Goal: Task Accomplishment & Management: Complete application form

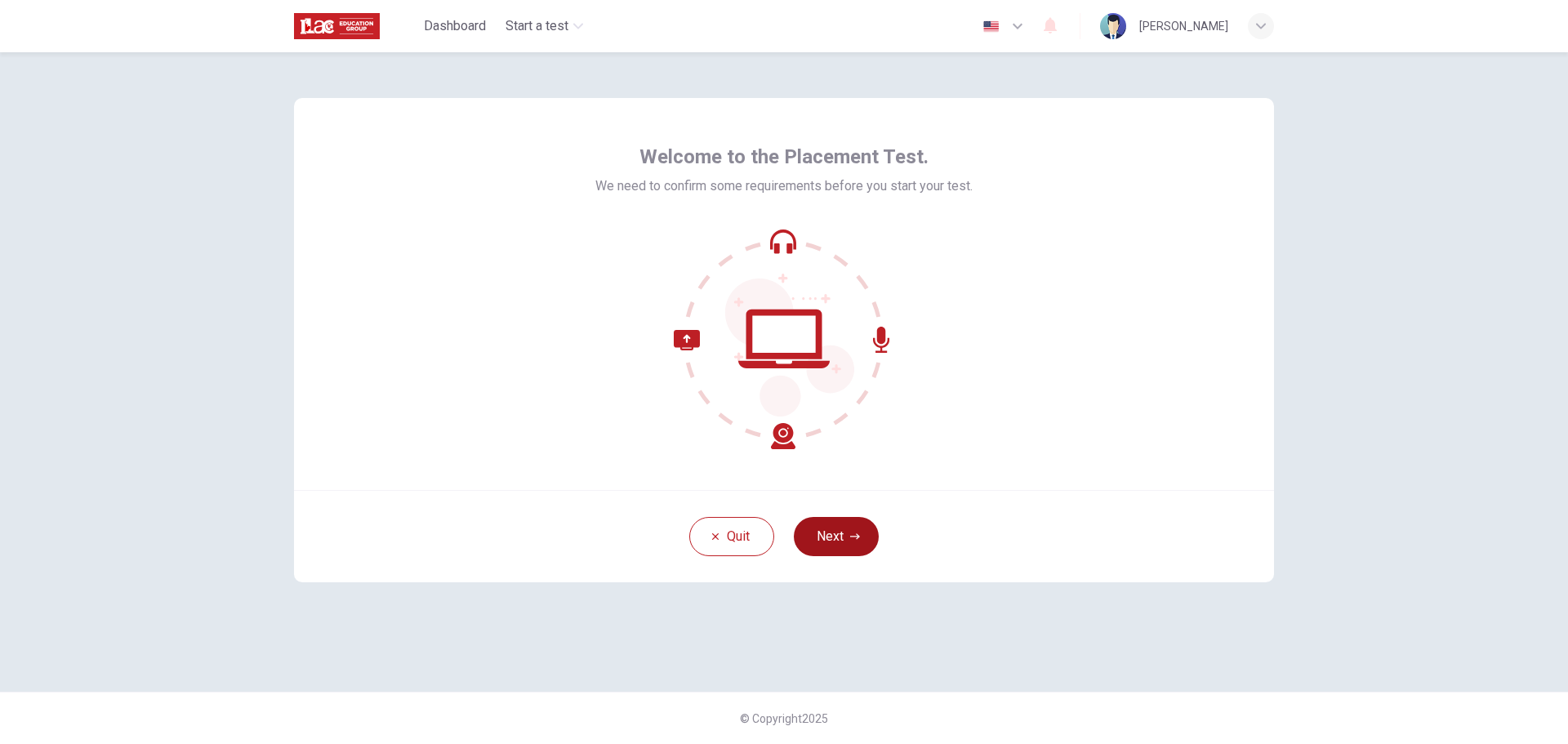
click at [834, 550] on button "Next" at bounding box center [836, 536] width 85 height 39
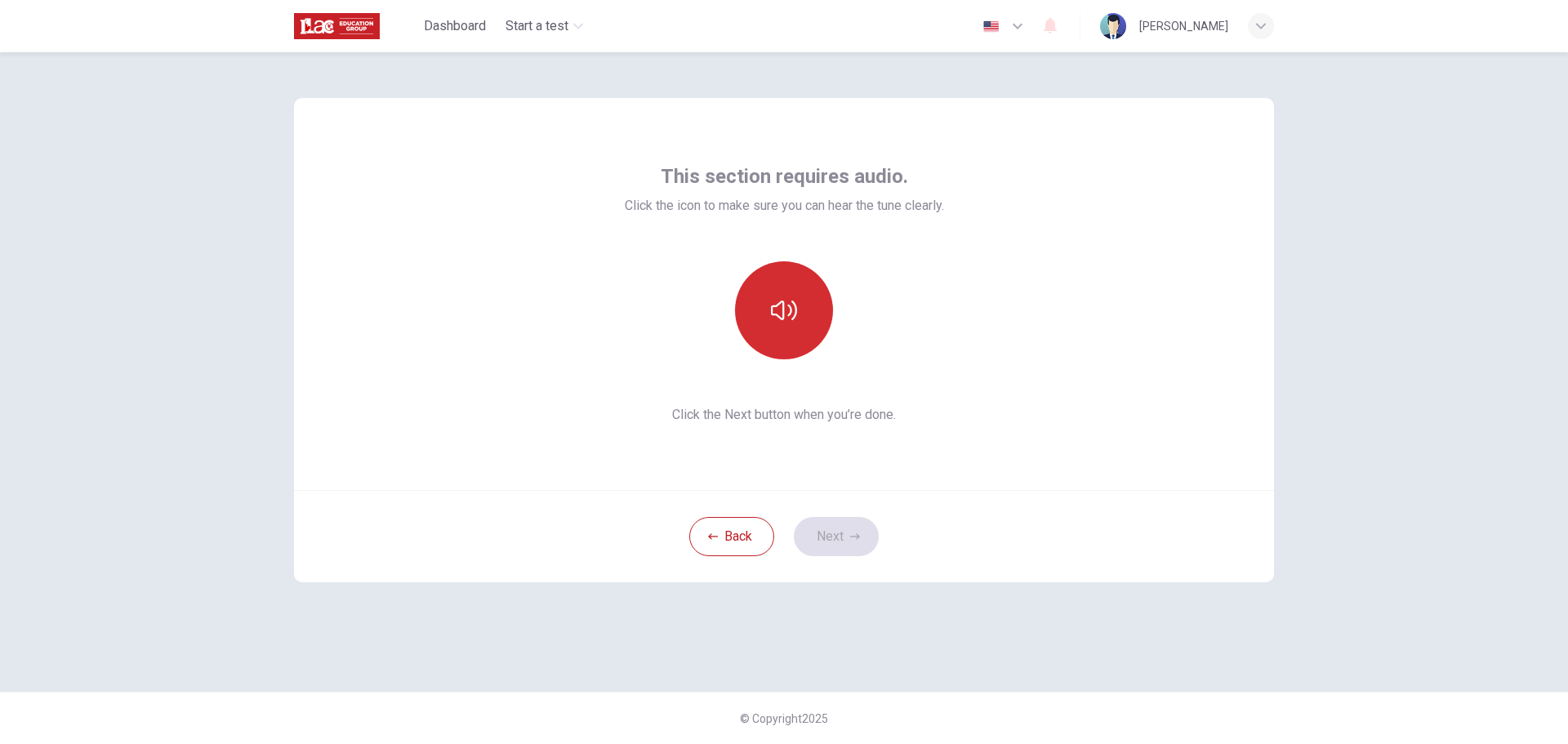
click at [796, 304] on icon "button" at bounding box center [784, 310] width 26 height 26
click at [771, 310] on icon "button" at bounding box center [784, 310] width 26 height 26
click at [771, 292] on button "button" at bounding box center [784, 310] width 98 height 98
click at [790, 315] on icon "button" at bounding box center [784, 310] width 26 height 26
click at [829, 527] on button "Next" at bounding box center [836, 536] width 85 height 39
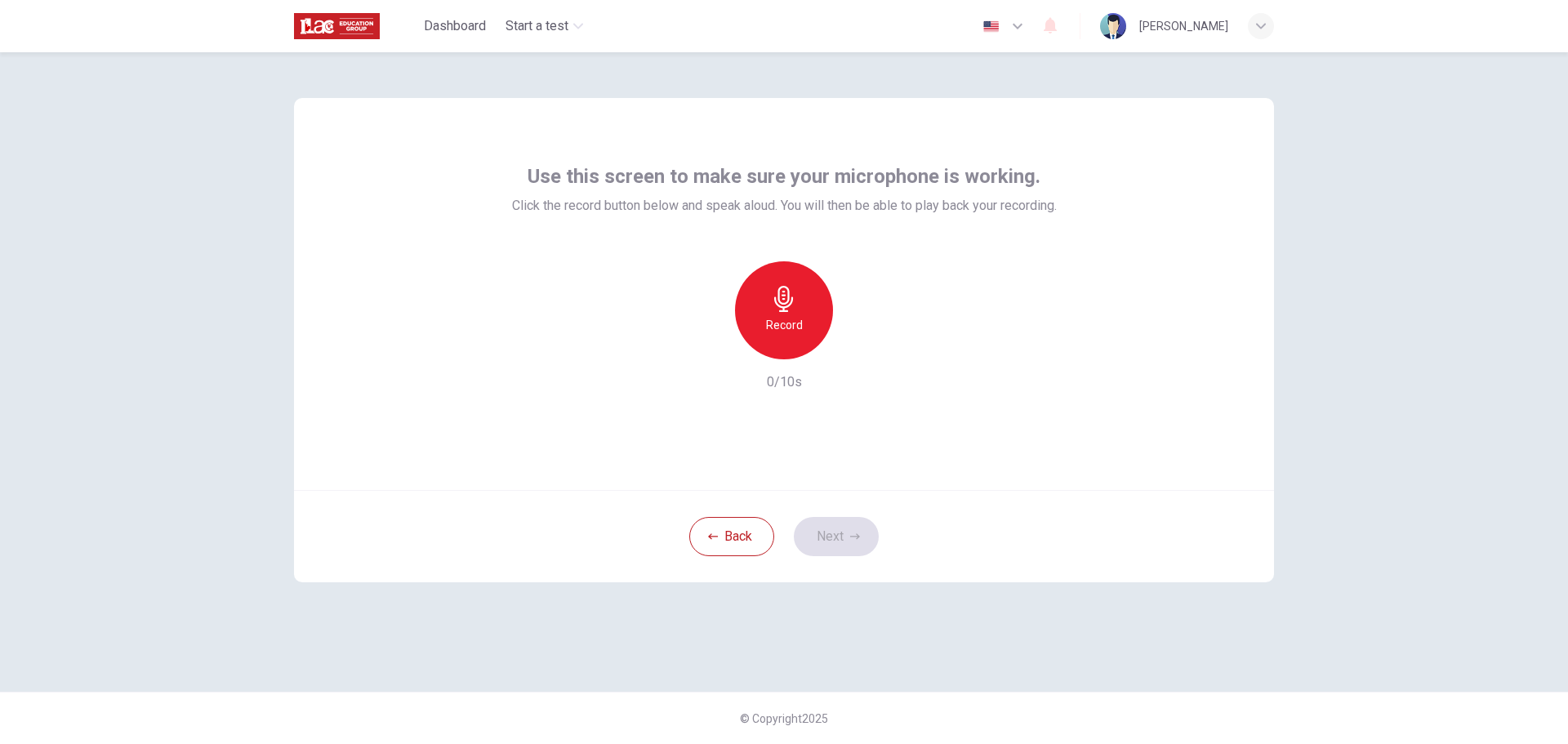
click at [807, 317] on div "Record" at bounding box center [784, 310] width 98 height 98
click at [811, 325] on div "Stop" at bounding box center [784, 310] width 98 height 98
click at [858, 355] on div "button" at bounding box center [859, 346] width 26 height 26
click at [709, 350] on icon "button" at bounding box center [709, 346] width 15 height 15
click at [780, 328] on h6 "Record" at bounding box center [785, 324] width 37 height 19
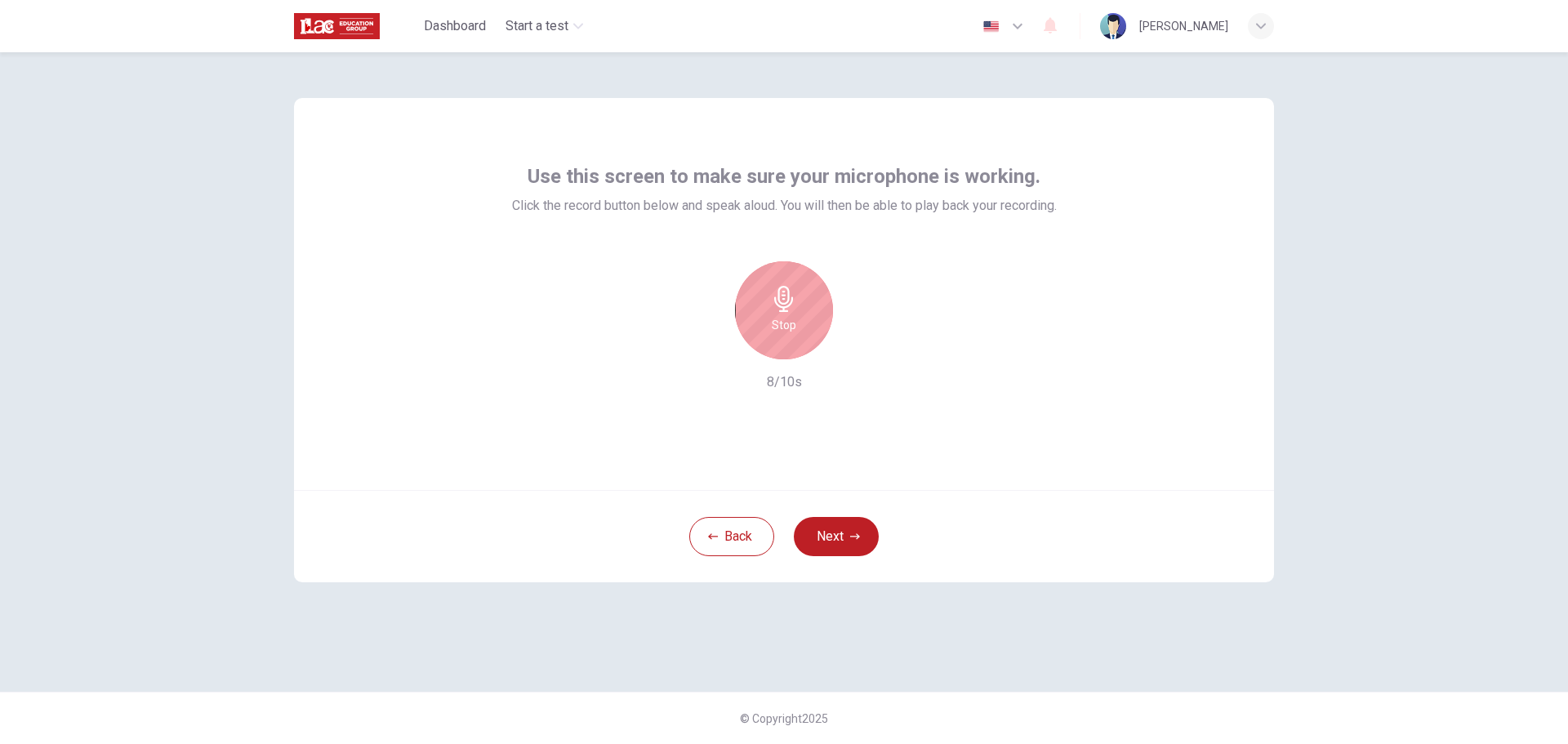
click at [781, 326] on h6 "Stop" at bounding box center [784, 324] width 25 height 19
click at [855, 359] on div "button" at bounding box center [859, 346] width 26 height 26
click at [853, 535] on icon "button" at bounding box center [855, 536] width 10 height 10
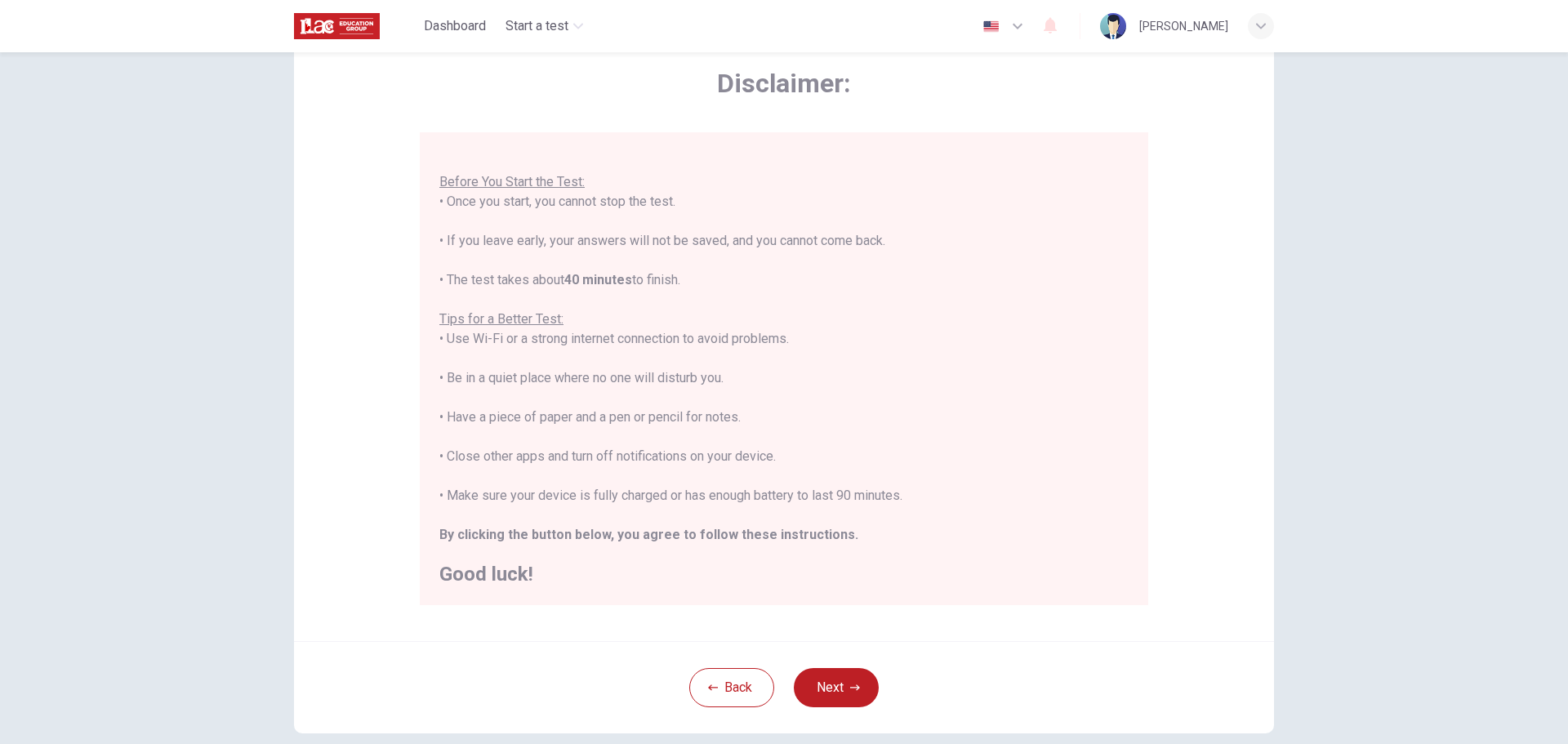
scroll to position [82, 0]
click at [824, 682] on button "Next" at bounding box center [836, 682] width 85 height 39
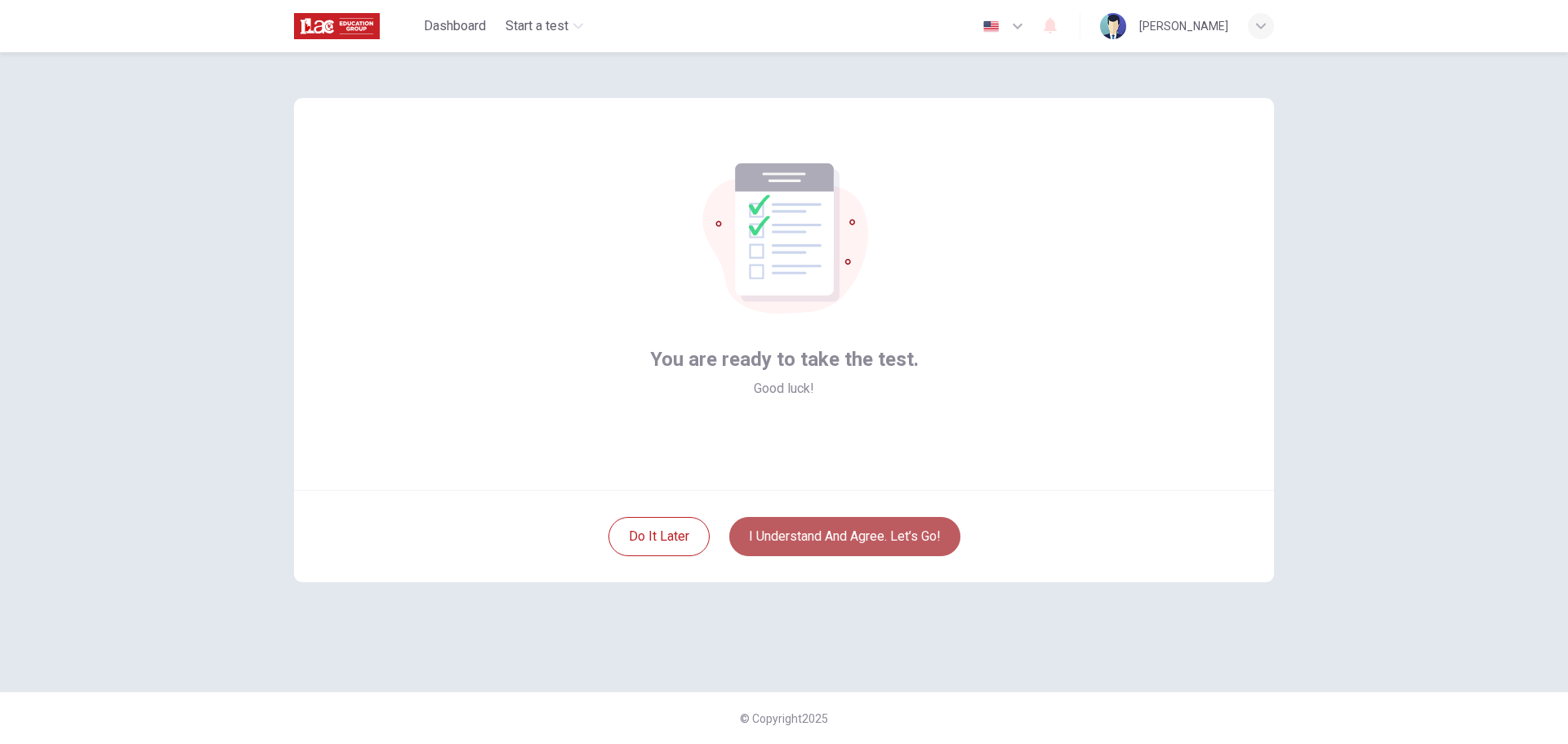
click at [808, 551] on button "I understand and agree. Let’s go!" at bounding box center [845, 536] width 231 height 39
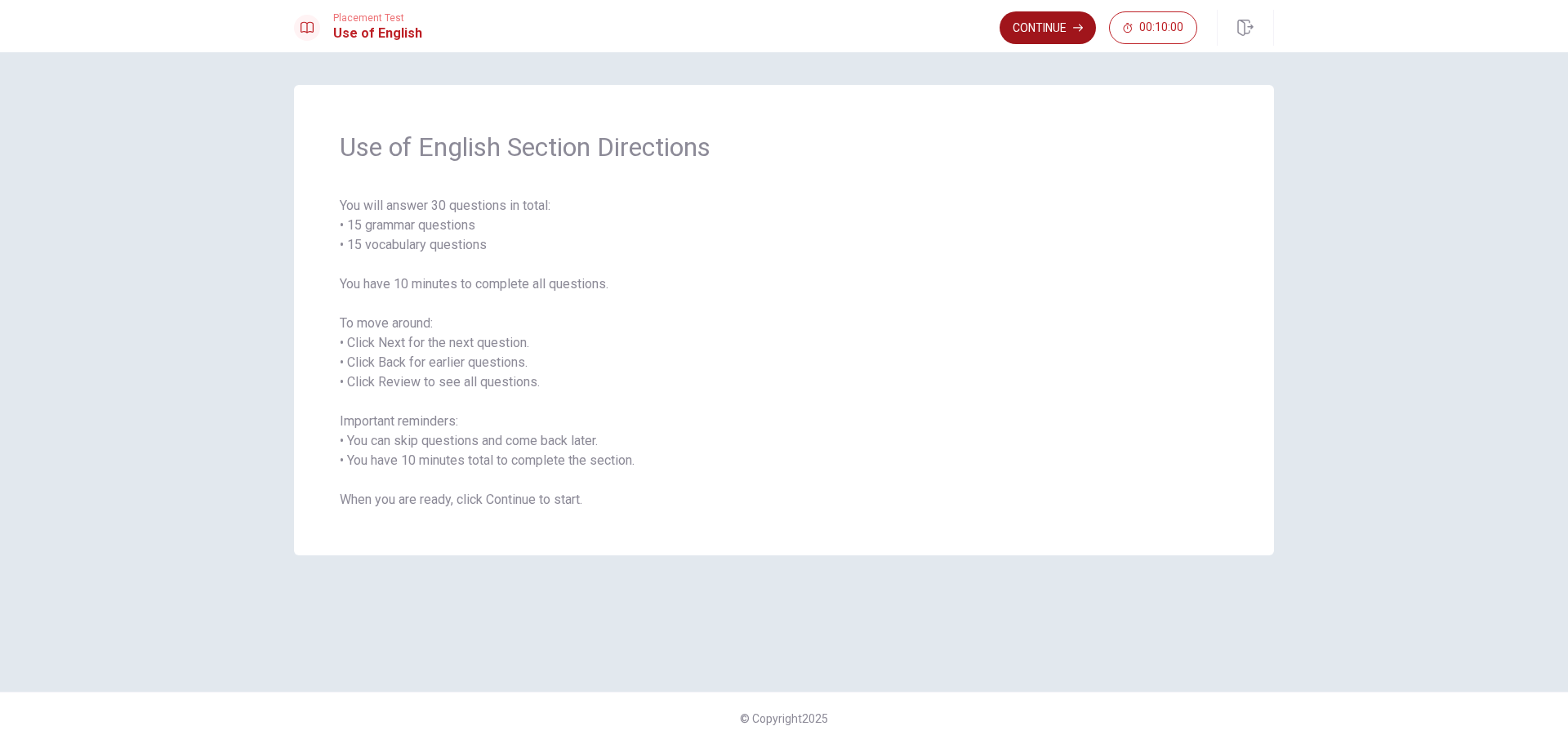
click at [1039, 42] on button "Continue" at bounding box center [1047, 28] width 96 height 33
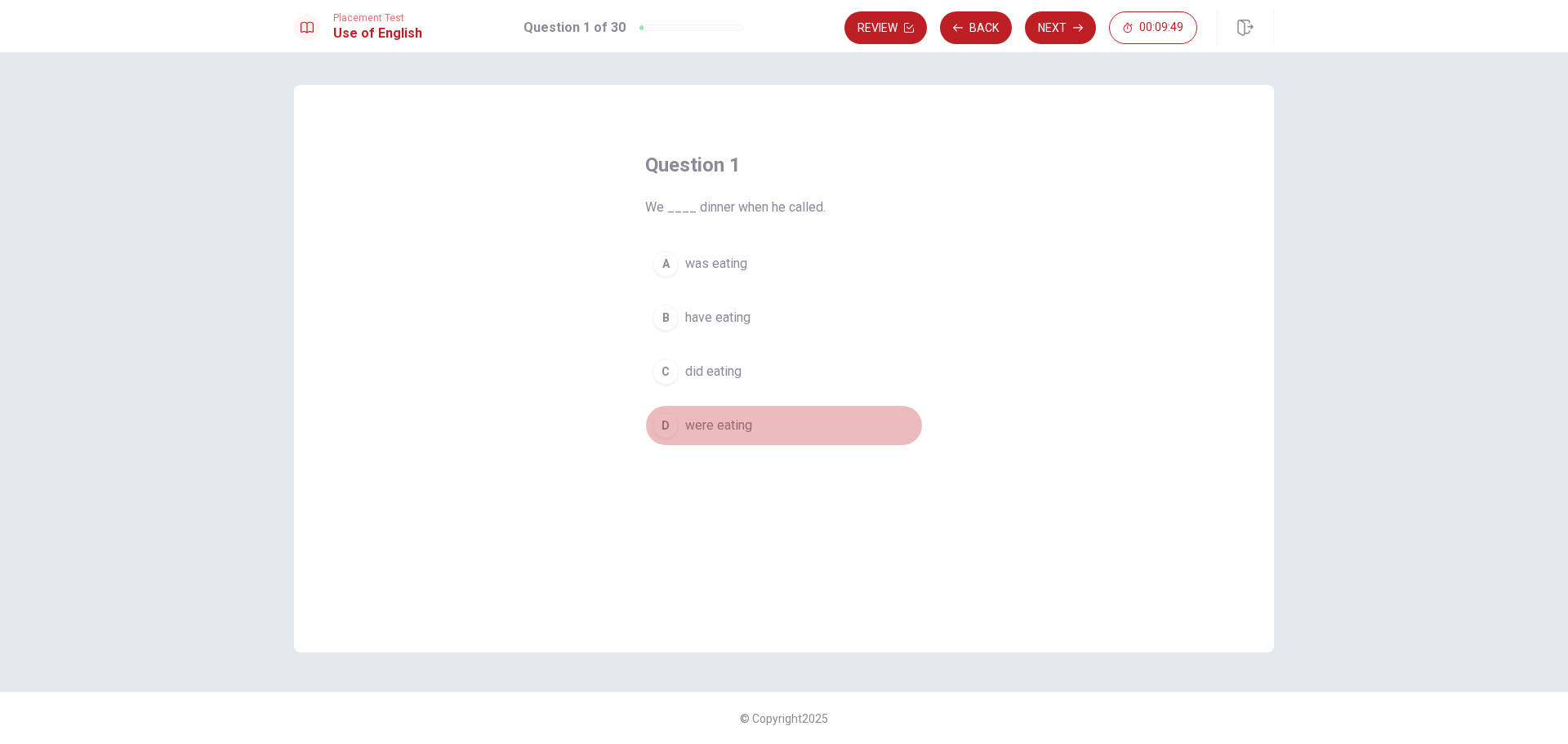
click at [691, 432] on span "were eating" at bounding box center [718, 425] width 67 height 19
click at [1071, 30] on button "Next" at bounding box center [1060, 28] width 71 height 33
click at [713, 435] on button "D has lived" at bounding box center [784, 425] width 277 height 40
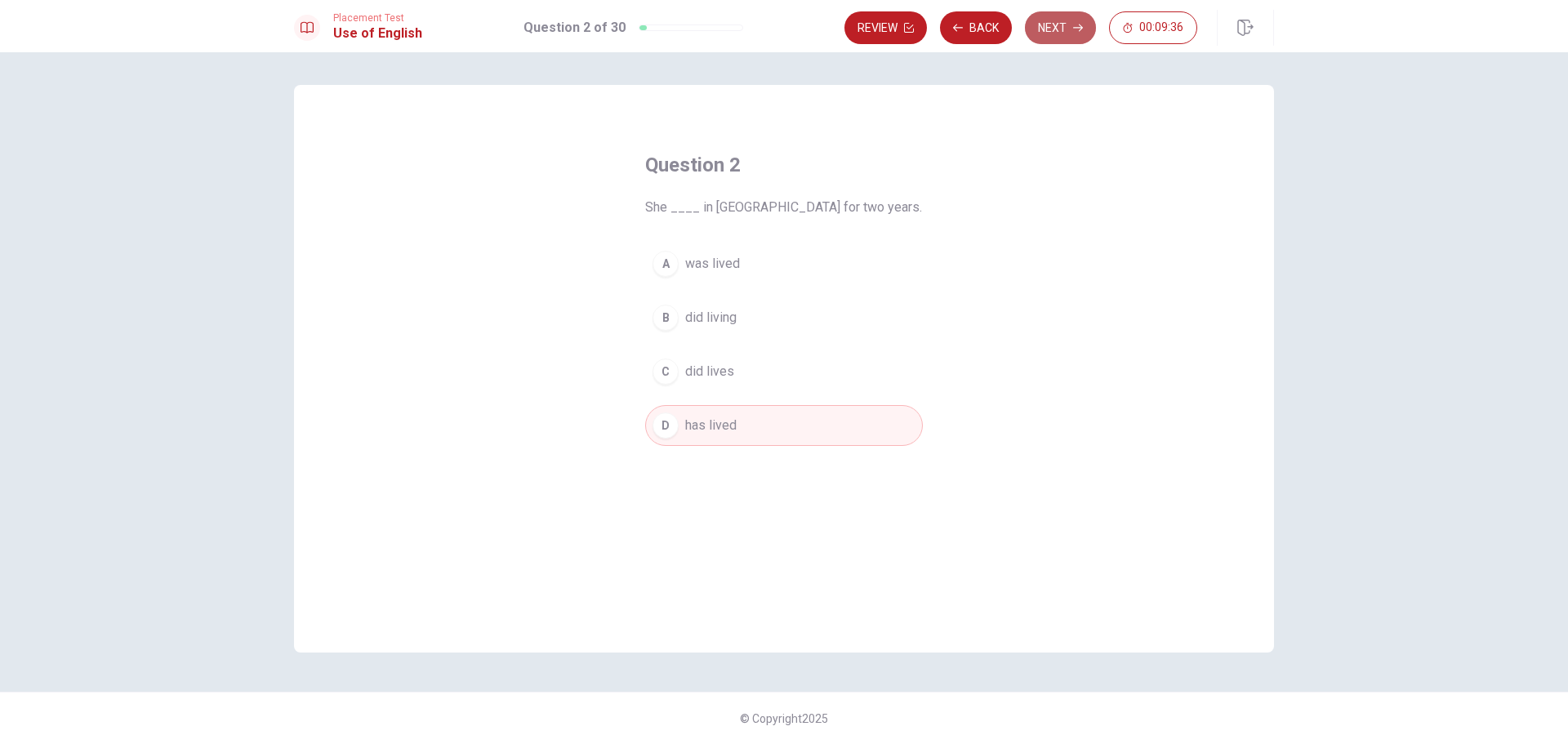
click at [1051, 23] on button "Next" at bounding box center [1060, 28] width 71 height 33
click at [767, 374] on button "C could" at bounding box center [784, 372] width 277 height 40
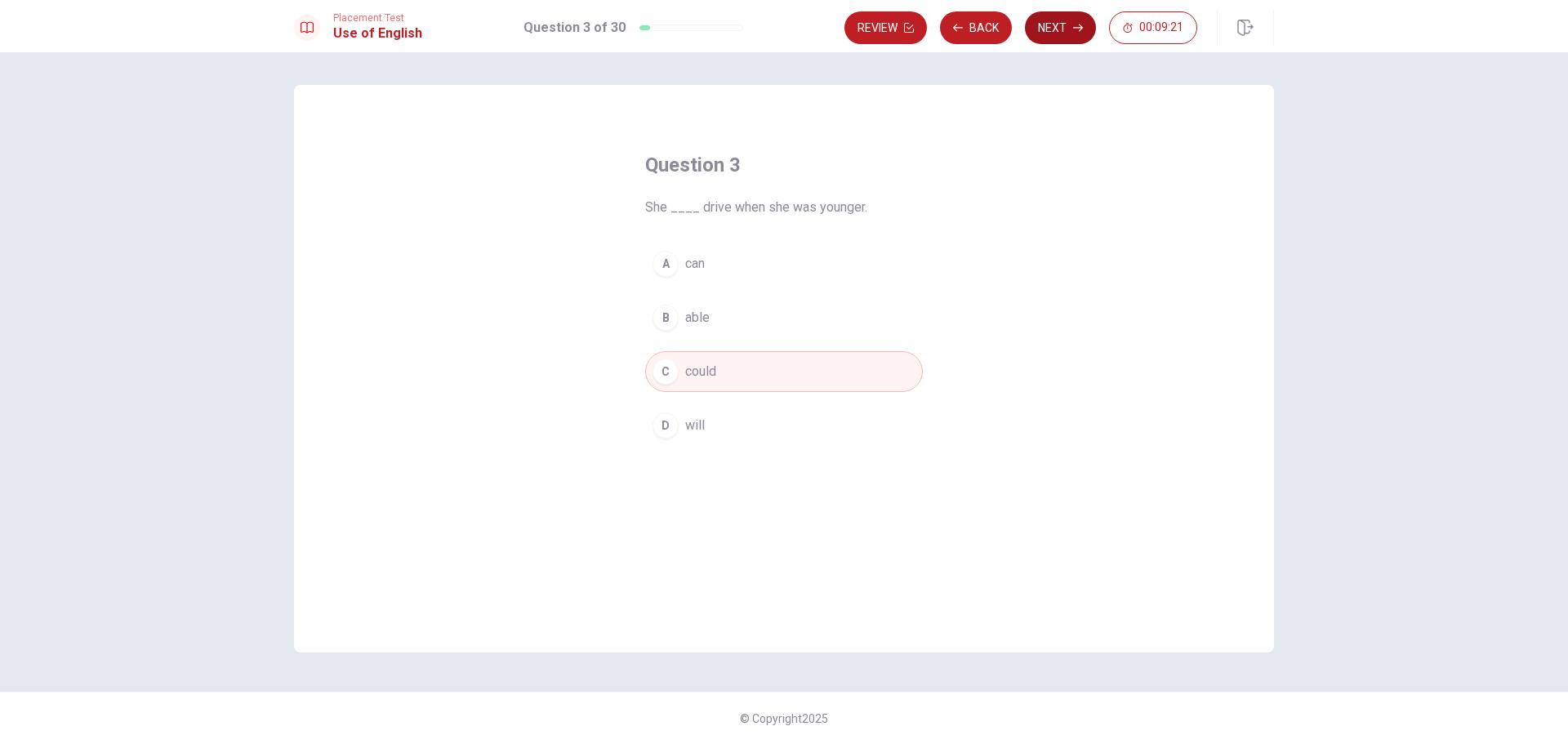
click at [1063, 31] on button "Next" at bounding box center [1060, 28] width 71 height 33
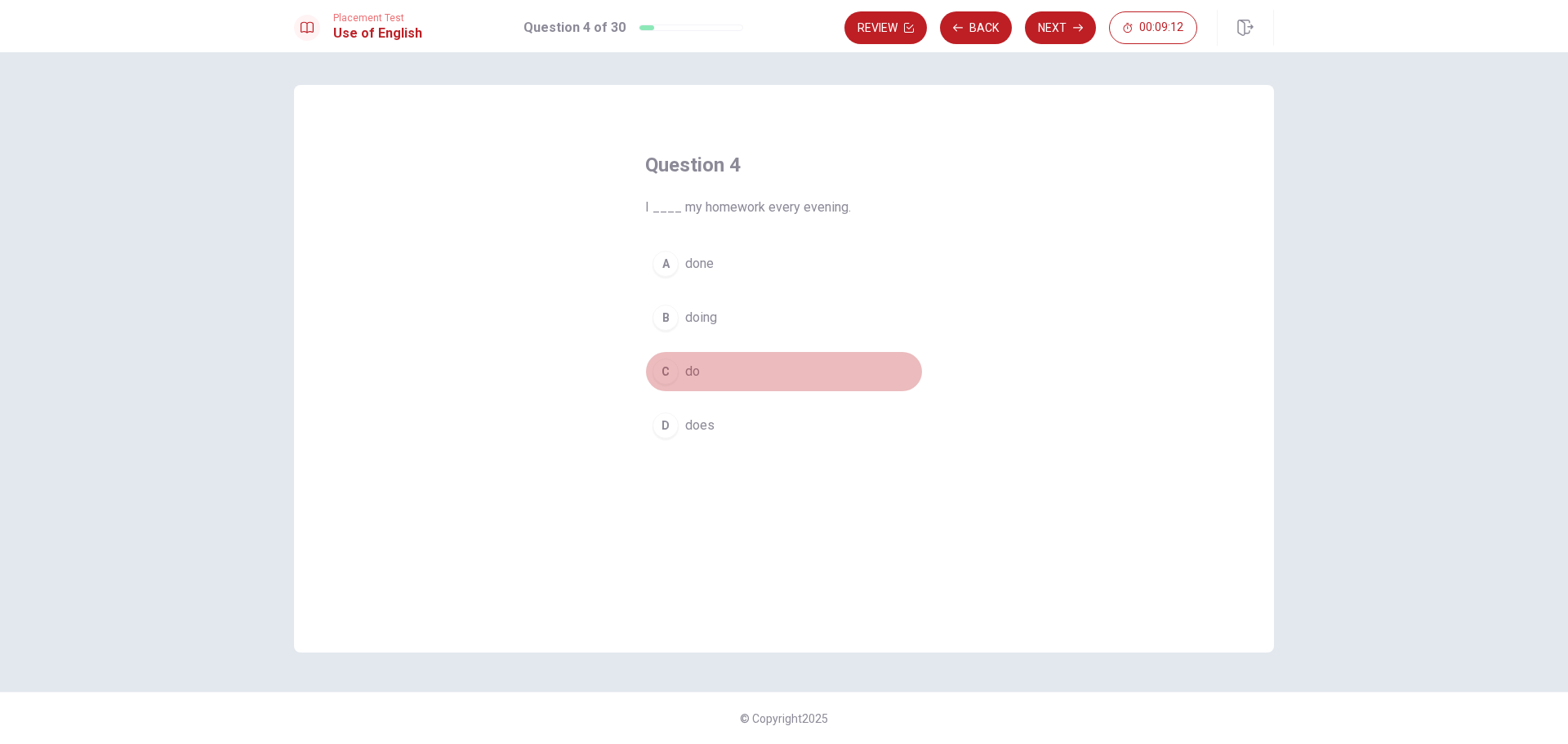
click at [759, 380] on button "C do" at bounding box center [784, 372] width 277 height 40
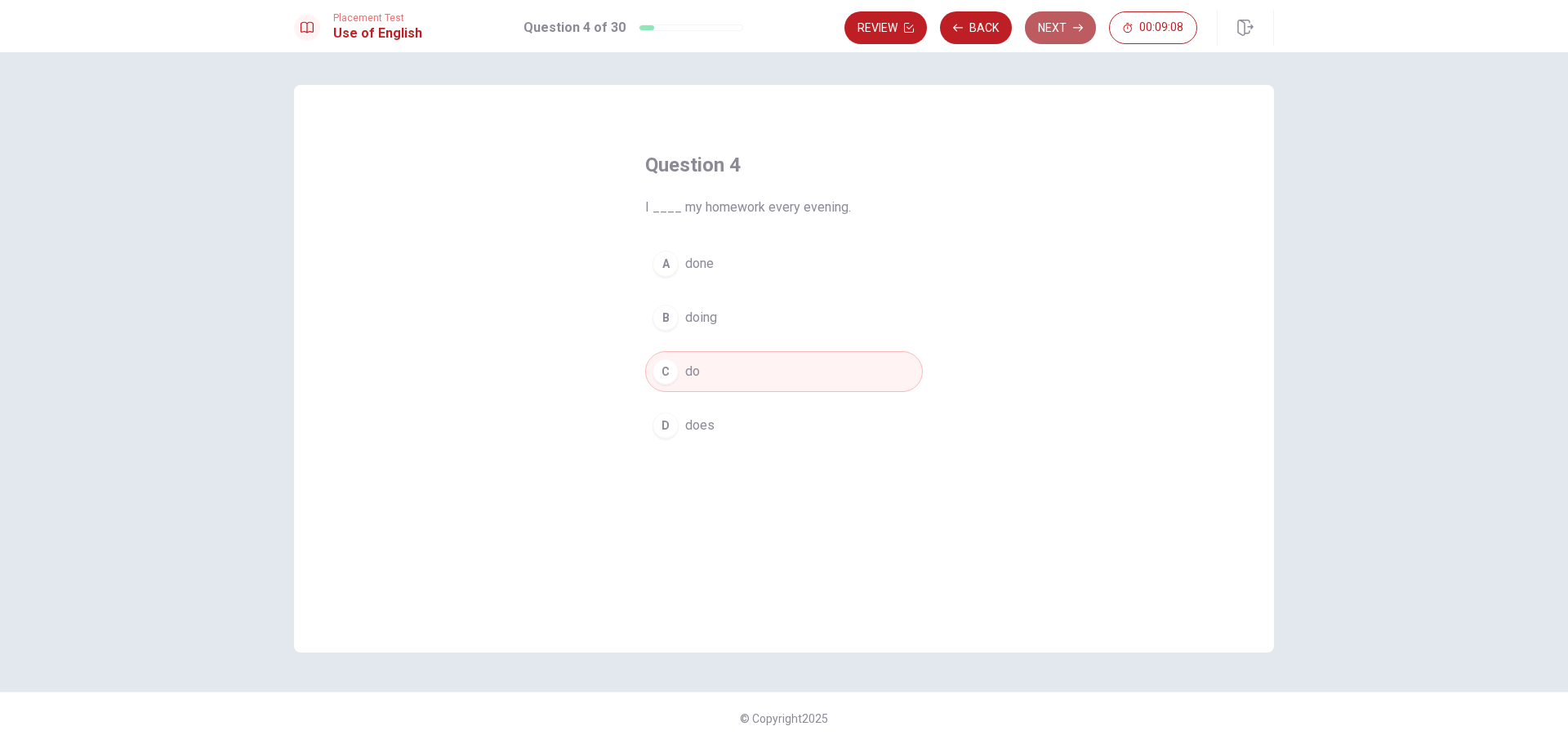
click at [1062, 26] on button "Next" at bounding box center [1060, 28] width 71 height 33
click at [765, 268] on button "A won" at bounding box center [784, 264] width 277 height 40
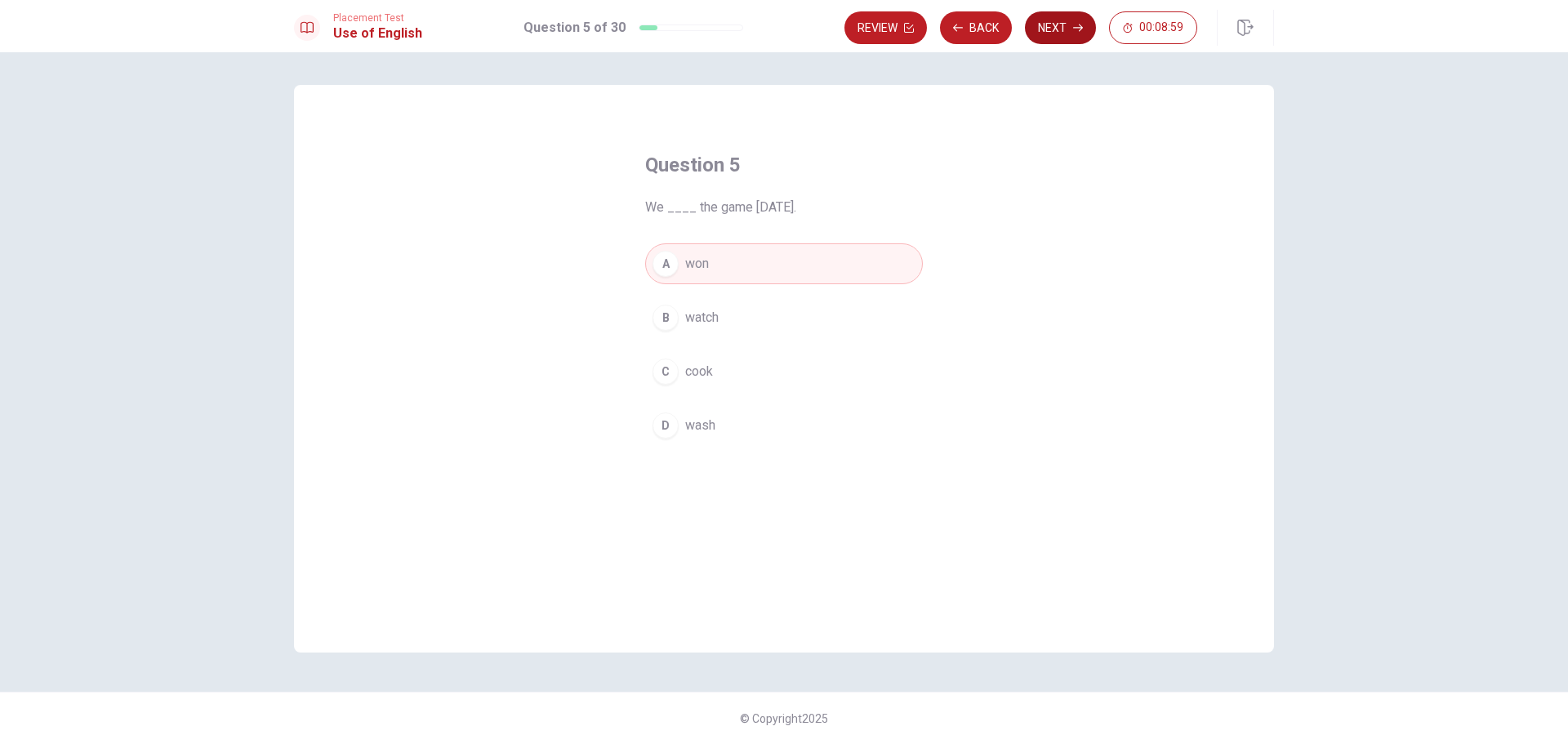
click at [1055, 39] on button "Next" at bounding box center [1060, 28] width 71 height 33
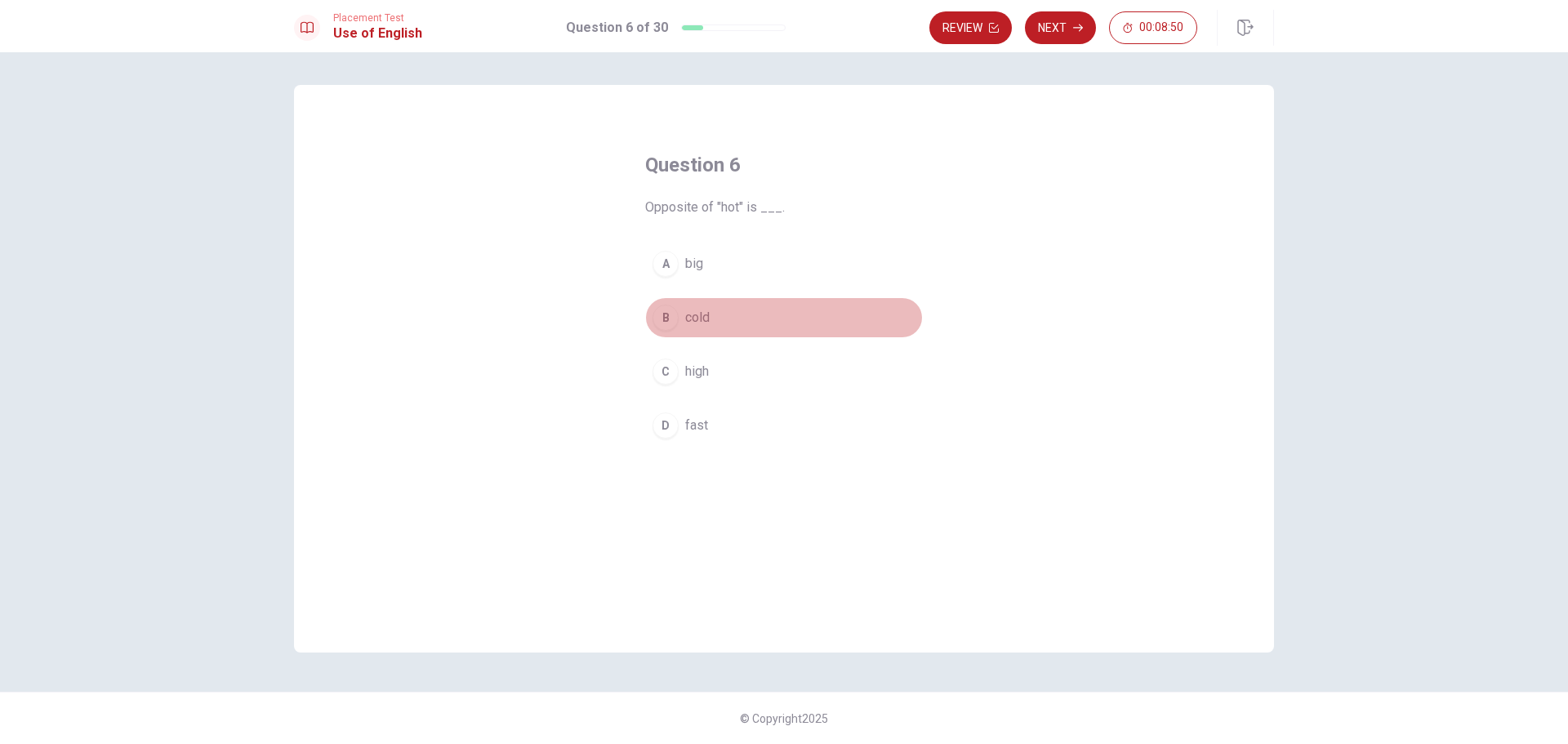
click at [732, 307] on button "B cold" at bounding box center [784, 318] width 277 height 40
click at [1069, 29] on button "Next" at bounding box center [1060, 28] width 71 height 33
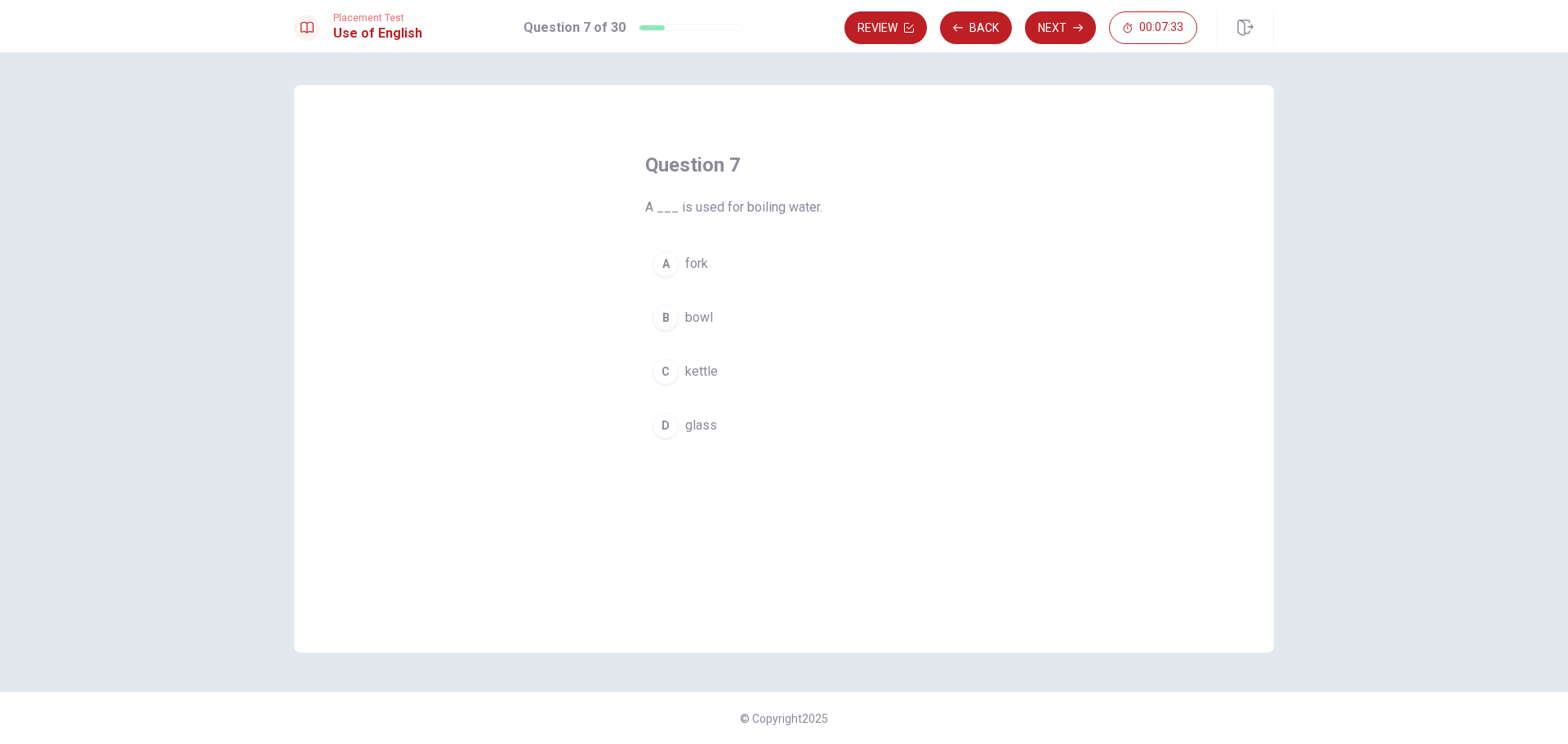
click at [697, 371] on span "kettle" at bounding box center [701, 371] width 33 height 19
click at [1055, 25] on button "Next" at bounding box center [1060, 28] width 71 height 33
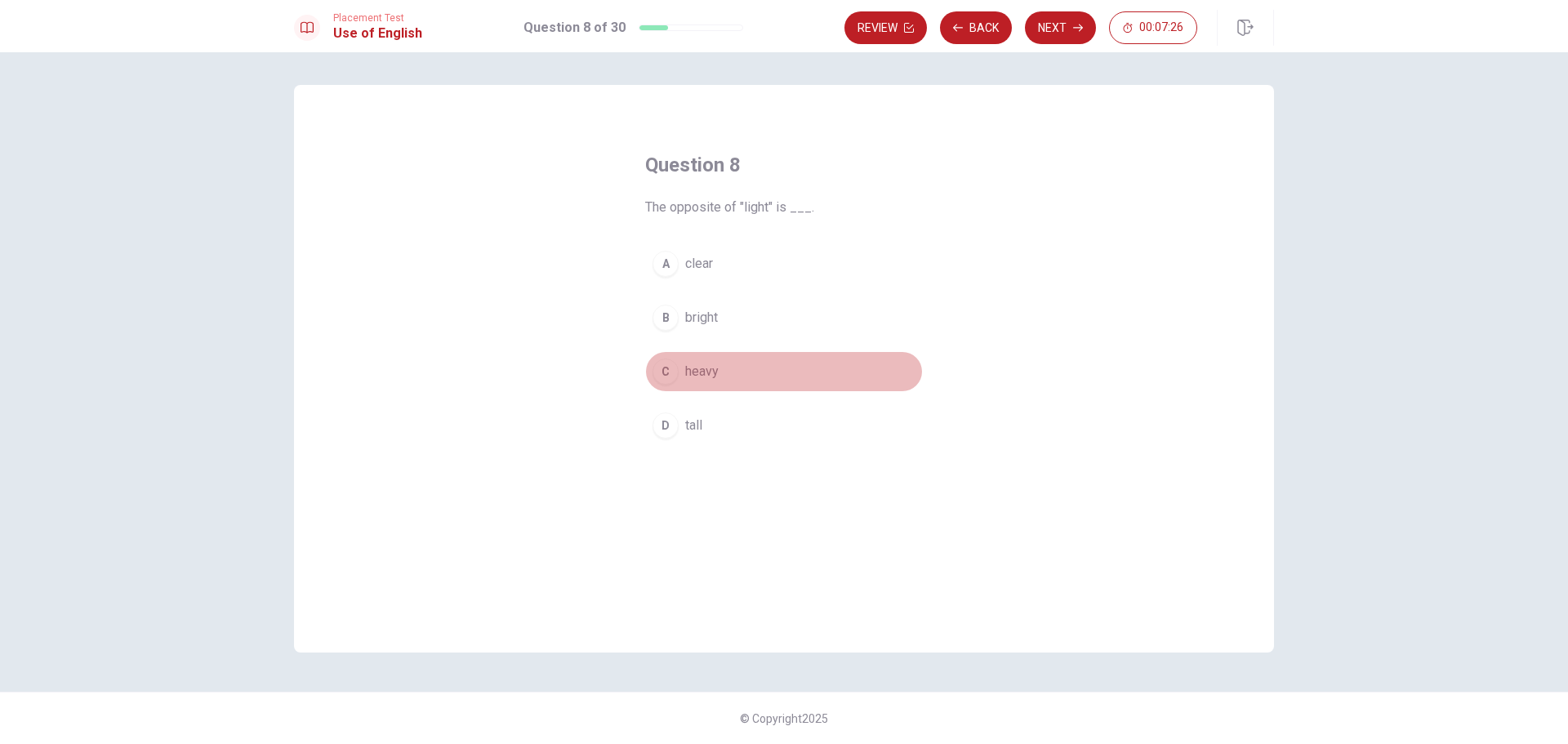
click at [743, 366] on button "C heavy" at bounding box center [784, 372] width 277 height 40
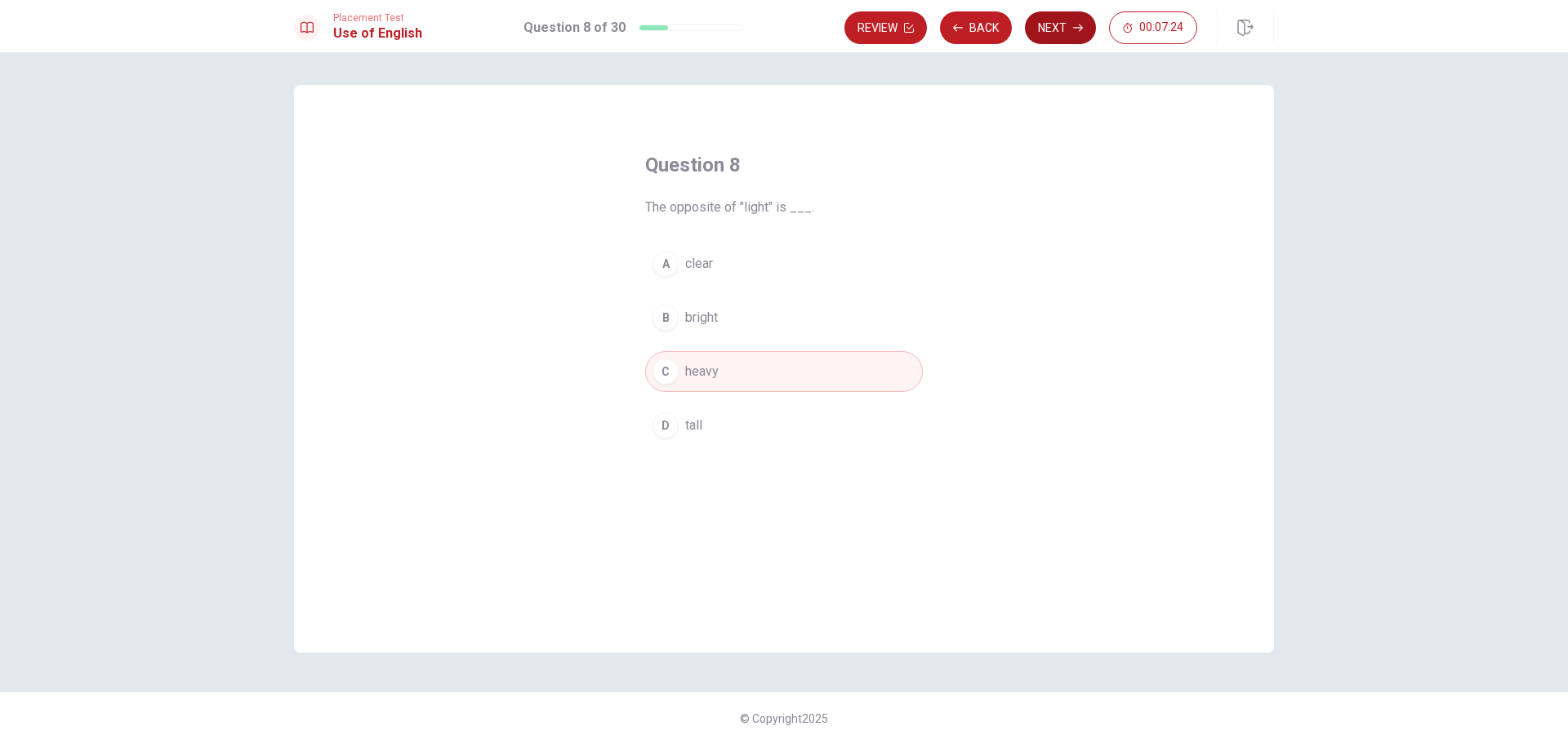
click at [1064, 26] on button "Next" at bounding box center [1060, 28] width 71 height 33
click at [734, 415] on button "D tree" at bounding box center [784, 425] width 277 height 40
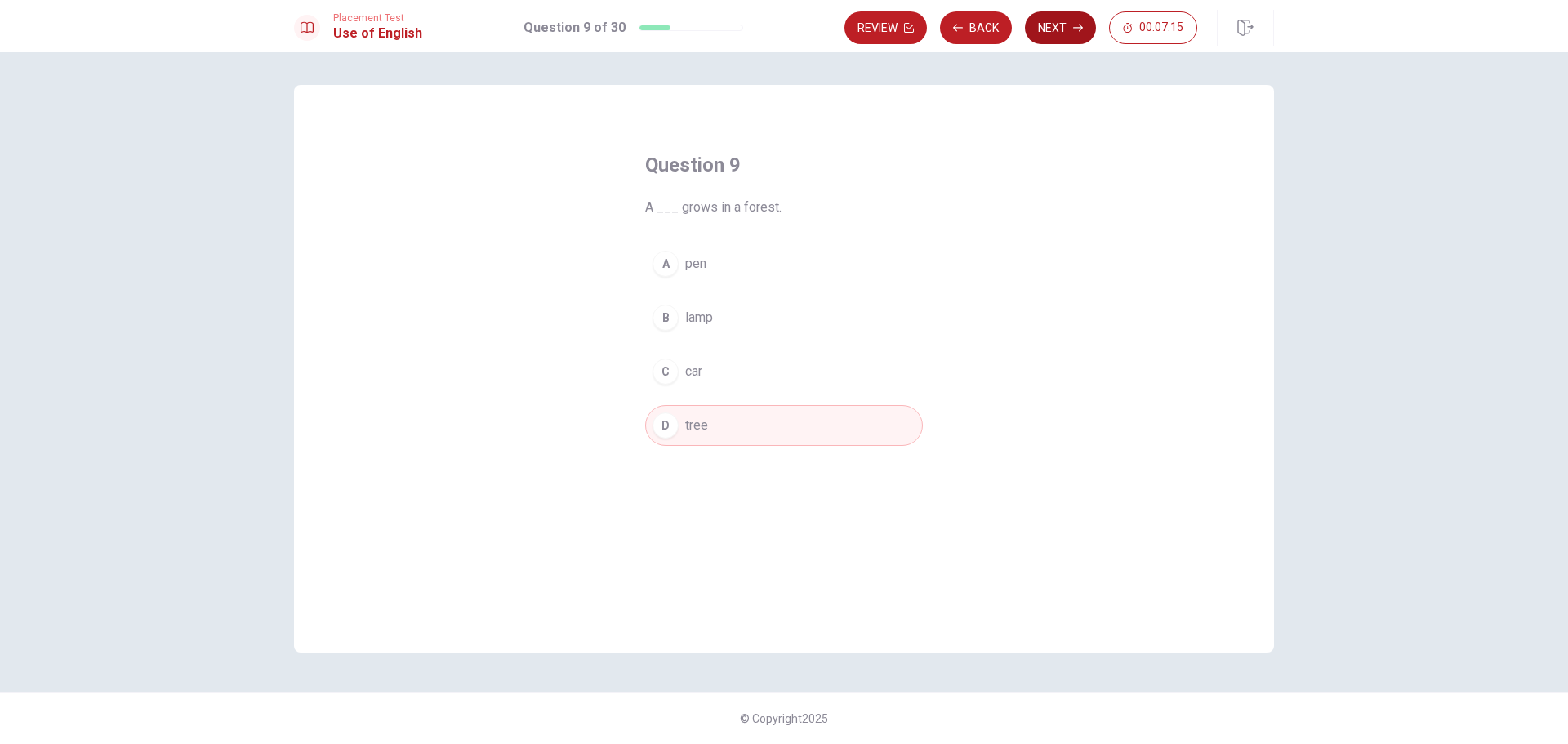
click at [1070, 40] on button "Next" at bounding box center [1060, 28] width 71 height 33
click at [745, 256] on button "A will see" at bounding box center [784, 264] width 277 height 40
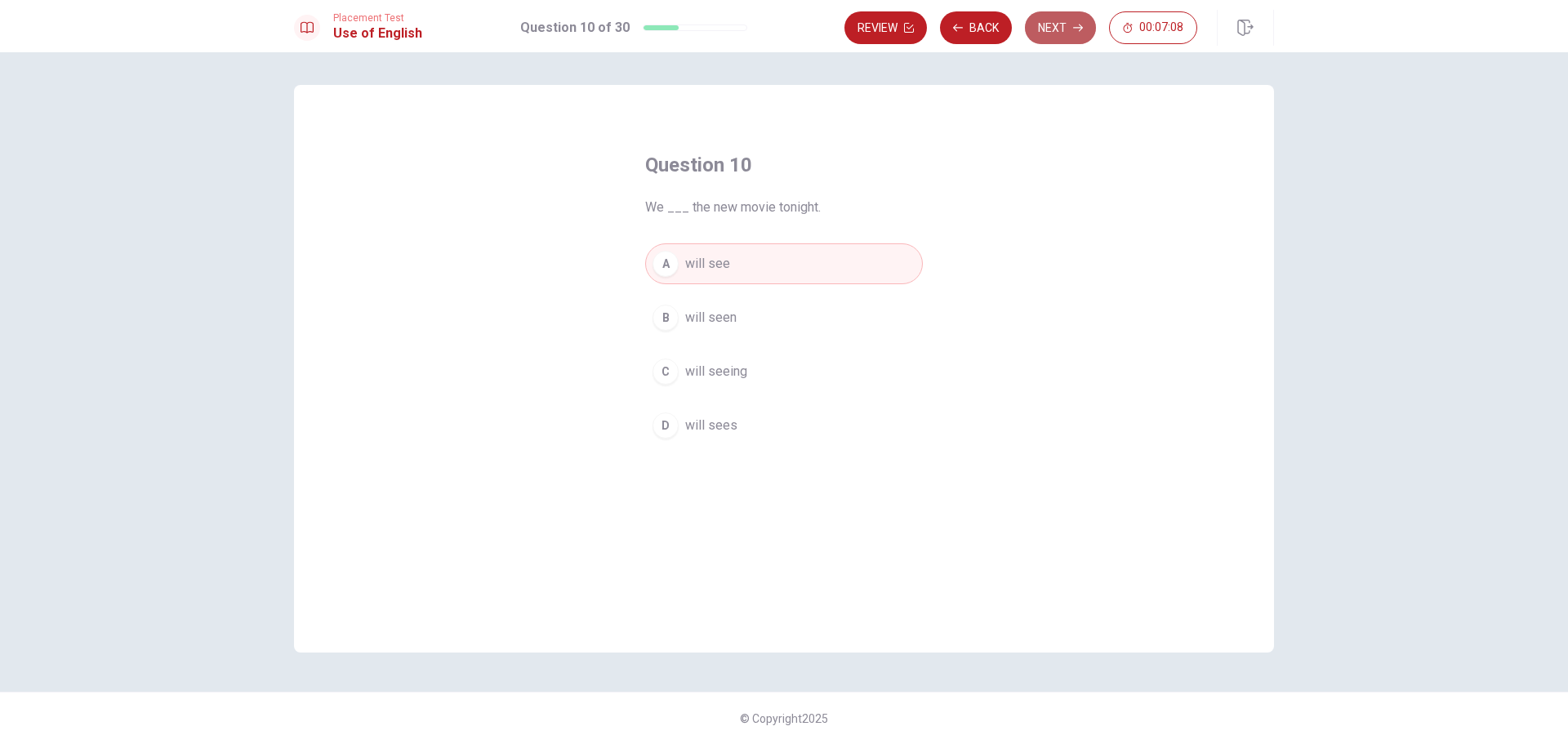
click at [1057, 31] on button "Next" at bounding box center [1060, 28] width 71 height 33
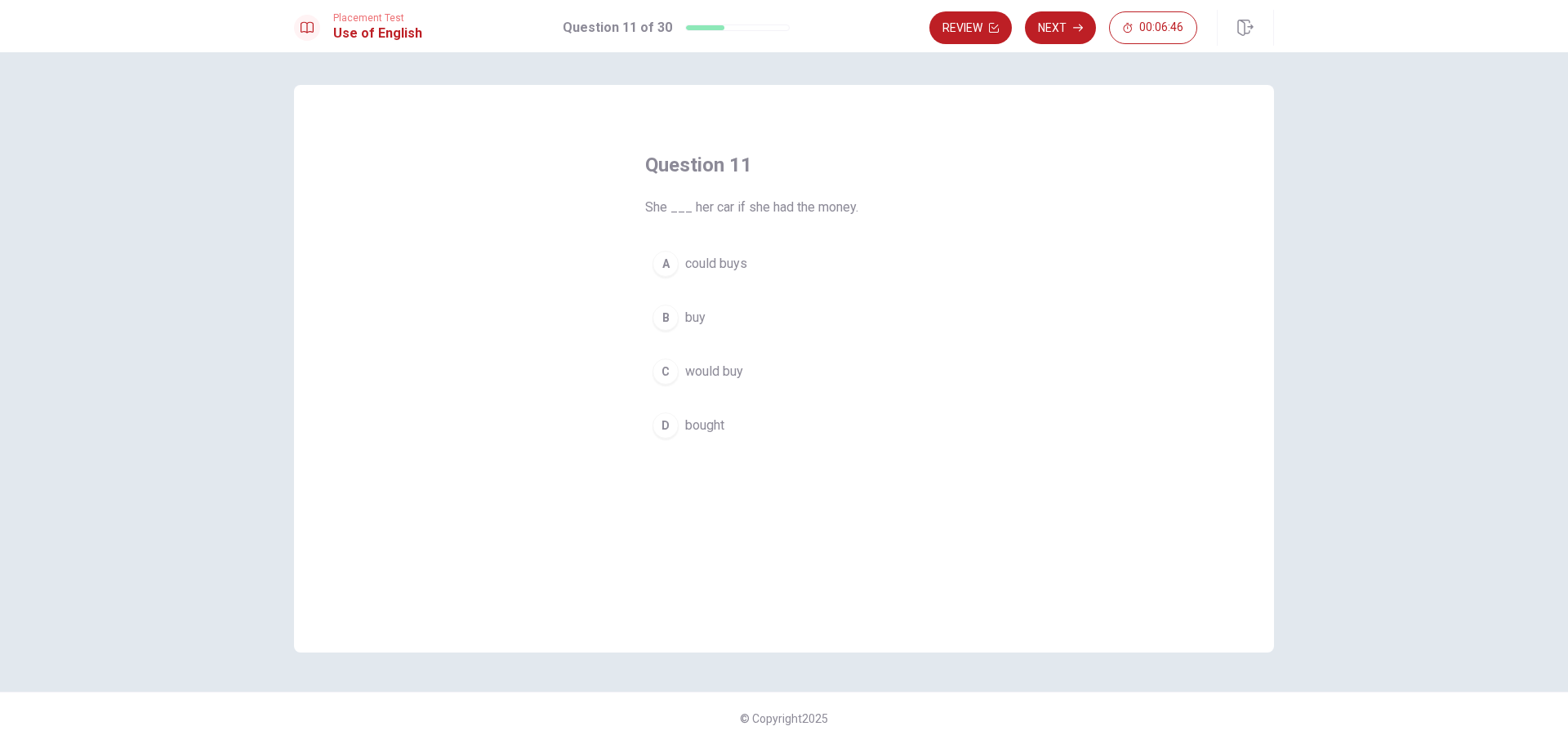
click at [756, 376] on button "C would buy" at bounding box center [784, 372] width 277 height 40
click at [1059, 18] on button "Next" at bounding box center [1060, 28] width 71 height 33
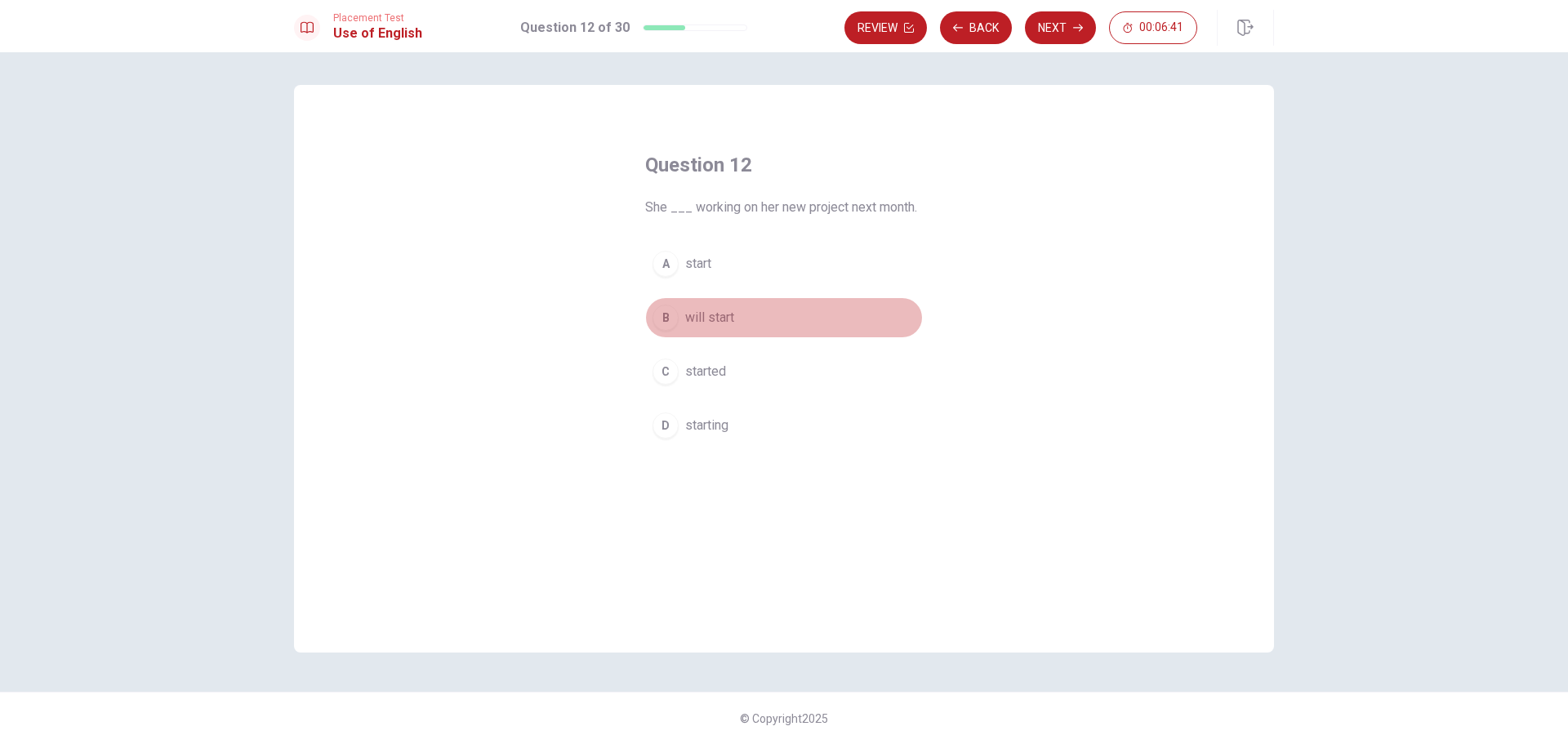
click at [777, 325] on button "B will start" at bounding box center [784, 318] width 277 height 40
click at [1047, 36] on button "Next" at bounding box center [1060, 28] width 71 height 33
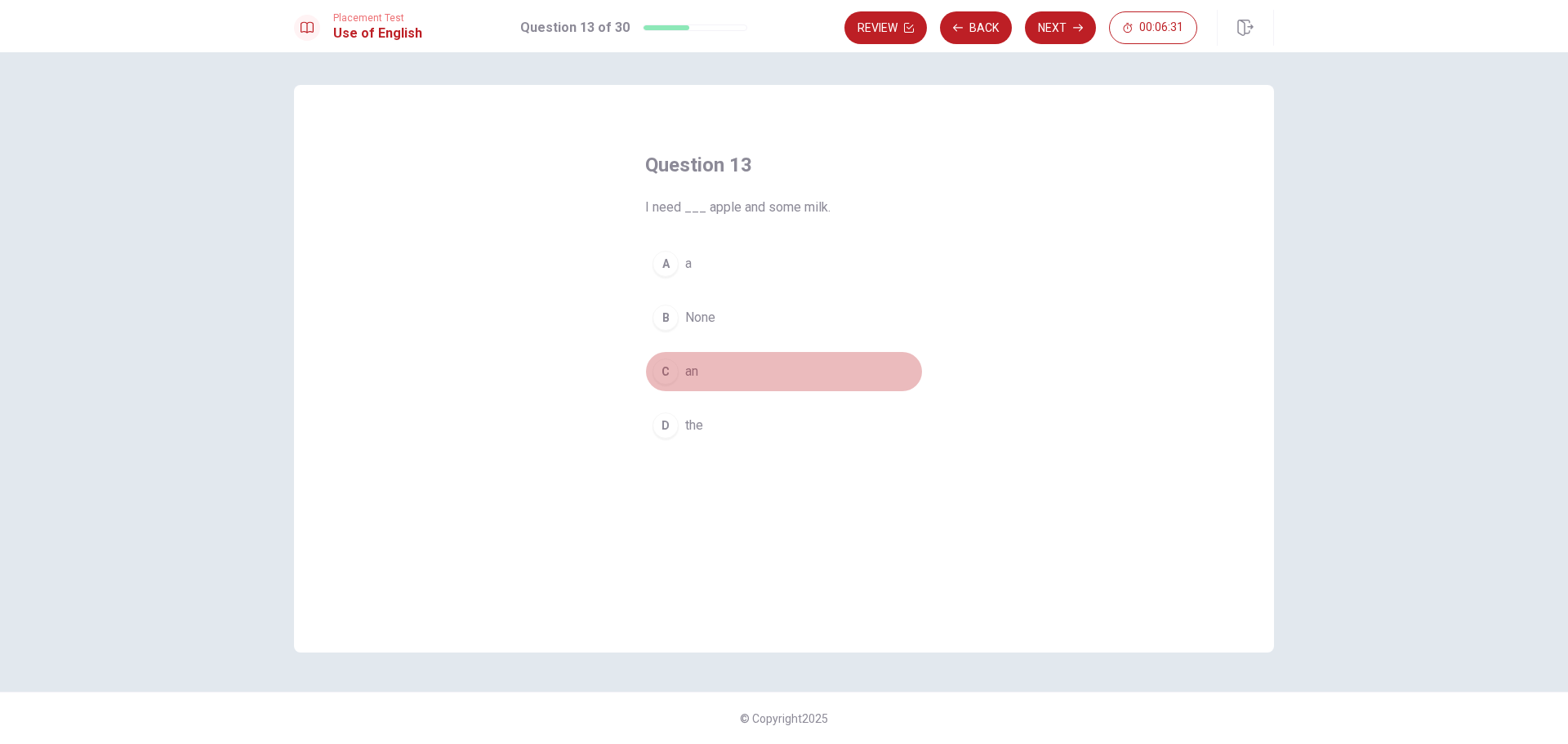
drag, startPoint x: 681, startPoint y: 366, endPoint x: 879, endPoint y: 265, distance: 222.3
click at [682, 366] on button "C an" at bounding box center [784, 372] width 277 height 40
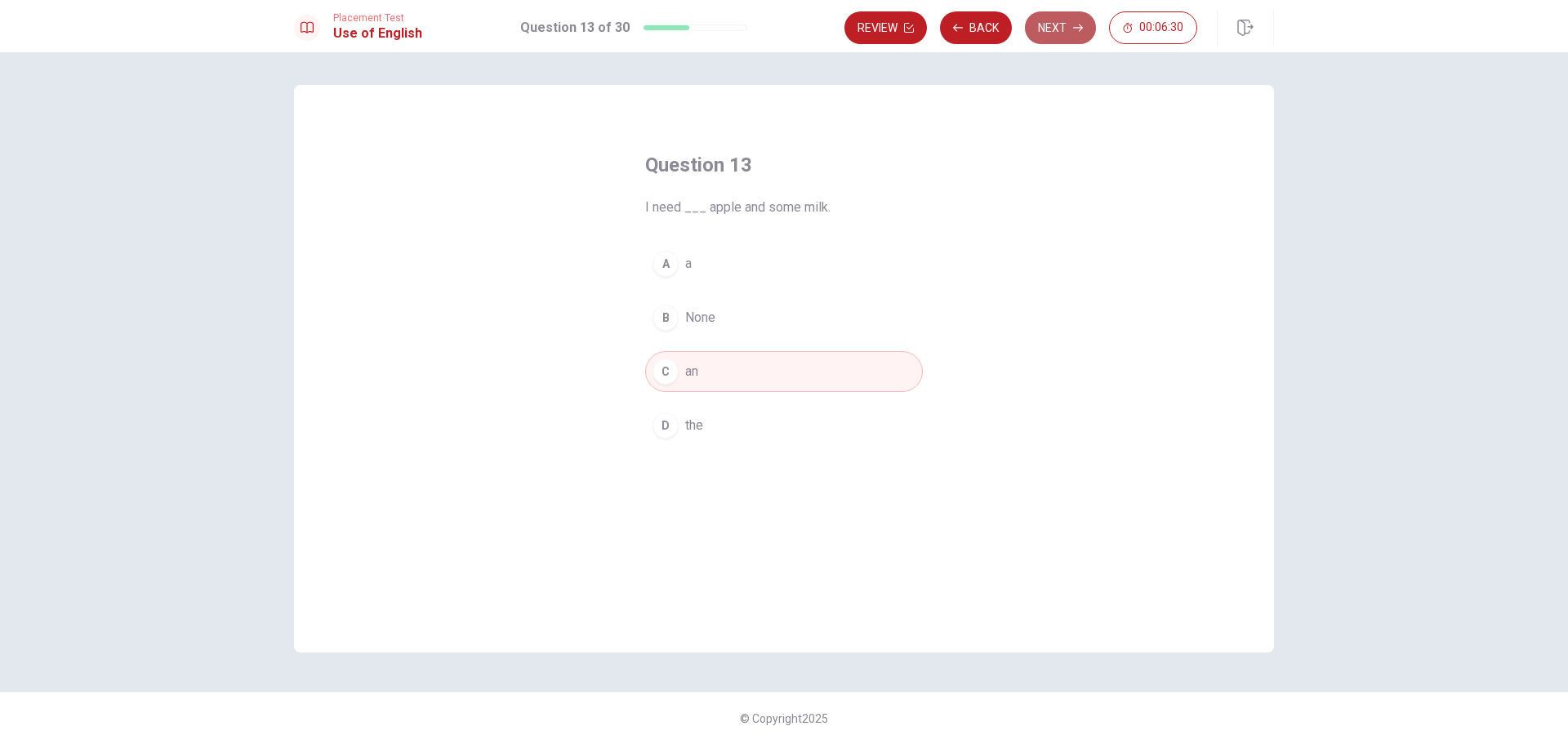
click at [1056, 15] on button "Next" at bounding box center [1060, 28] width 71 height 33
click at [768, 315] on button "B were having" at bounding box center [784, 318] width 277 height 40
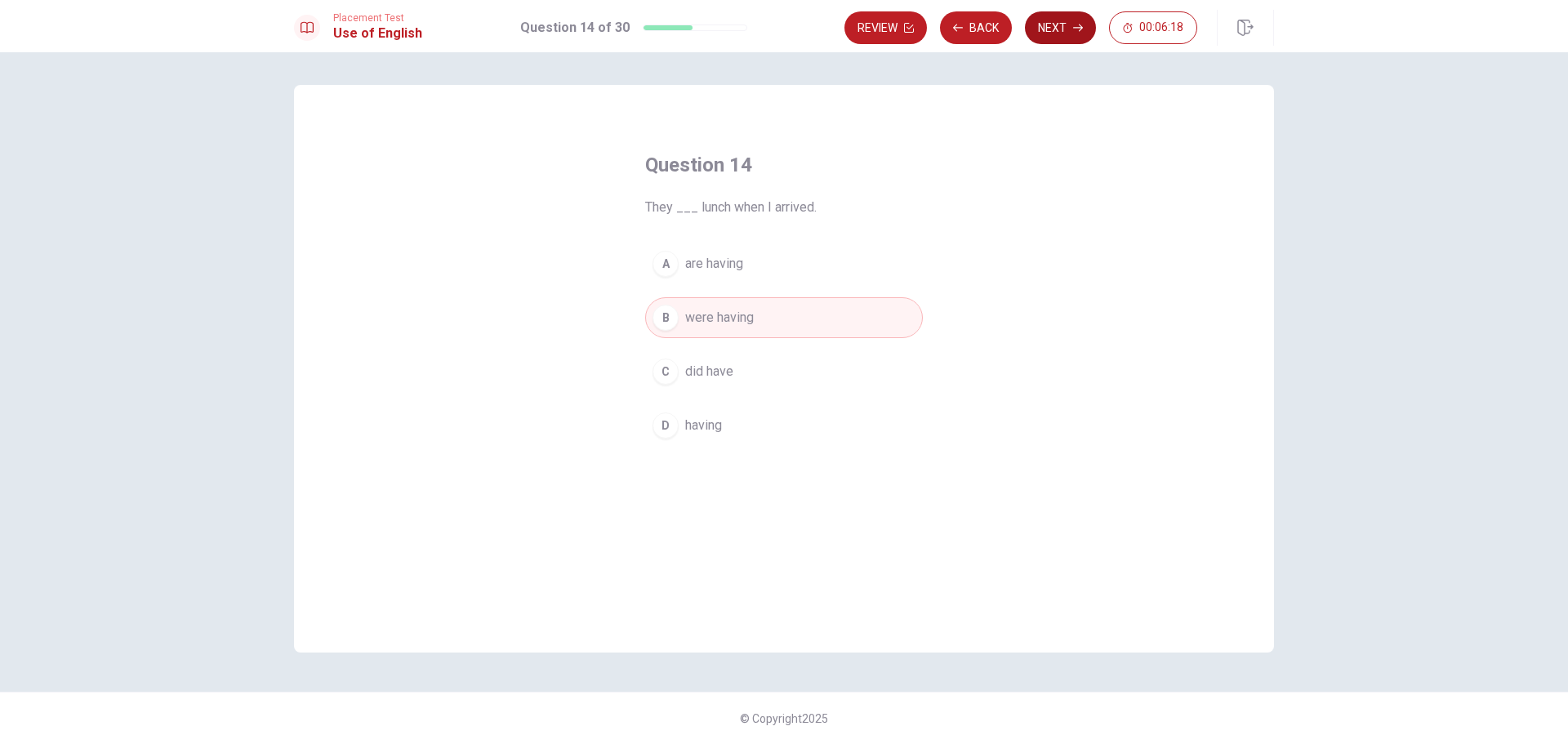
click at [1070, 17] on button "Next" at bounding box center [1060, 28] width 71 height 33
click at [749, 375] on button "C look like" at bounding box center [784, 372] width 277 height 40
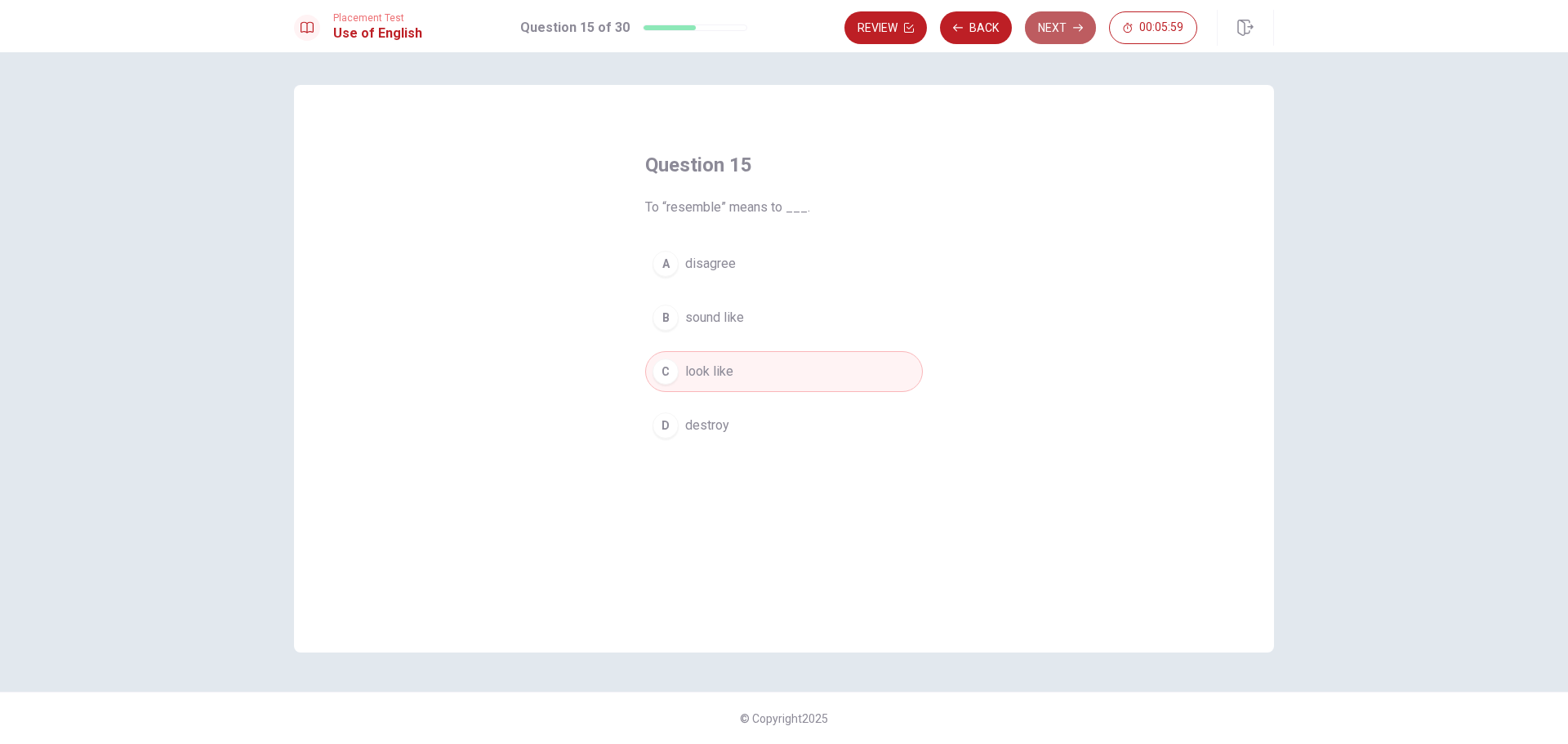
click at [1084, 23] on button "Next" at bounding box center [1060, 28] width 71 height 33
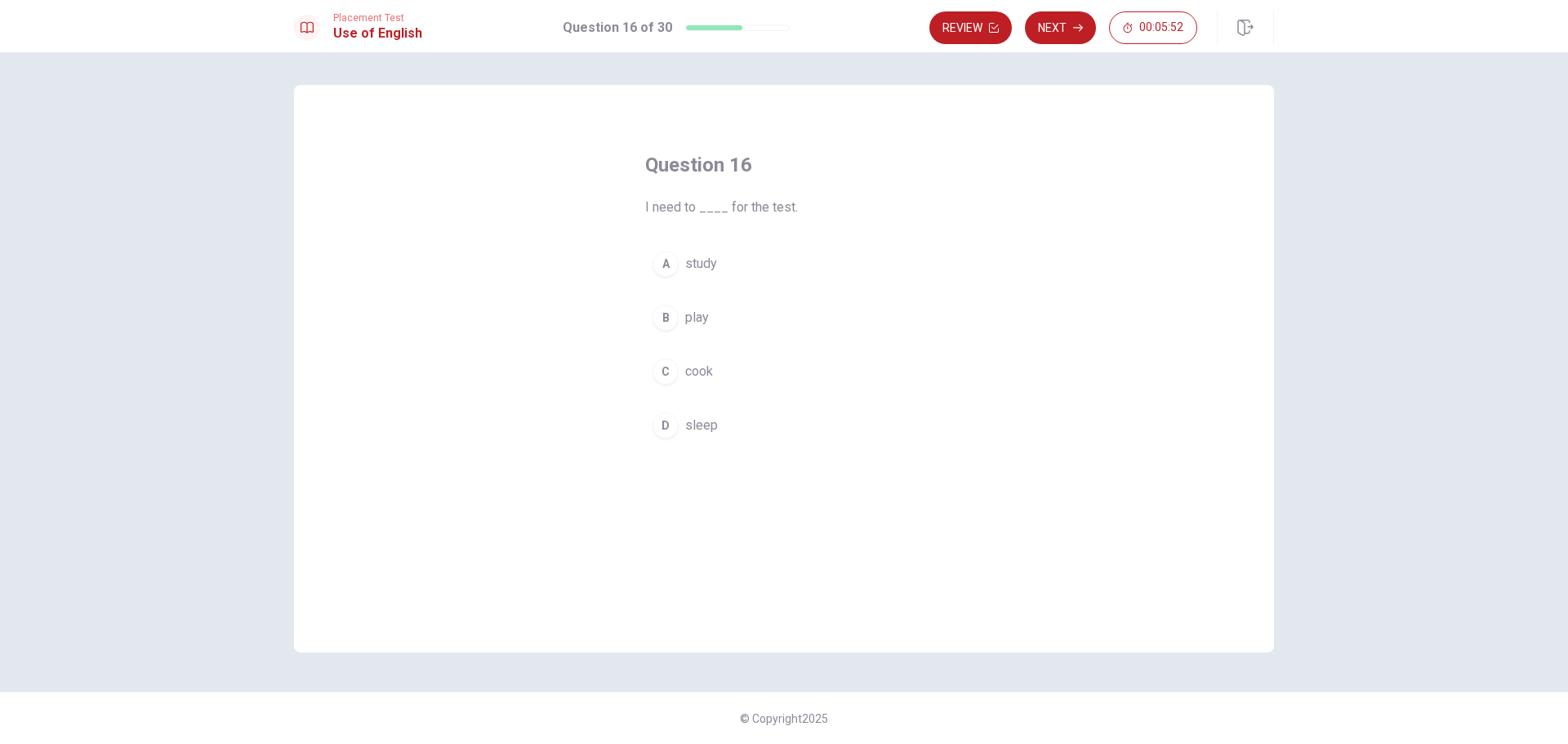
click at [733, 267] on button "A study" at bounding box center [784, 264] width 277 height 40
click at [1055, 39] on button "Next" at bounding box center [1060, 28] width 71 height 33
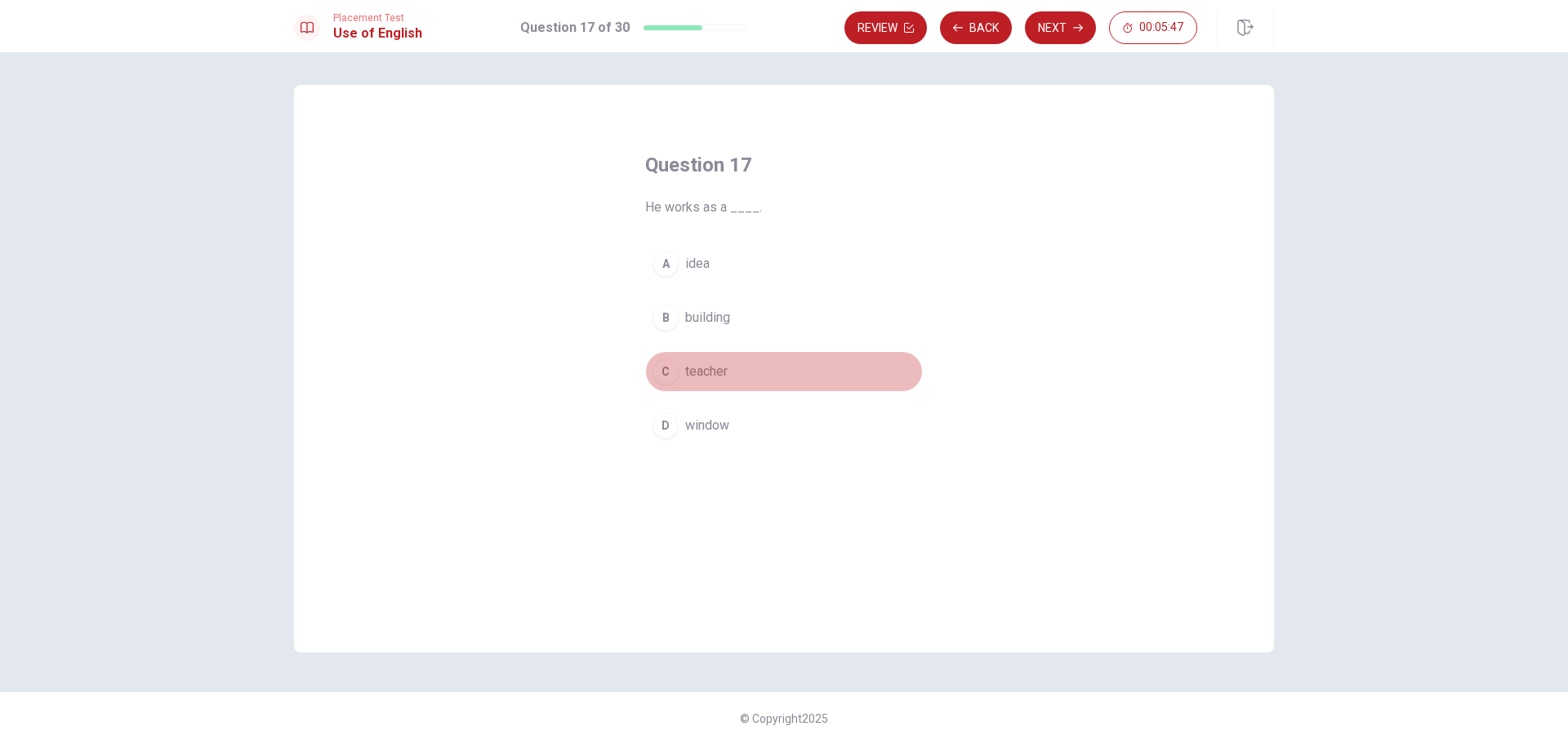
click at [764, 364] on button "C teacher" at bounding box center [784, 372] width 277 height 40
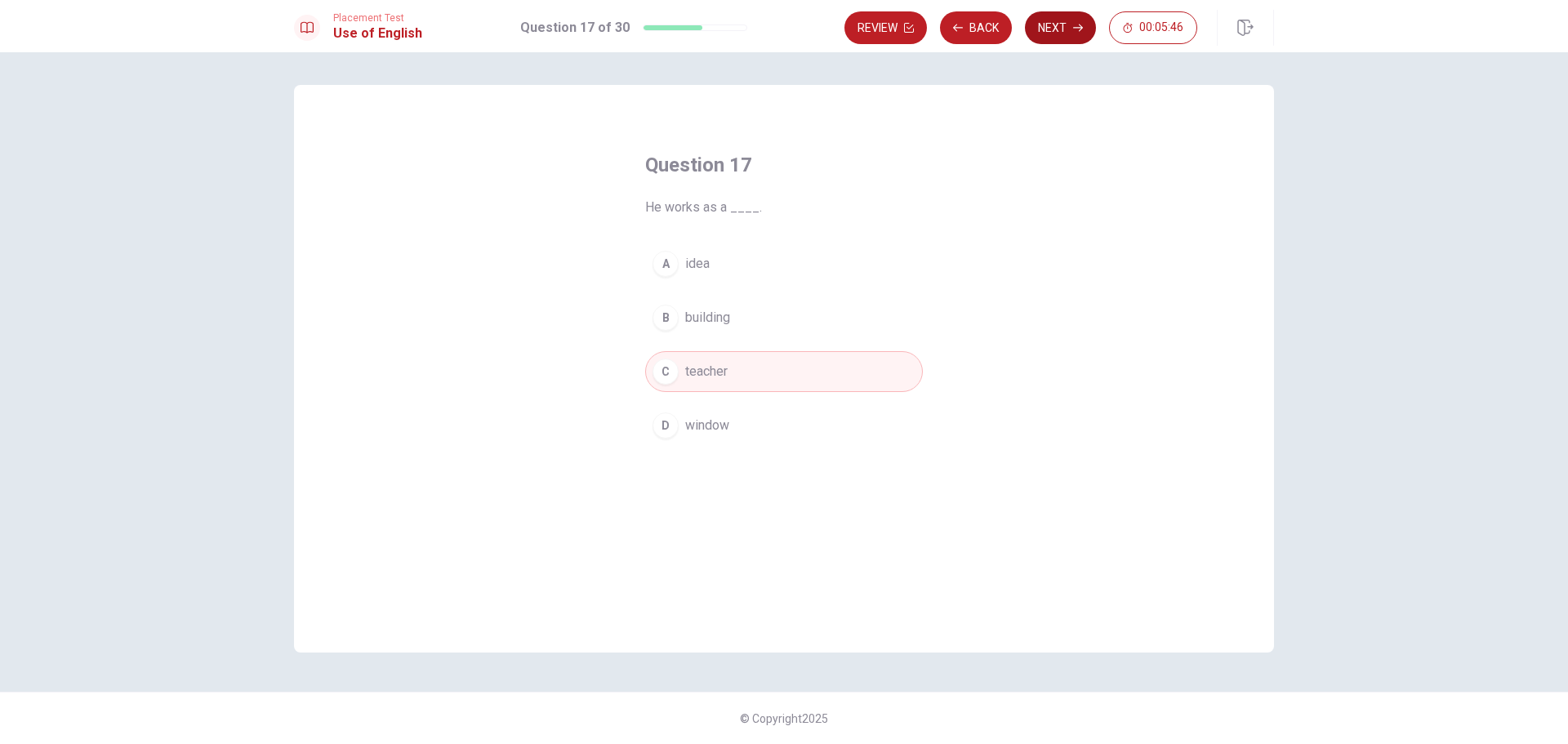
click at [1062, 33] on button "Next" at bounding box center [1060, 28] width 71 height 33
click at [690, 330] on button "B intelligent" at bounding box center [784, 318] width 277 height 40
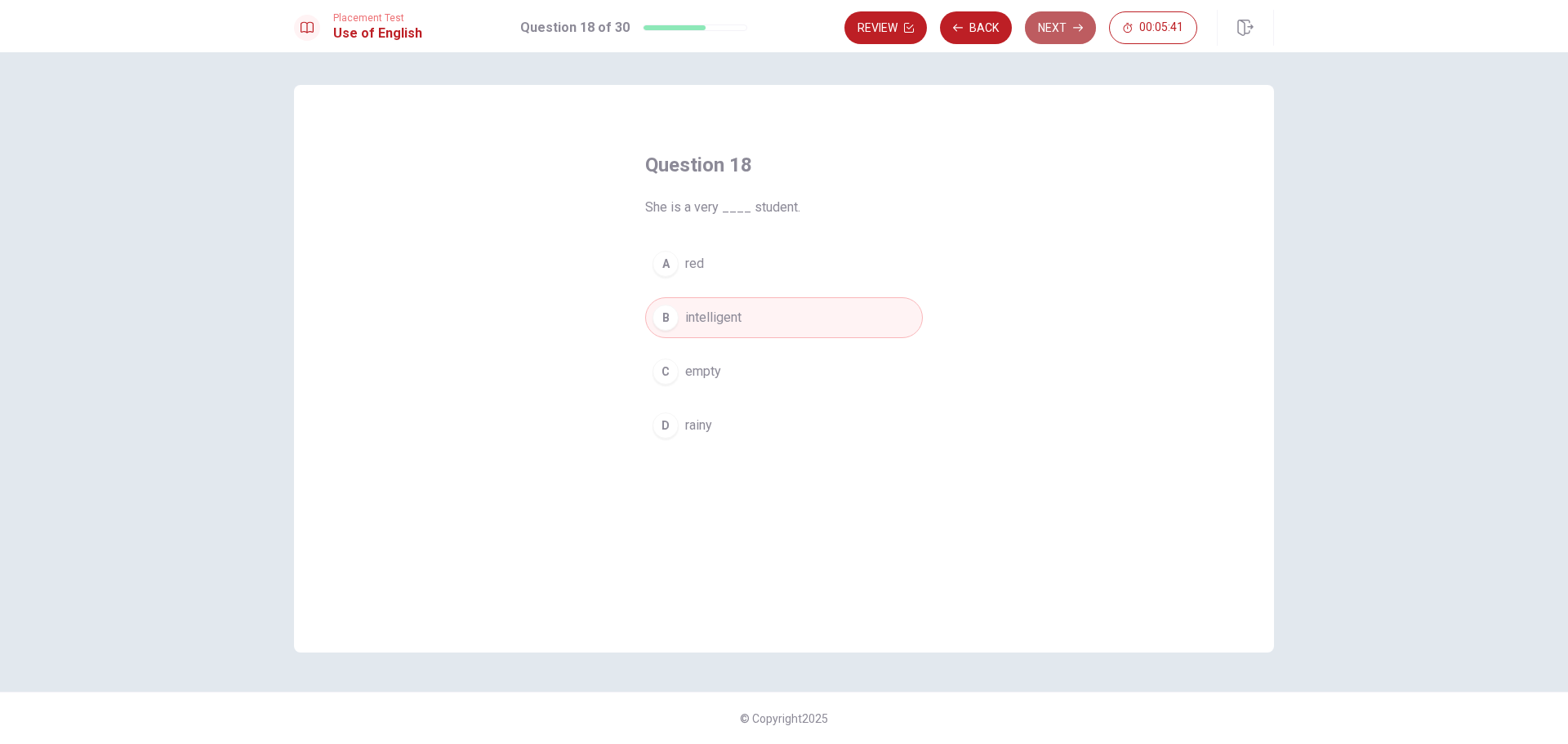
click at [1064, 26] on button "Next" at bounding box center [1060, 28] width 71 height 33
click at [711, 313] on span "finishes" at bounding box center [708, 317] width 46 height 19
click at [1054, 42] on button "Next" at bounding box center [1060, 28] width 71 height 33
click at [725, 435] on button "D visited" at bounding box center [784, 425] width 277 height 40
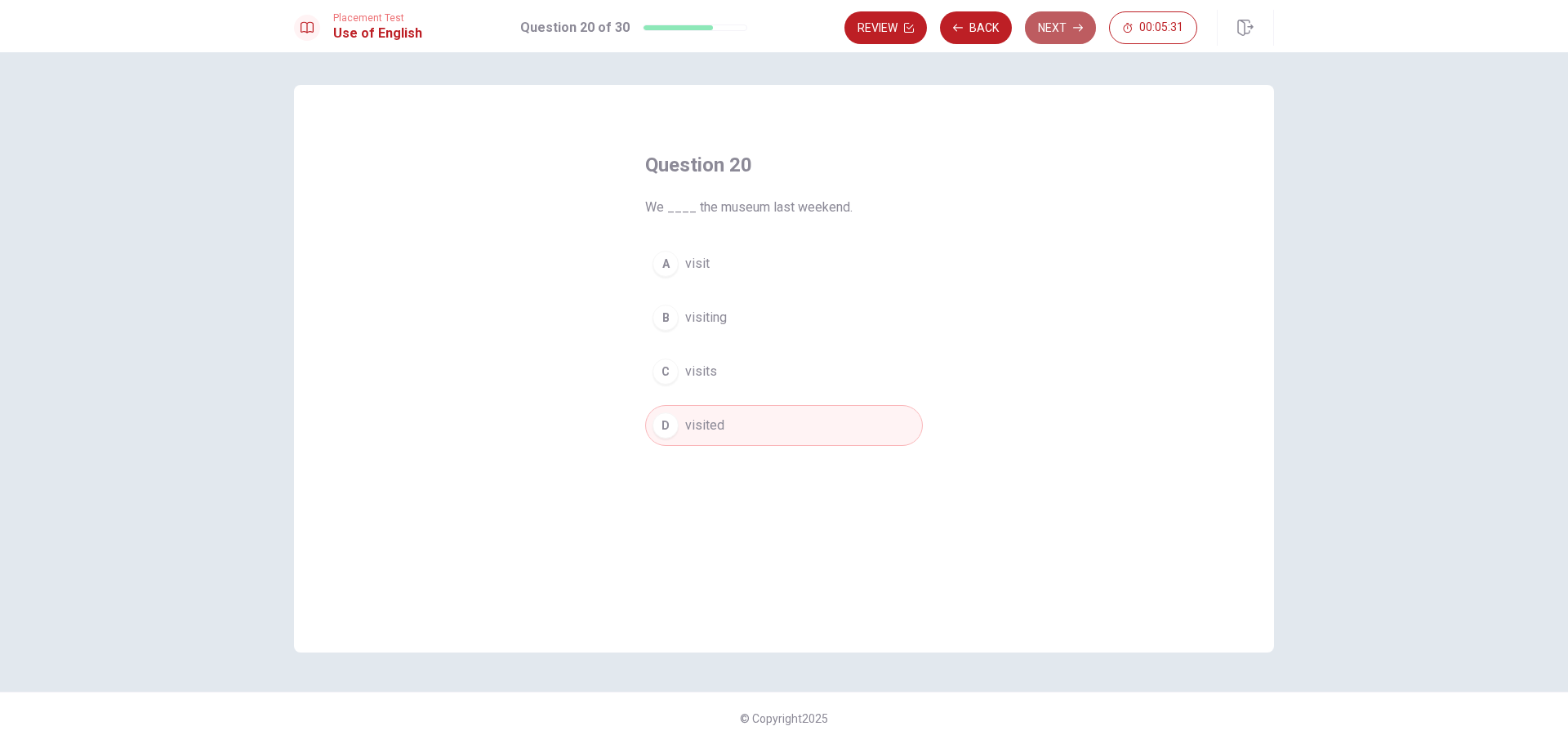
click at [1038, 24] on button "Next" at bounding box center [1060, 28] width 71 height 33
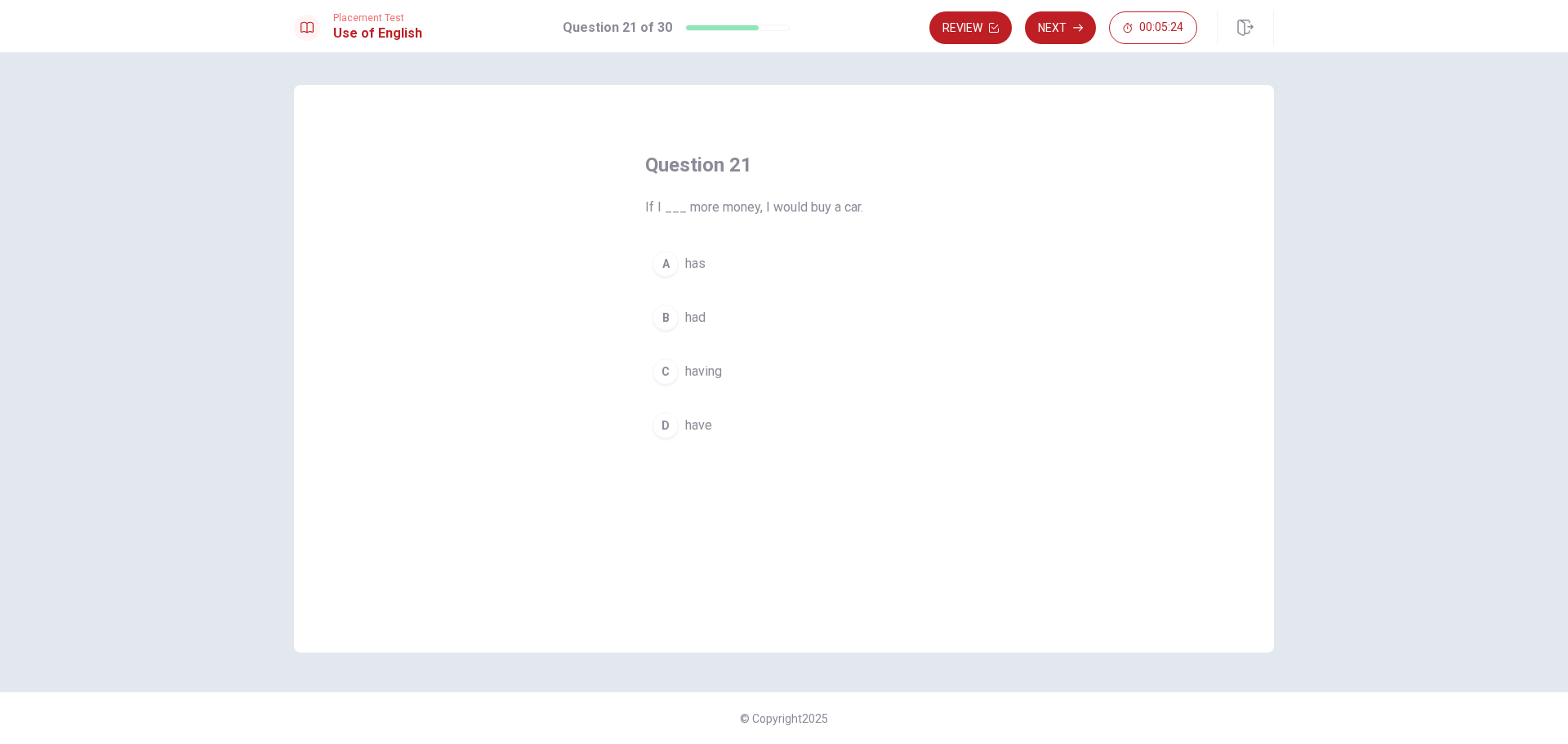
click at [722, 320] on button "B had" at bounding box center [784, 318] width 277 height 40
click at [1083, 28] on button "Next" at bounding box center [1060, 28] width 71 height 33
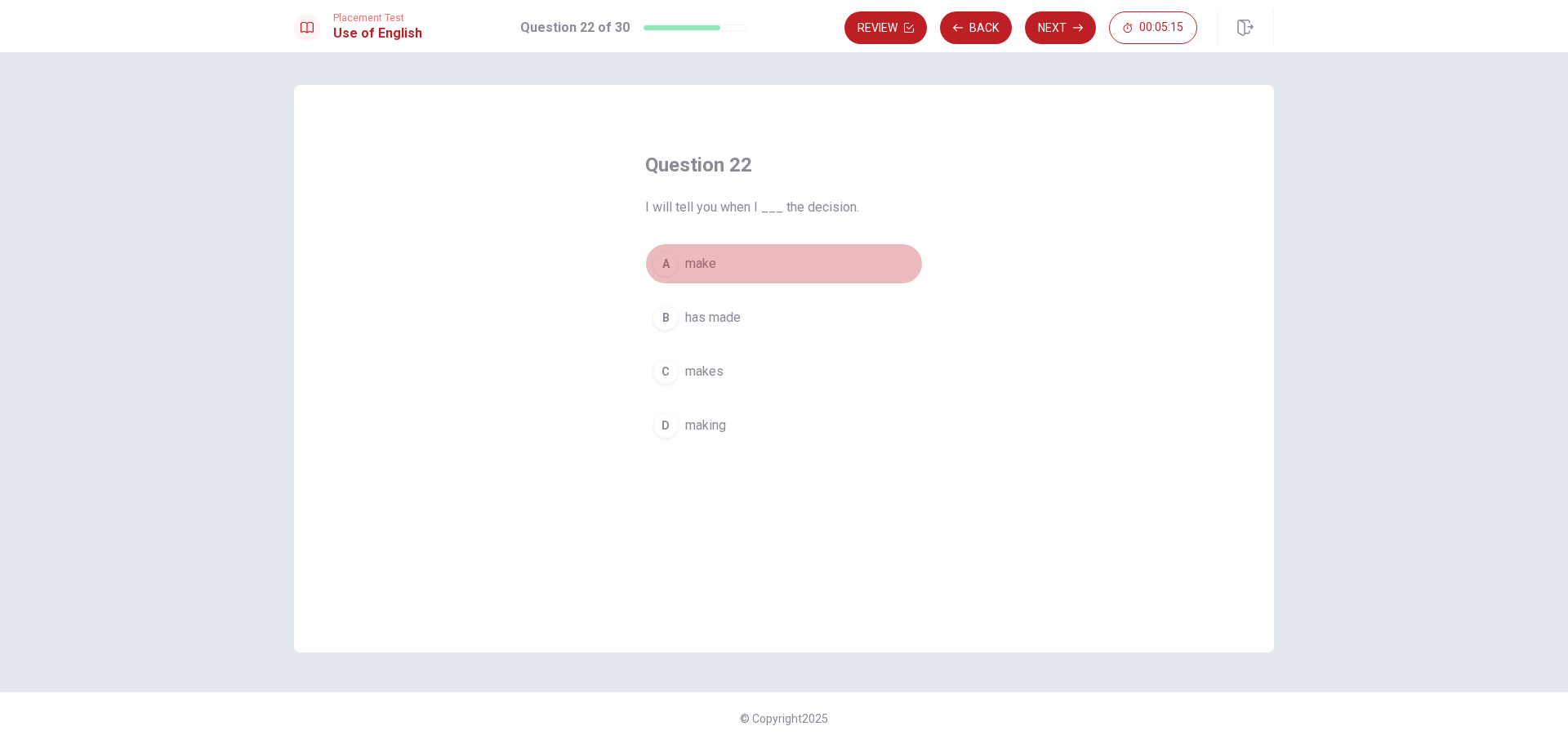
click at [729, 265] on button "A make" at bounding box center [784, 264] width 277 height 40
click at [1071, 35] on button "Next" at bounding box center [1060, 28] width 71 height 33
click at [722, 270] on button "A was" at bounding box center [784, 264] width 277 height 40
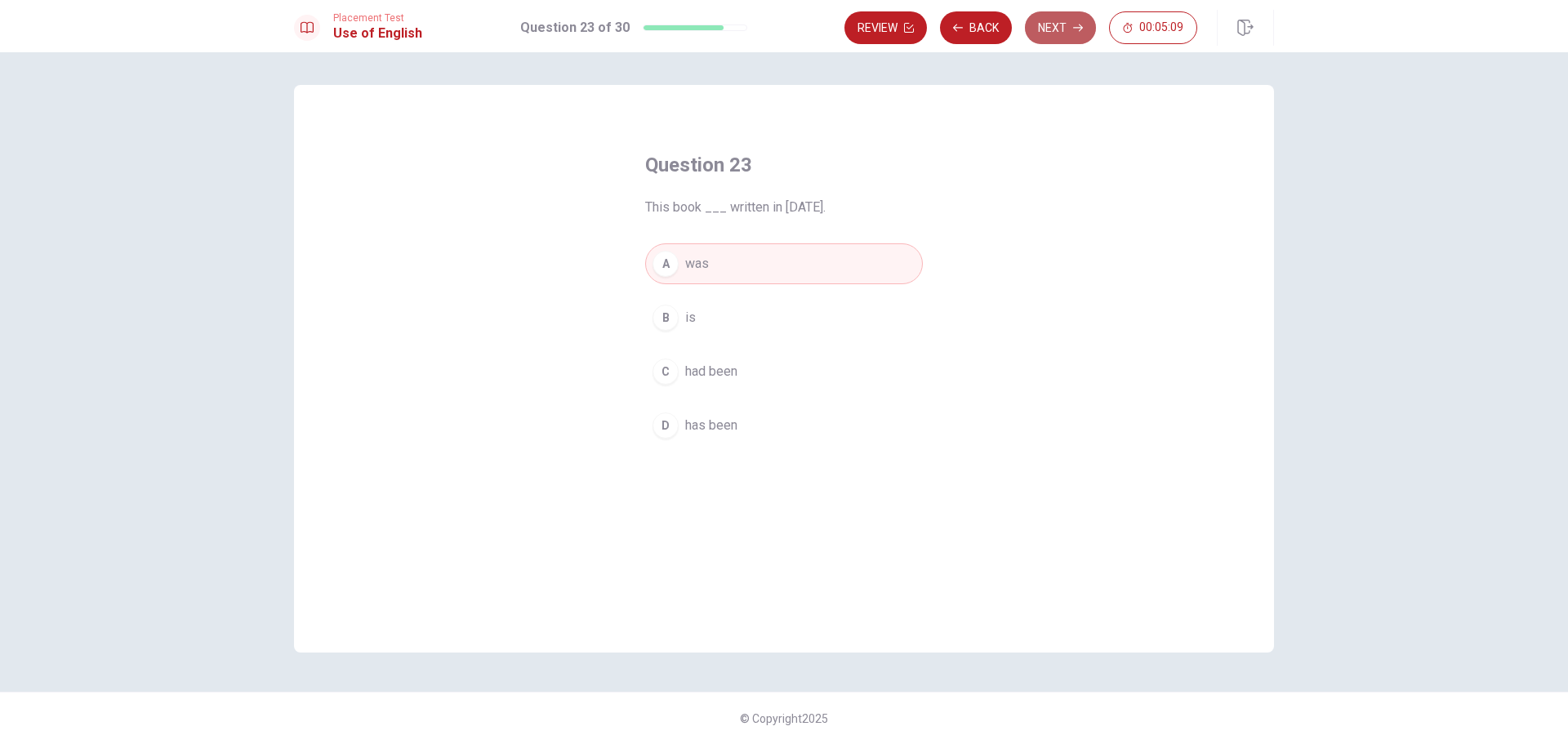
click at [1077, 34] on button "Next" at bounding box center [1060, 28] width 71 height 33
click at [720, 429] on span "to study" at bounding box center [708, 425] width 47 height 19
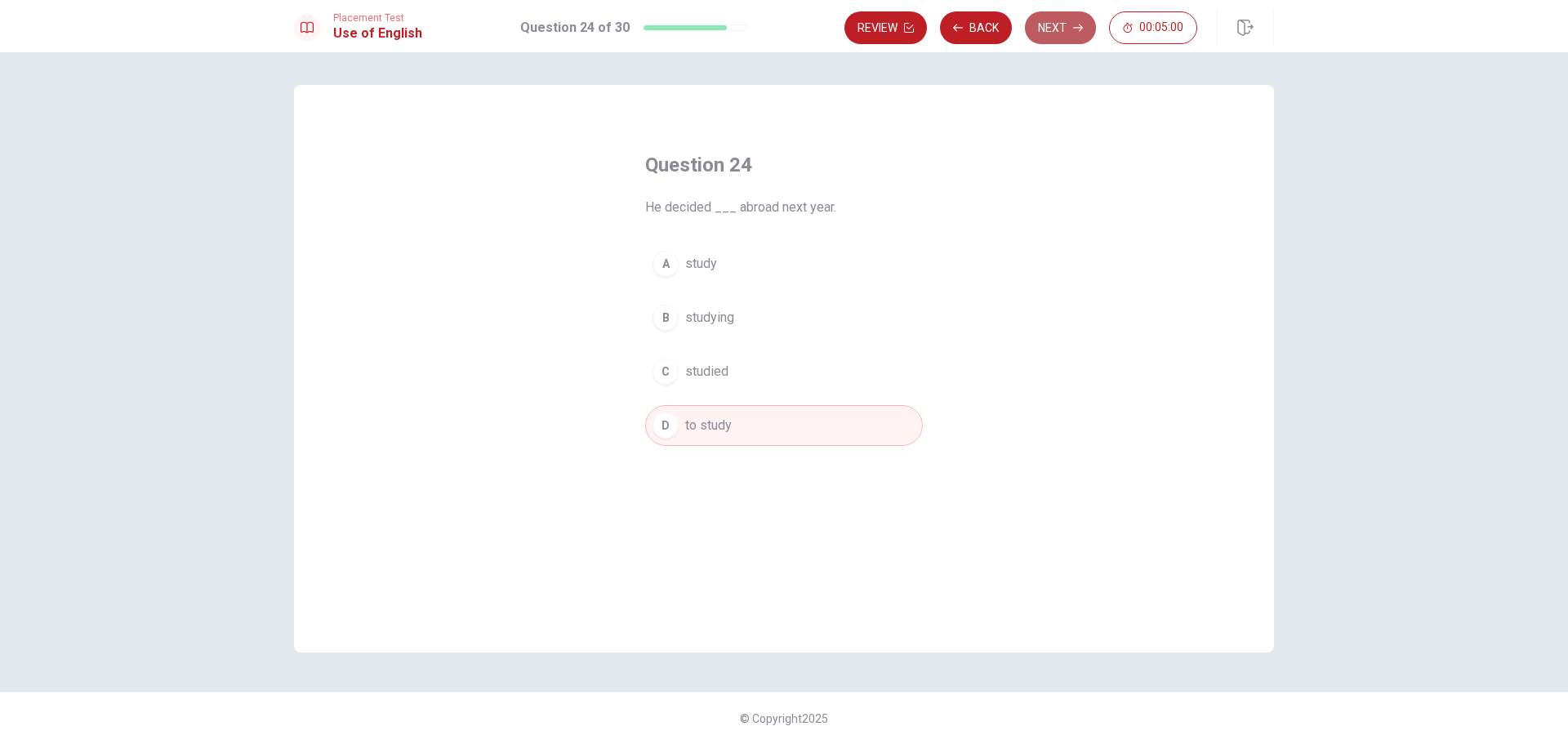
click at [1049, 26] on button "Next" at bounding box center [1060, 28] width 71 height 33
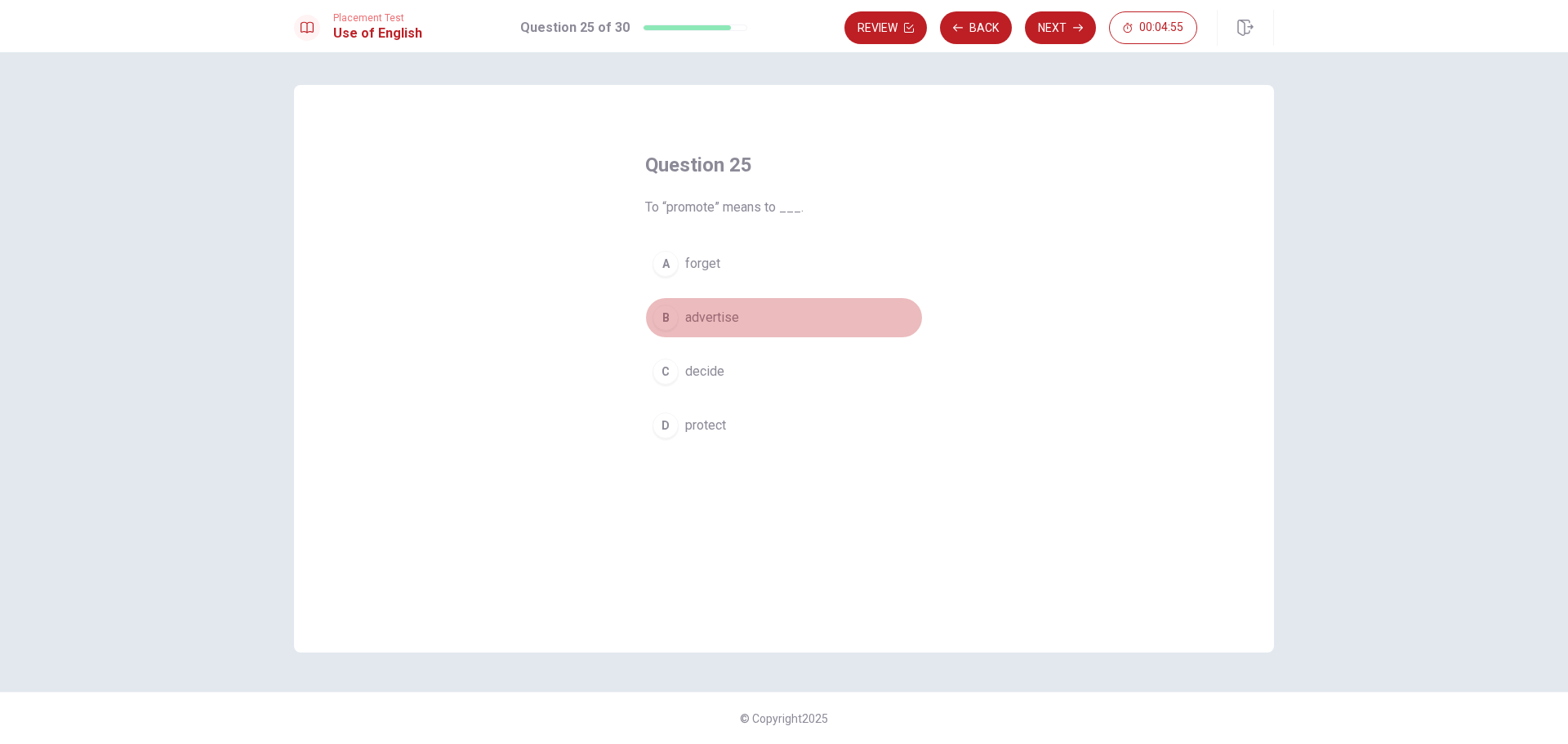
click at [689, 315] on span "advertise" at bounding box center [711, 317] width 54 height 19
click at [1074, 28] on icon "button" at bounding box center [1078, 28] width 10 height 10
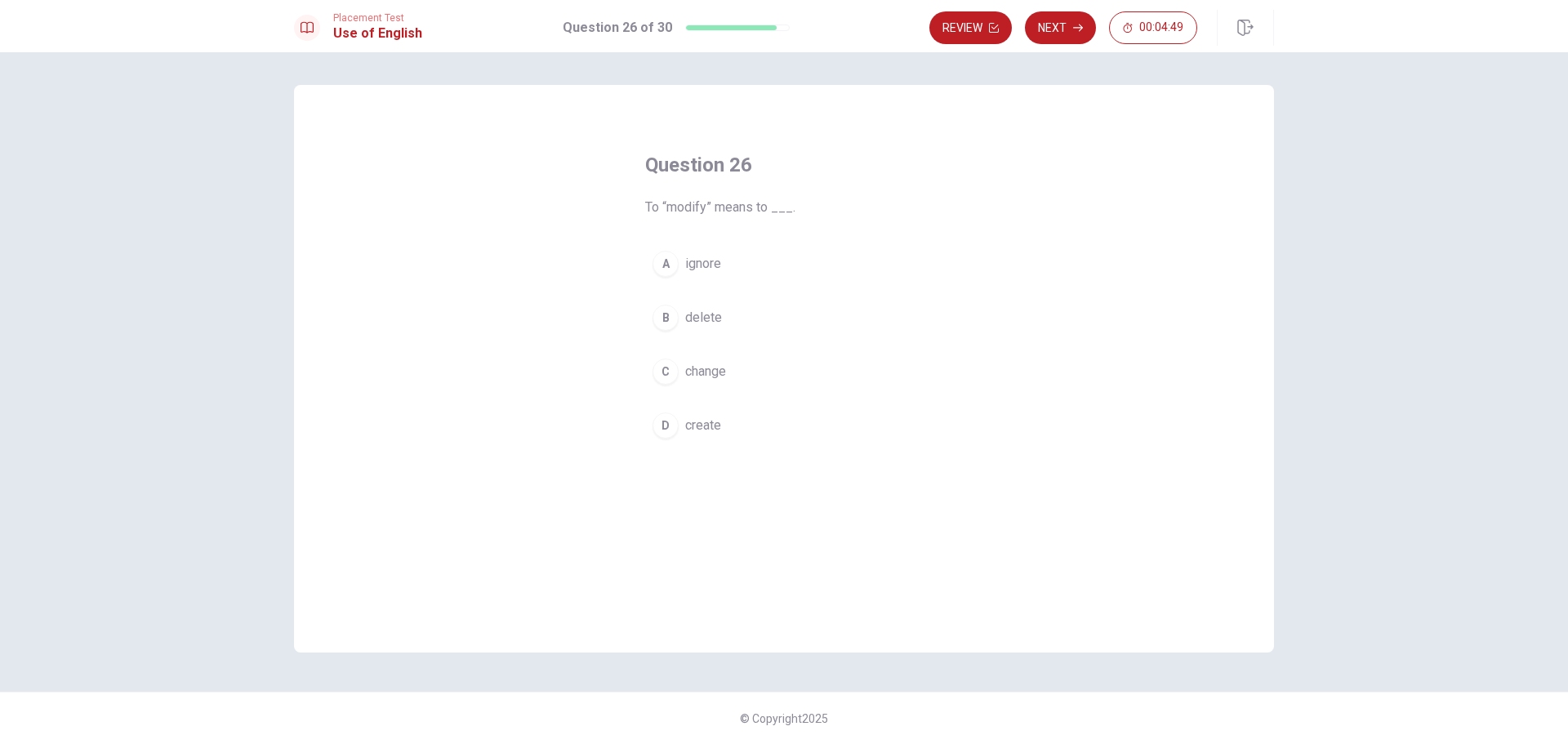
click at [745, 392] on div "A ignore B delete C change D create" at bounding box center [784, 344] width 277 height 203
click at [745, 367] on button "C change" at bounding box center [784, 372] width 277 height 40
click at [1062, 41] on button "Next" at bounding box center [1060, 28] width 71 height 33
click at [752, 312] on span "found in many places" at bounding box center [745, 317] width 121 height 19
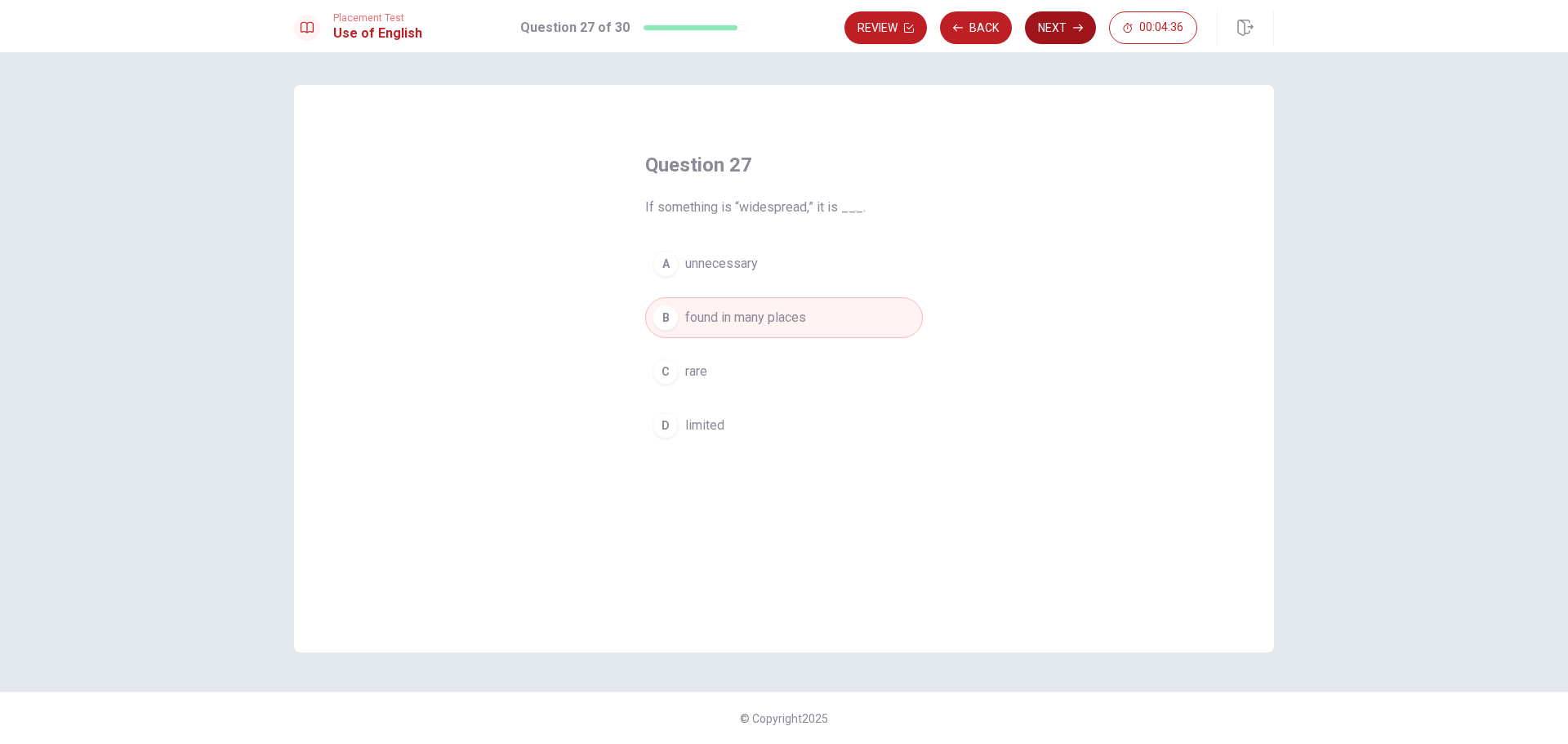
click at [1068, 26] on button "Next" at bounding box center [1060, 28] width 71 height 33
click at [745, 256] on button "A Sparse" at bounding box center [784, 264] width 277 height 40
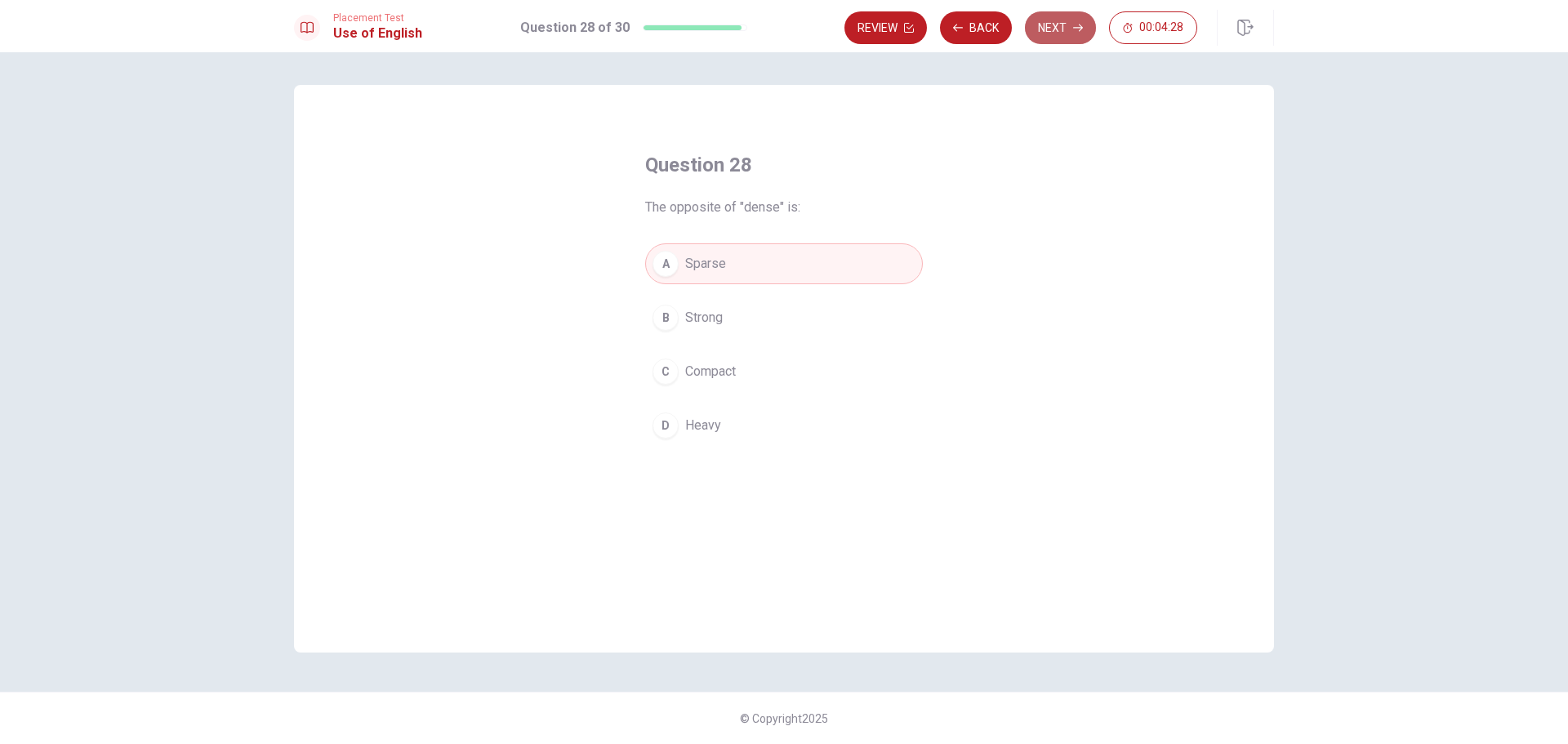
click at [1058, 28] on button "Next" at bounding box center [1060, 28] width 71 height 33
click at [722, 254] on span "confusing" at bounding box center [712, 264] width 56 height 19
click at [1081, 25] on icon "button" at bounding box center [1078, 28] width 10 height 10
click at [791, 255] on button "A receive" at bounding box center [784, 264] width 277 height 40
click at [1084, 23] on button "Next" at bounding box center [1060, 28] width 71 height 33
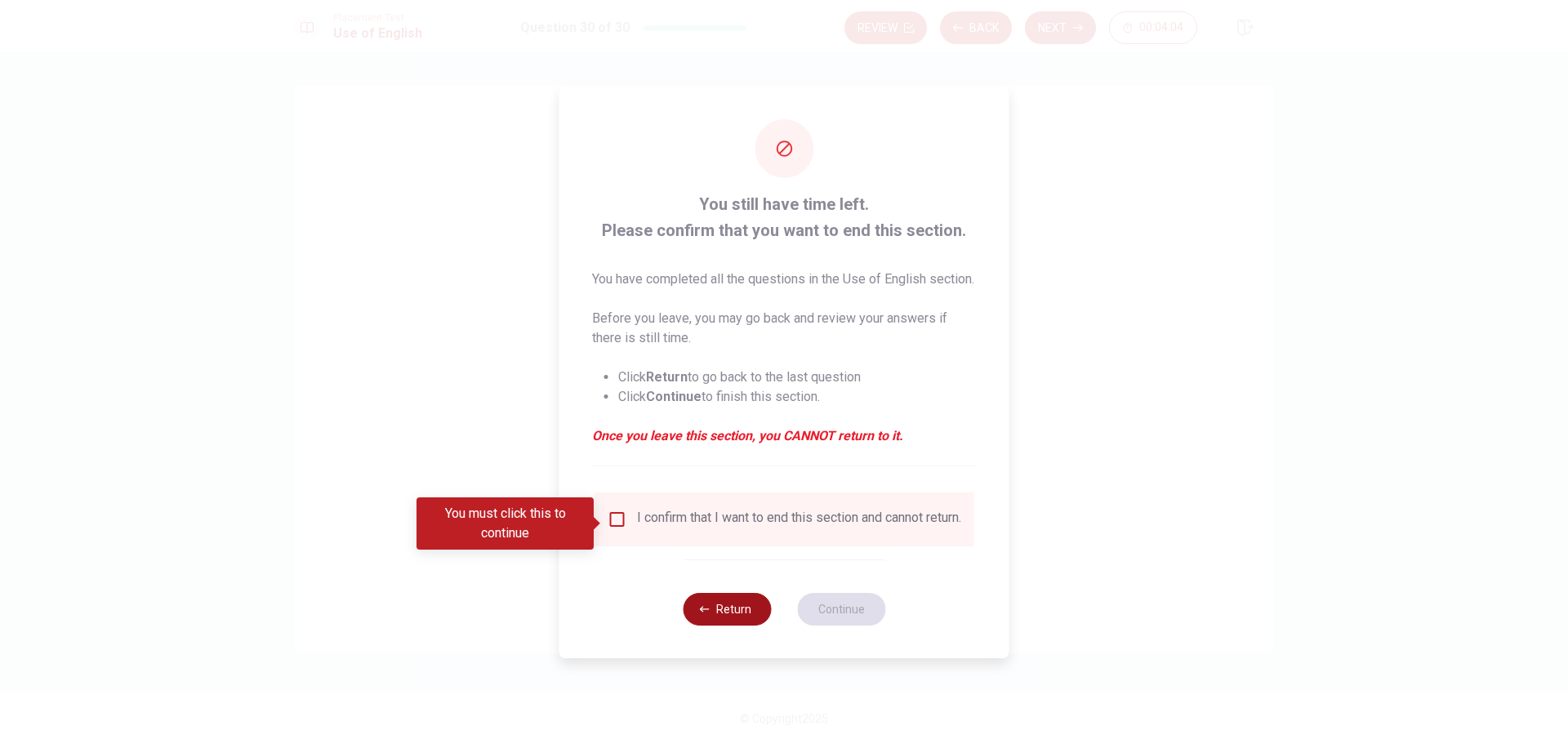
click at [722, 626] on button "Return" at bounding box center [727, 610] width 88 height 33
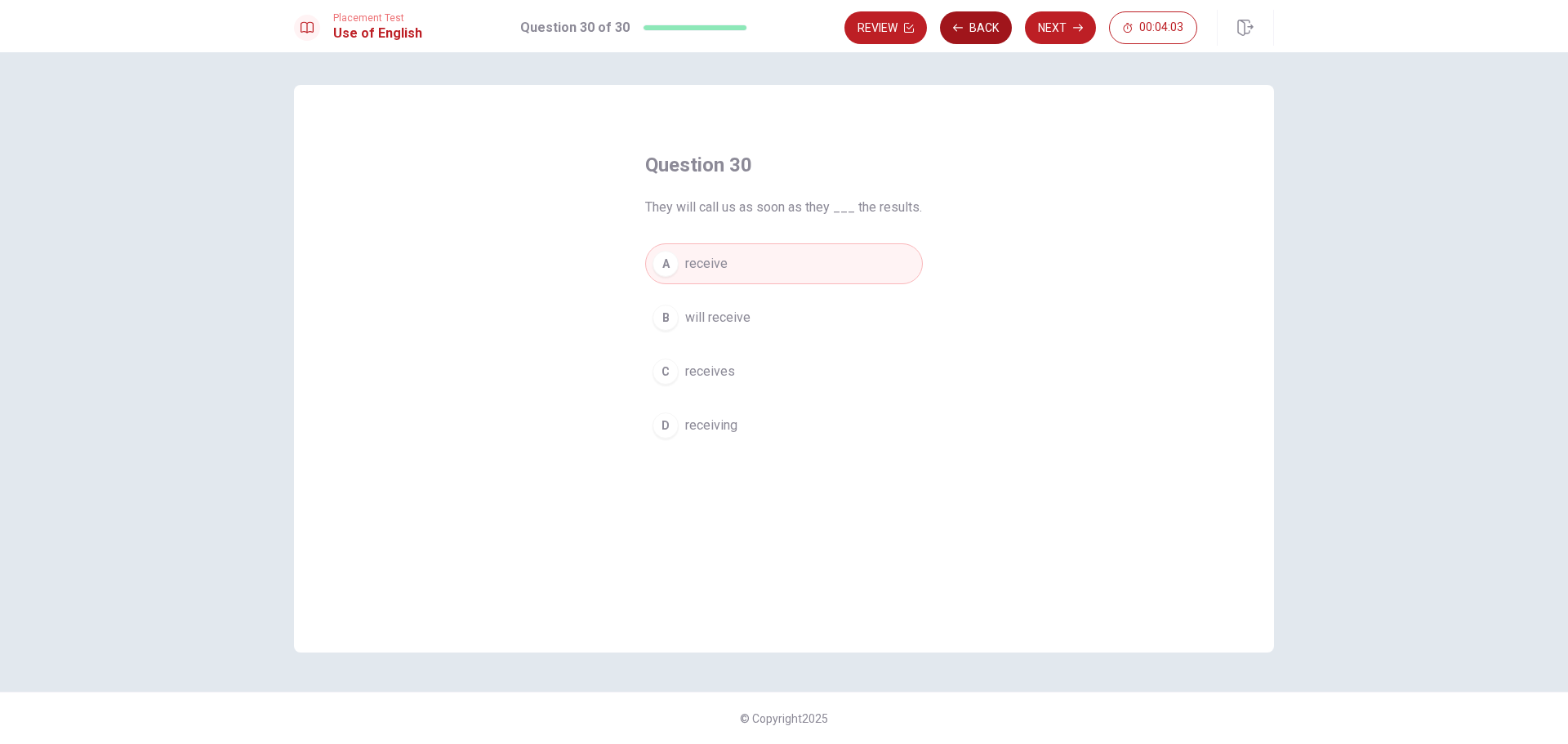
click at [969, 40] on button "Back" at bounding box center [976, 28] width 72 height 33
click at [973, 37] on button "Back" at bounding box center [976, 28] width 72 height 33
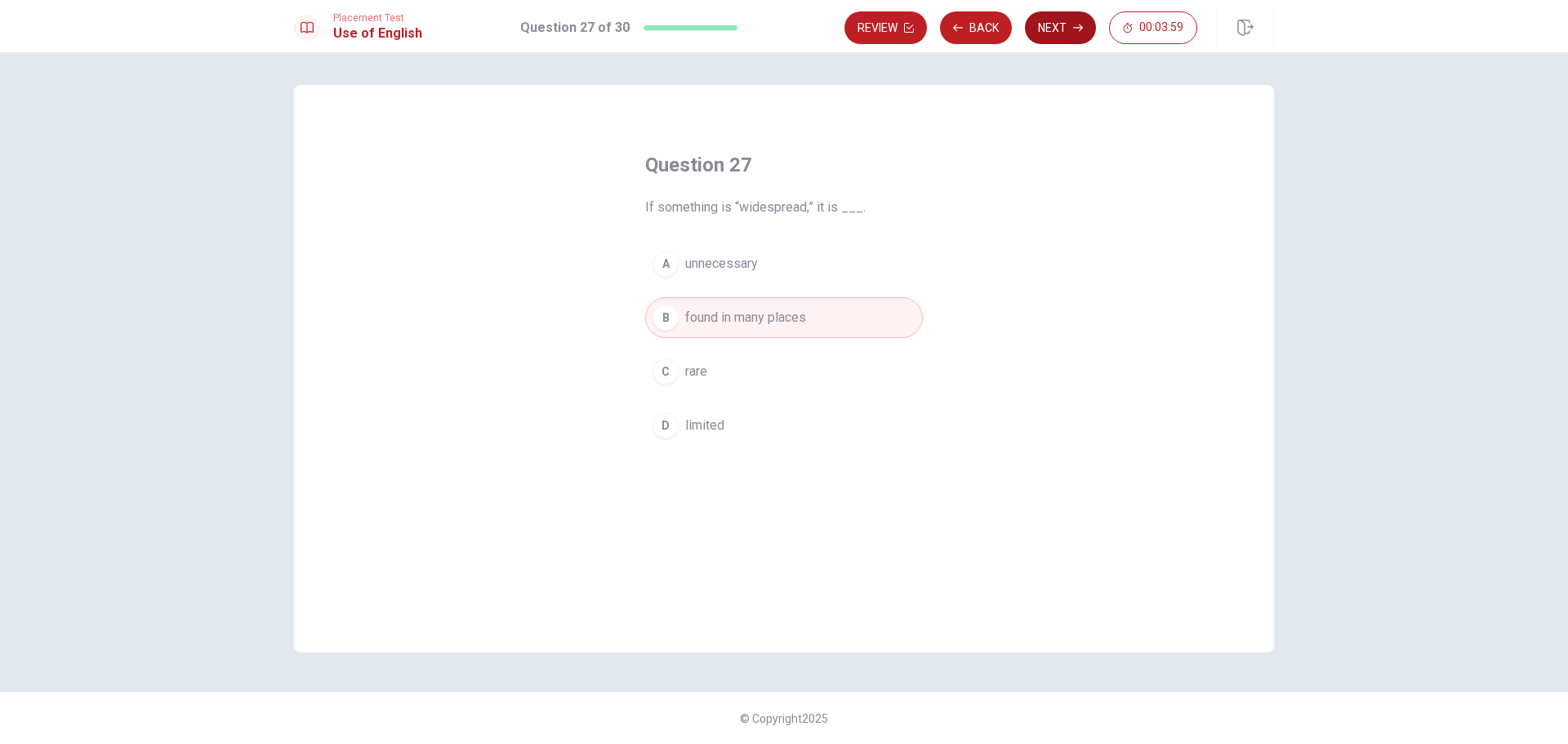
click at [1033, 31] on button "Next" at bounding box center [1060, 28] width 71 height 33
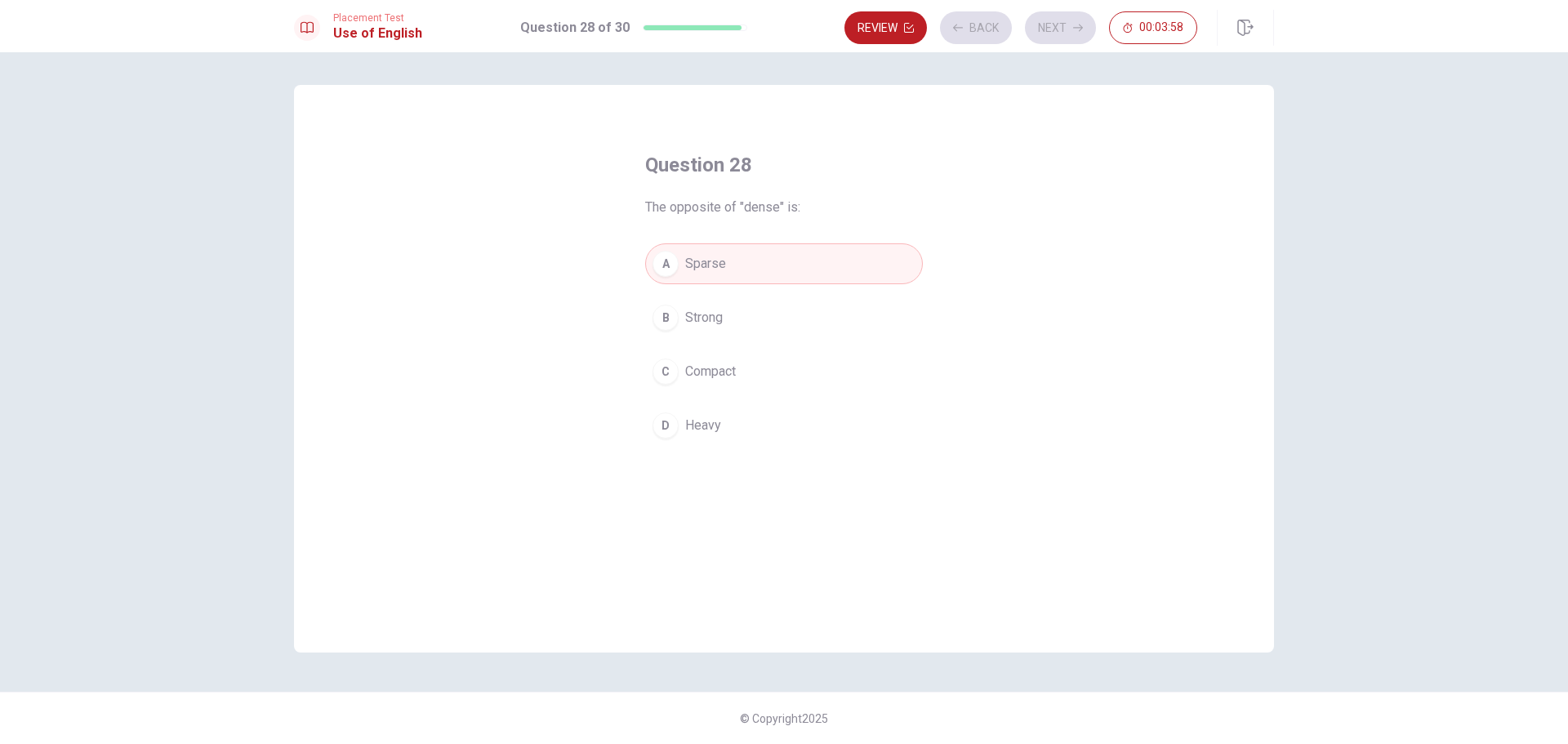
click at [1033, 31] on div "Review Back Next 00:03:58" at bounding box center [1021, 28] width 353 height 33
click at [1050, 28] on button "Next" at bounding box center [1060, 28] width 71 height 33
click at [1067, 35] on button "Next" at bounding box center [1060, 28] width 71 height 33
click at [1067, 26] on button "Next" at bounding box center [1060, 28] width 71 height 33
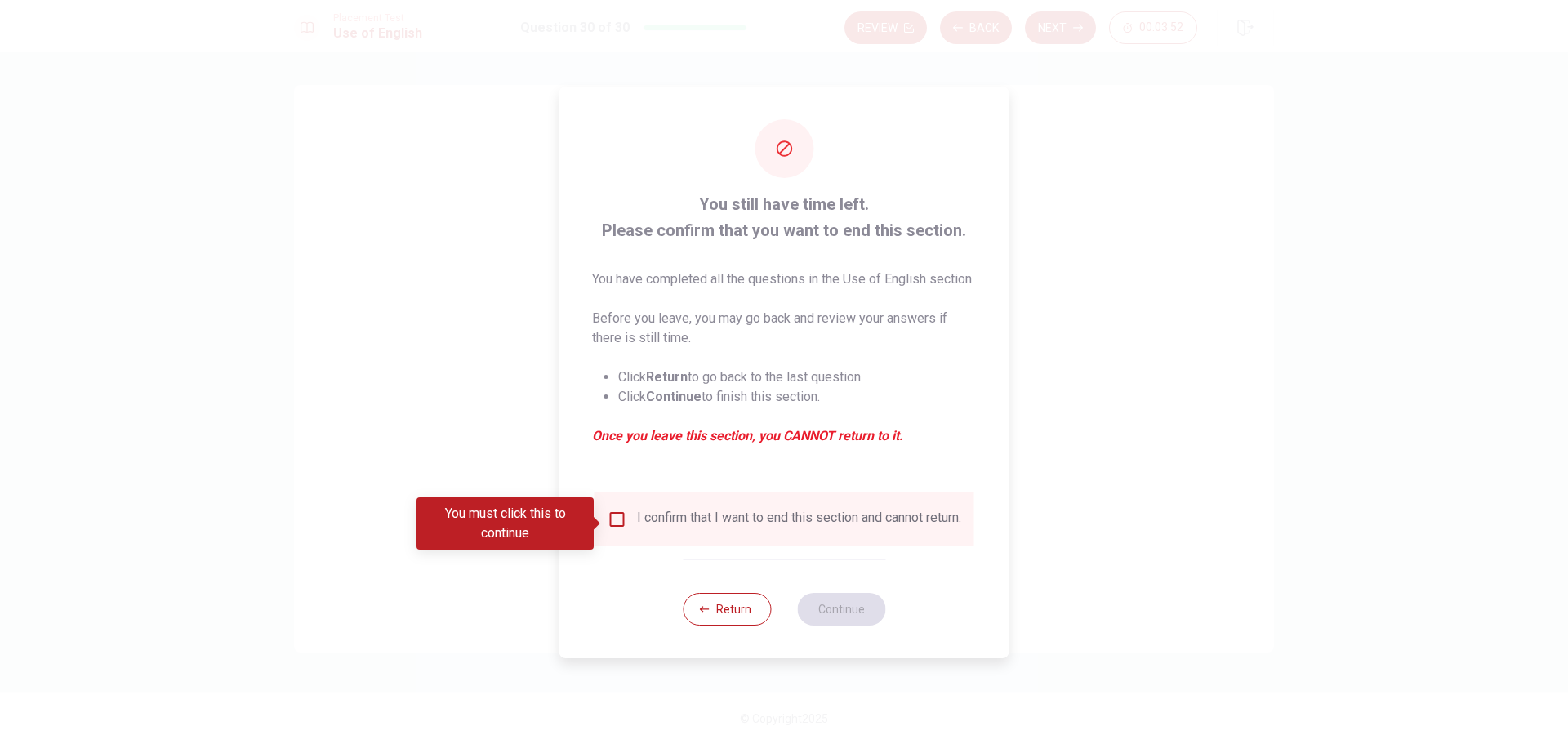
click at [622, 518] on input "You must click this to continue" at bounding box center [617, 519] width 19 height 19
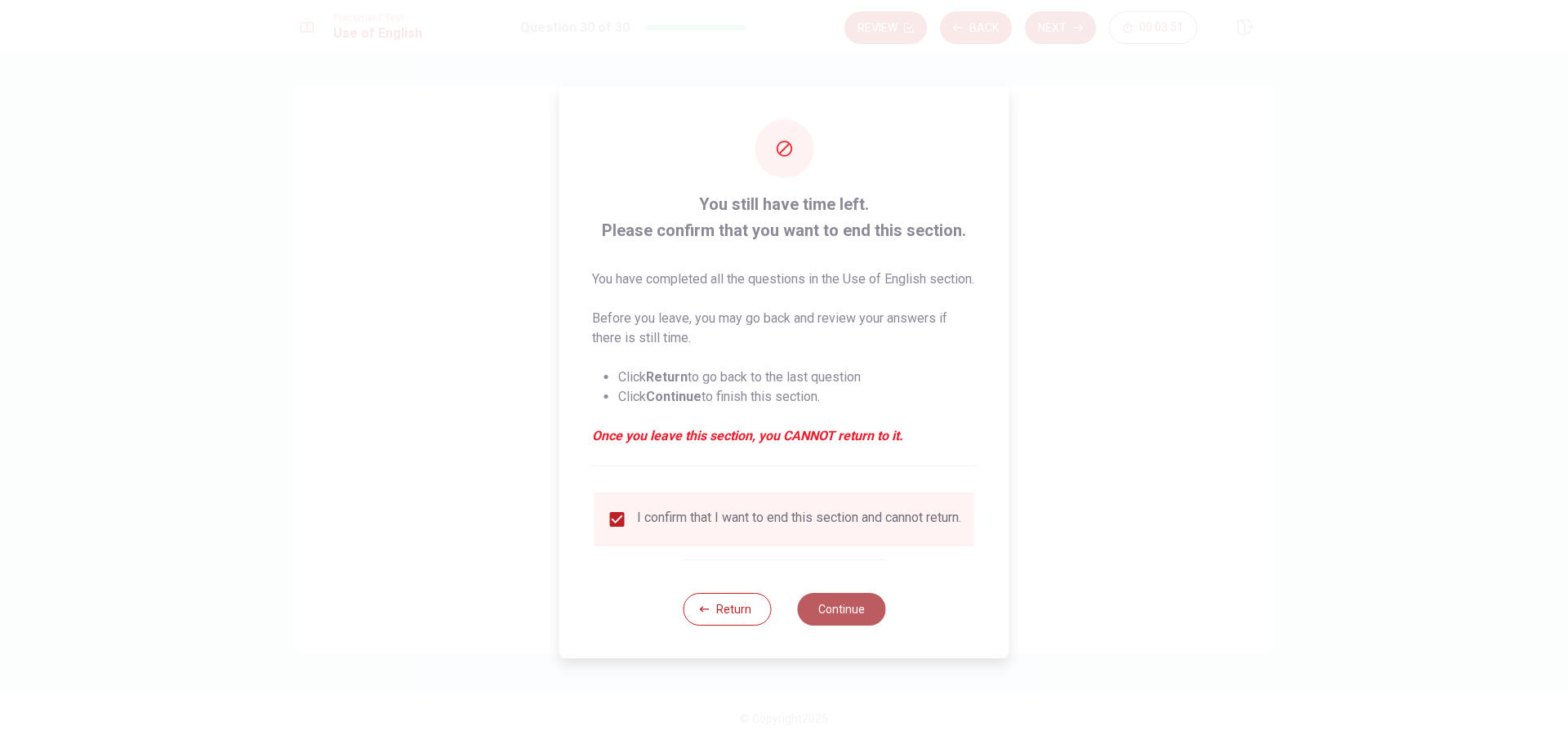
click at [850, 626] on button "Continue" at bounding box center [841, 610] width 88 height 33
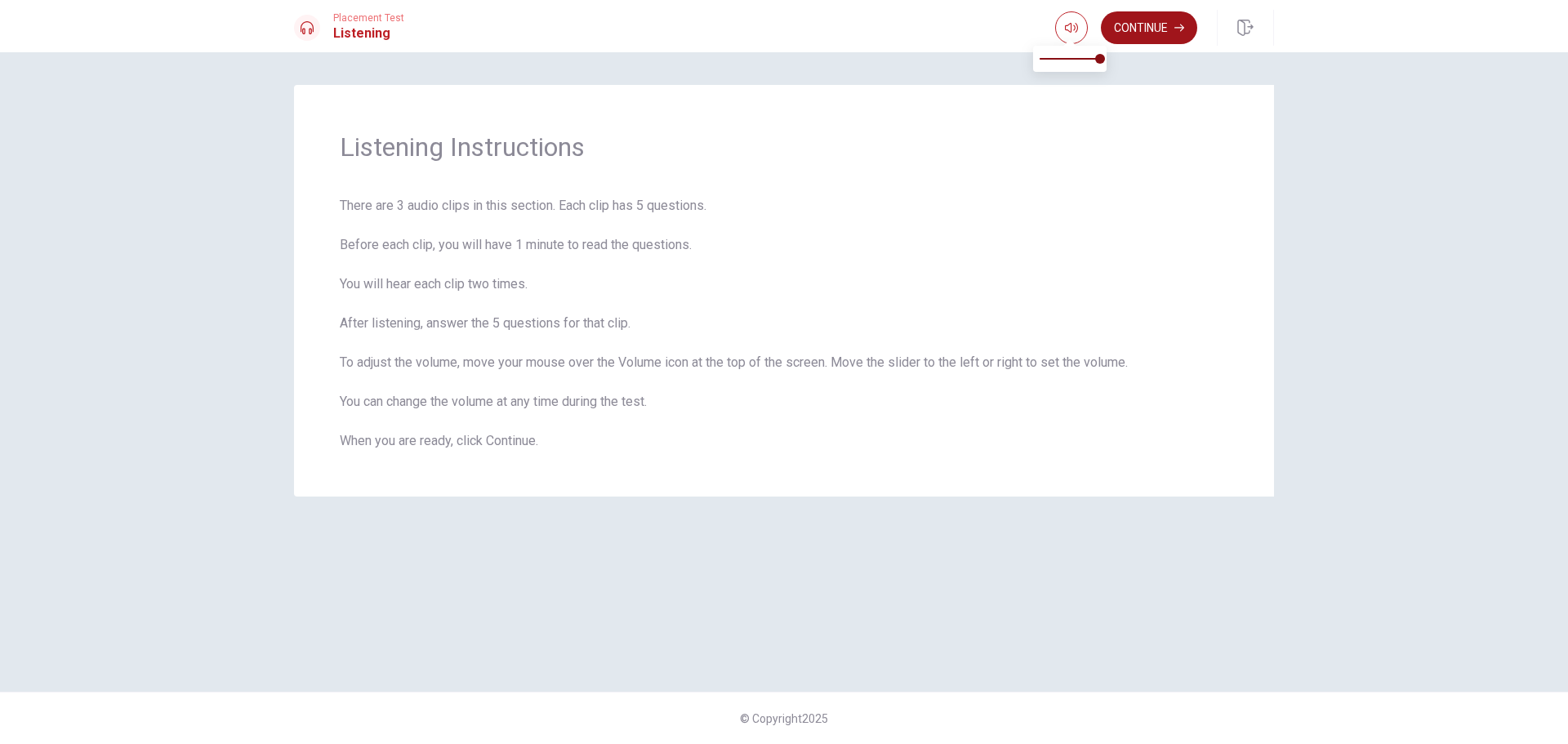
click at [1146, 28] on button "Continue" at bounding box center [1148, 28] width 96 height 33
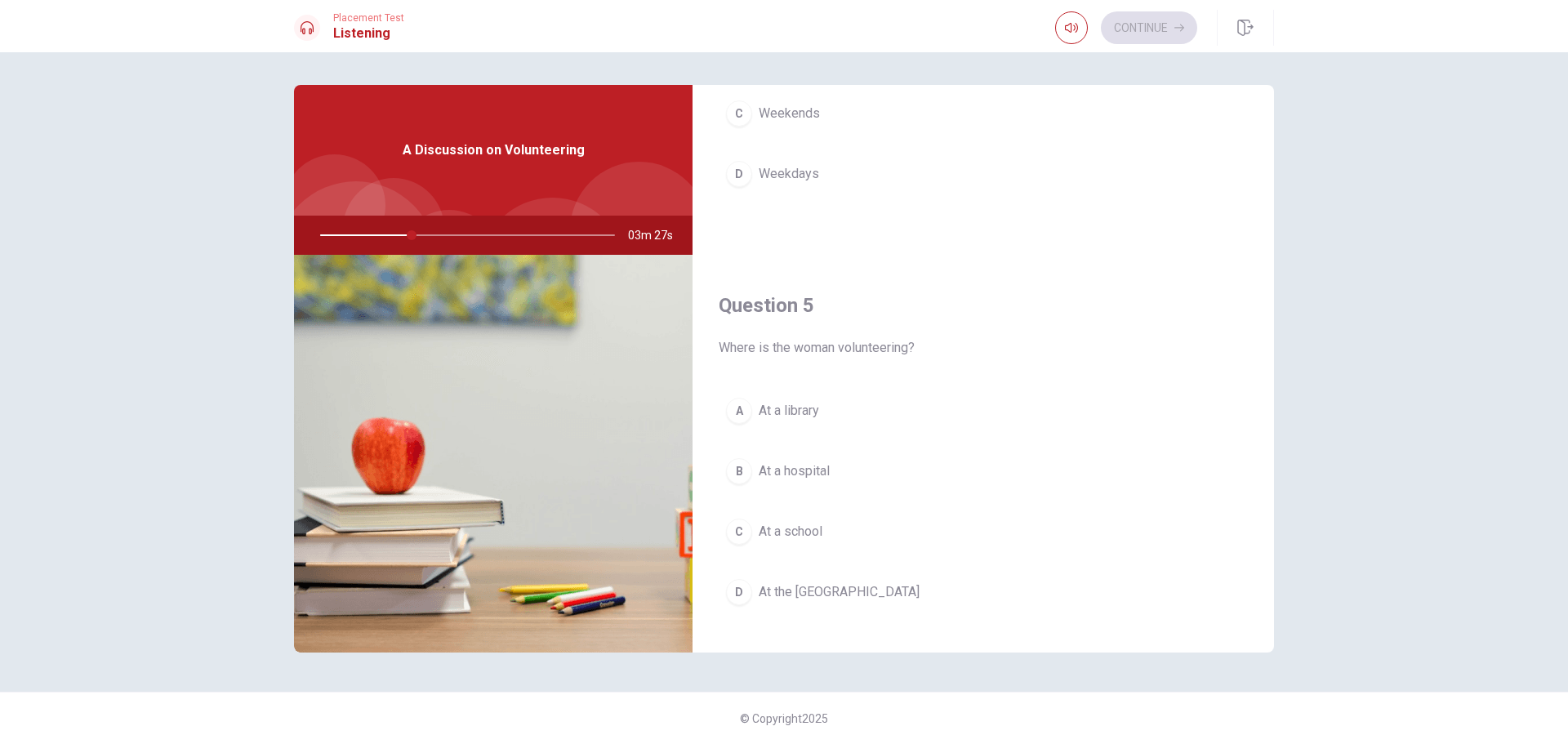
scroll to position [1524, 0]
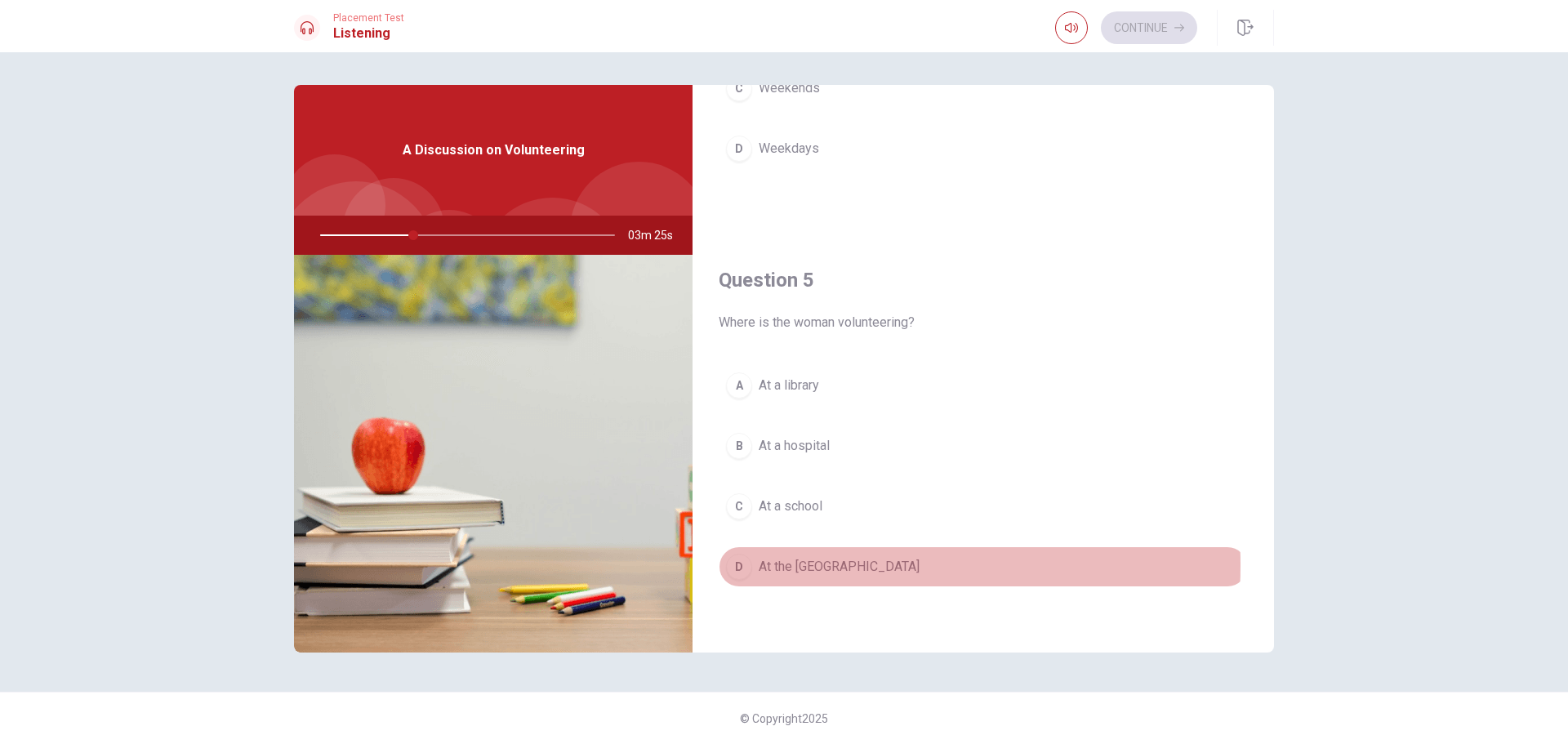
click at [783, 566] on span "At the [GEOGRAPHIC_DATA]" at bounding box center [839, 567] width 161 height 19
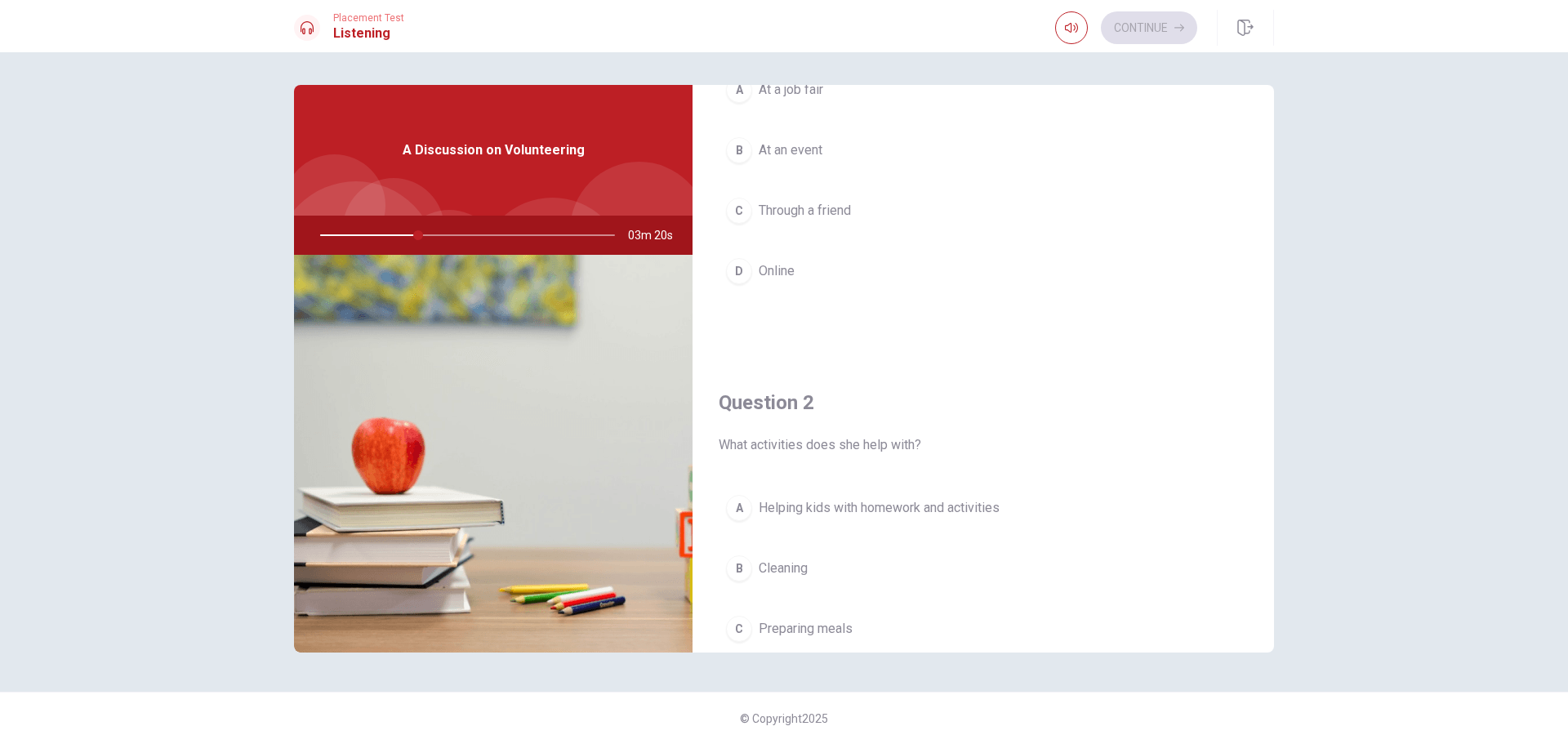
scroll to position [163, 0]
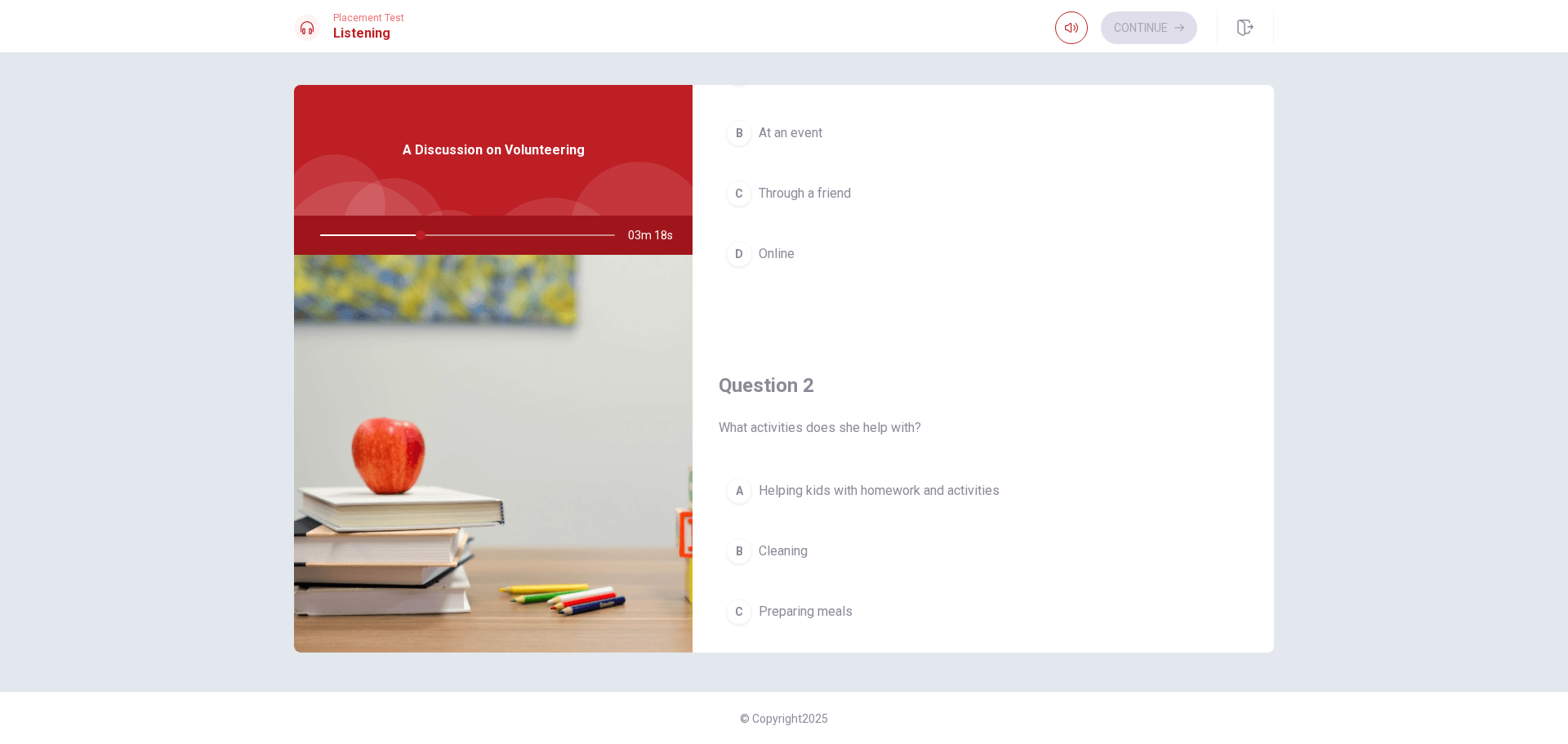
click at [835, 490] on span "Helping kids with homework and activities" at bounding box center [879, 490] width 241 height 19
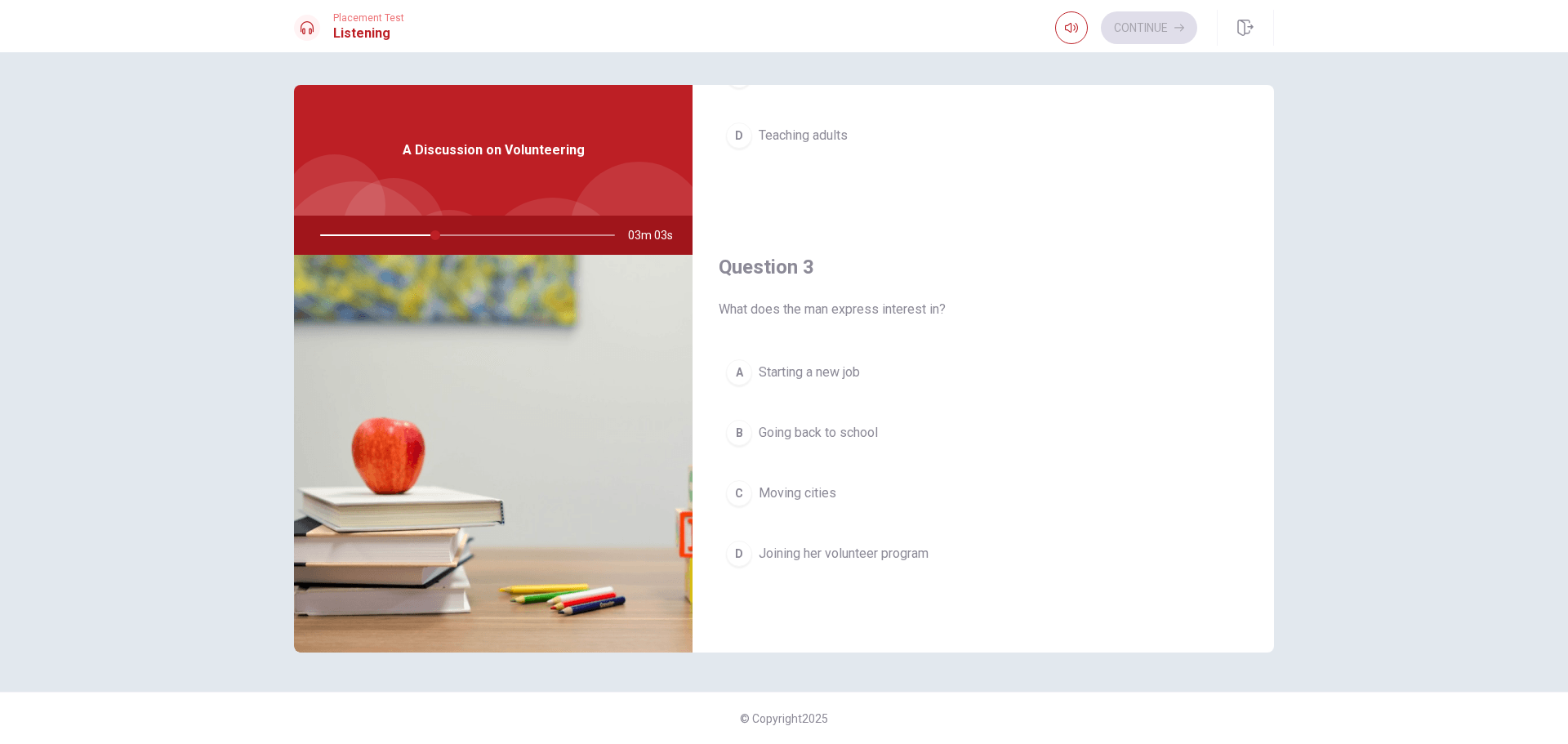
scroll to position [736, 0]
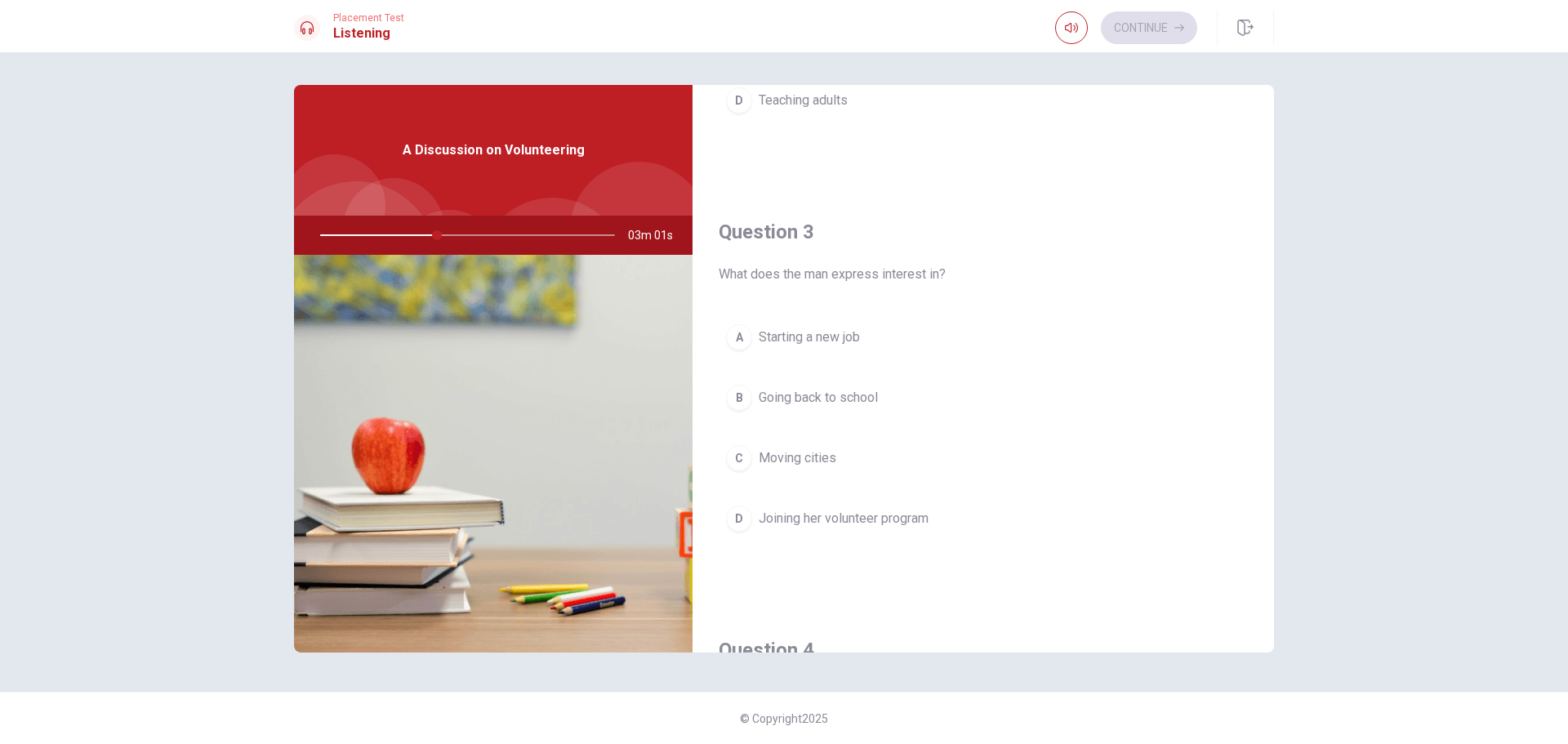
click at [848, 511] on span "Joining her volunteer program" at bounding box center [844, 518] width 170 height 19
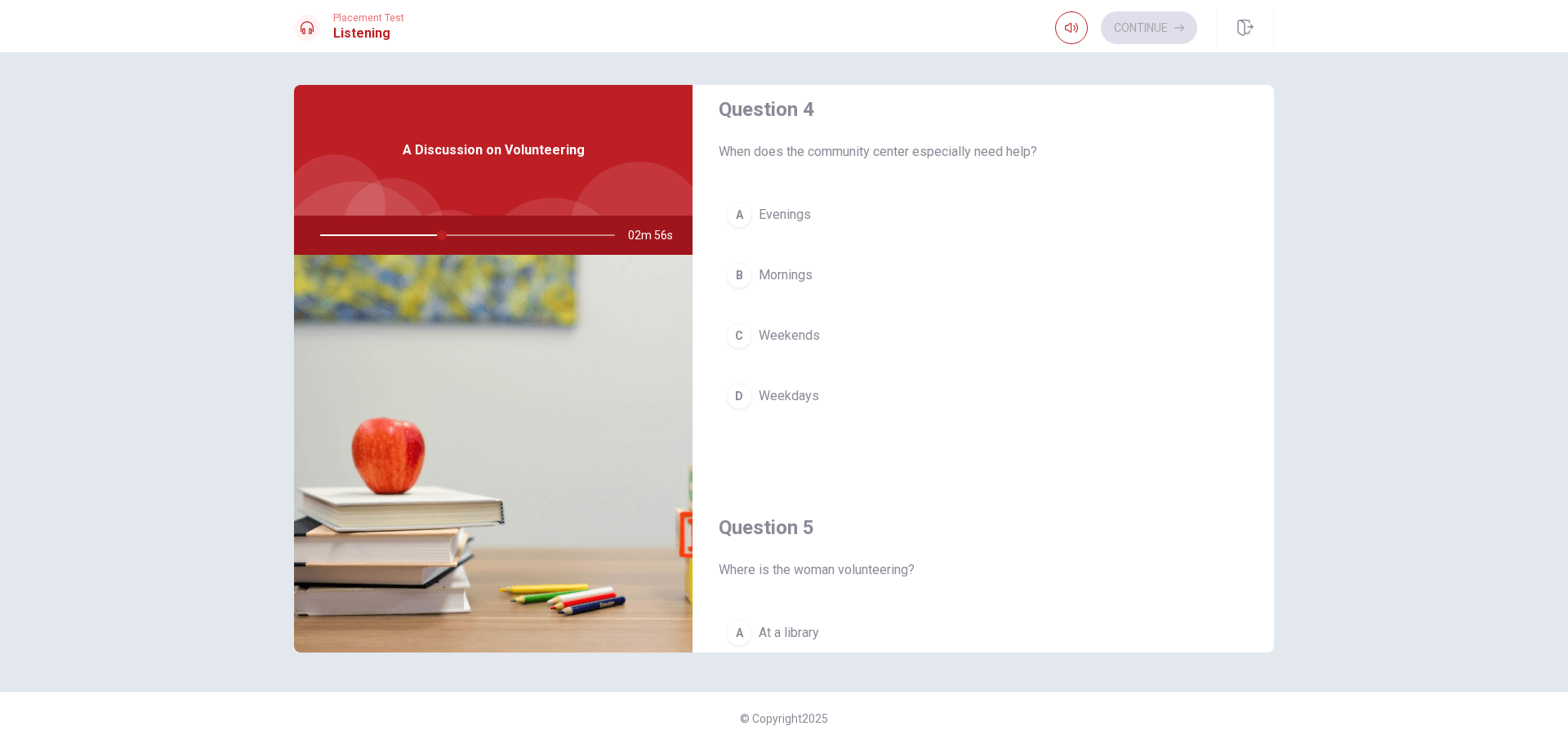
scroll to position [1144, 0]
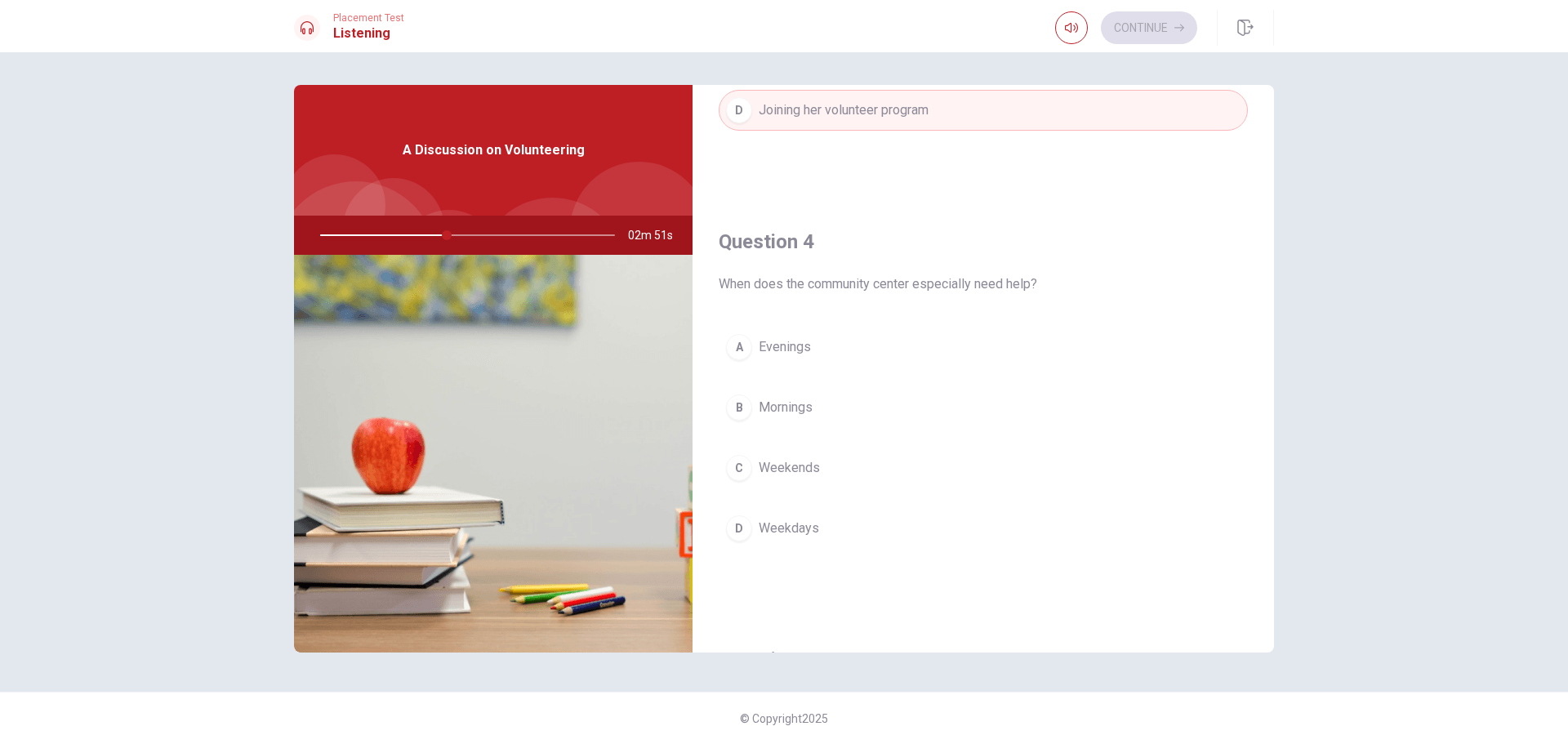
click at [828, 482] on button "C Weekends" at bounding box center [983, 468] width 530 height 40
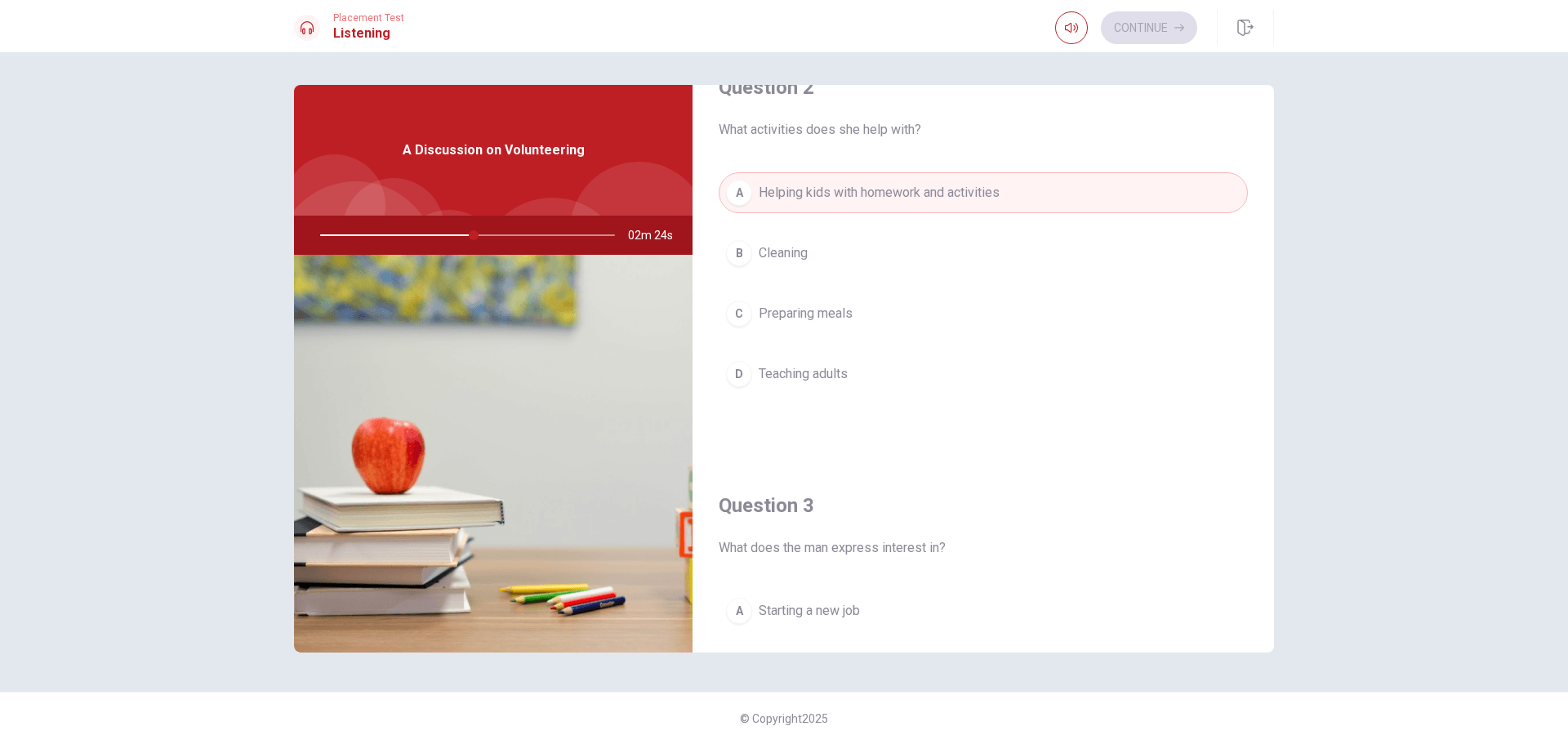
scroll to position [0, 0]
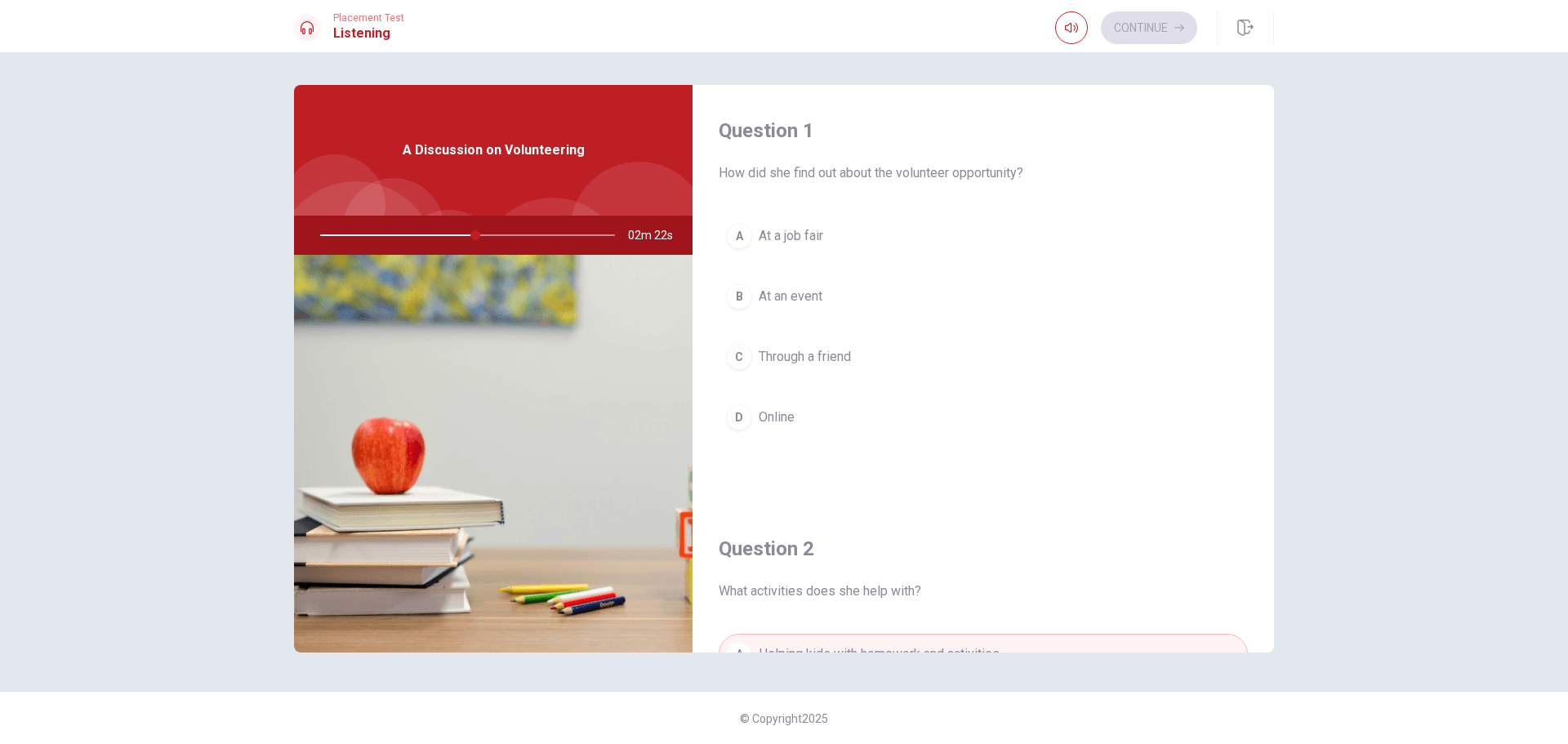
click at [812, 418] on button "D Online" at bounding box center [983, 417] width 530 height 40
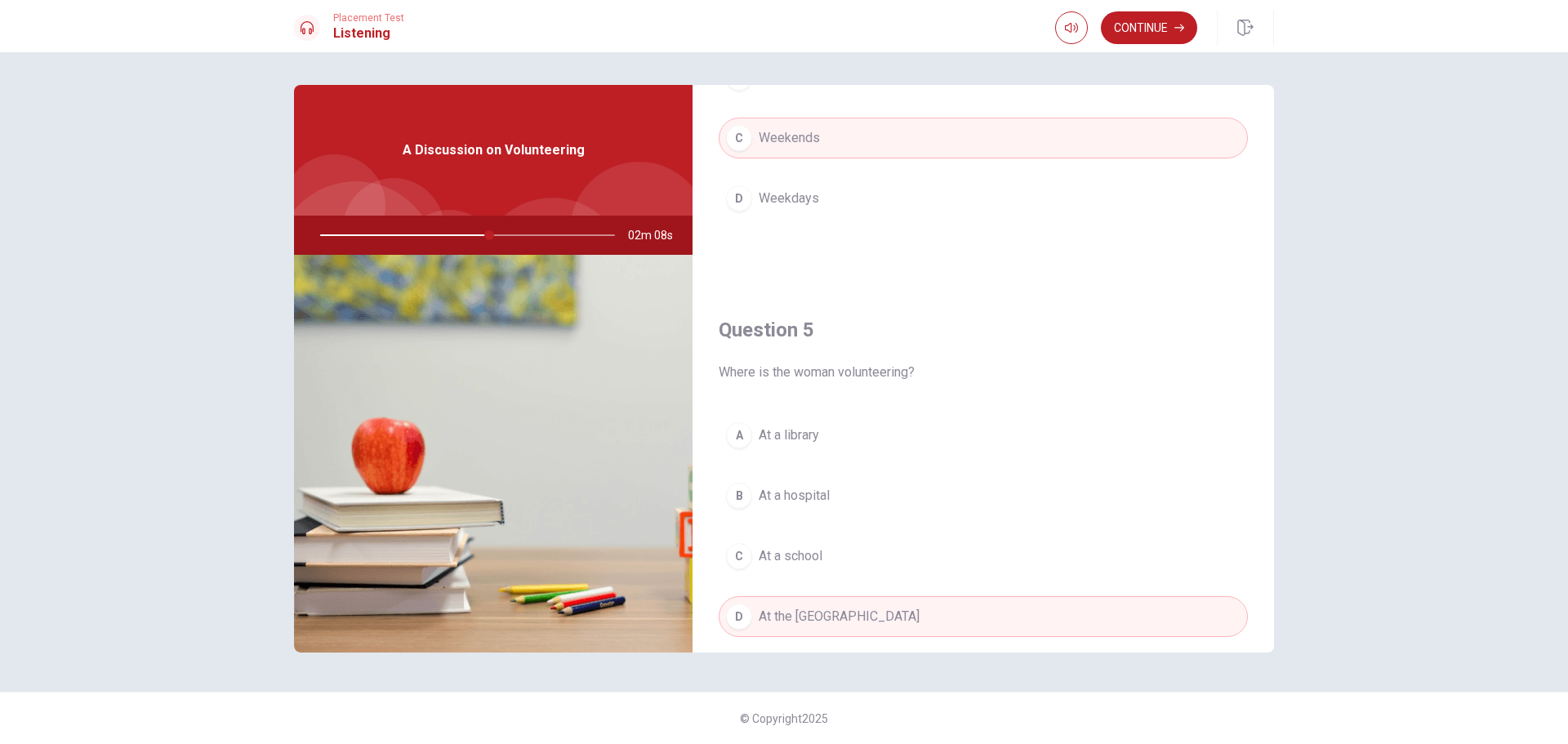
scroll to position [1524, 0]
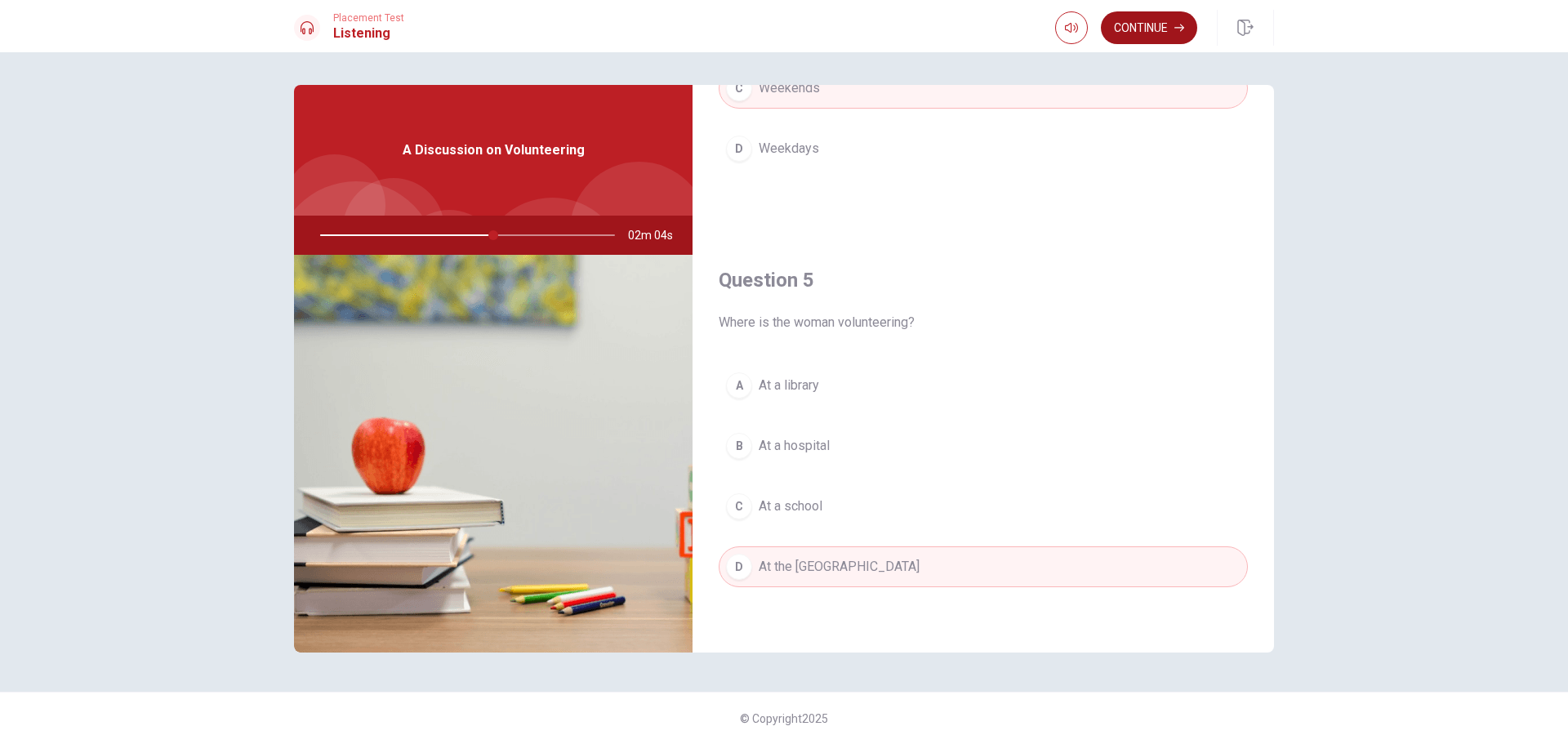
click at [1172, 26] on button "Continue" at bounding box center [1148, 28] width 96 height 33
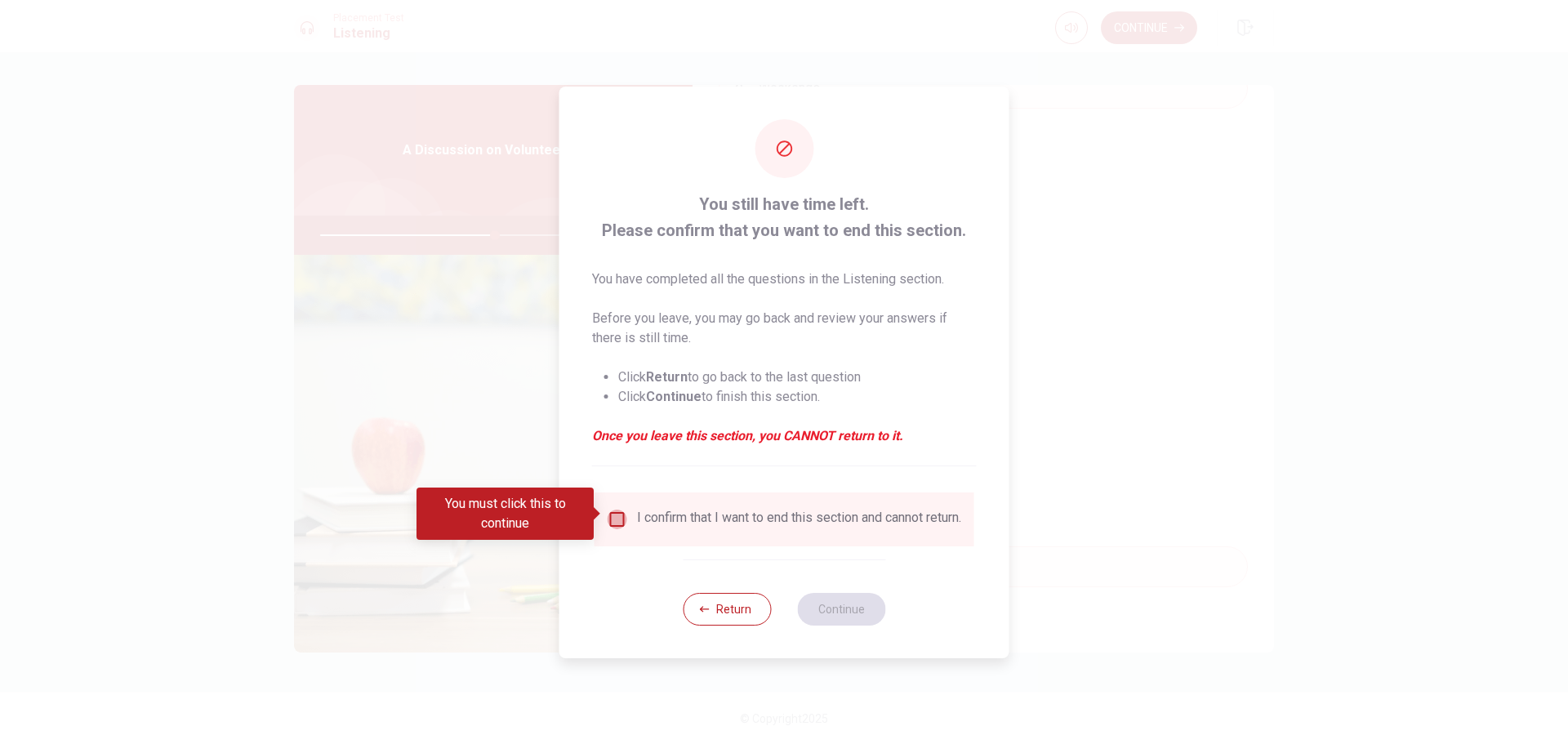
click at [618, 518] on input "You must click this to continue" at bounding box center [617, 519] width 19 height 19
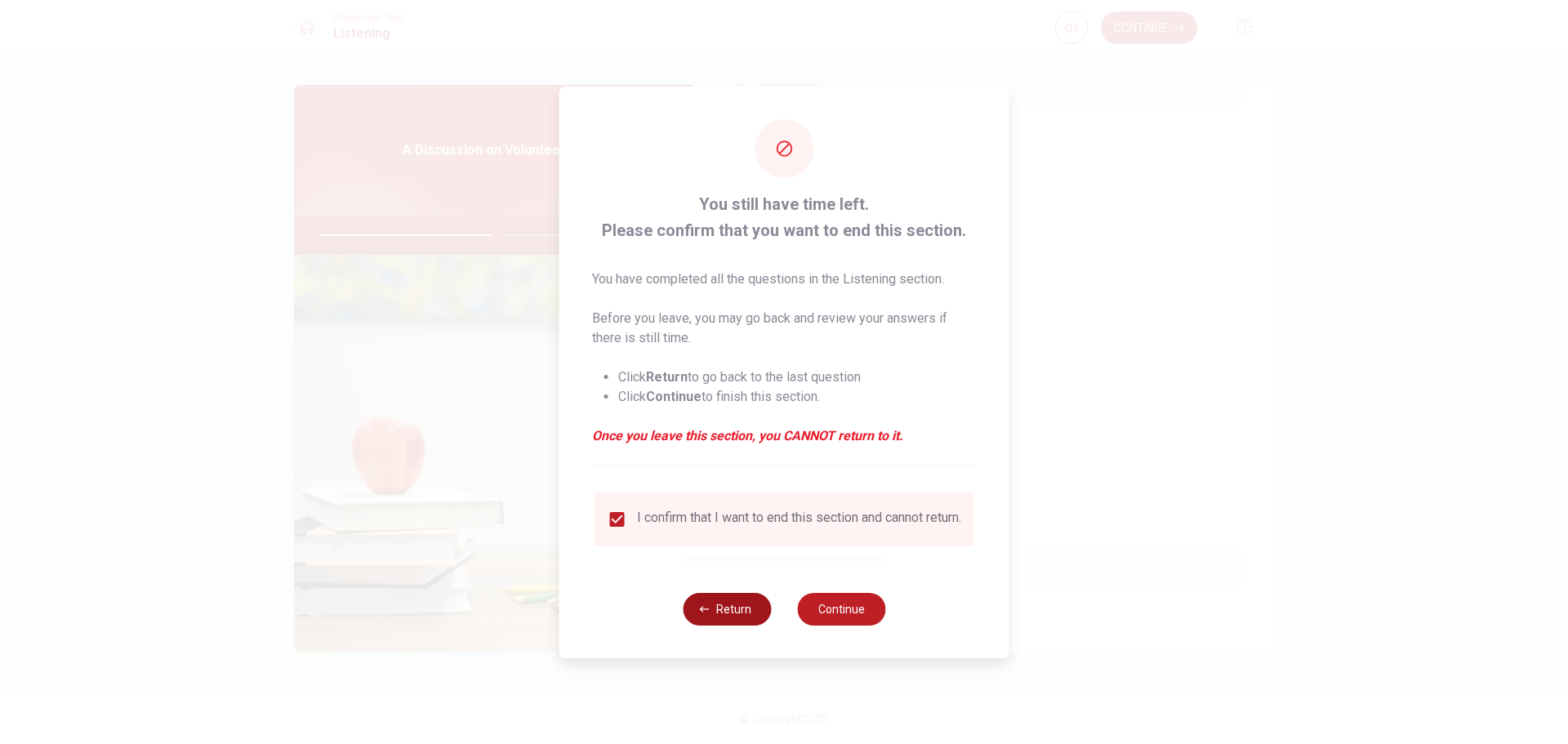
click at [732, 611] on button "Return" at bounding box center [727, 610] width 88 height 33
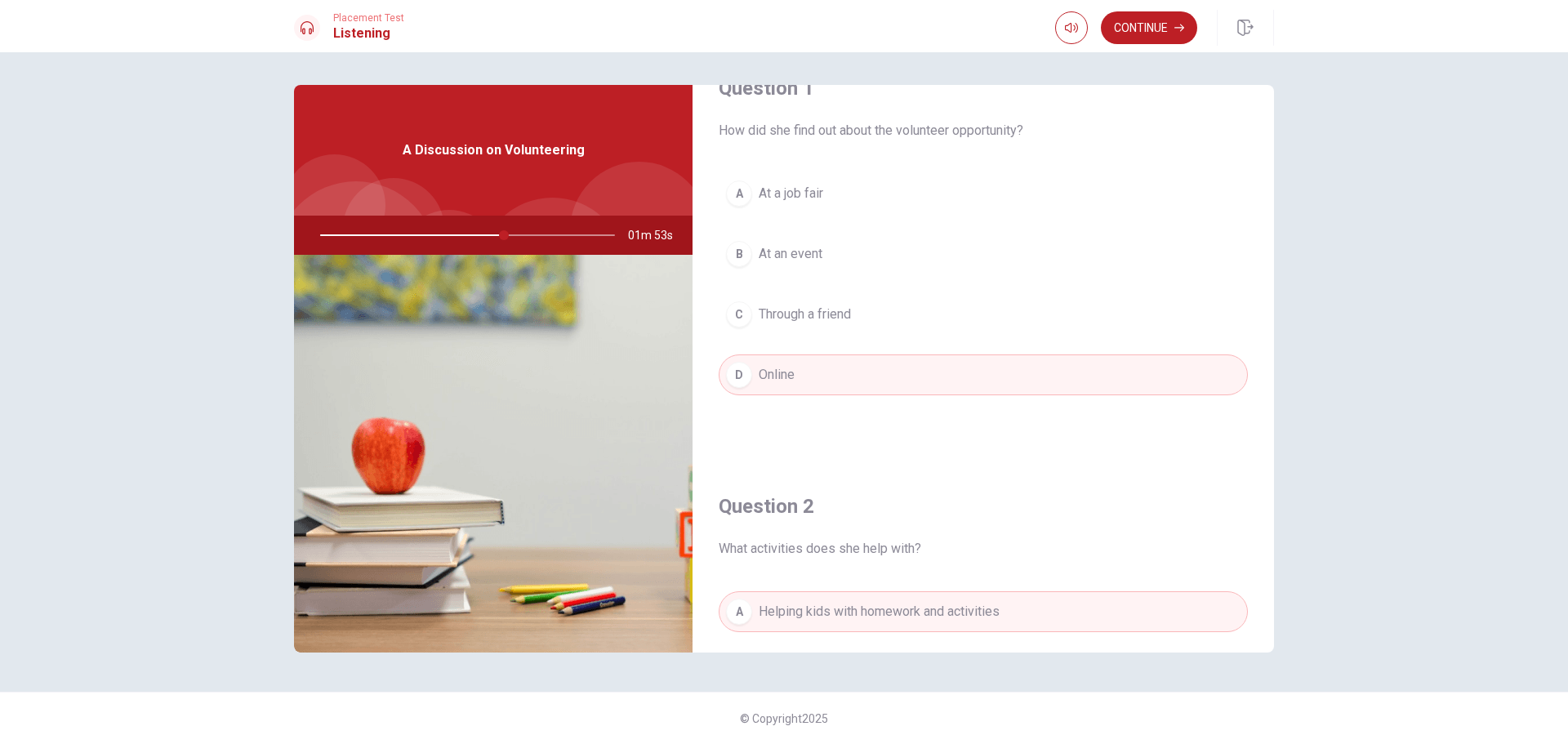
scroll to position [0, 0]
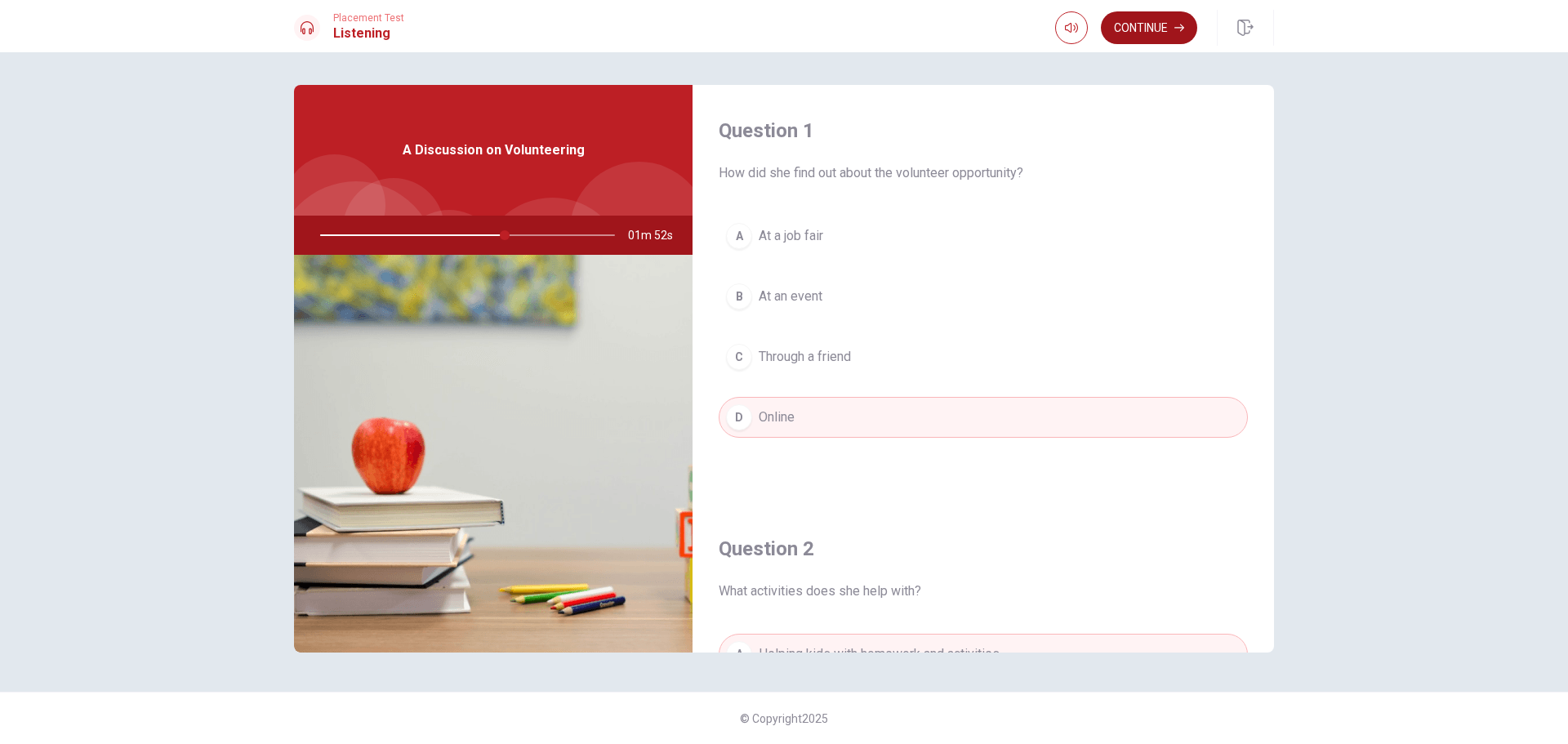
click at [1137, 26] on button "Continue" at bounding box center [1148, 28] width 96 height 33
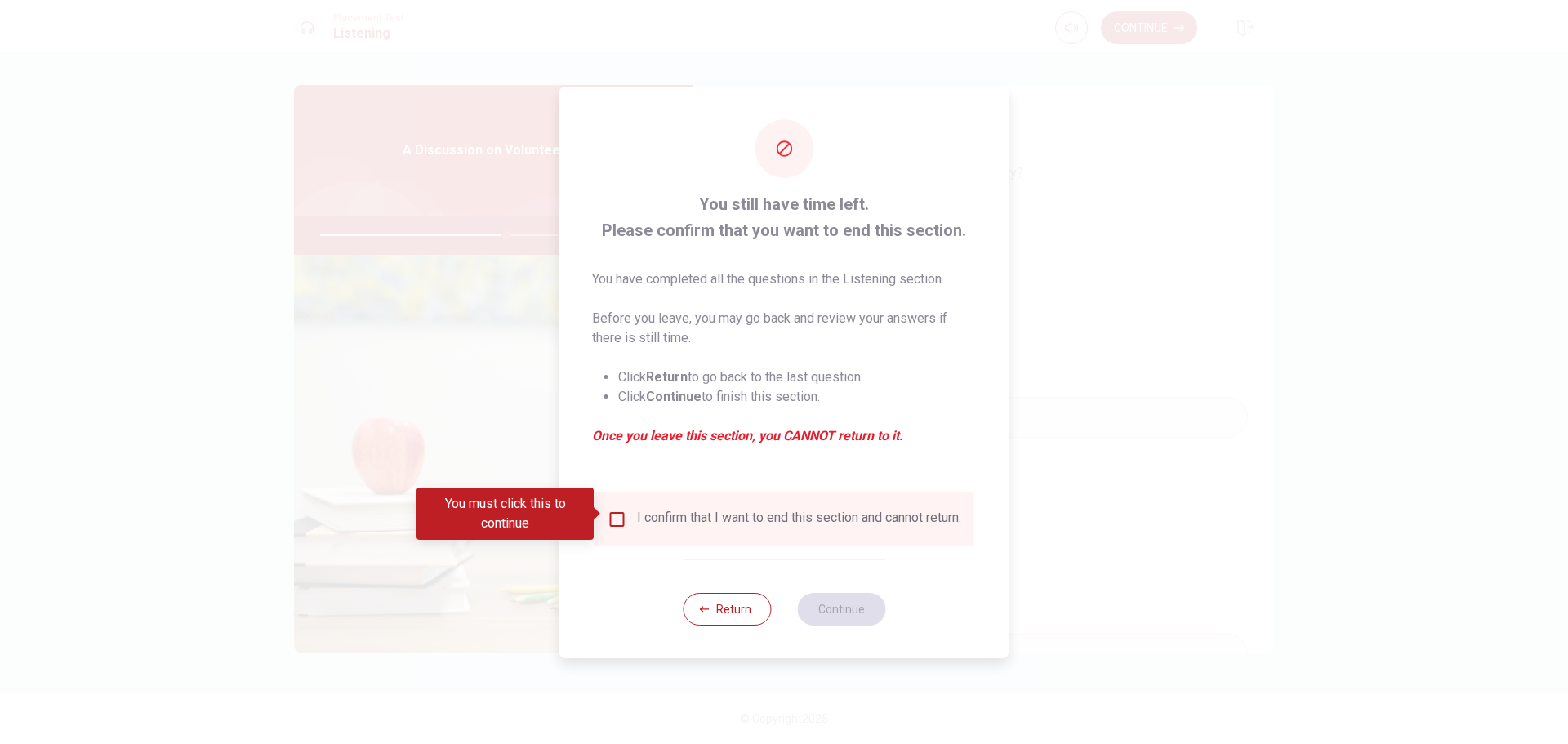
click at [623, 516] on input "You must click this to continue" at bounding box center [617, 519] width 19 height 19
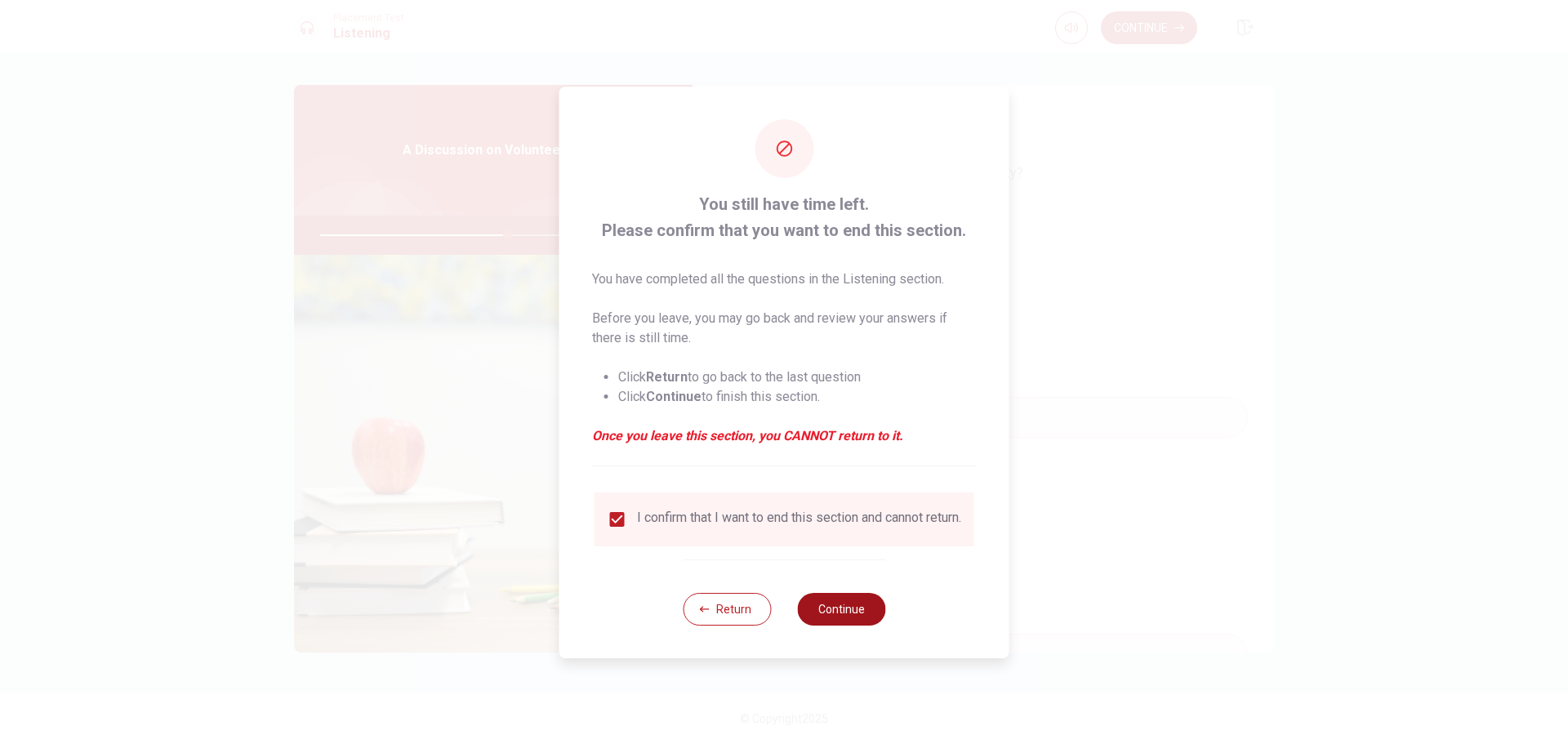
click at [869, 624] on button "Continue" at bounding box center [841, 610] width 88 height 33
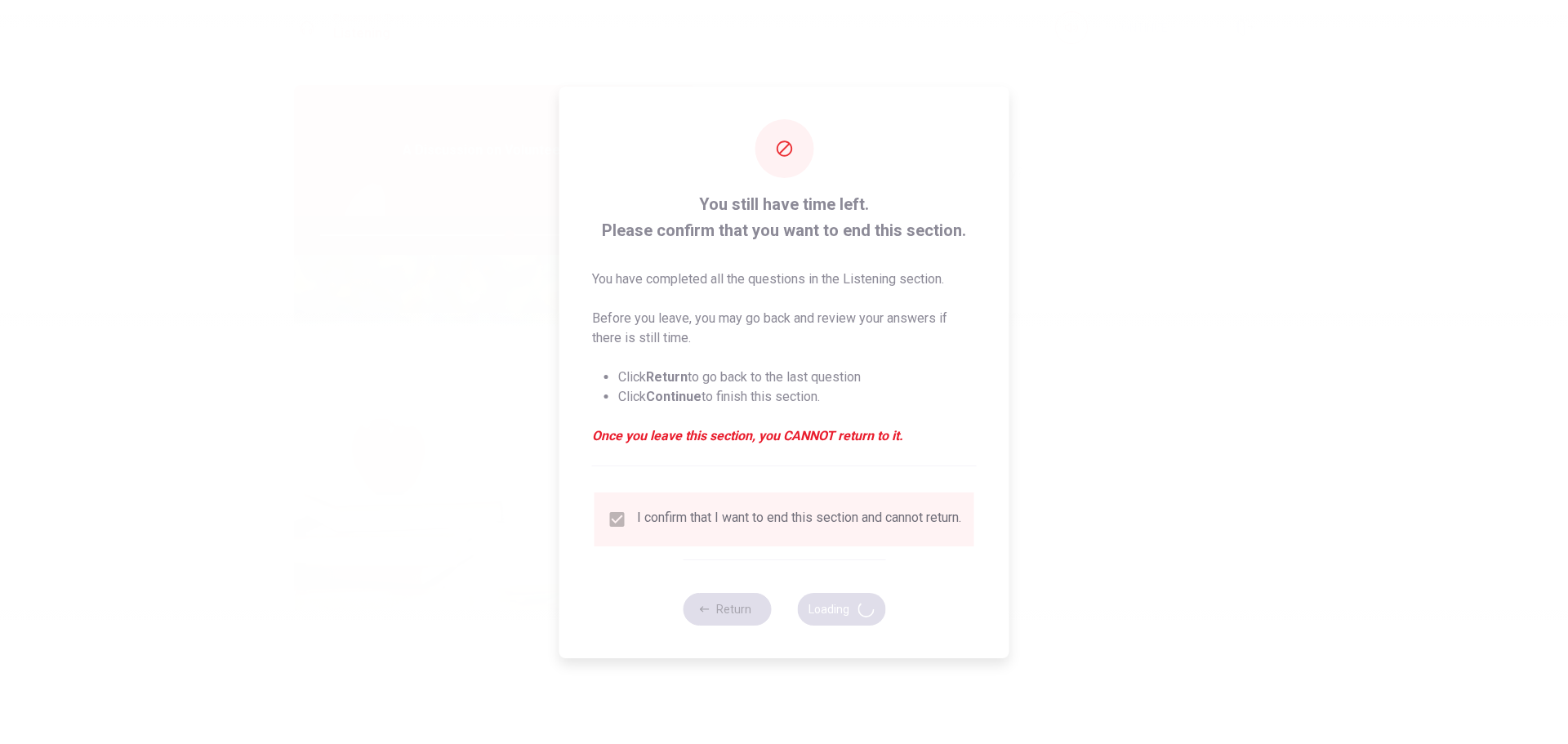
type input "65"
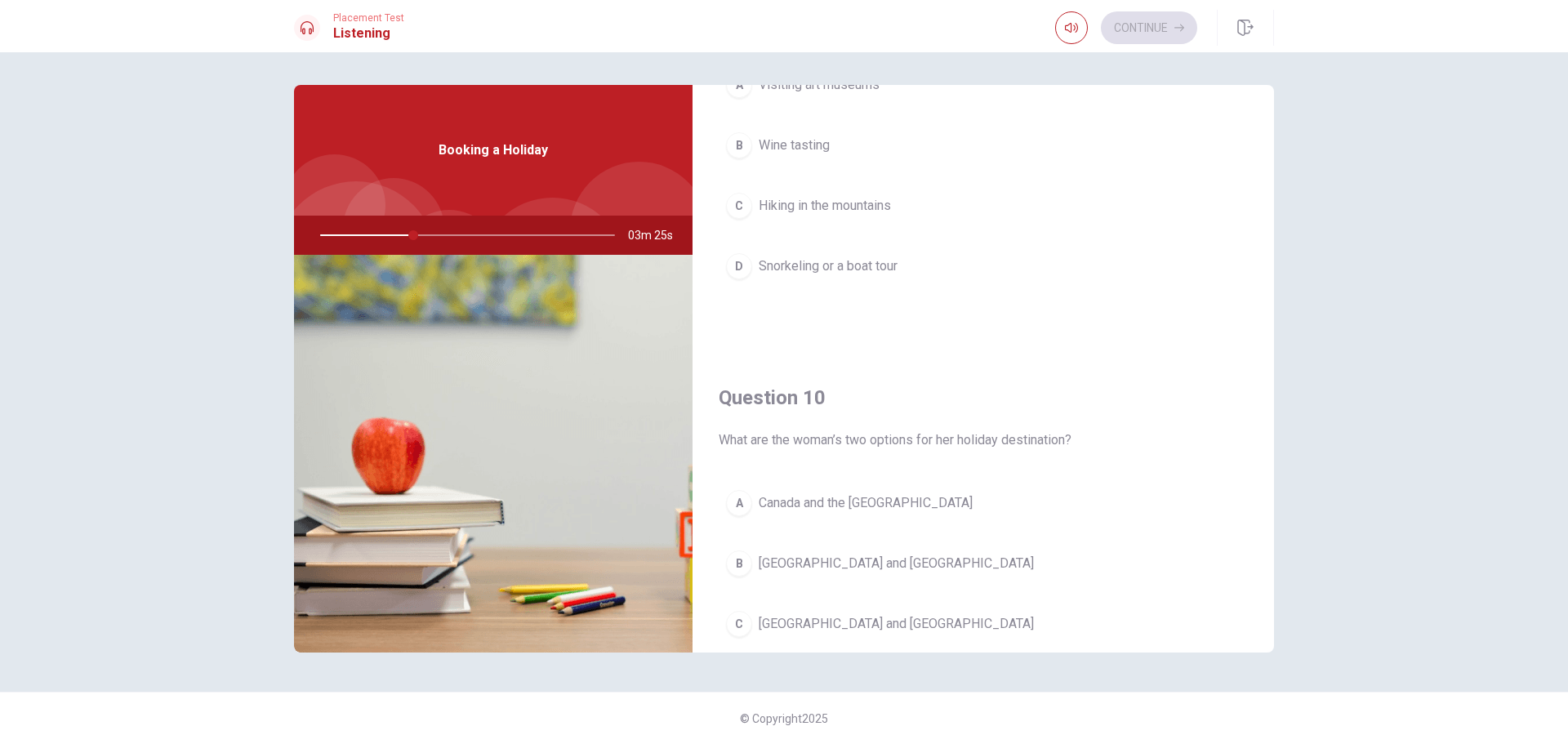
scroll to position [1524, 0]
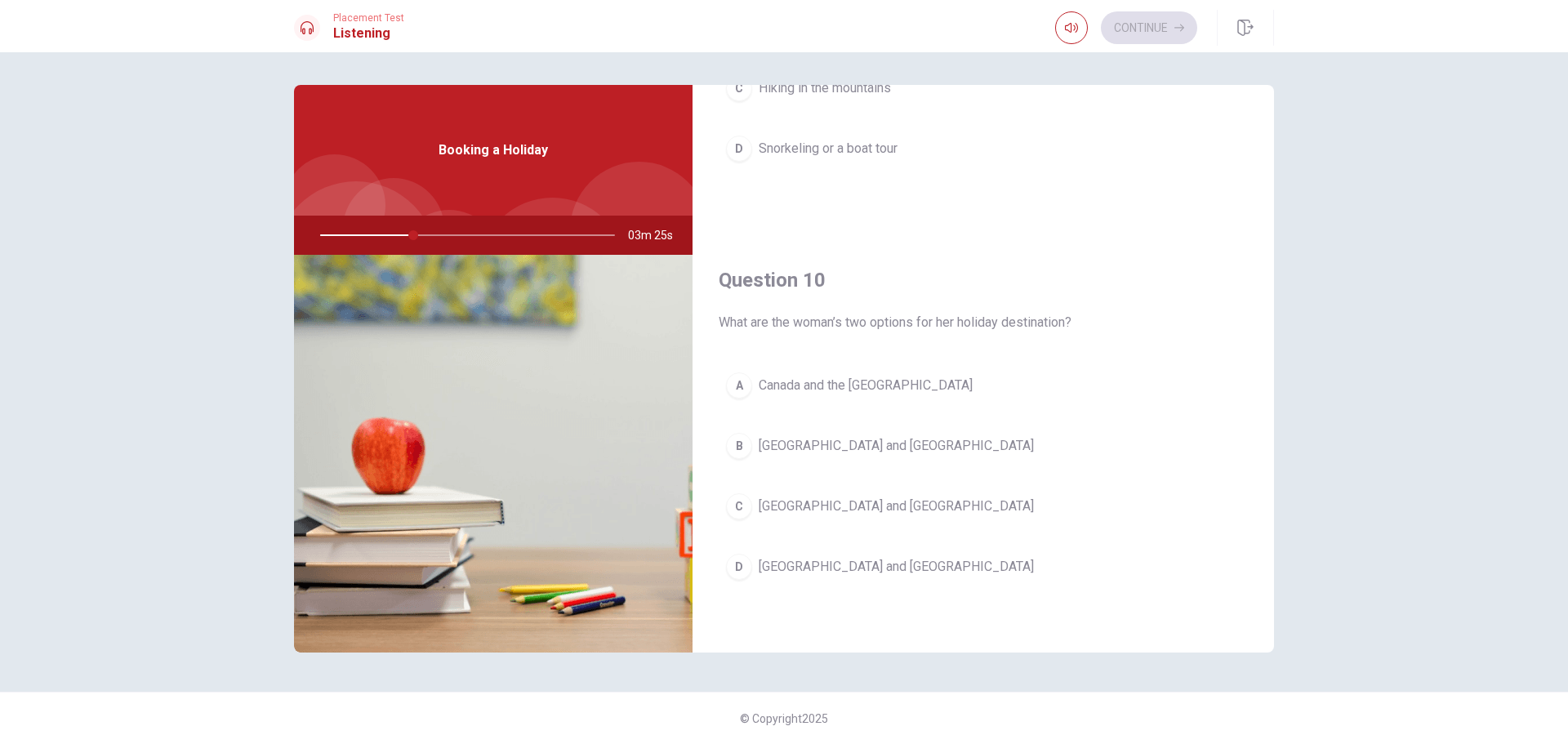
click at [791, 446] on span "[GEOGRAPHIC_DATA] and [GEOGRAPHIC_DATA]" at bounding box center [897, 445] width 275 height 19
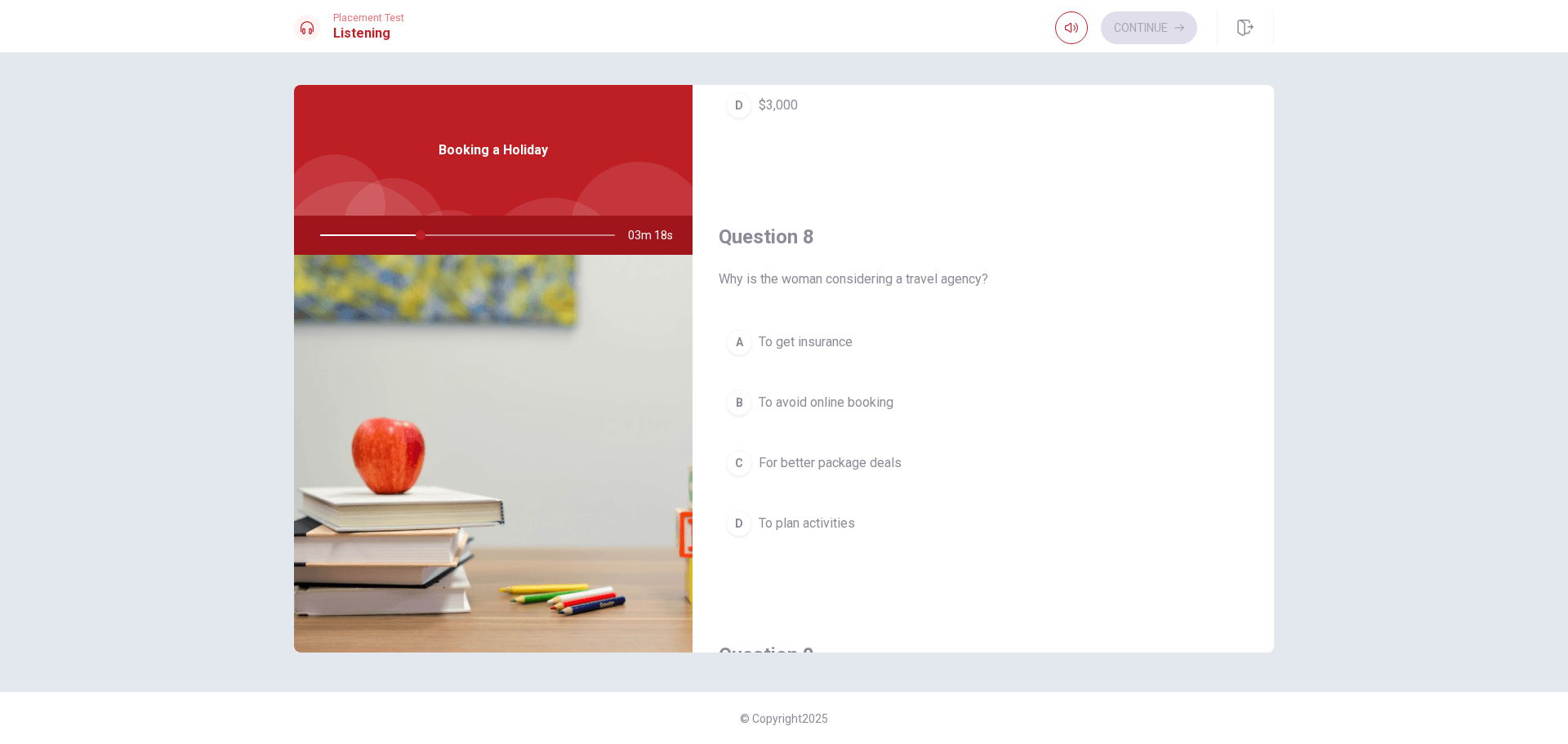
scroll to position [736, 0]
click at [800, 460] on span "For better package deals" at bounding box center [831, 457] width 143 height 19
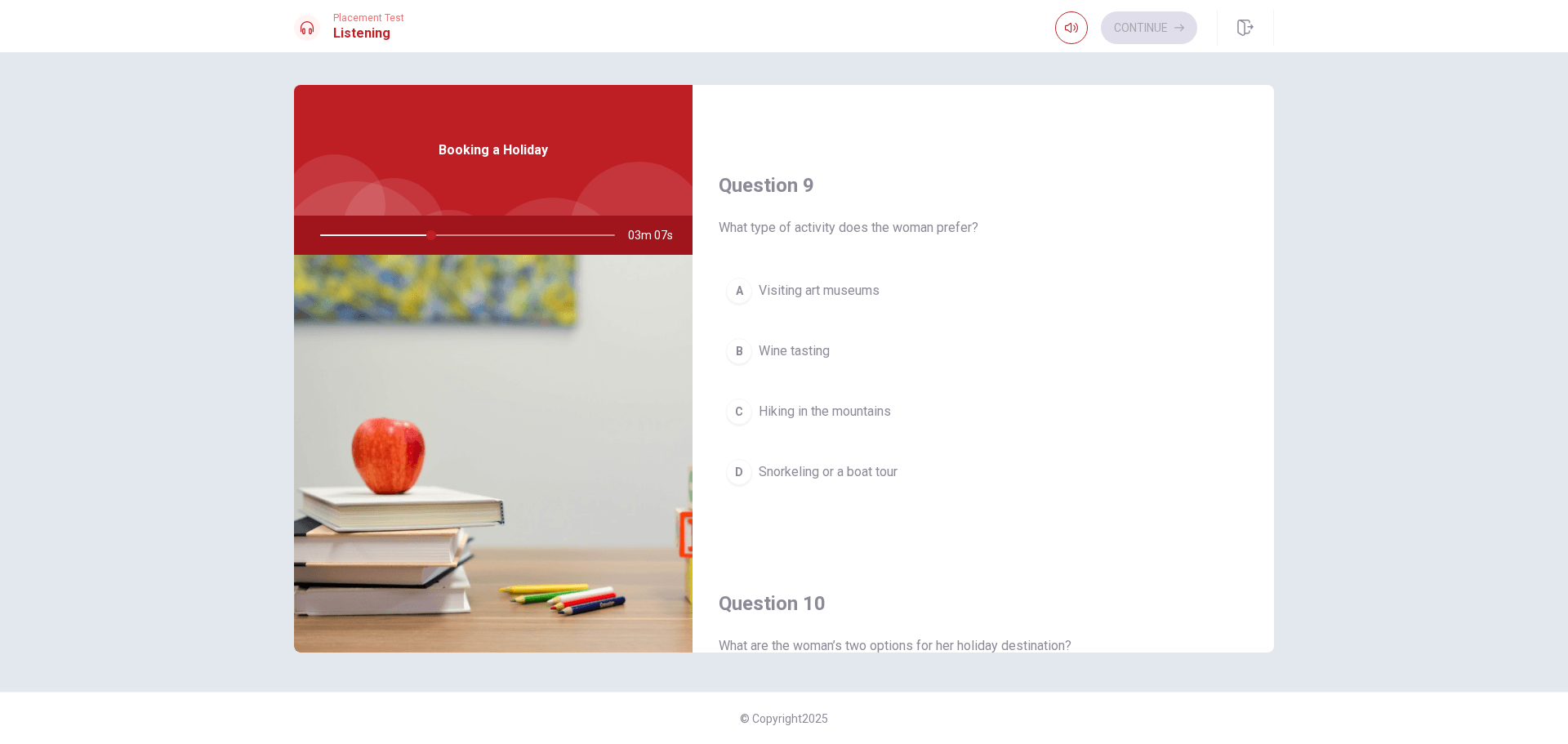
scroll to position [1226, 0]
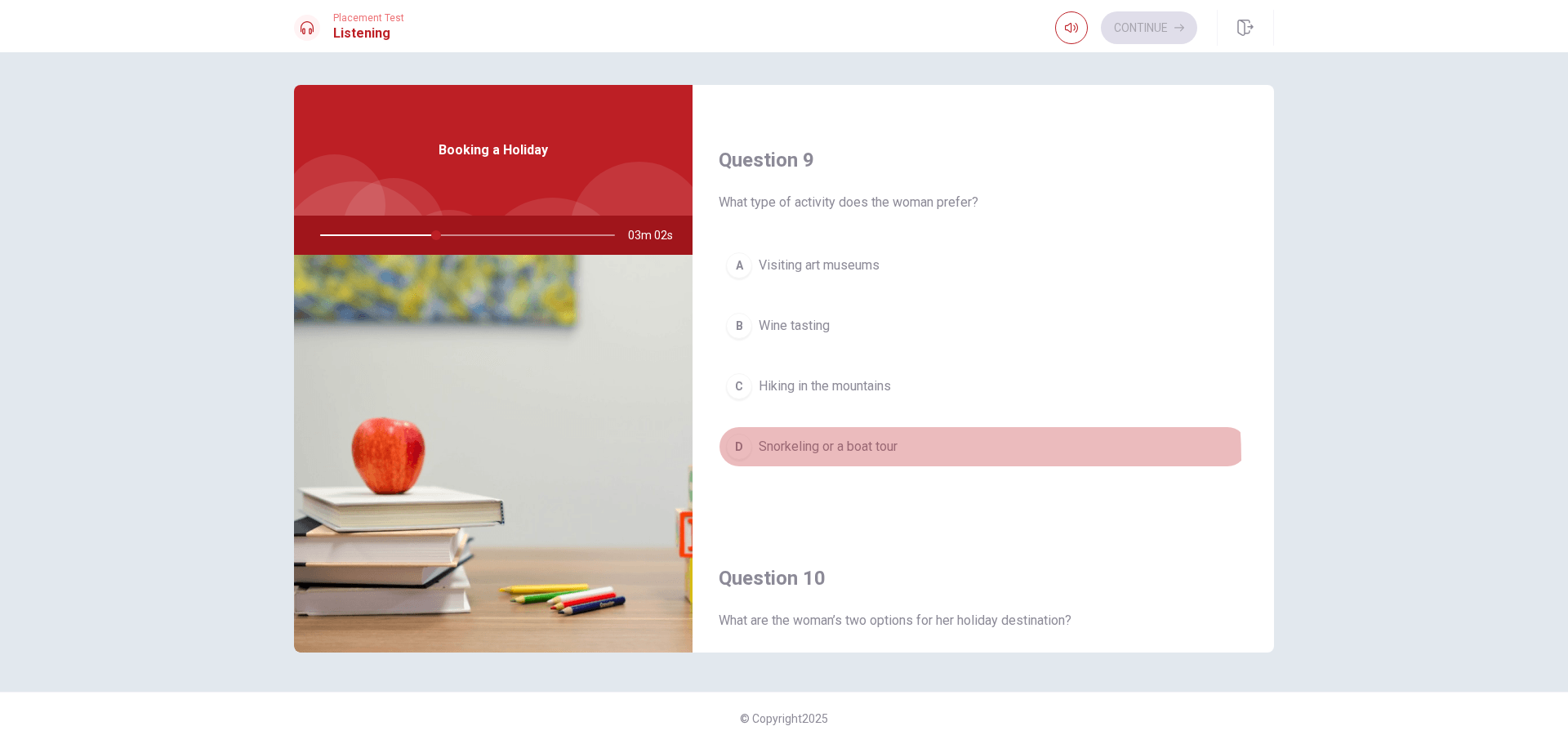
click at [809, 459] on button "D Snorkeling or a boat tour" at bounding box center [983, 446] width 530 height 40
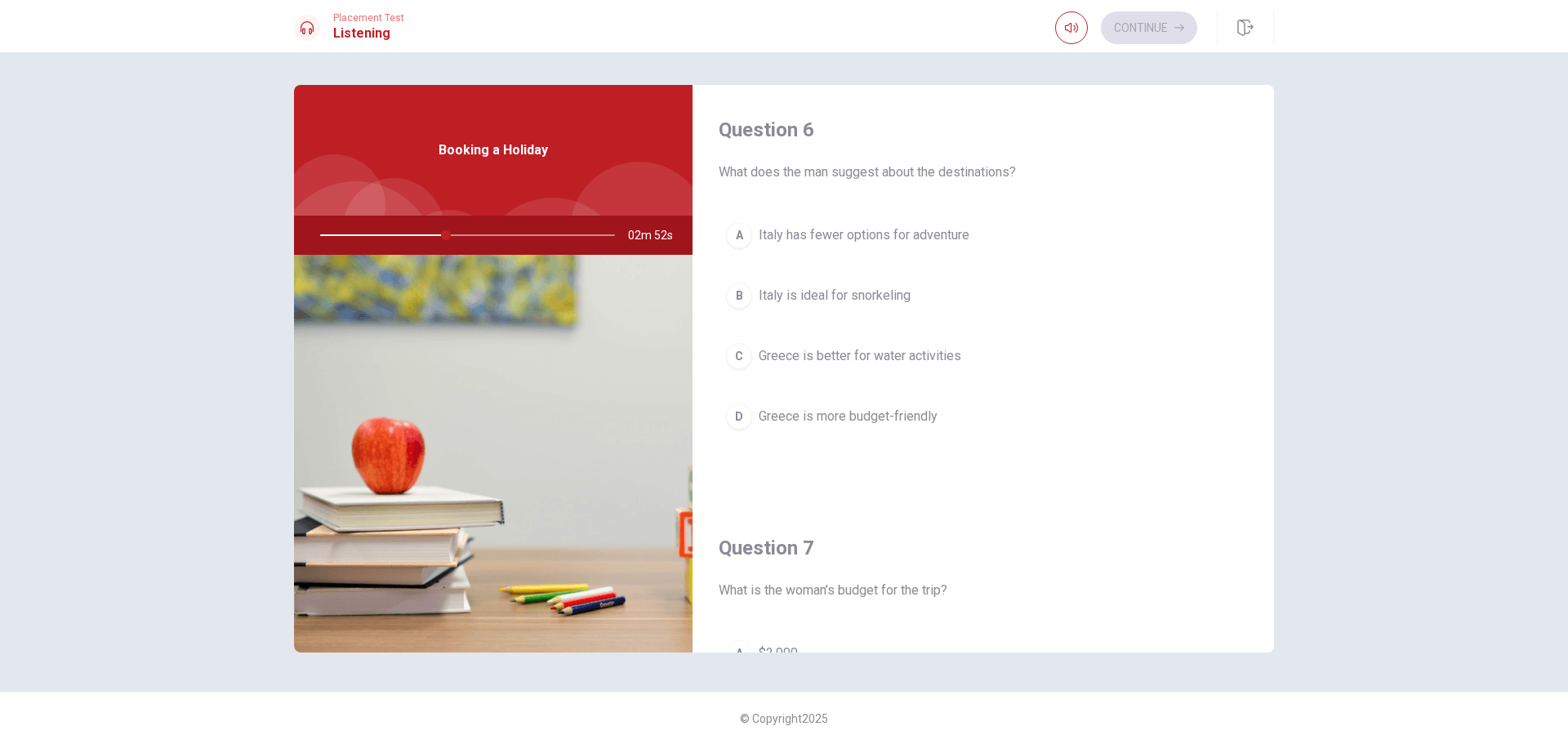
scroll to position [0, 0]
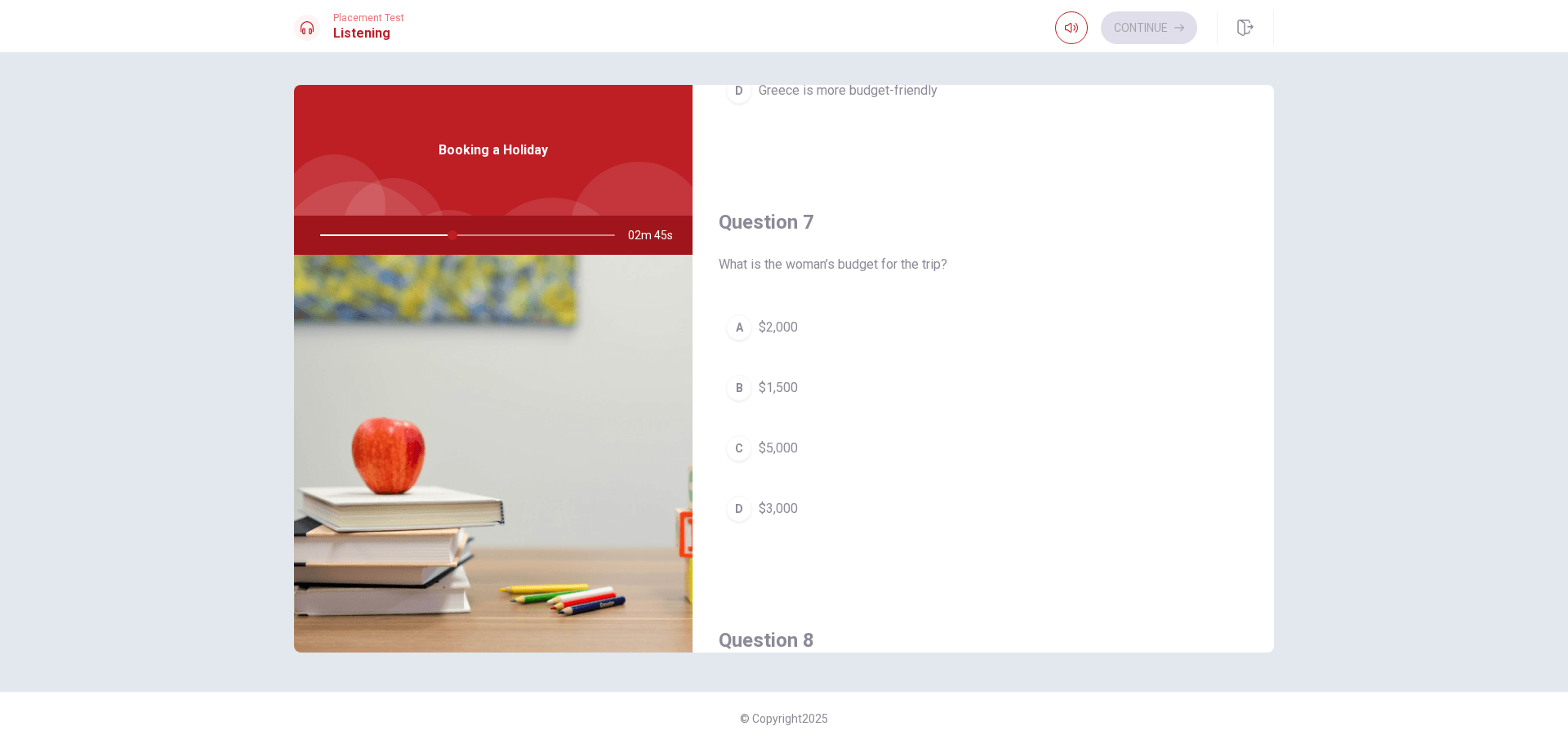
click at [810, 325] on button "A $2,000" at bounding box center [983, 328] width 530 height 40
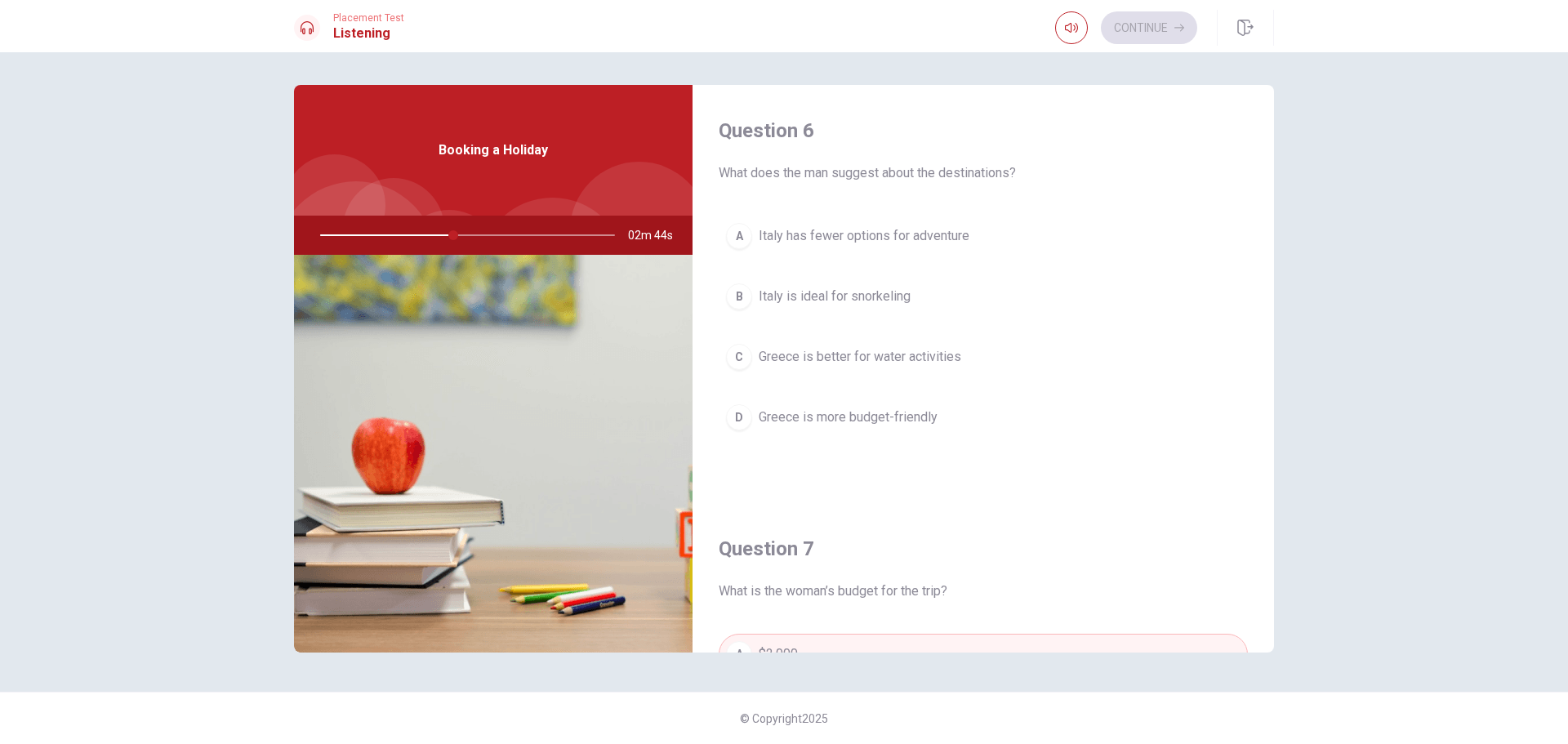
click at [860, 294] on span "Italy is ideal for snorkeling" at bounding box center [834, 296] width 151 height 19
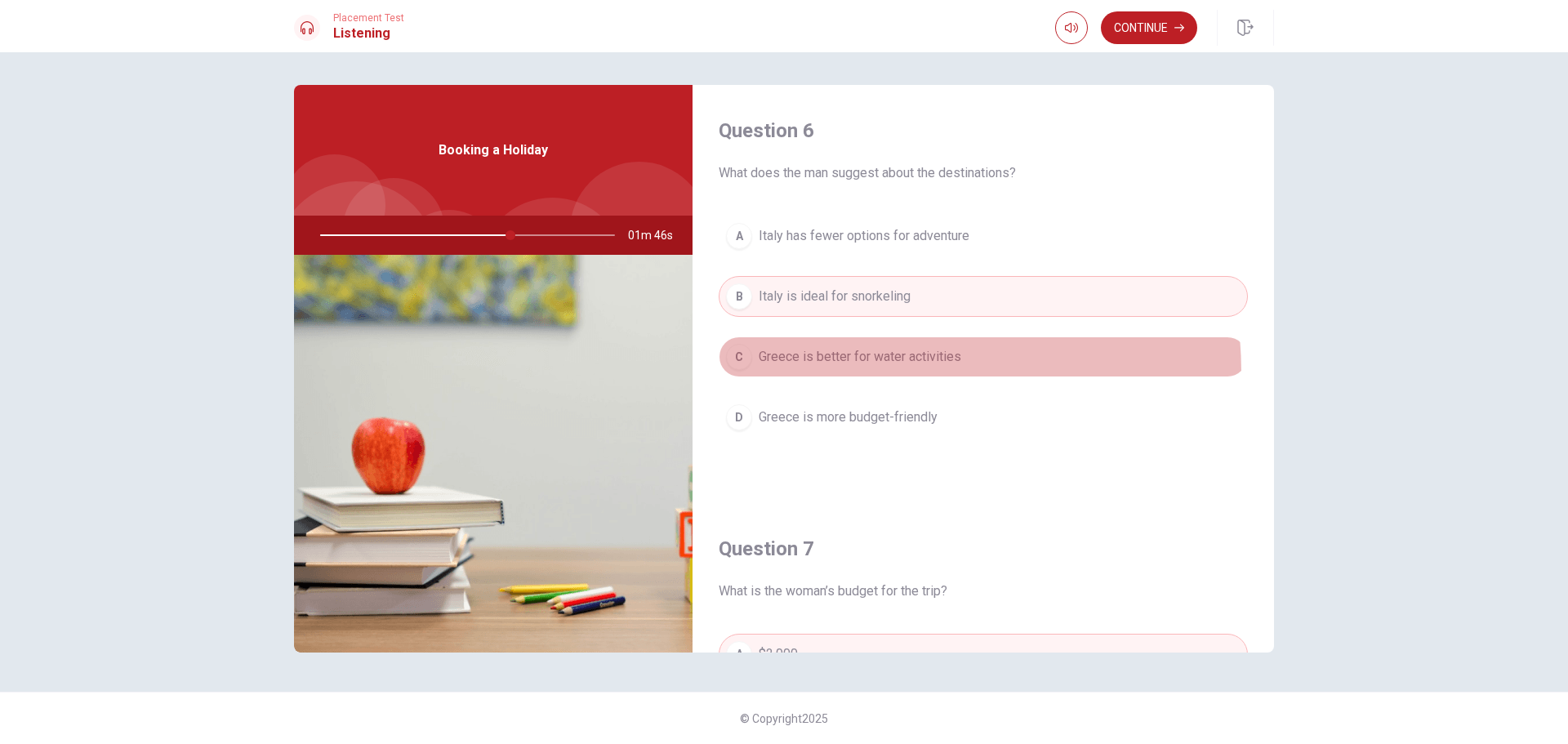
click at [825, 374] on button "C Greece is better for water activities" at bounding box center [983, 357] width 530 height 40
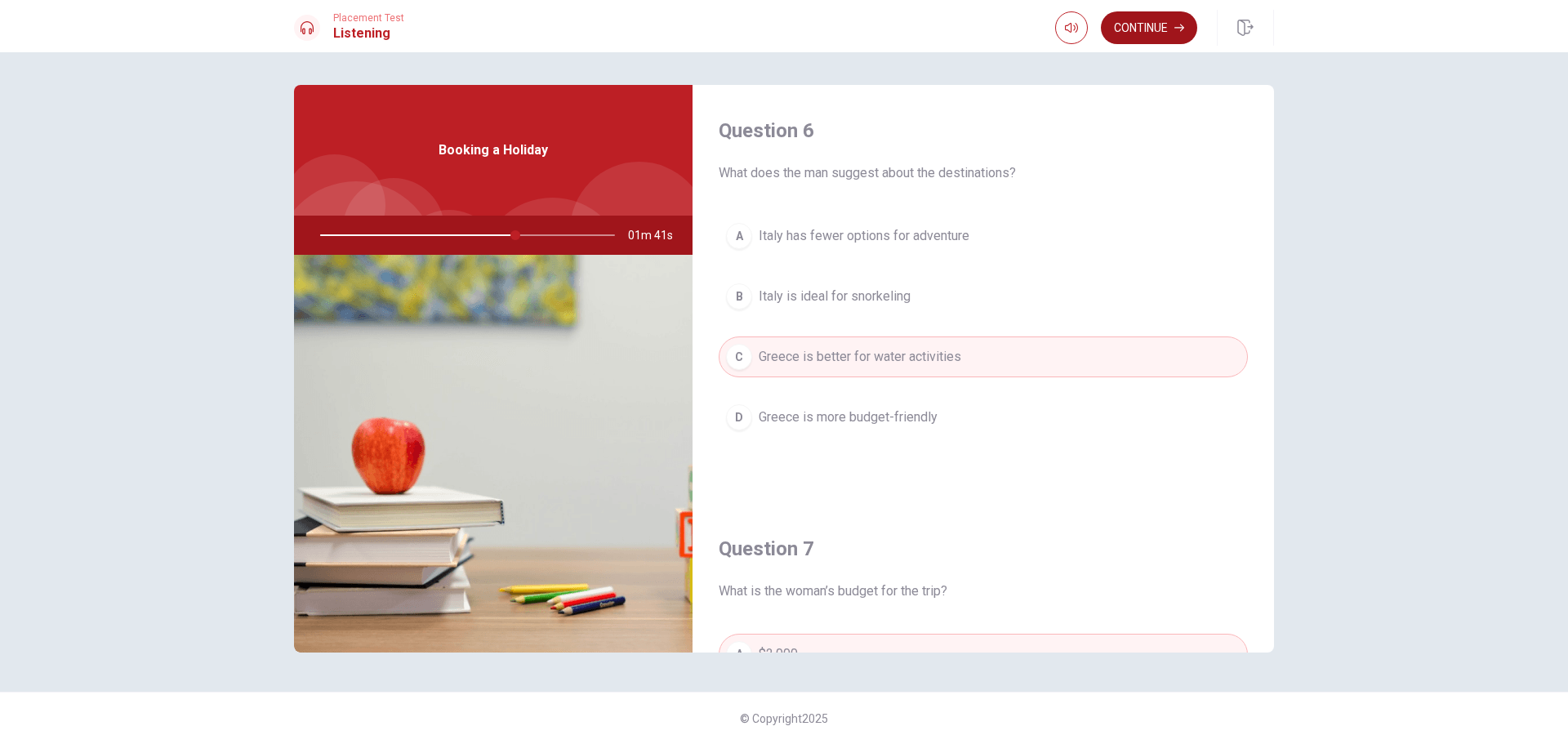
click at [1138, 31] on button "Continue" at bounding box center [1148, 28] width 96 height 33
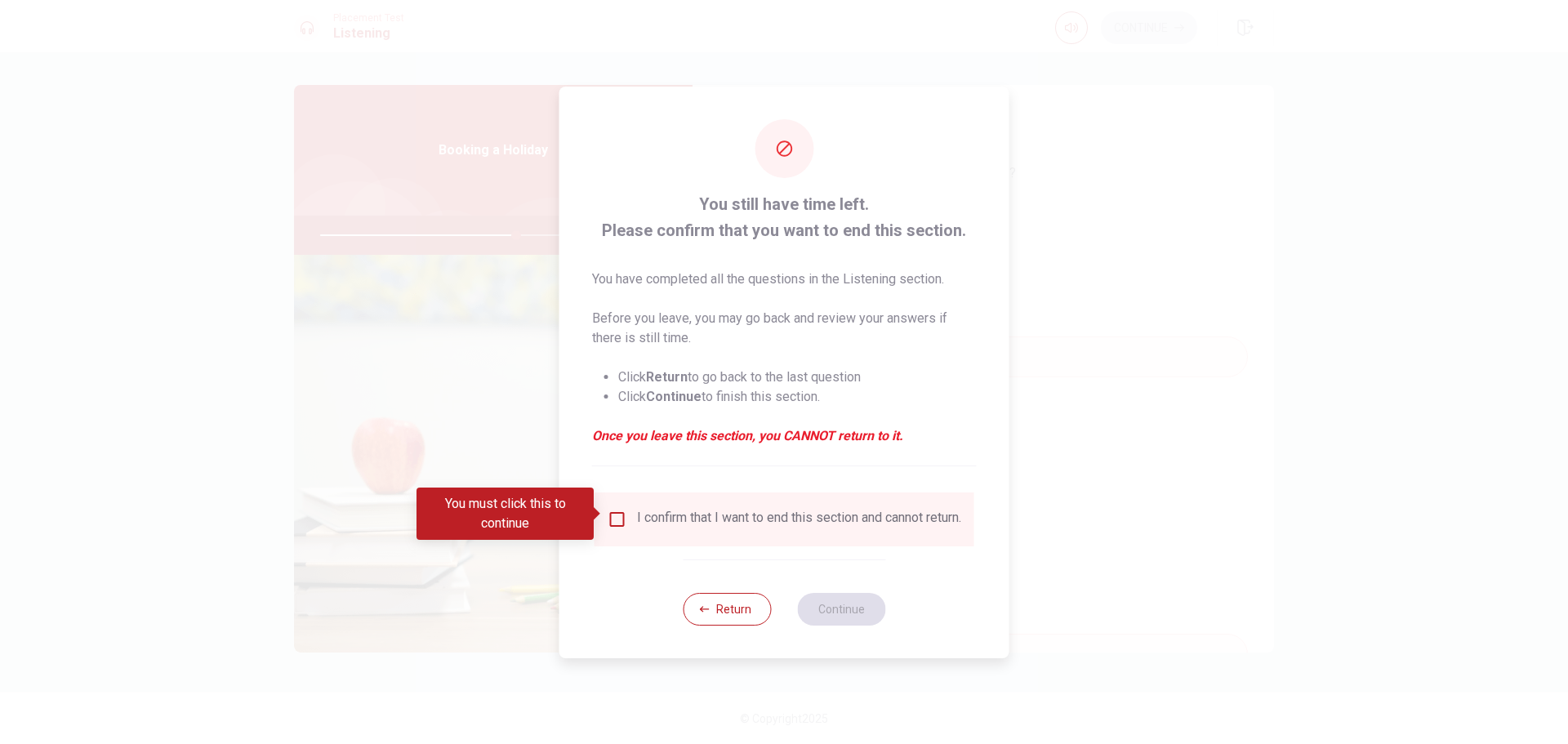
drag, startPoint x: 641, startPoint y: 517, endPoint x: 622, endPoint y: 523, distance: 19.9
click at [640, 517] on div "I confirm that I want to end this section and cannot return." at bounding box center [799, 519] width 324 height 19
click at [619, 523] on input "You must click this to continue" at bounding box center [617, 519] width 19 height 19
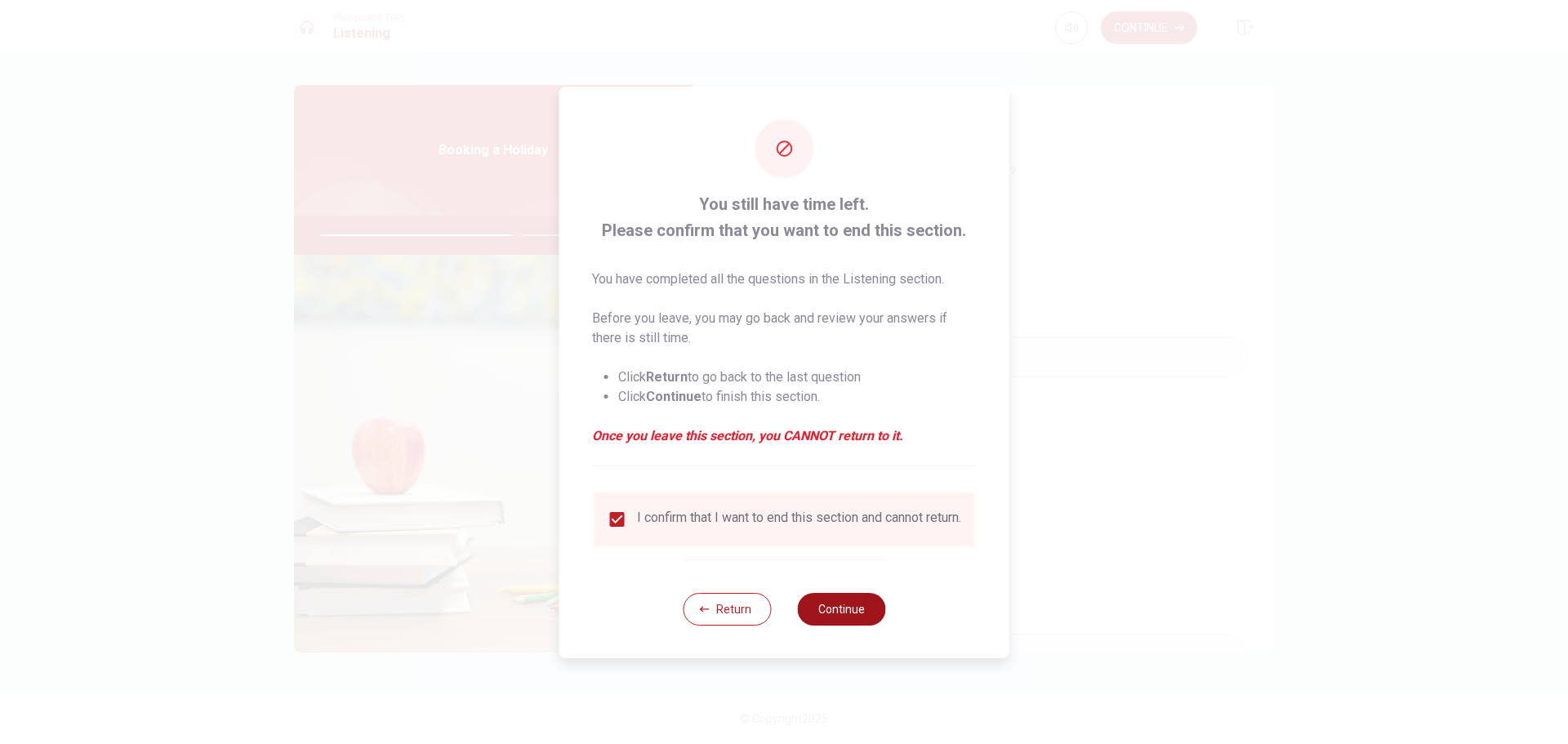
click at [807, 609] on button "Continue" at bounding box center [841, 610] width 88 height 33
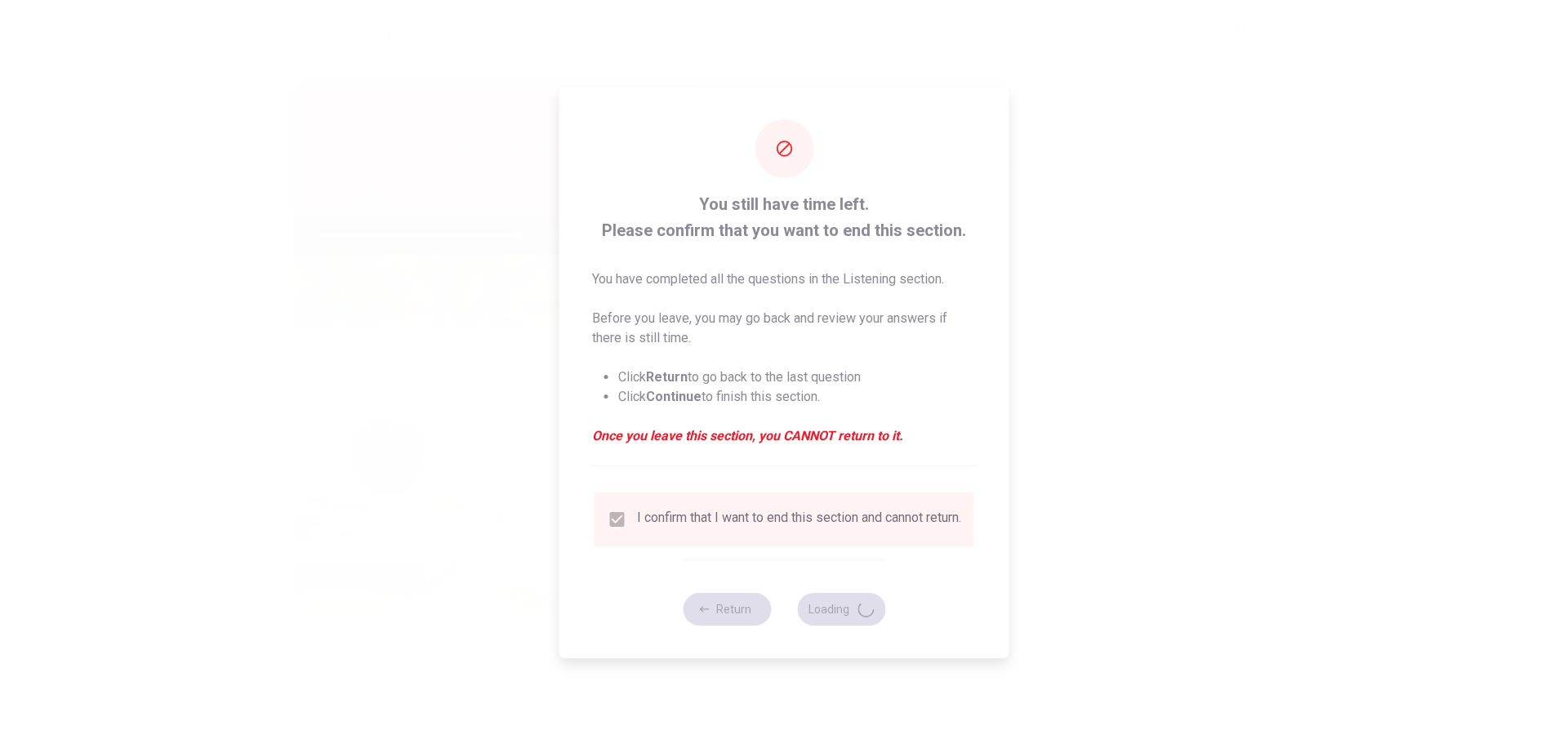
type input "68"
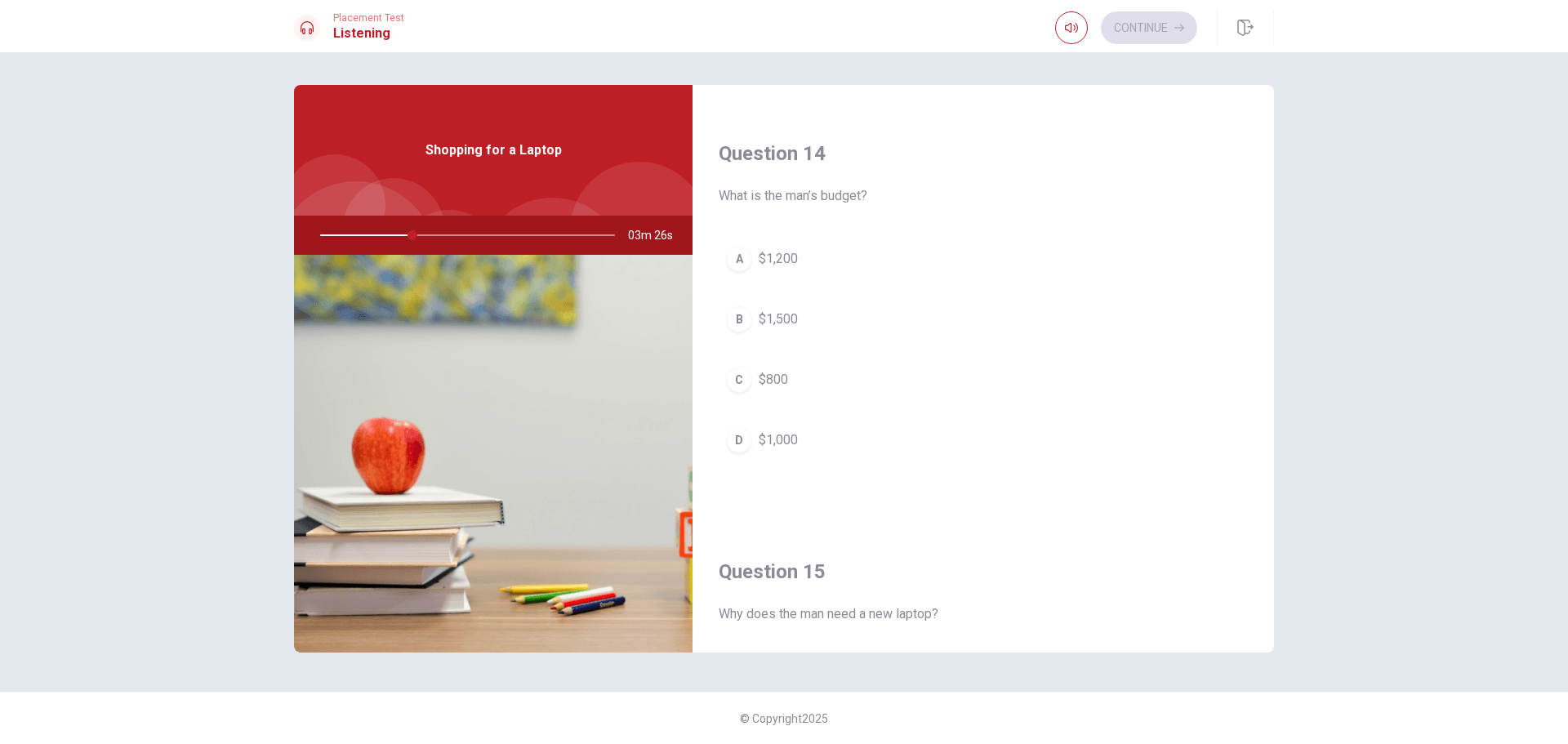
scroll to position [1524, 0]
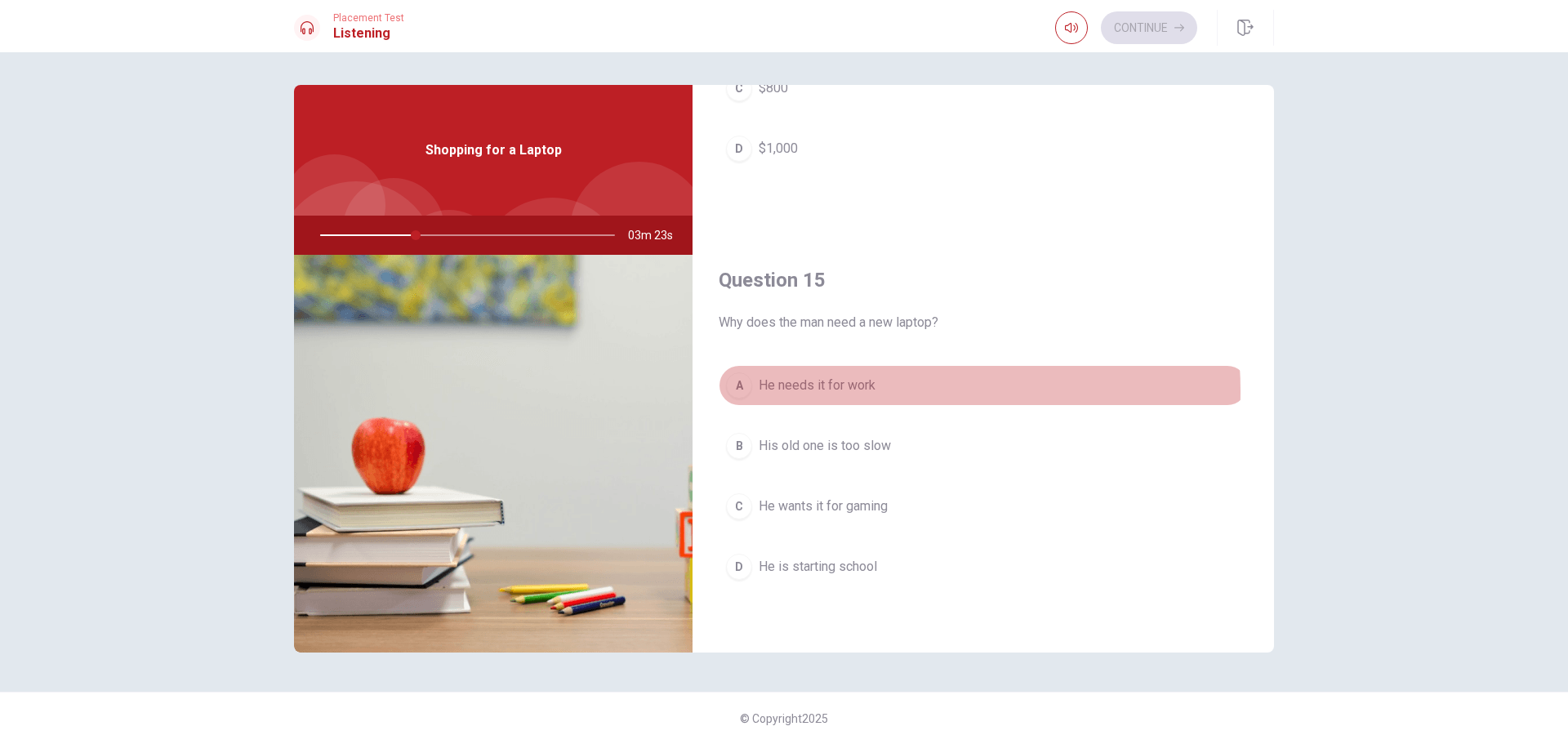
click at [849, 391] on span "He needs it for work" at bounding box center [817, 385] width 117 height 19
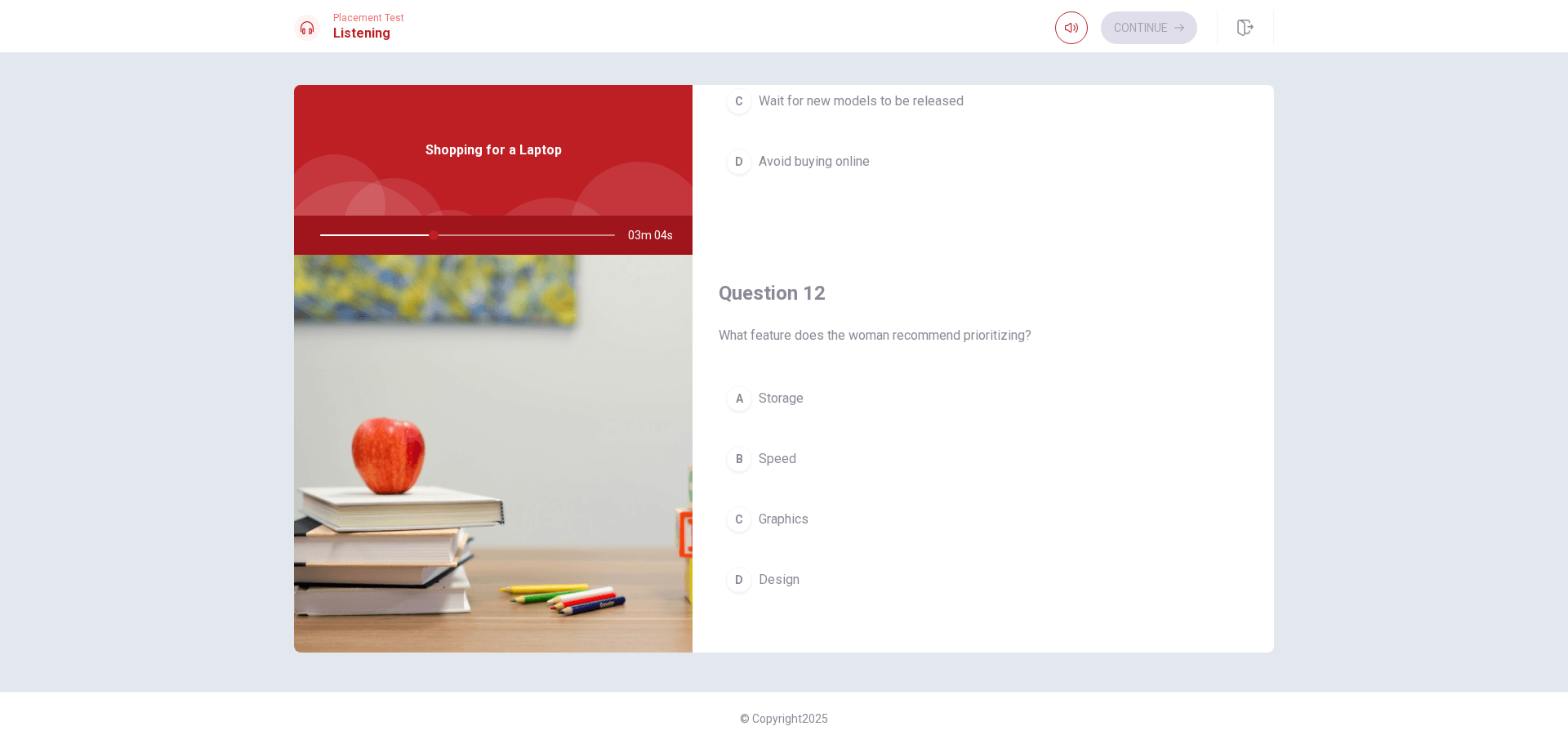
scroll to position [245, 0]
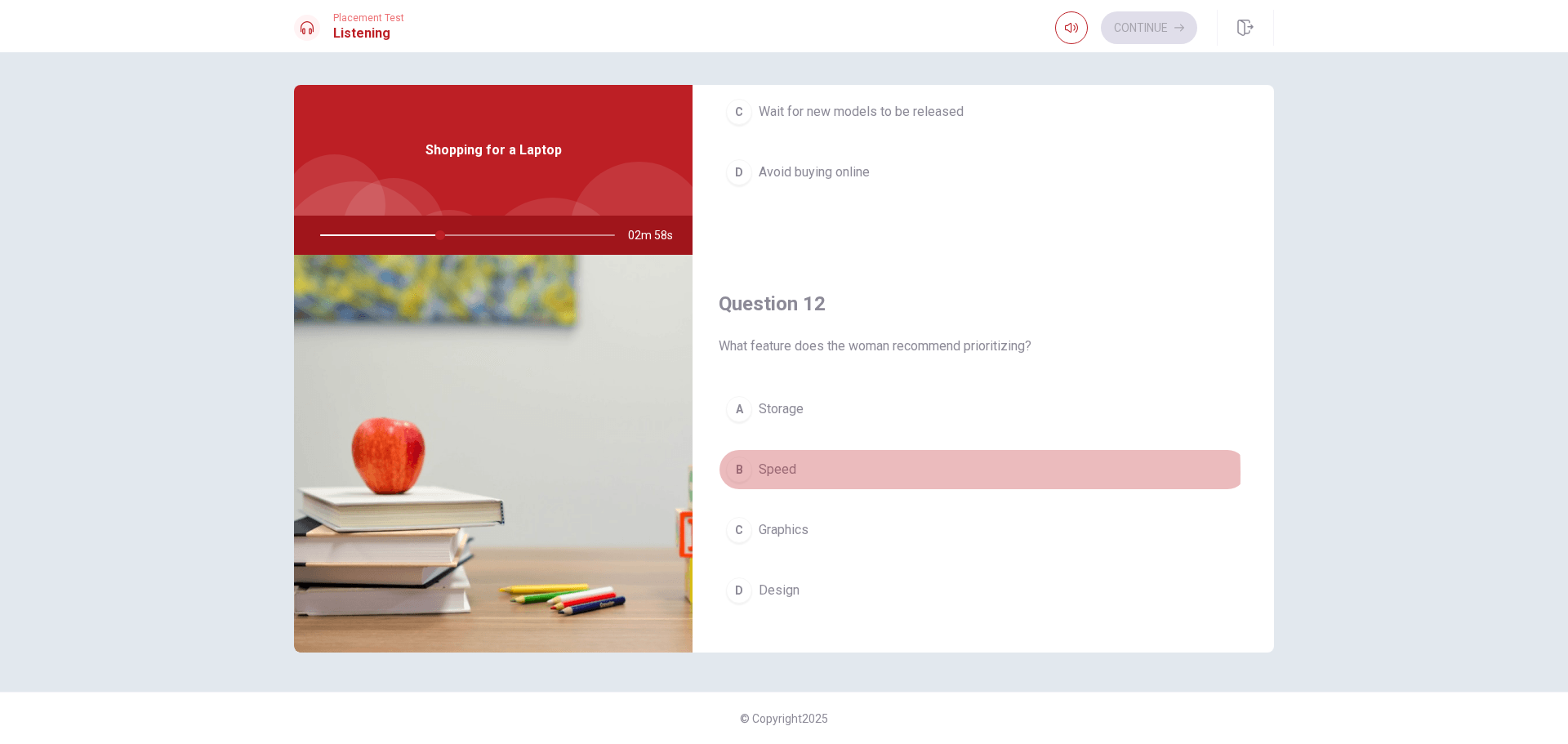
click at [808, 473] on button "B Speed" at bounding box center [983, 469] width 530 height 40
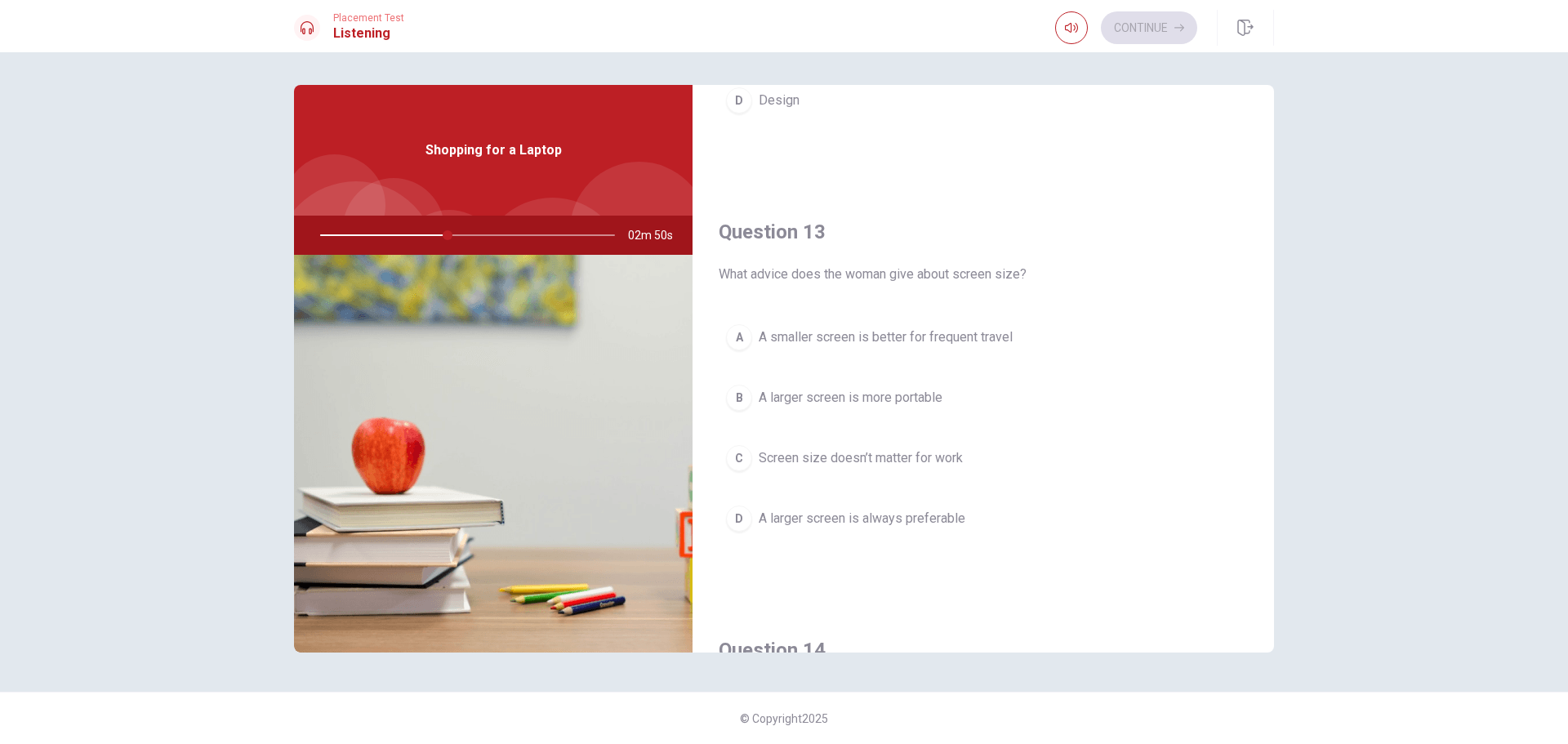
scroll to position [817, 0]
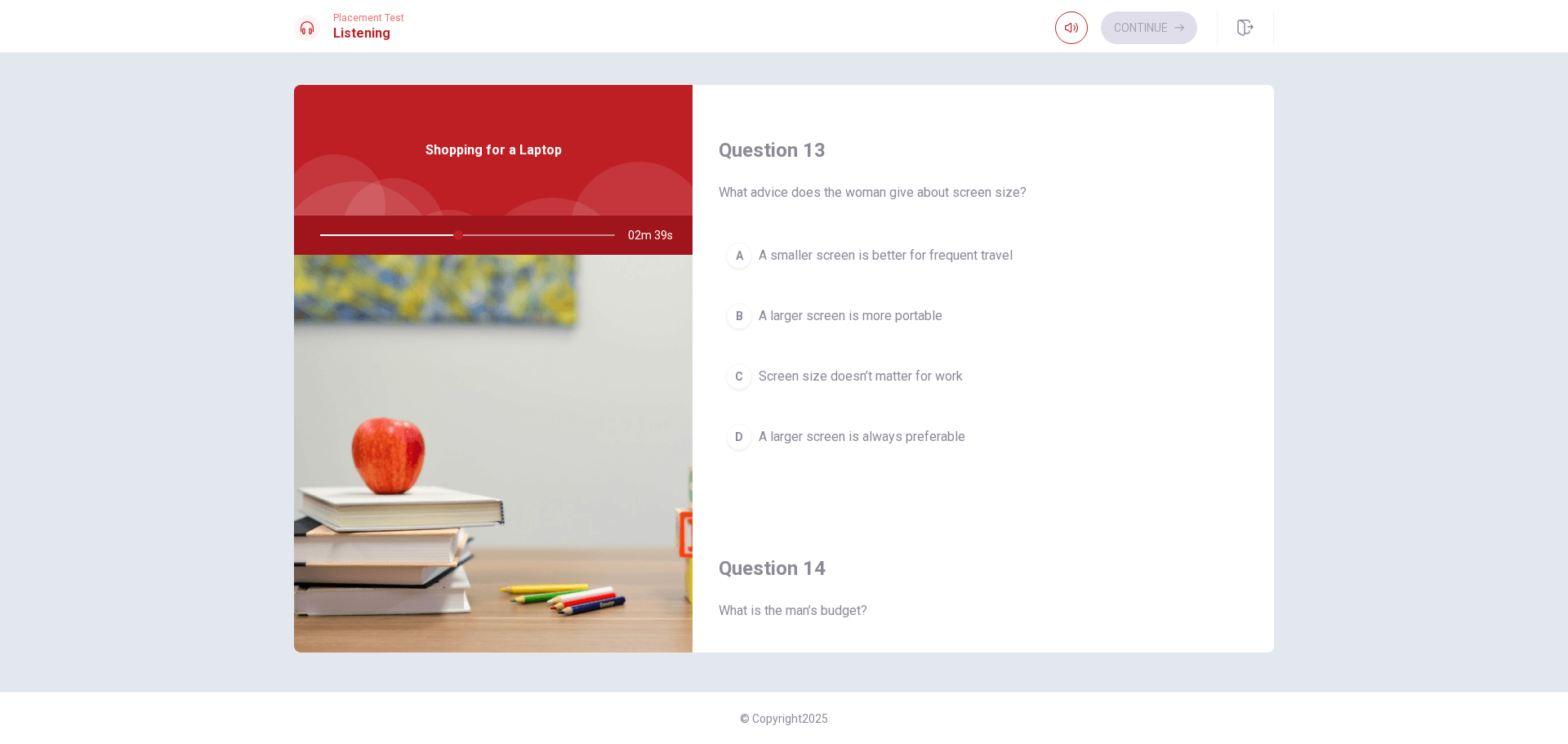
drag, startPoint x: 871, startPoint y: 252, endPoint x: 869, endPoint y: 263, distance: 11.2
click at [873, 252] on span "A smaller screen is better for frequent travel" at bounding box center [886, 255] width 254 height 19
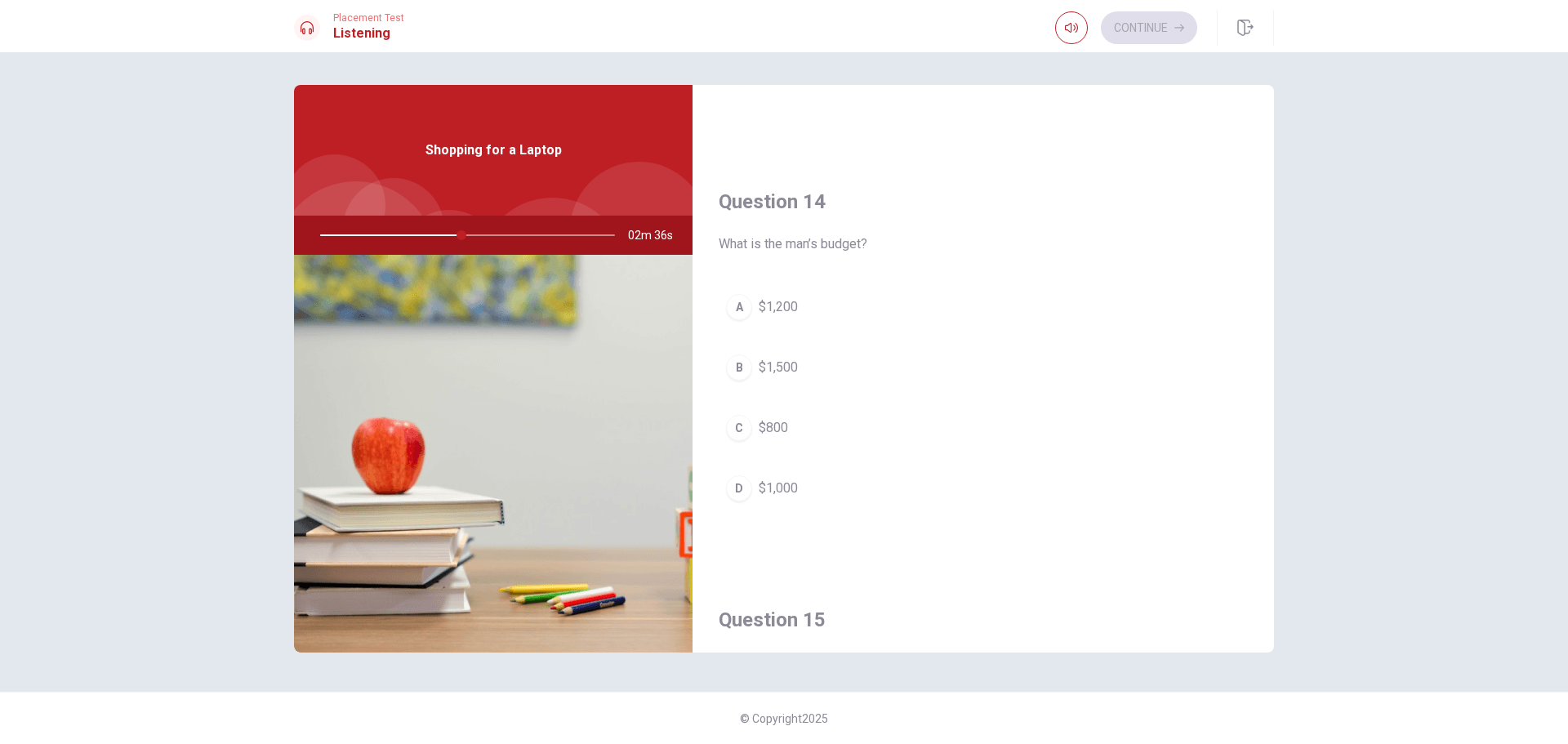
scroll to position [1226, 0]
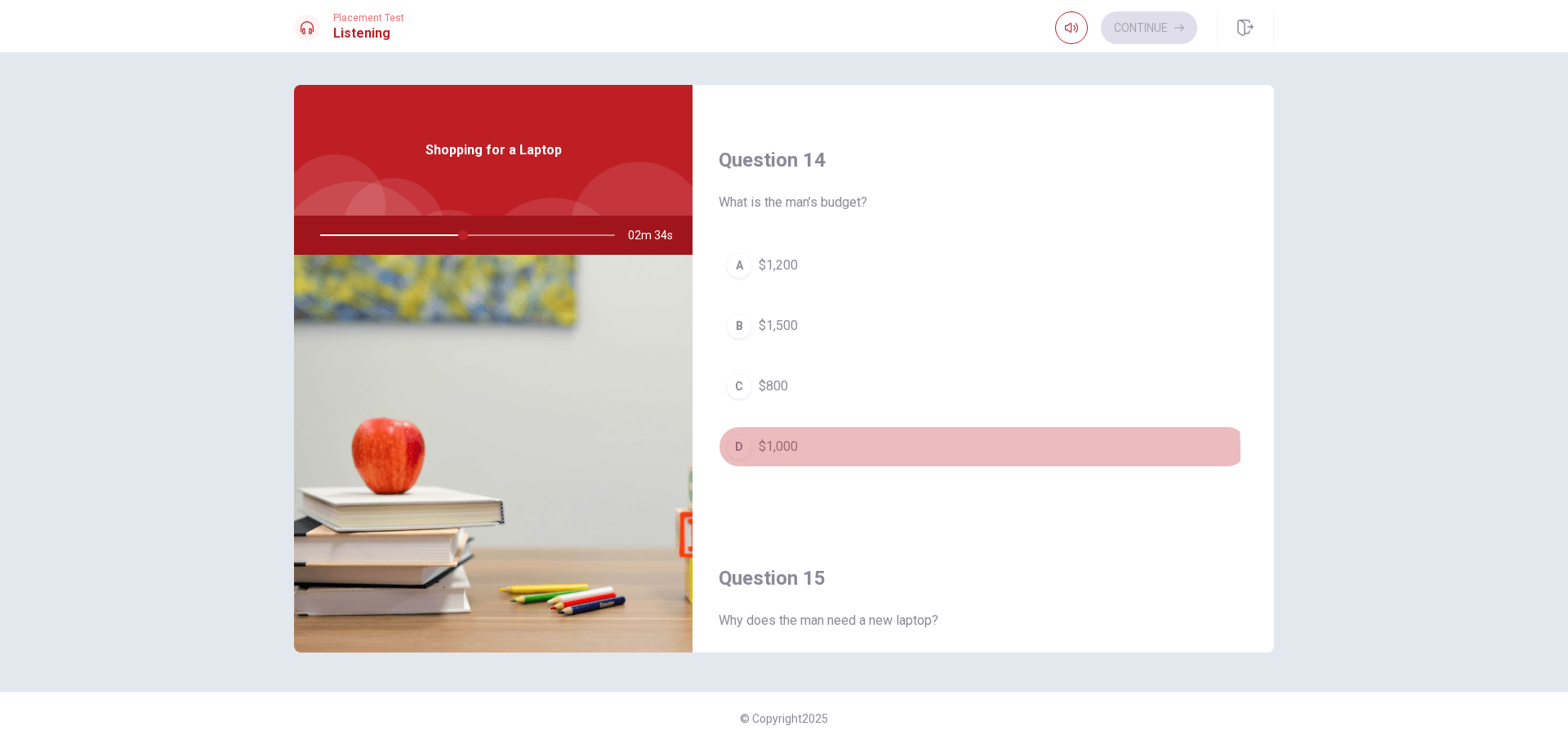
click at [839, 455] on button "D $1,000" at bounding box center [983, 446] width 530 height 40
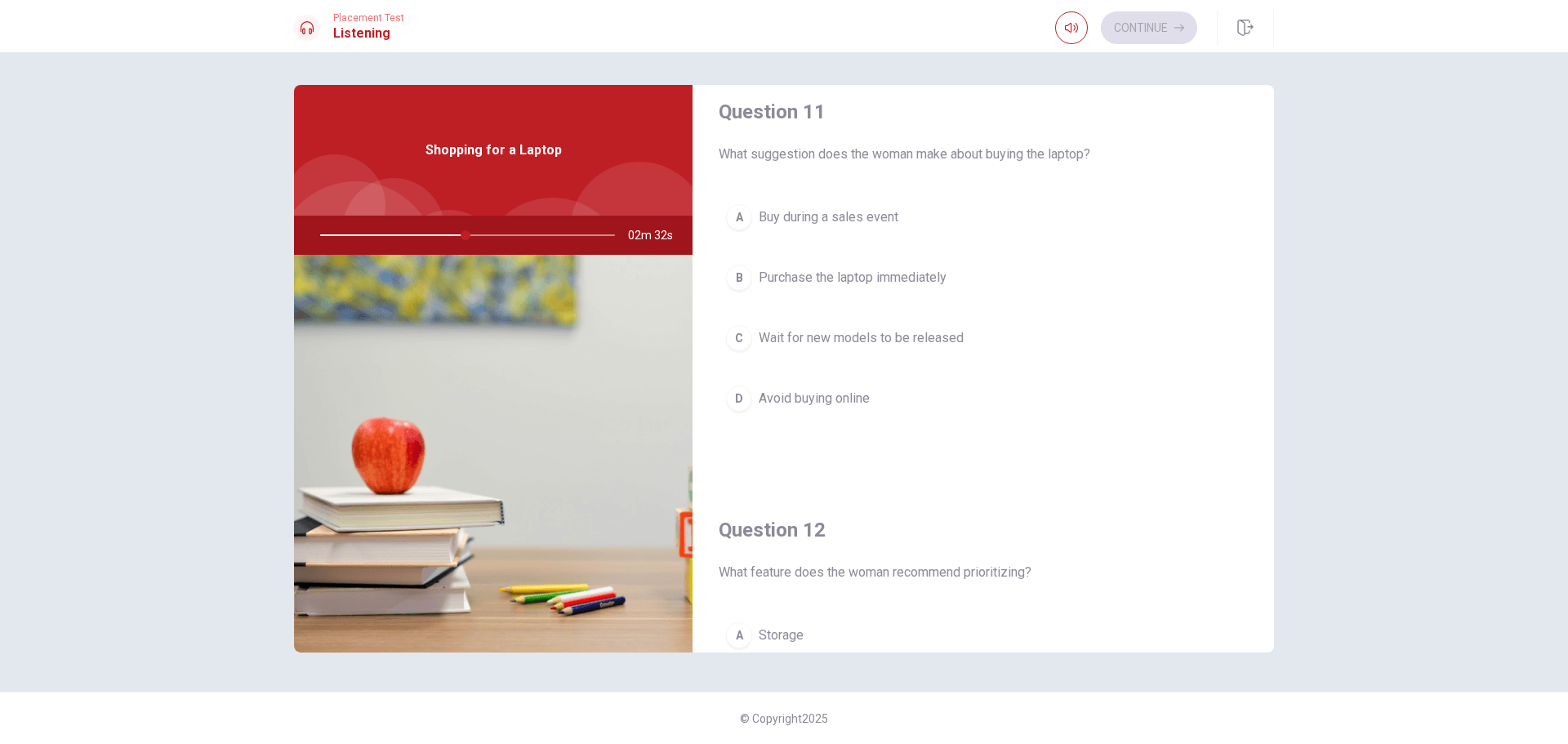
scroll to position [0, 0]
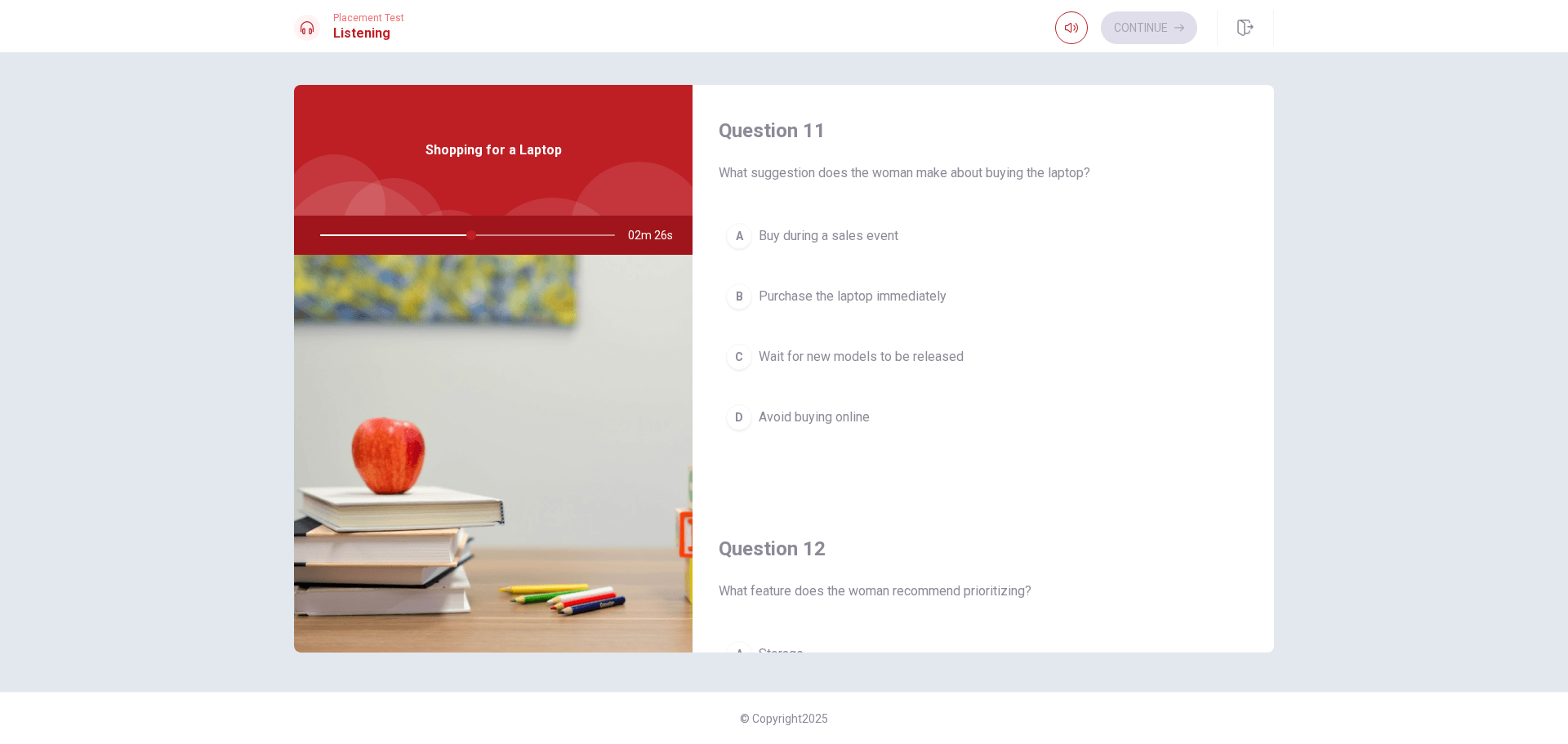
click at [834, 242] on span "Buy during a sales event" at bounding box center [829, 235] width 140 height 19
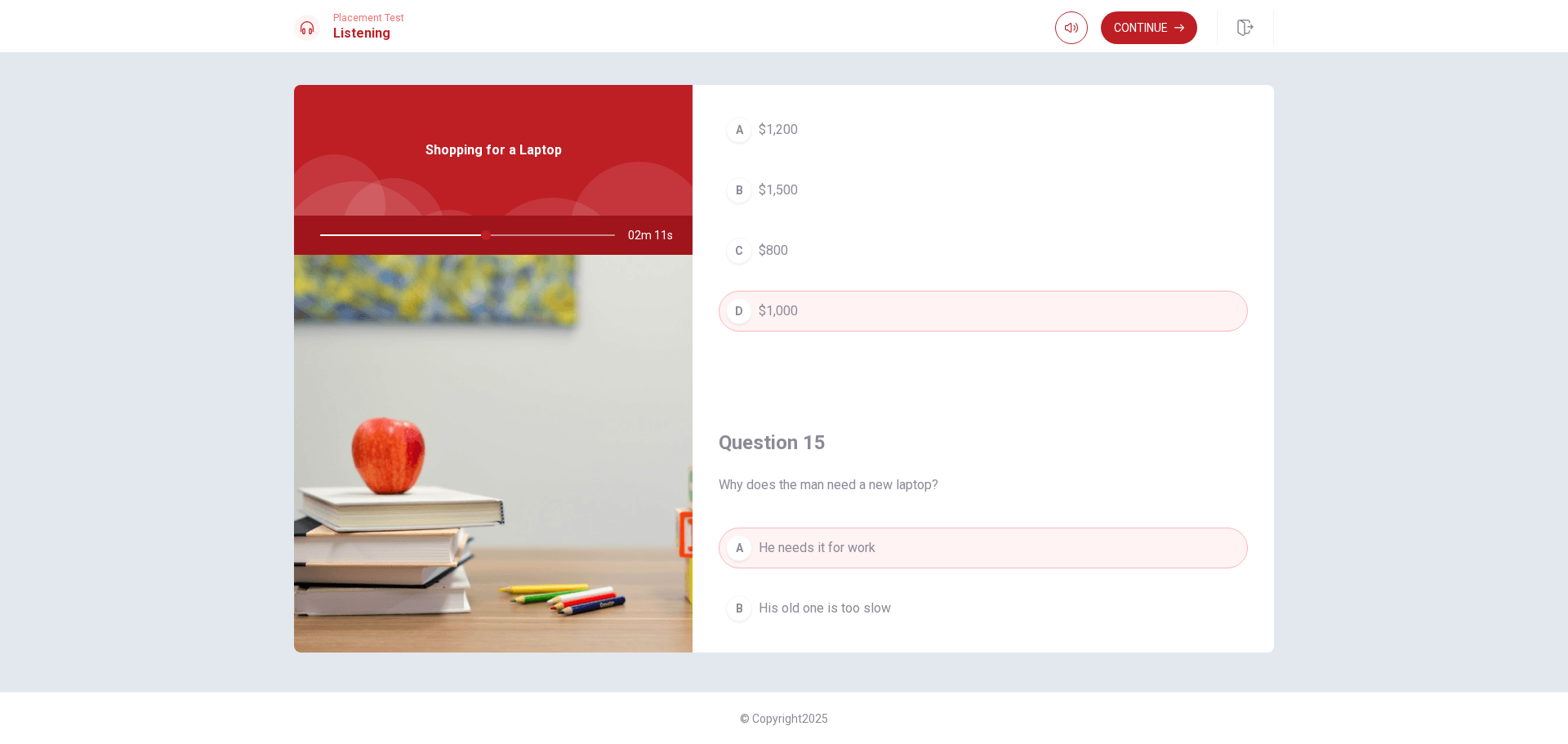
scroll to position [1524, 0]
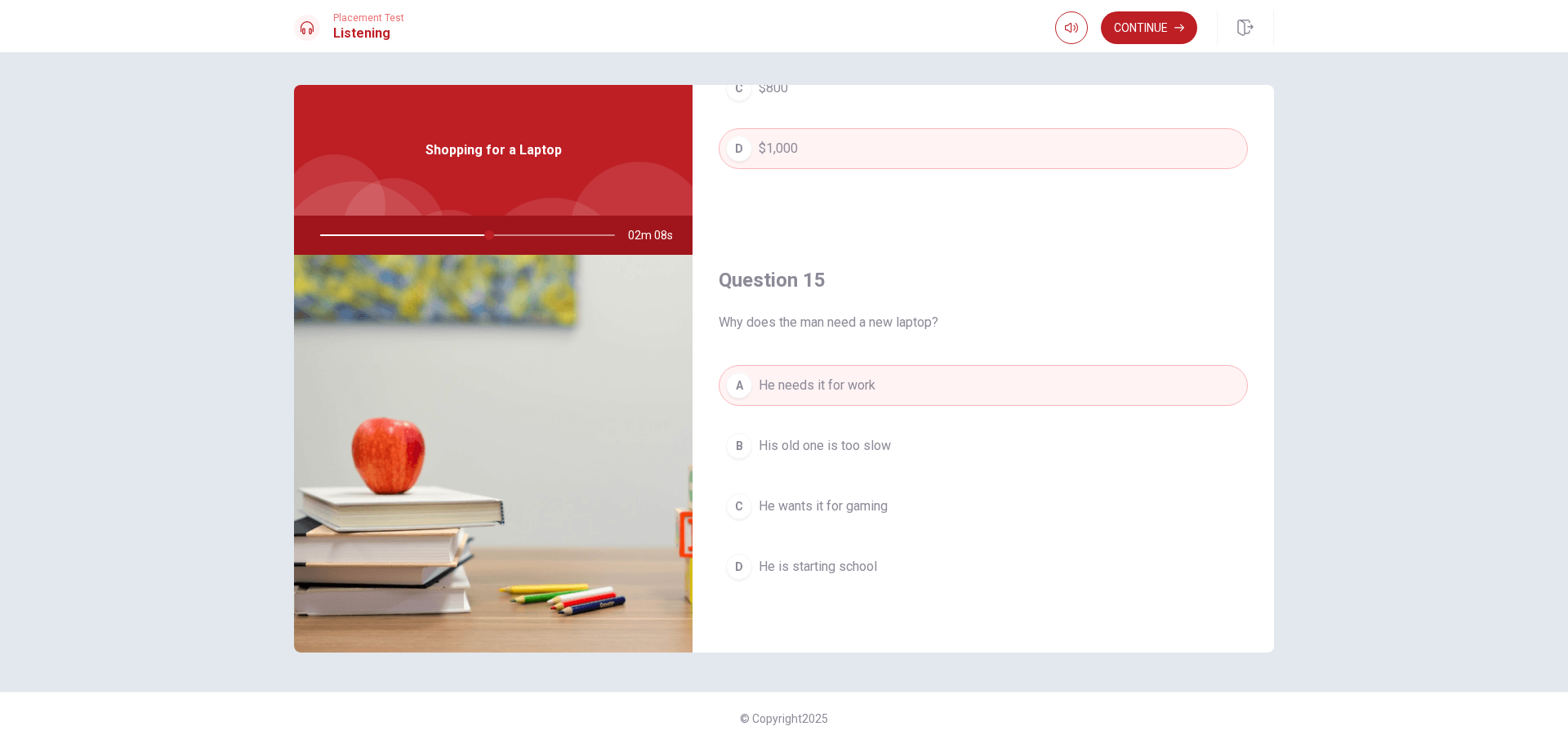
click at [752, 326] on span "Why does the man need a new laptop?" at bounding box center [983, 322] width 530 height 19
drag, startPoint x: 924, startPoint y: 329, endPoint x: 847, endPoint y: 329, distance: 77.0
click at [847, 329] on span "Why does the man need a new laptop?" at bounding box center [983, 322] width 530 height 19
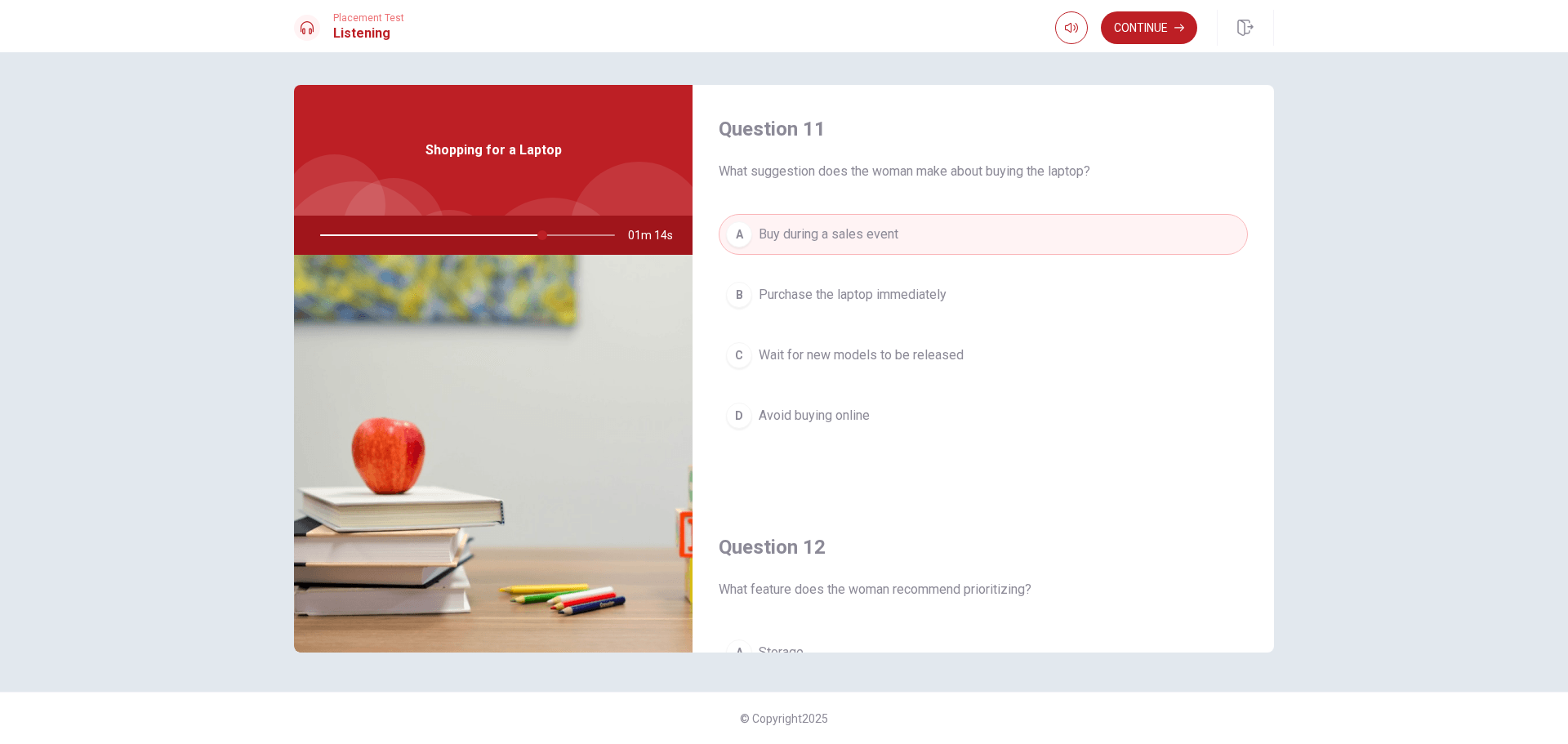
scroll to position [0, 0]
click at [1175, 33] on button "Continue" at bounding box center [1148, 28] width 96 height 33
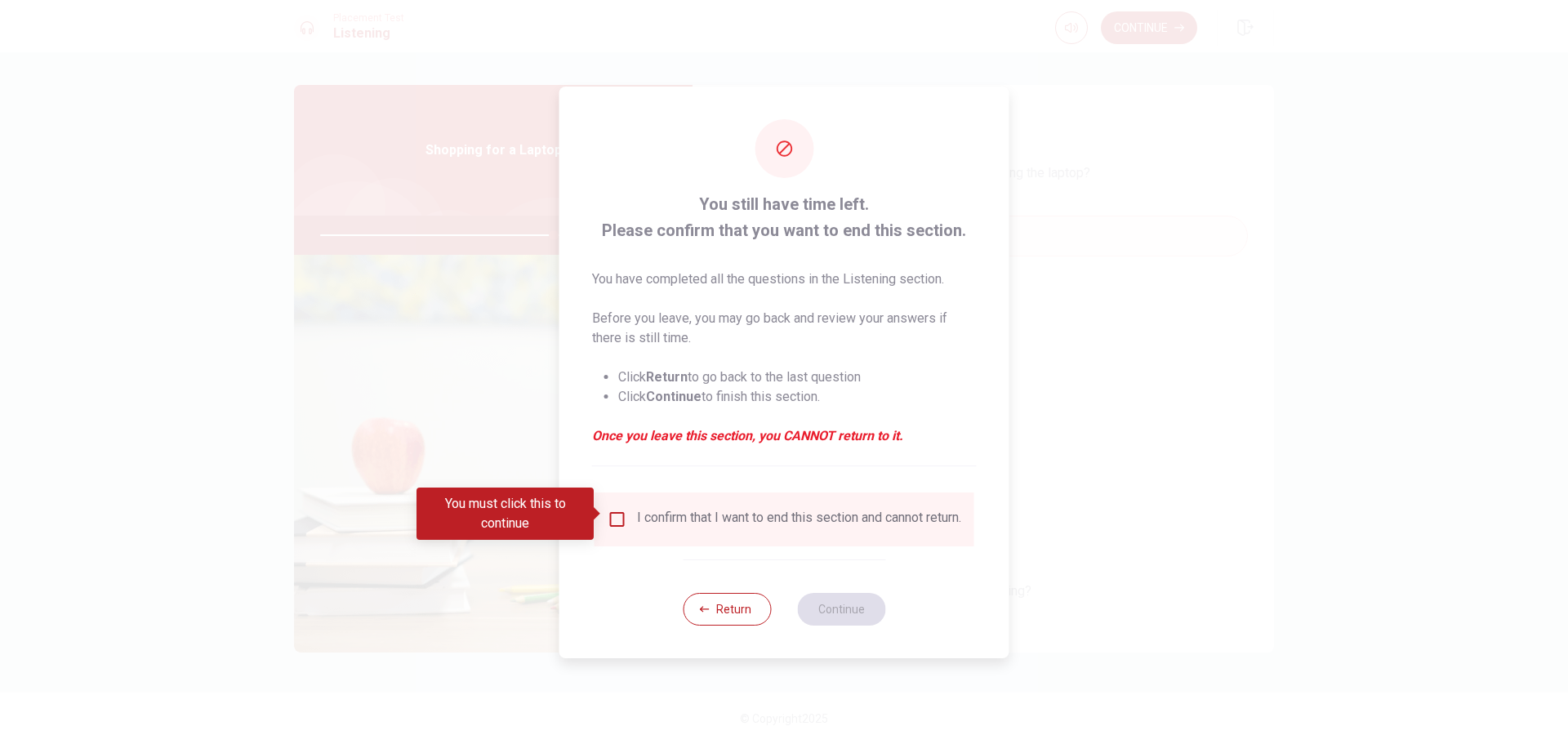
click at [618, 513] on input "You must click this to continue" at bounding box center [617, 519] width 19 height 19
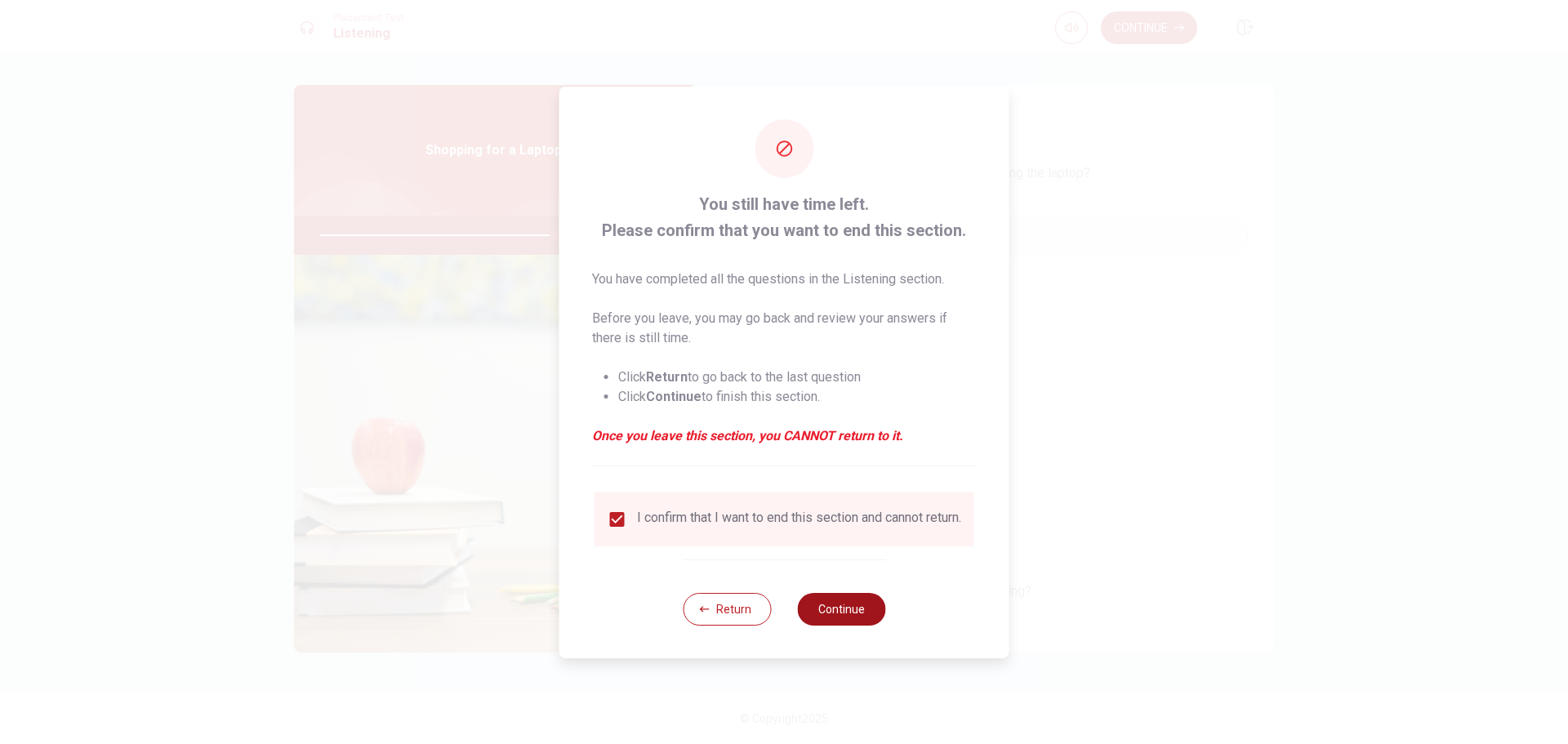
click at [841, 617] on button "Continue" at bounding box center [841, 610] width 88 height 33
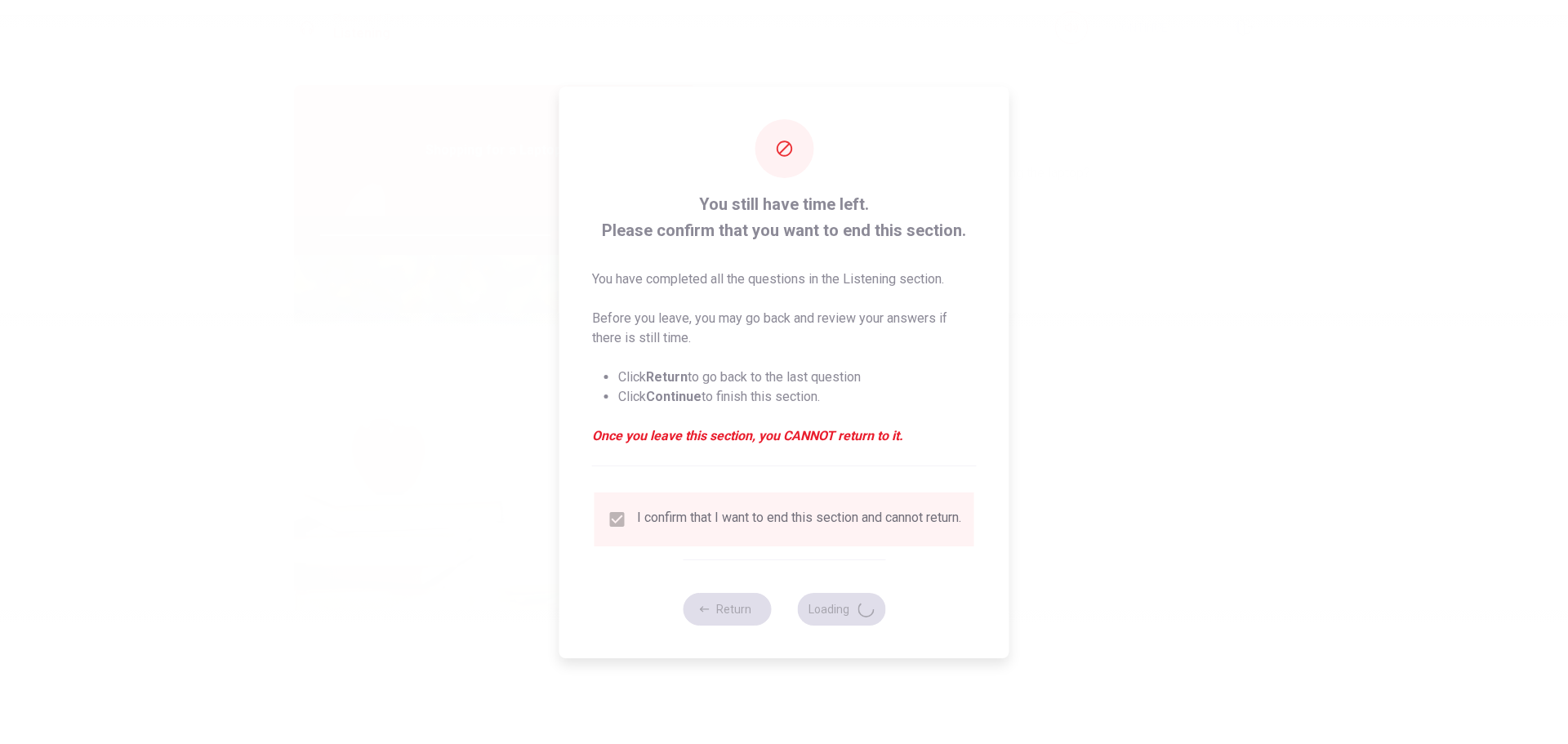
type input "80"
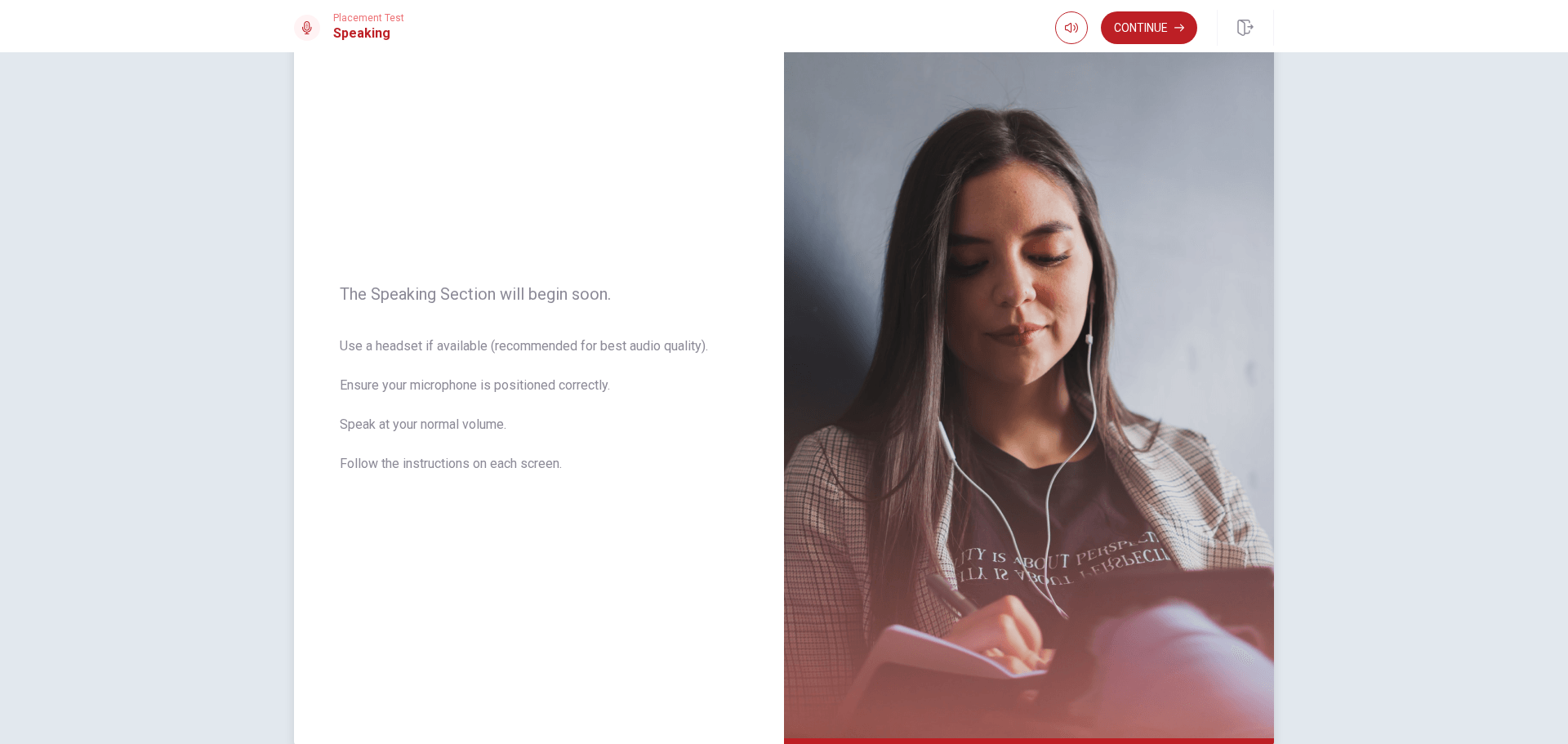
scroll to position [138, 0]
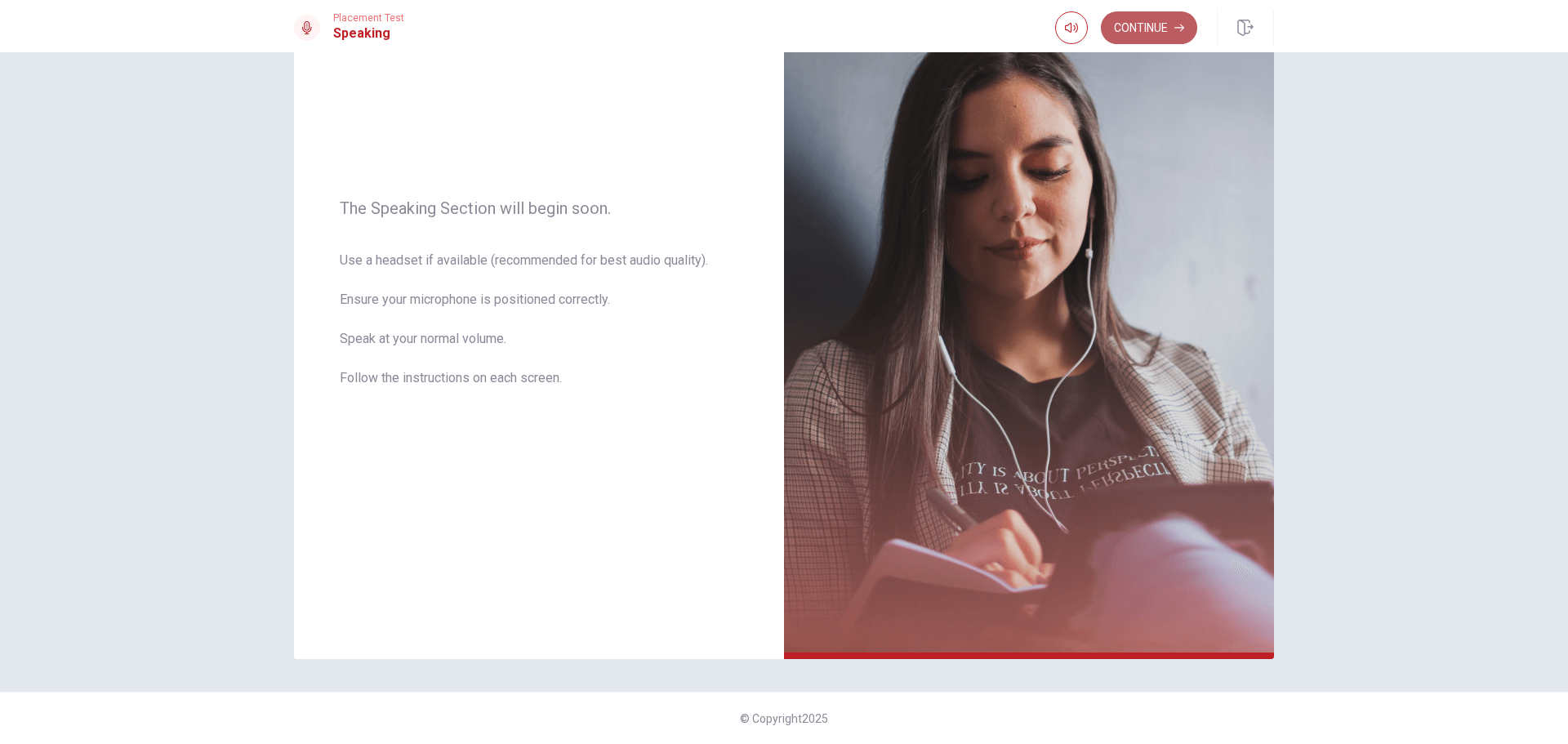
click at [1145, 39] on button "Continue" at bounding box center [1148, 28] width 96 height 33
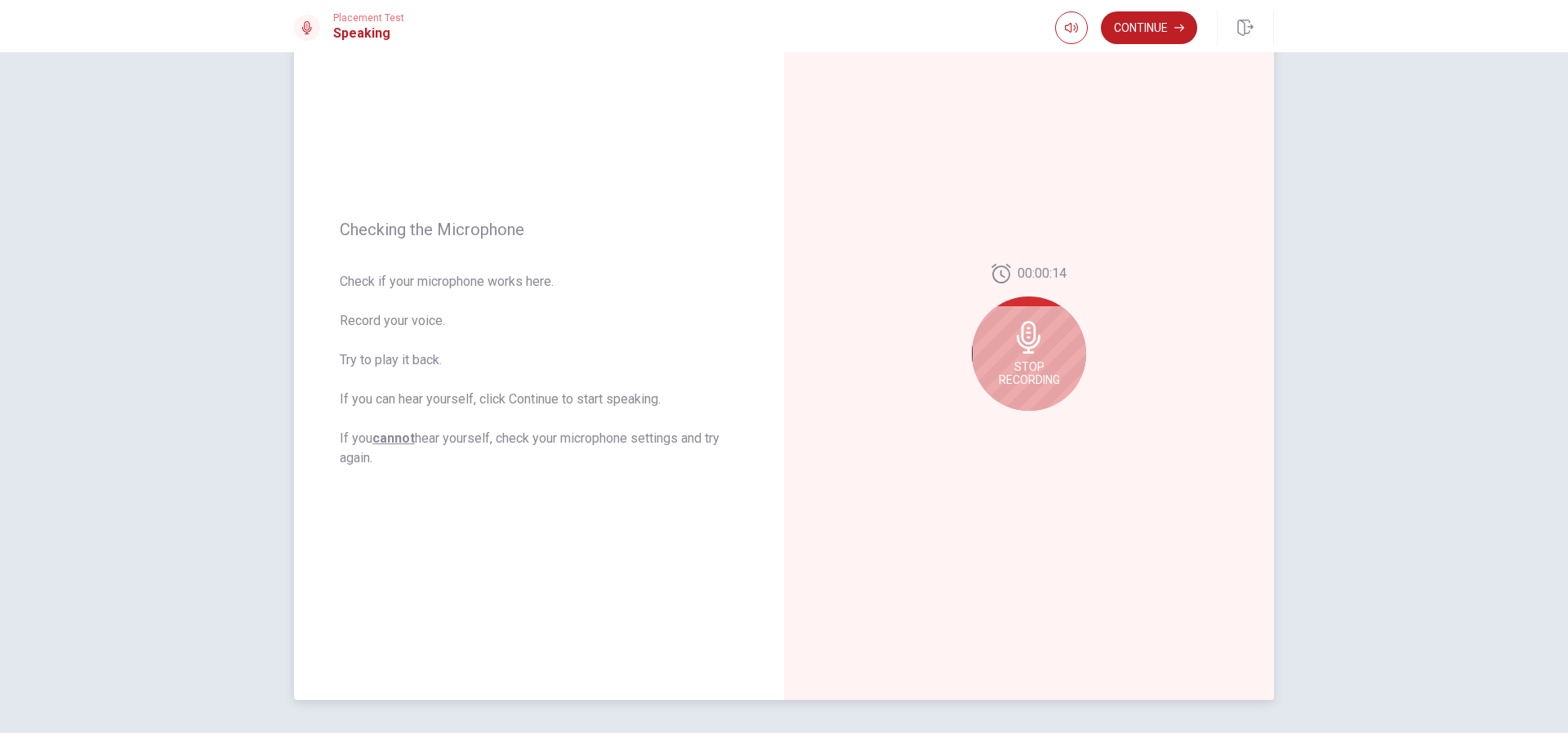
scroll to position [56, 0]
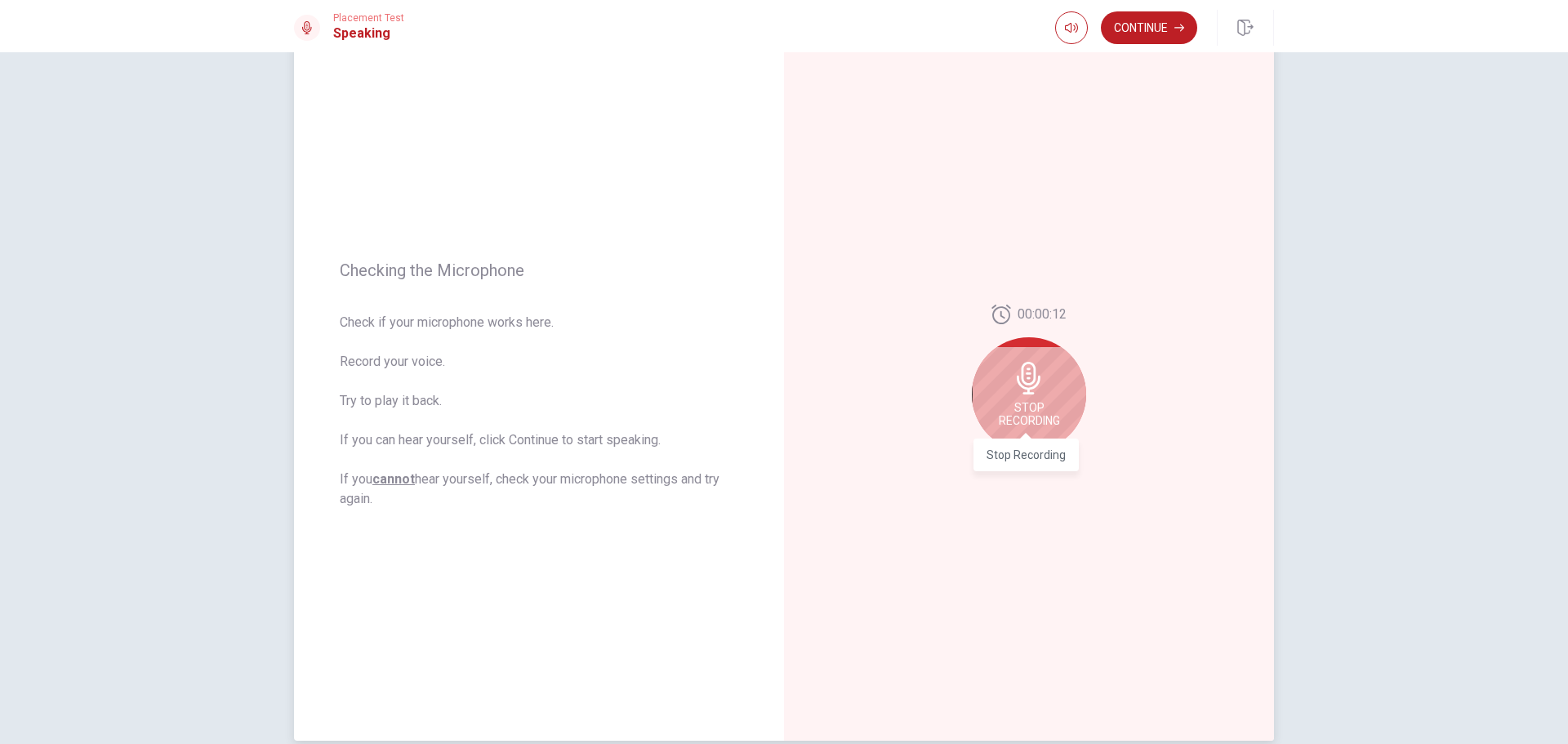
click at [1025, 413] on span "Stop Recording" at bounding box center [1029, 414] width 62 height 26
click at [1039, 470] on button "Play Audio" at bounding box center [1047, 465] width 23 height 23
click at [1037, 474] on button "Play Audio" at bounding box center [1047, 465] width 23 height 23
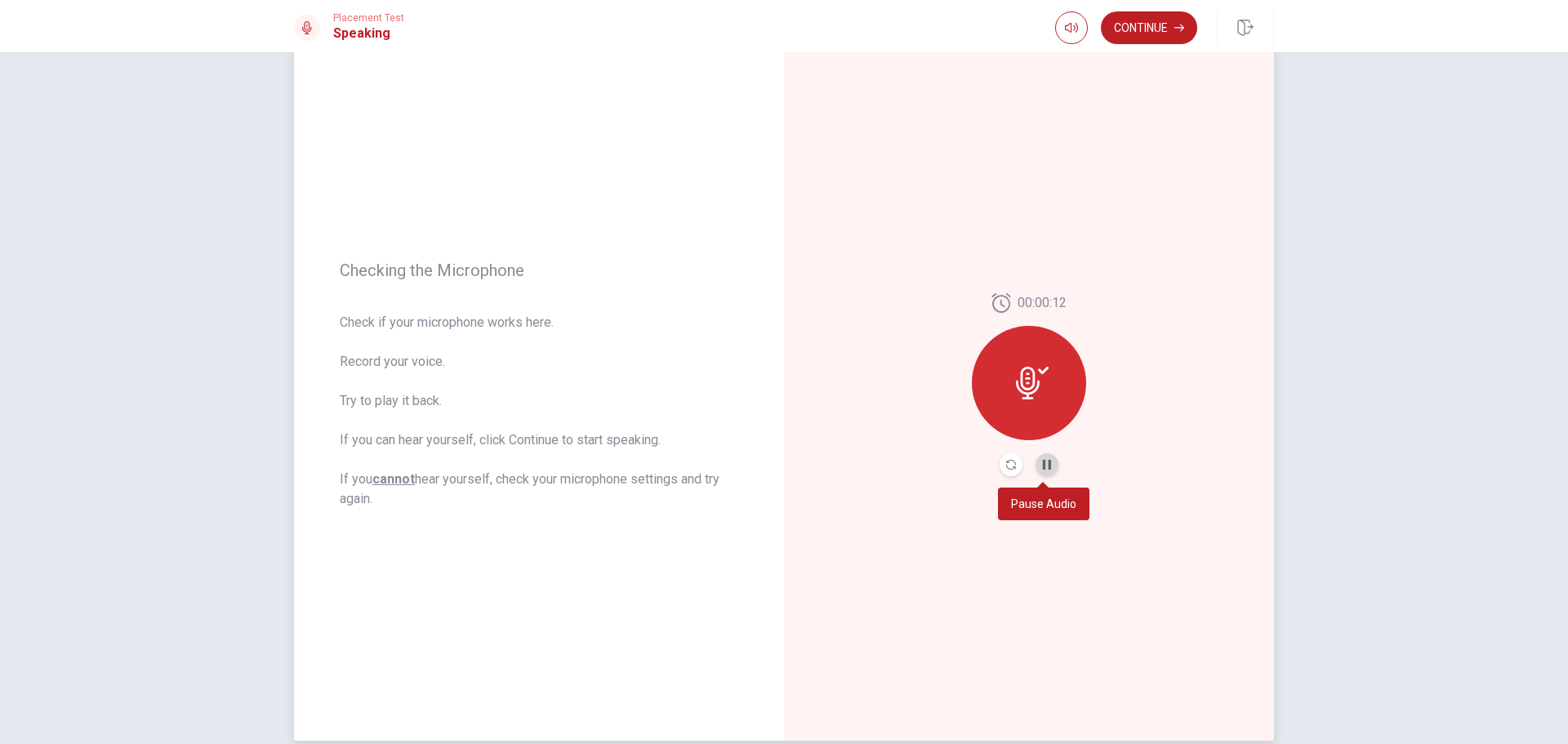
click at [1037, 465] on button "Pause Audio" at bounding box center [1047, 465] width 23 height 23
click at [1043, 468] on icon "Play Audio" at bounding box center [1047, 465] width 7 height 10
click at [1028, 352] on div at bounding box center [1029, 383] width 115 height 115
click at [1043, 463] on icon "Play Audio" at bounding box center [1047, 465] width 7 height 10
click at [1008, 467] on icon "Record Again" at bounding box center [1011, 465] width 10 height 10
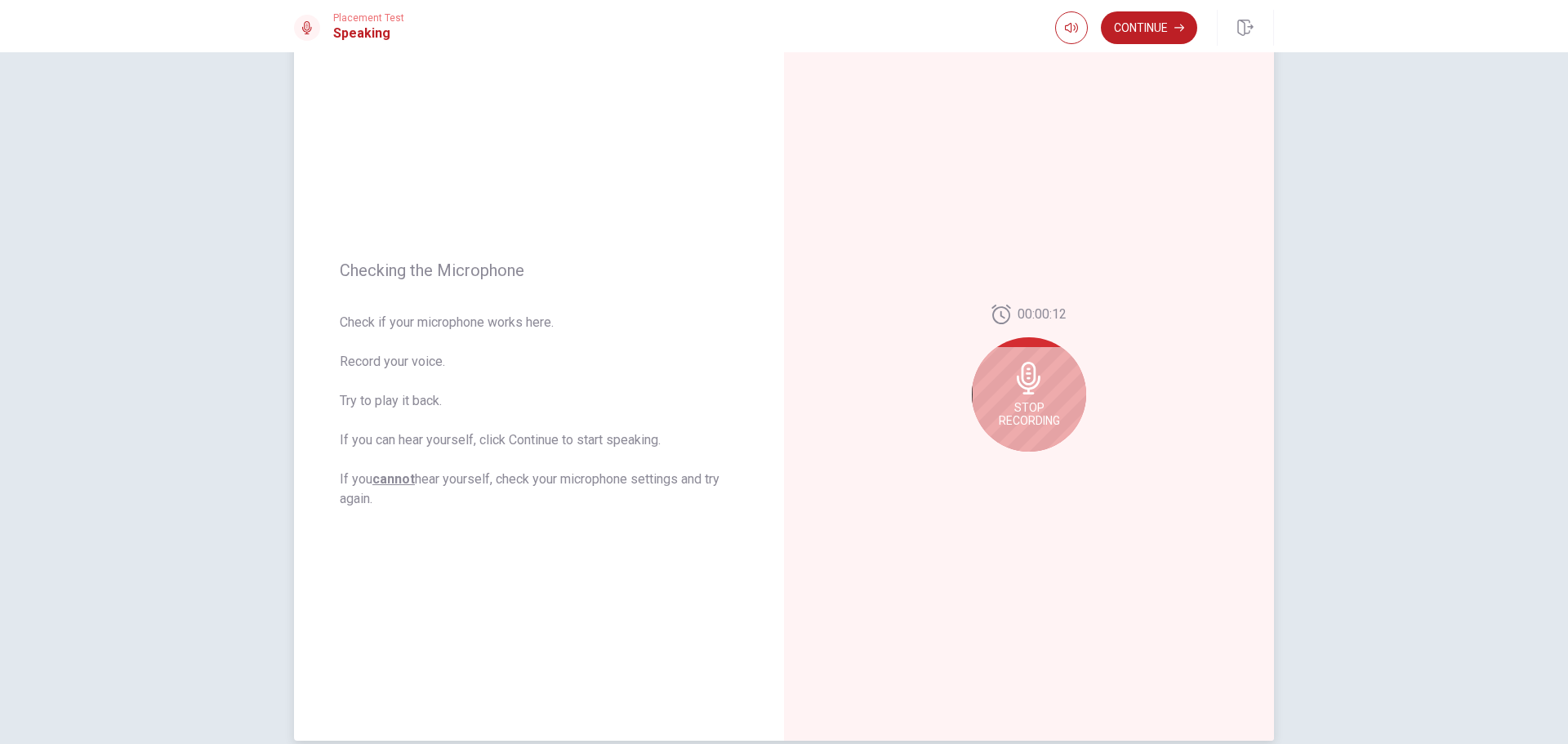
click at [1039, 389] on icon at bounding box center [1029, 378] width 33 height 33
click at [1046, 463] on icon "Play Audio" at bounding box center [1047, 465] width 10 height 10
click at [1008, 461] on button "Record Again" at bounding box center [1011, 465] width 23 height 23
click at [1033, 399] on div "Stop Recording" at bounding box center [1029, 394] width 115 height 115
click at [1045, 468] on icon "Play Audio" at bounding box center [1047, 465] width 10 height 10
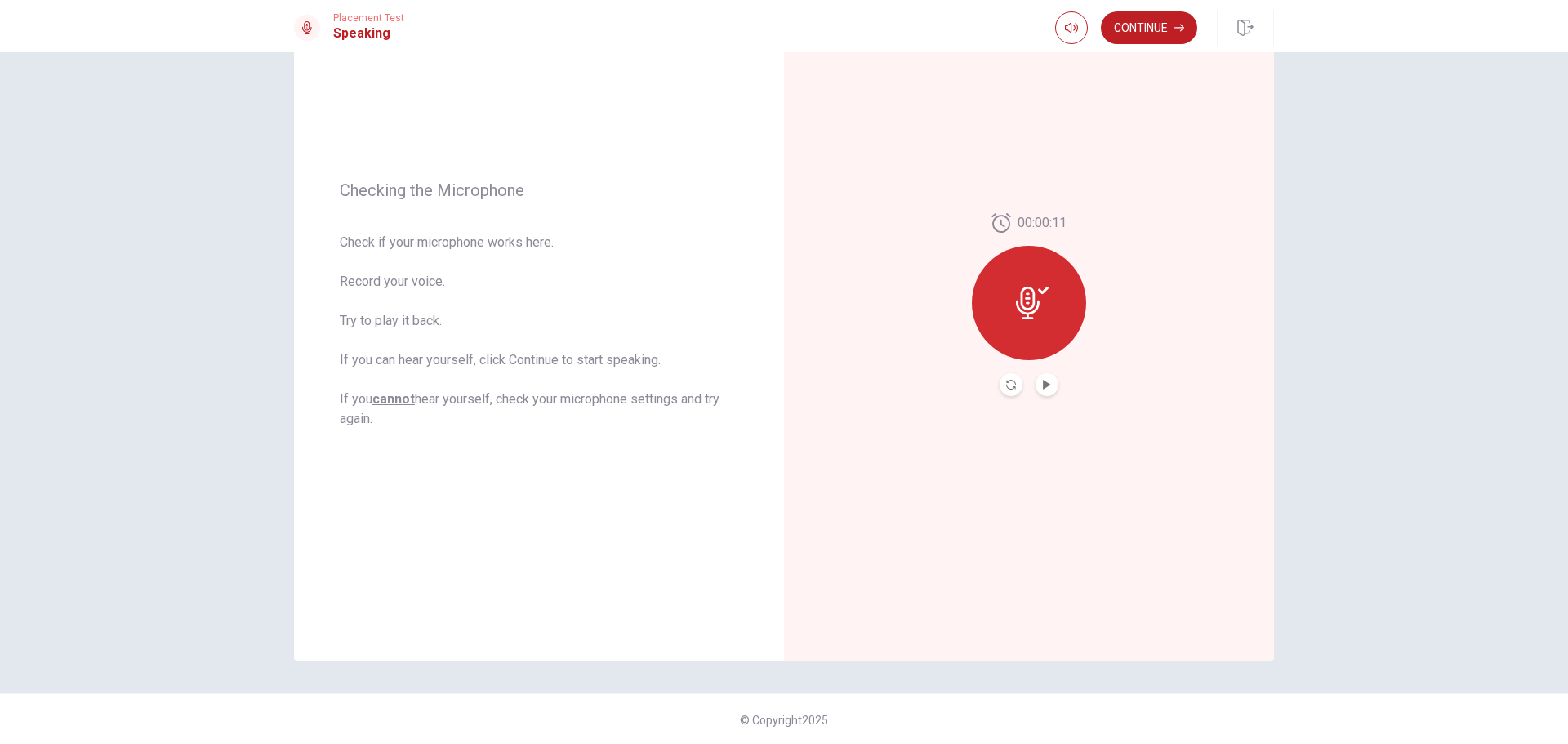
scroll to position [138, 0]
click at [1151, 15] on button "Continue" at bounding box center [1148, 28] width 96 height 33
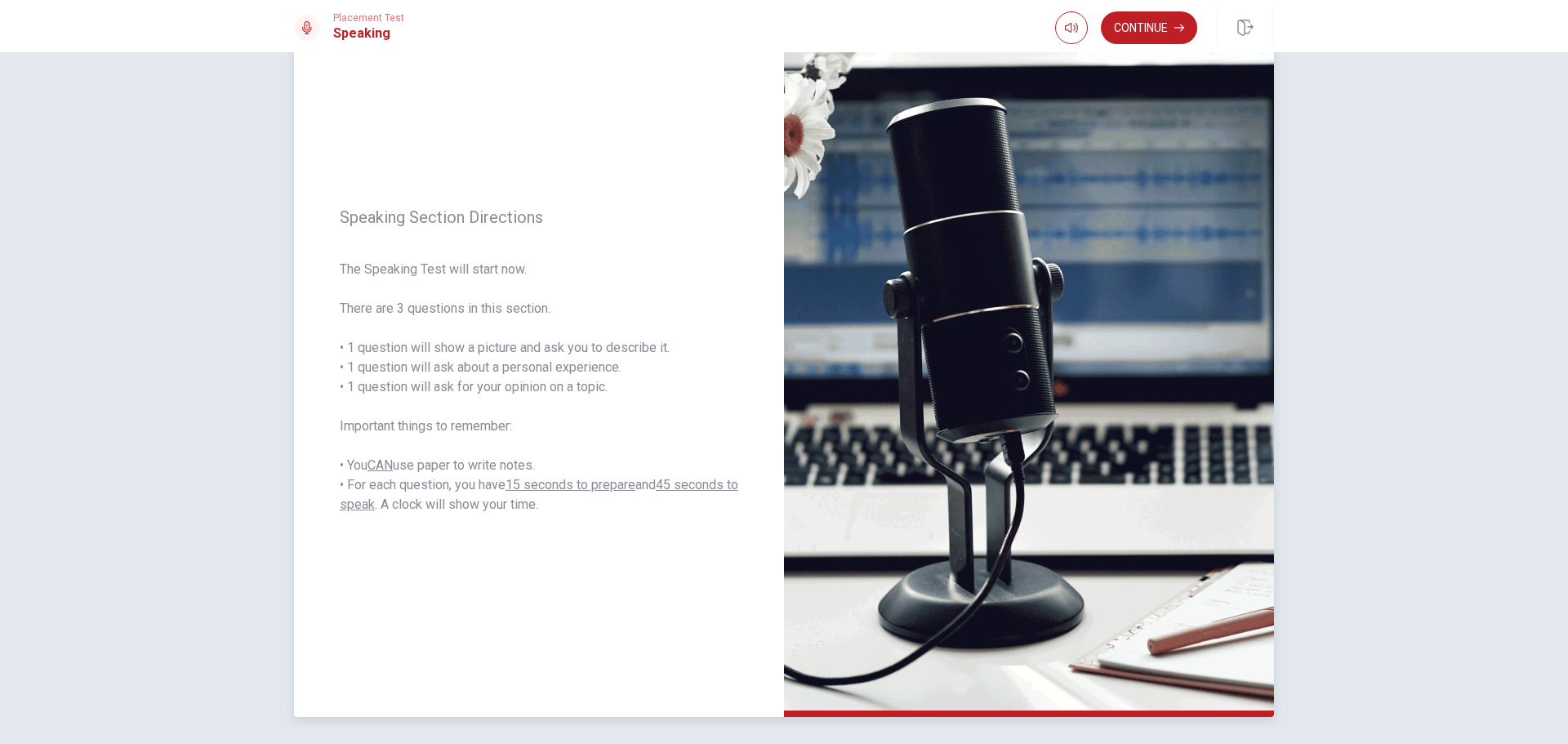
scroll to position [82, 0]
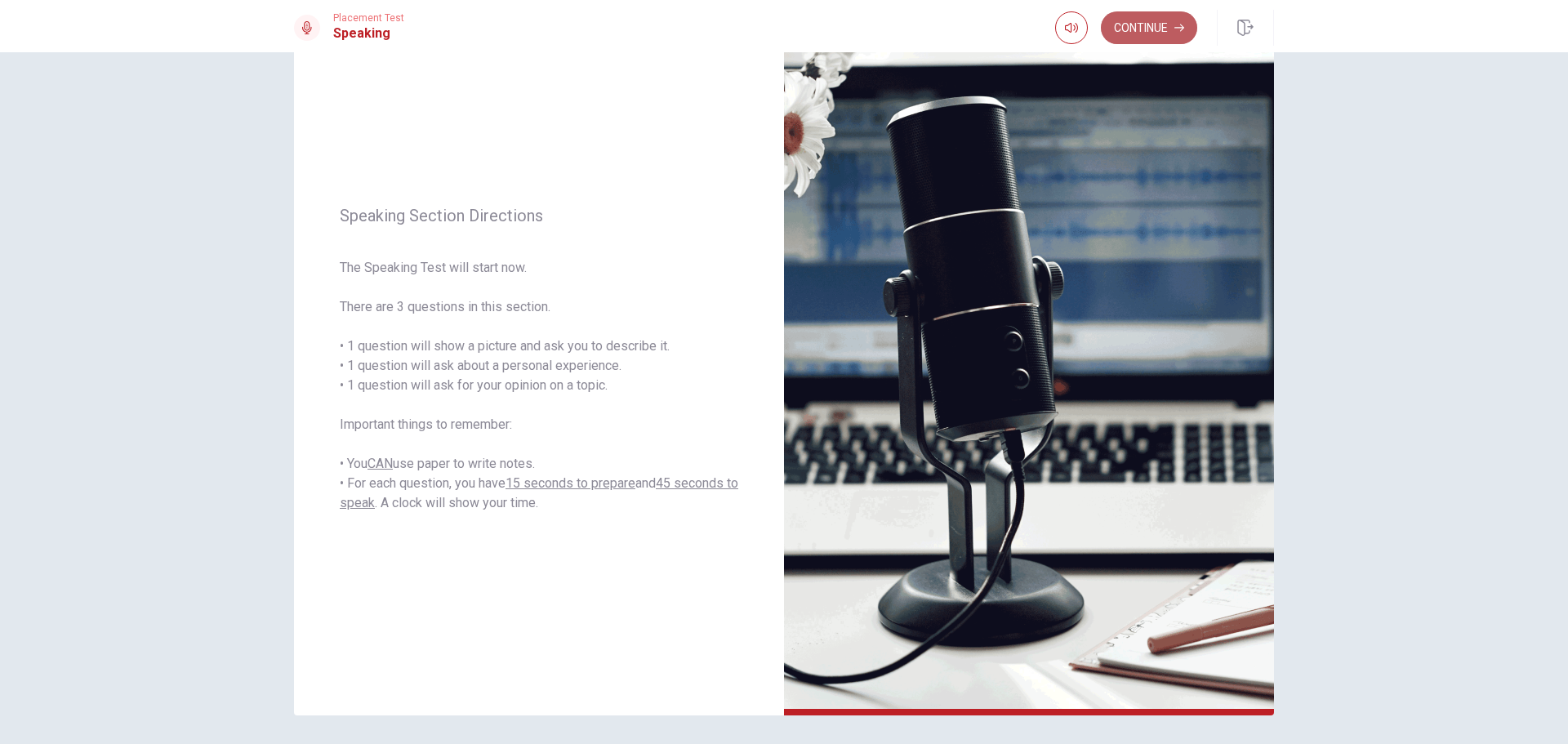
click at [1135, 36] on button "Continue" at bounding box center [1148, 28] width 96 height 33
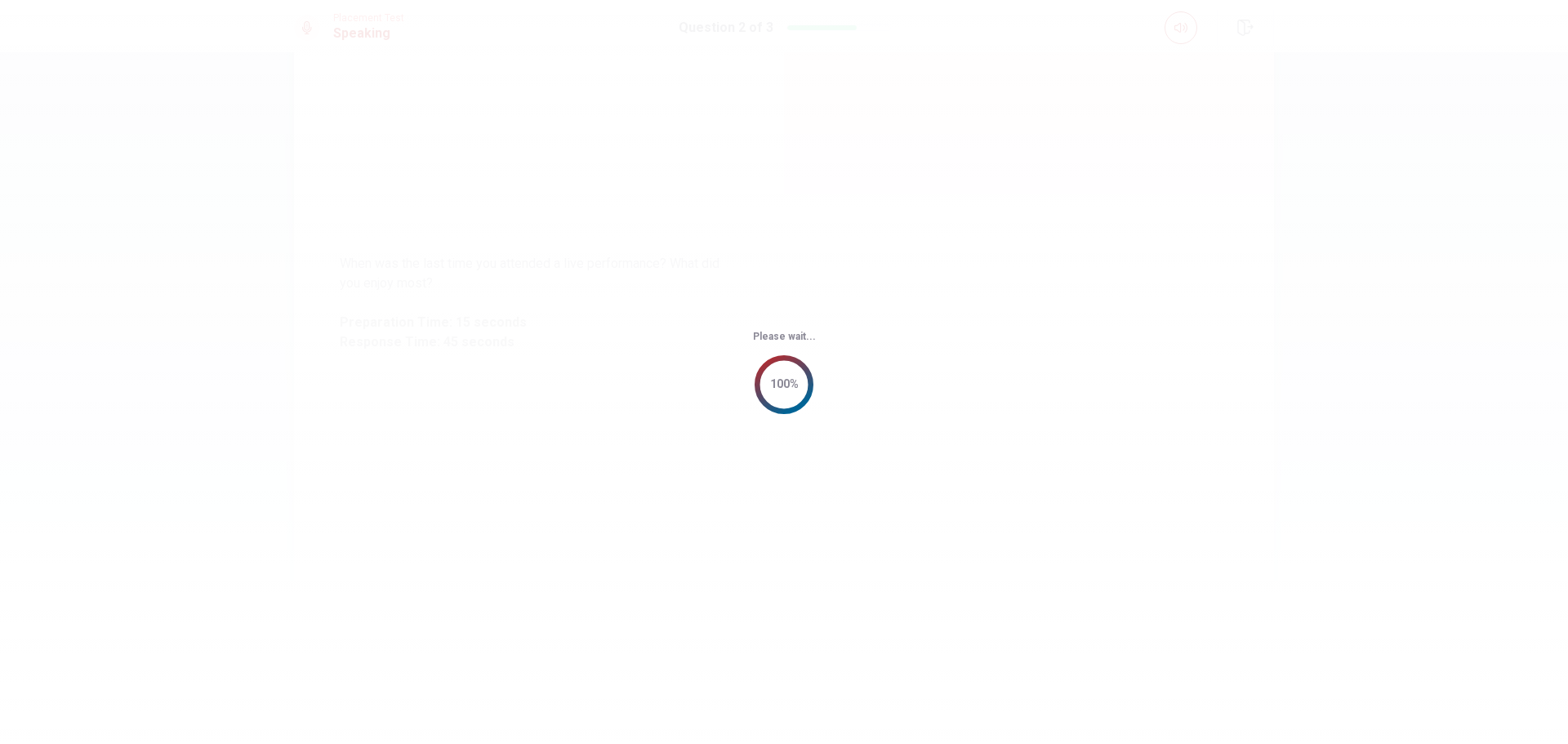
scroll to position [0, 0]
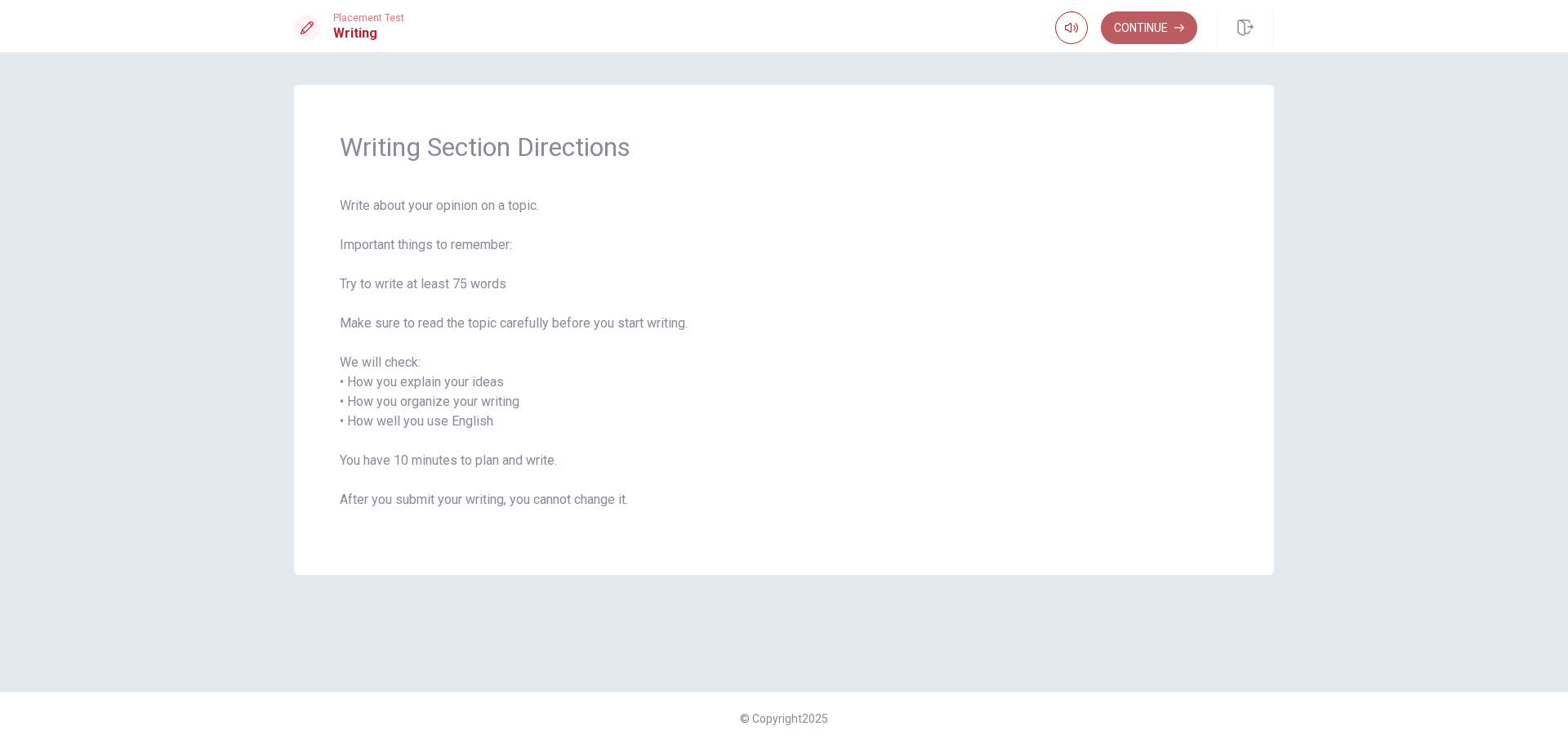
click at [1137, 14] on button "Continue" at bounding box center [1148, 28] width 96 height 33
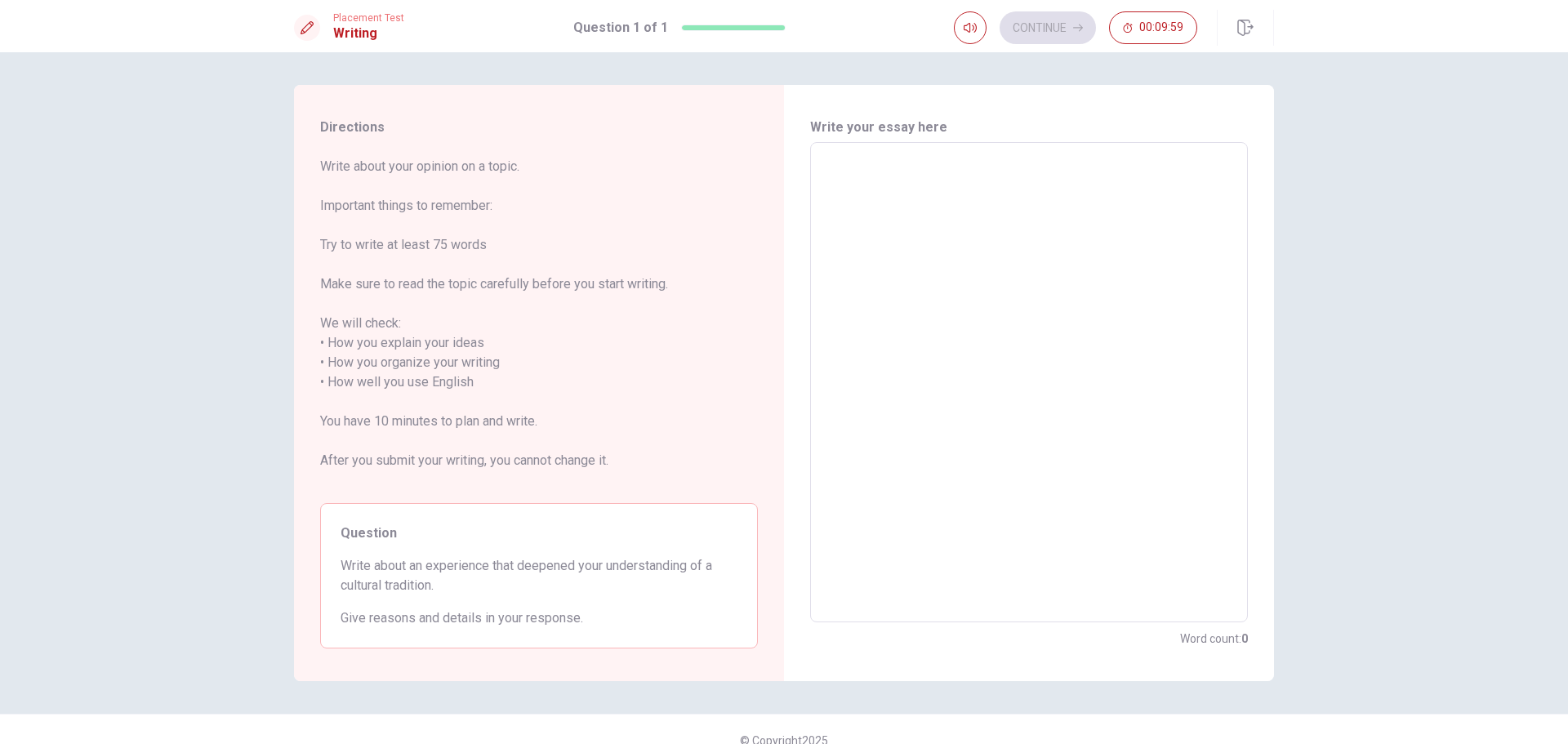
click at [973, 188] on textarea at bounding box center [1029, 383] width 415 height 454
click at [847, 172] on textarea at bounding box center [1029, 383] width 415 height 454
type textarea "A"
type textarea "x"
type textarea "An"
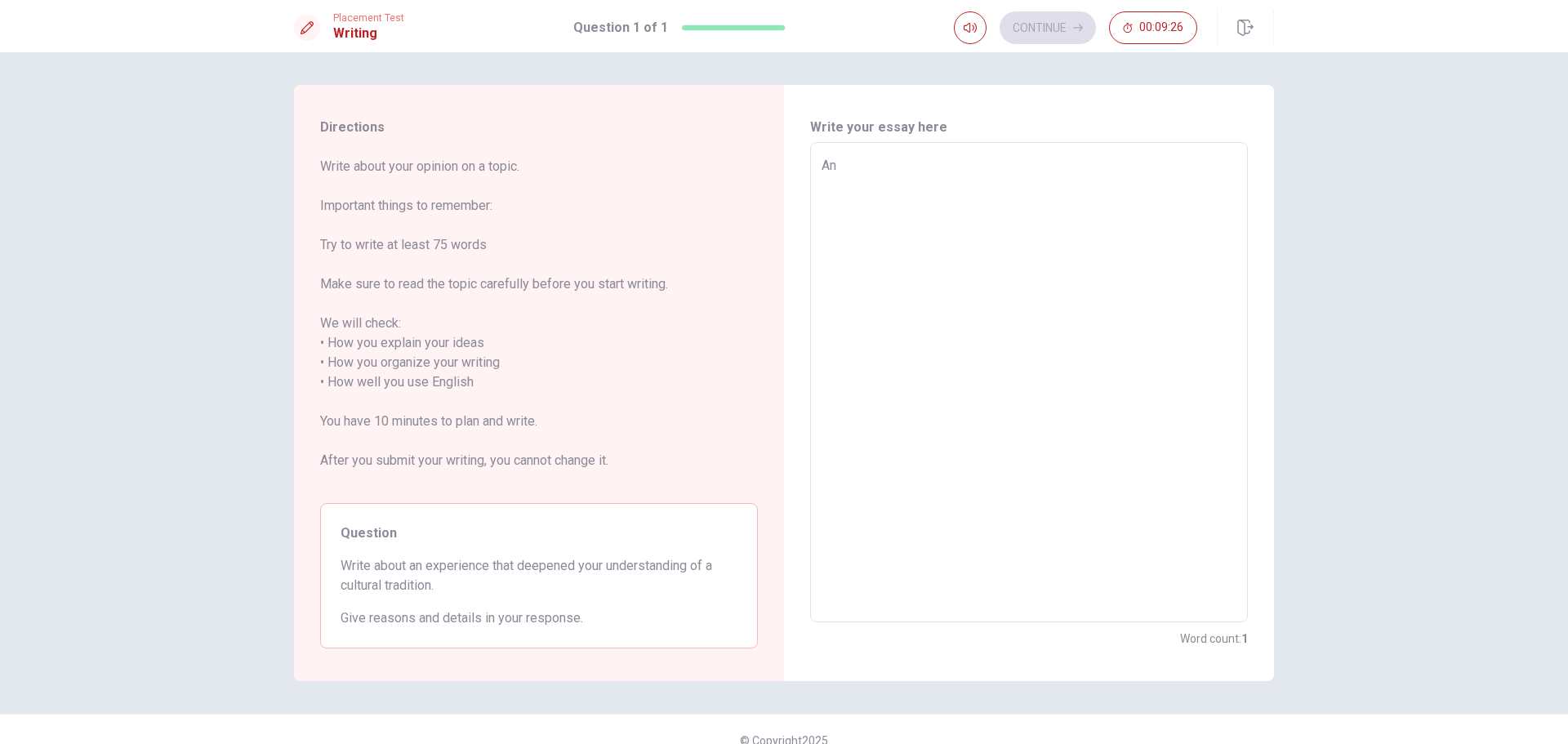
type textarea "x"
type textarea "An"
type textarea "x"
type textarea "An e"
type textarea "x"
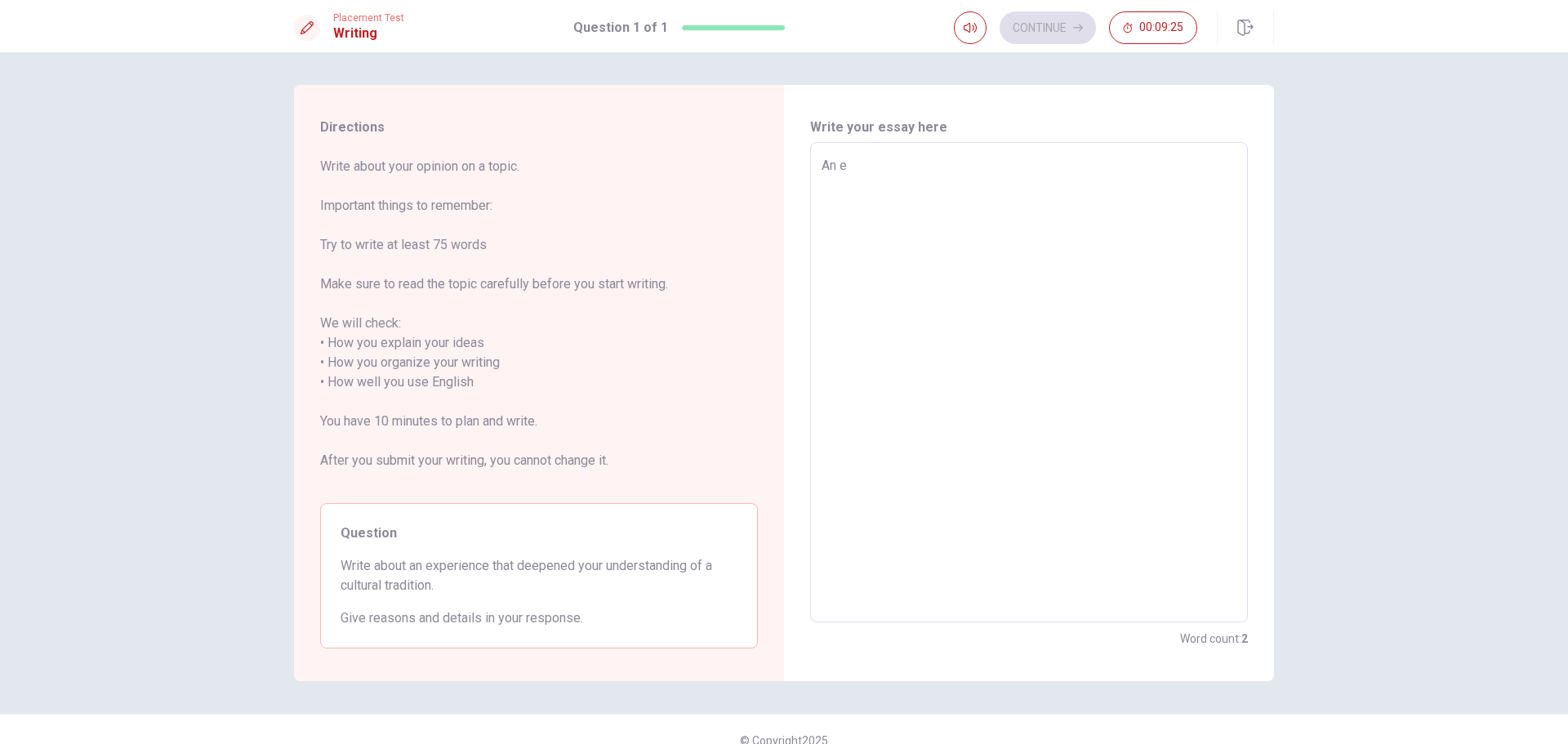
type textarea "An ex"
type textarea "x"
type textarea "An exp"
type textarea "x"
type textarea "An ex"
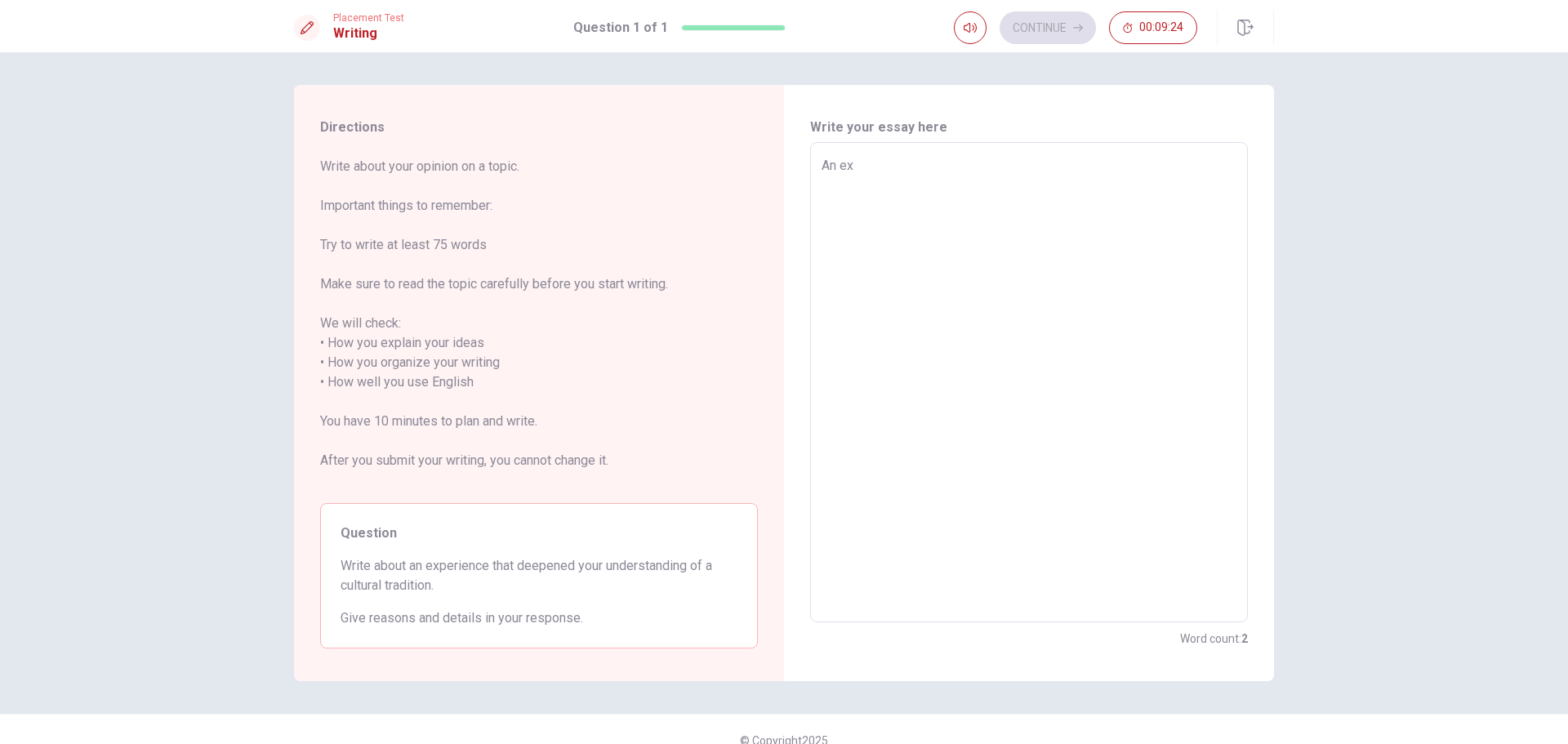
type textarea "x"
type textarea "An e"
type textarea "x"
type textarea "An"
type textarea "x"
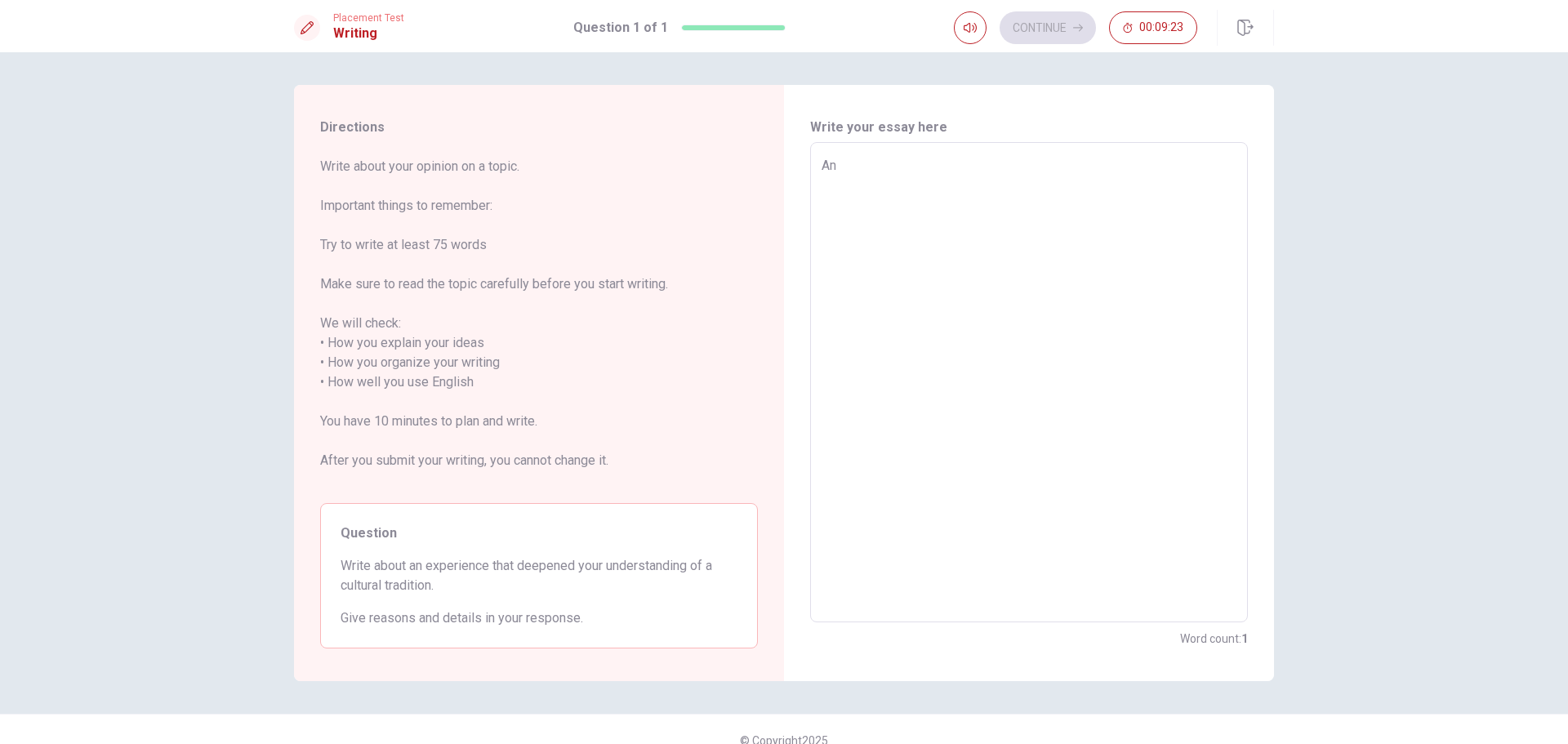
type textarea "An"
type textarea "x"
type textarea "A"
type textarea "x"
type textarea "I"
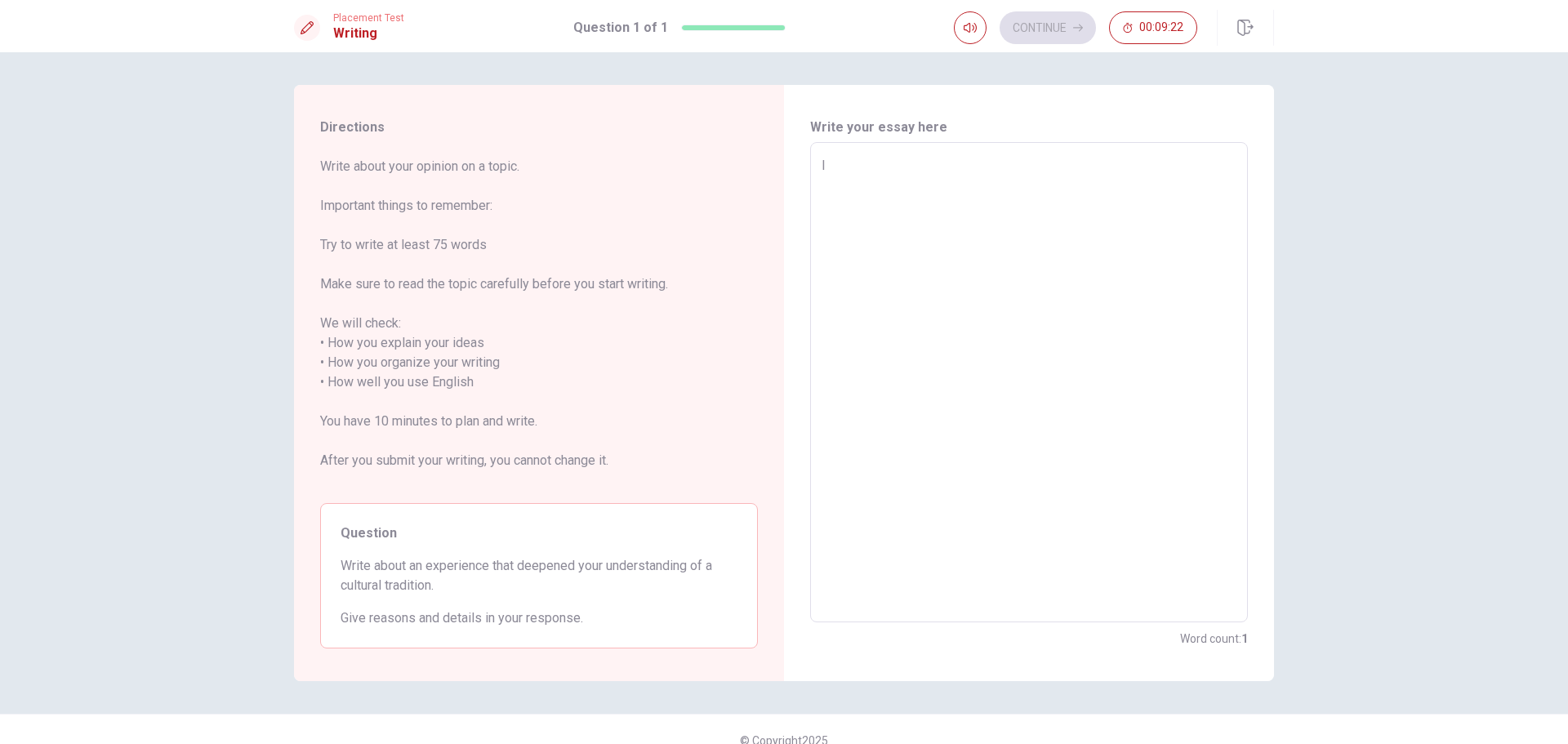
type textarea "x"
type textarea "I"
type textarea "x"
type textarea "I h"
type textarea "x"
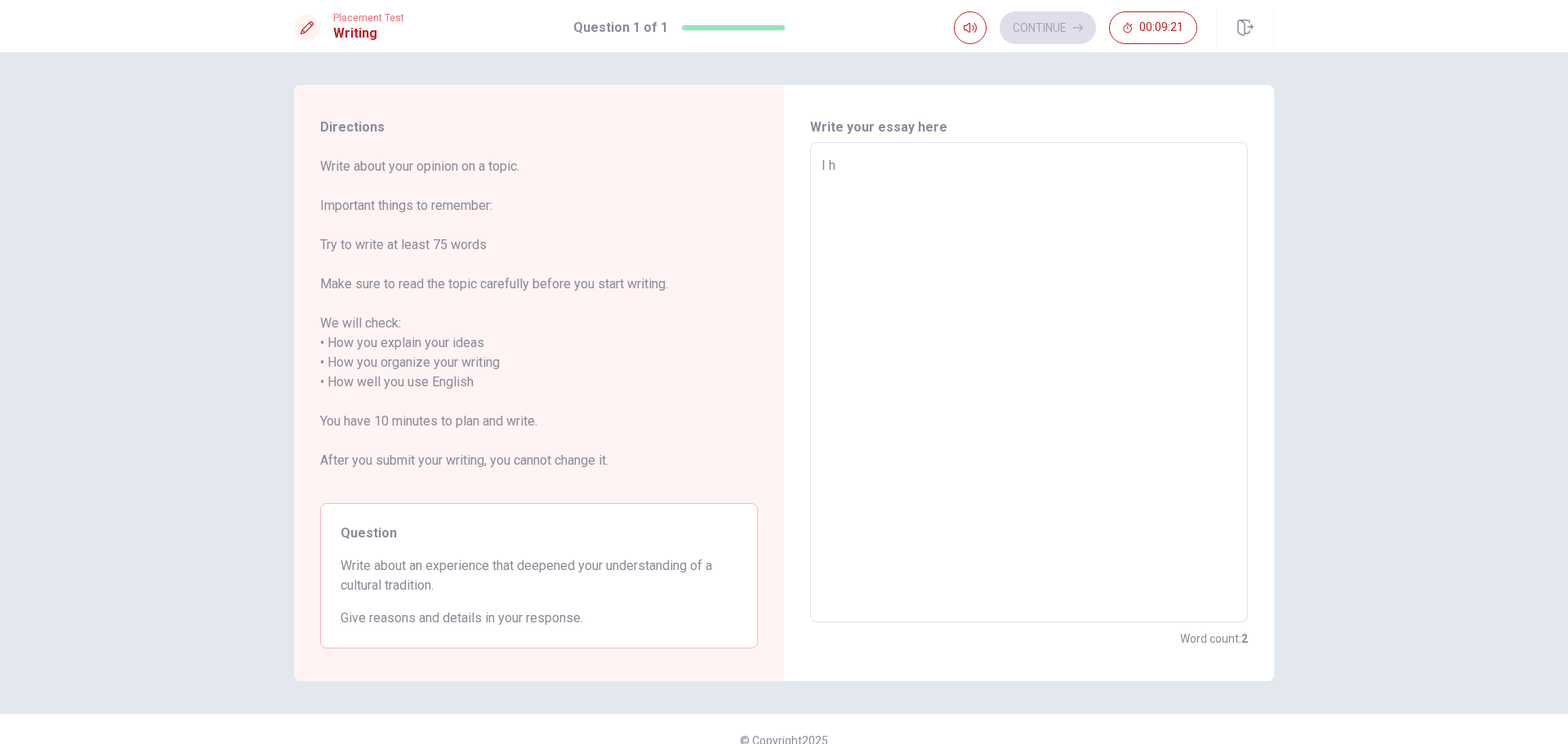
type textarea "I ha"
type textarea "x"
type textarea "I had"
type textarea "x"
type textarea "I had"
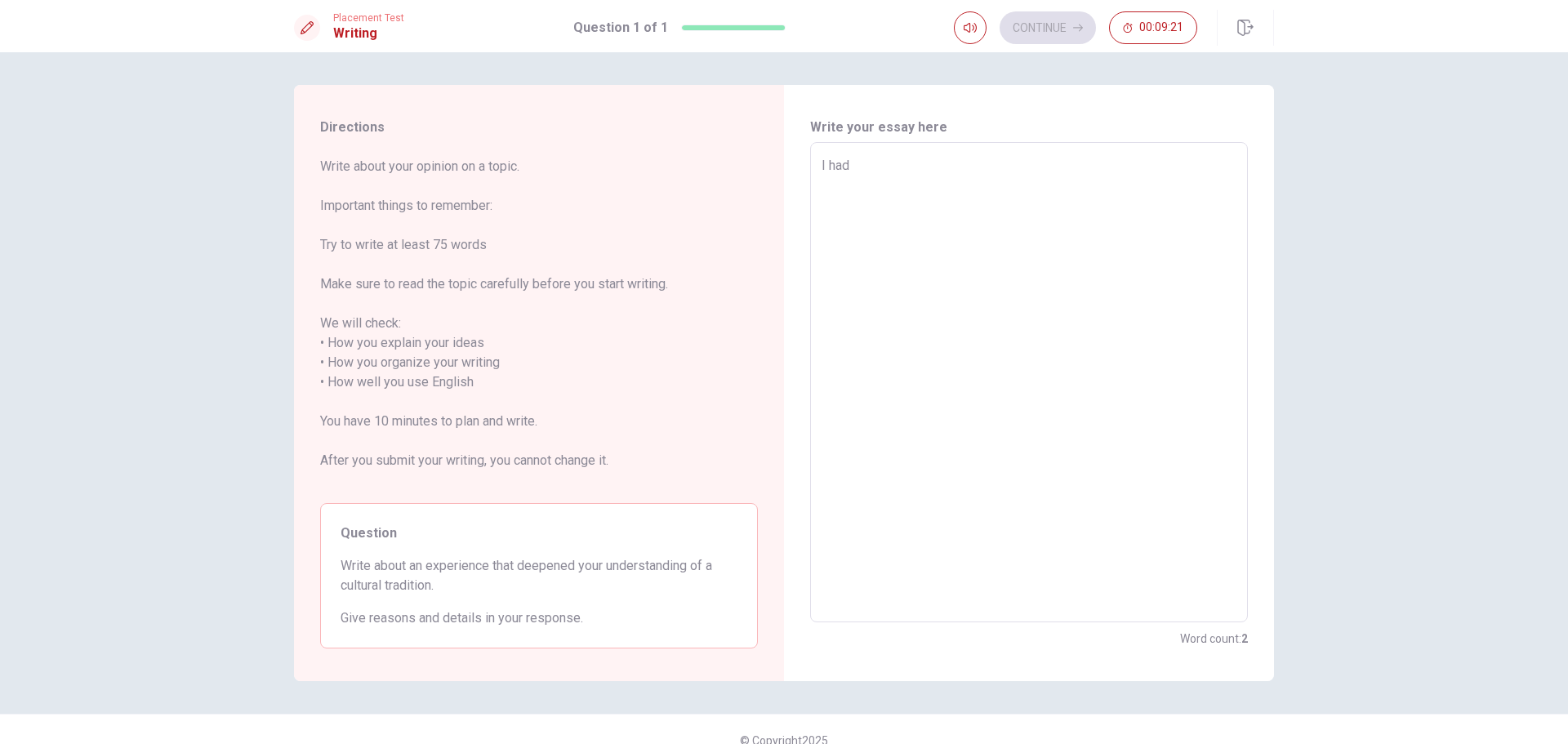
type textarea "x"
type textarea "I had a"
type textarea "x"
type textarea "I had an"
type textarea "x"
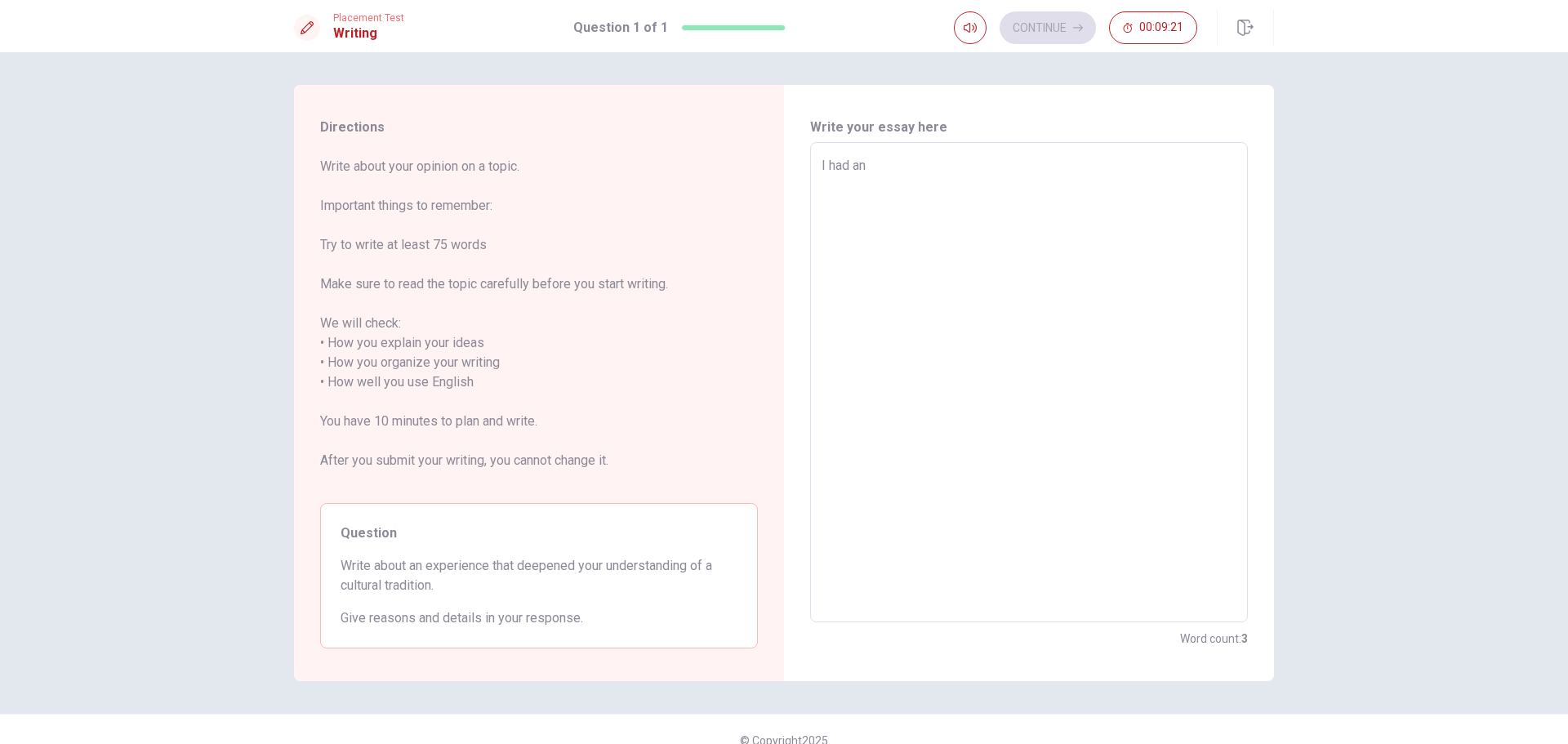
type textarea "I had an"
type textarea "x"
type textarea "I had an e"
type textarea "x"
type textarea "I had an ex"
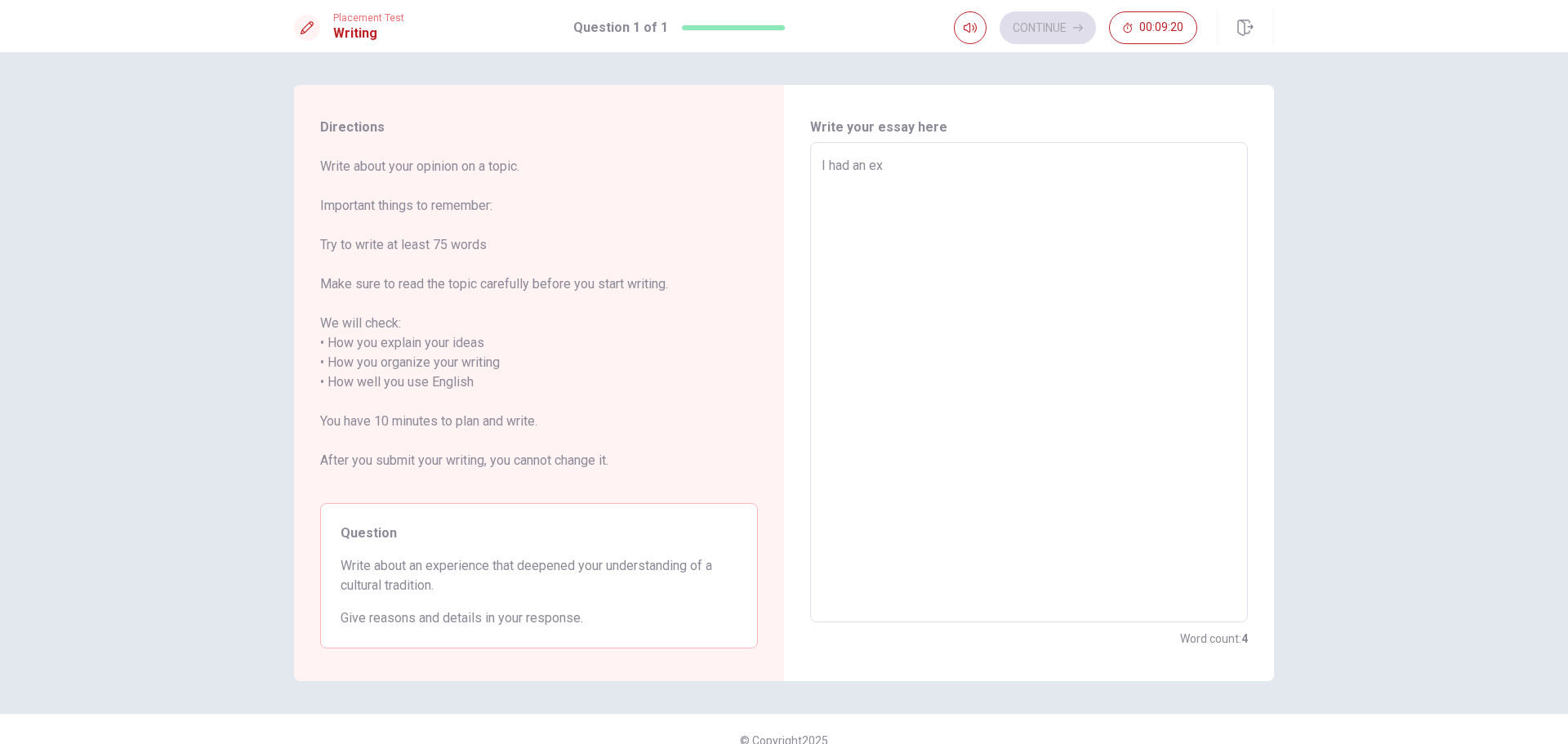
type textarea "x"
type textarea "I had an exp"
type textarea "x"
type textarea "I had an expi"
type textarea "x"
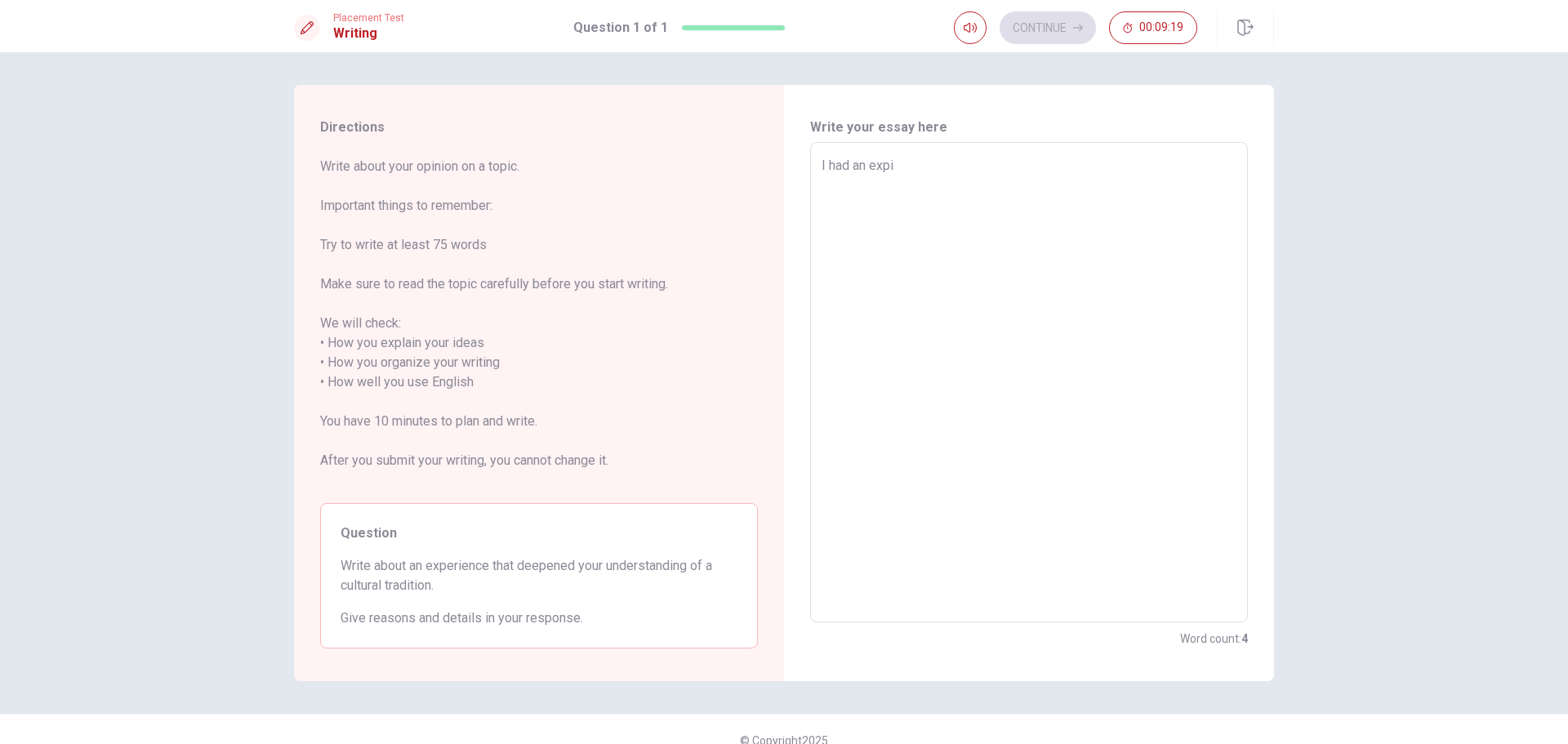
type textarea "I had an expie"
type textarea "x"
type textarea "I had an expier"
type textarea "x"
type textarea "I had an expie"
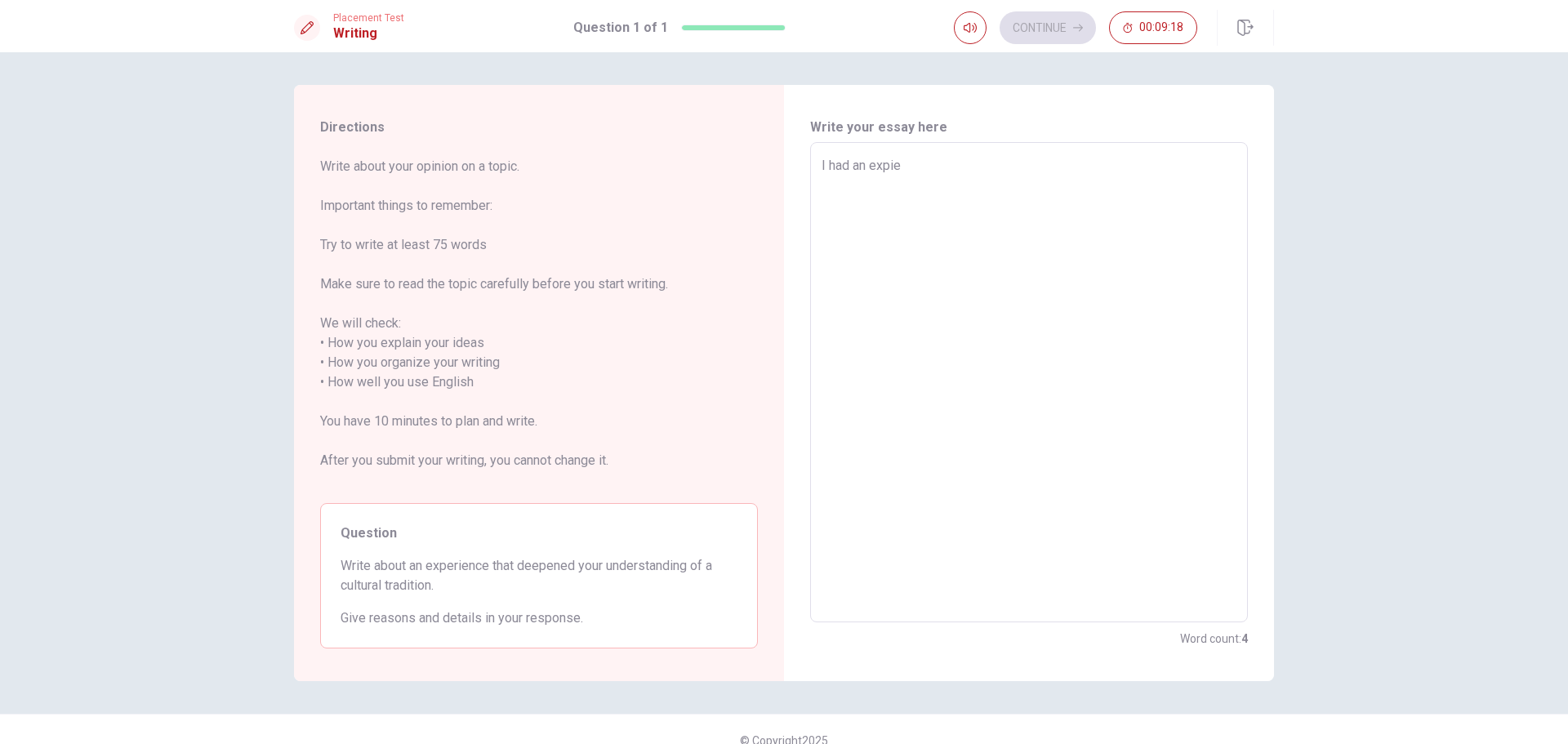
type textarea "x"
type textarea "I had an expi"
type textarea "x"
type textarea "I had an exp"
type textarea "x"
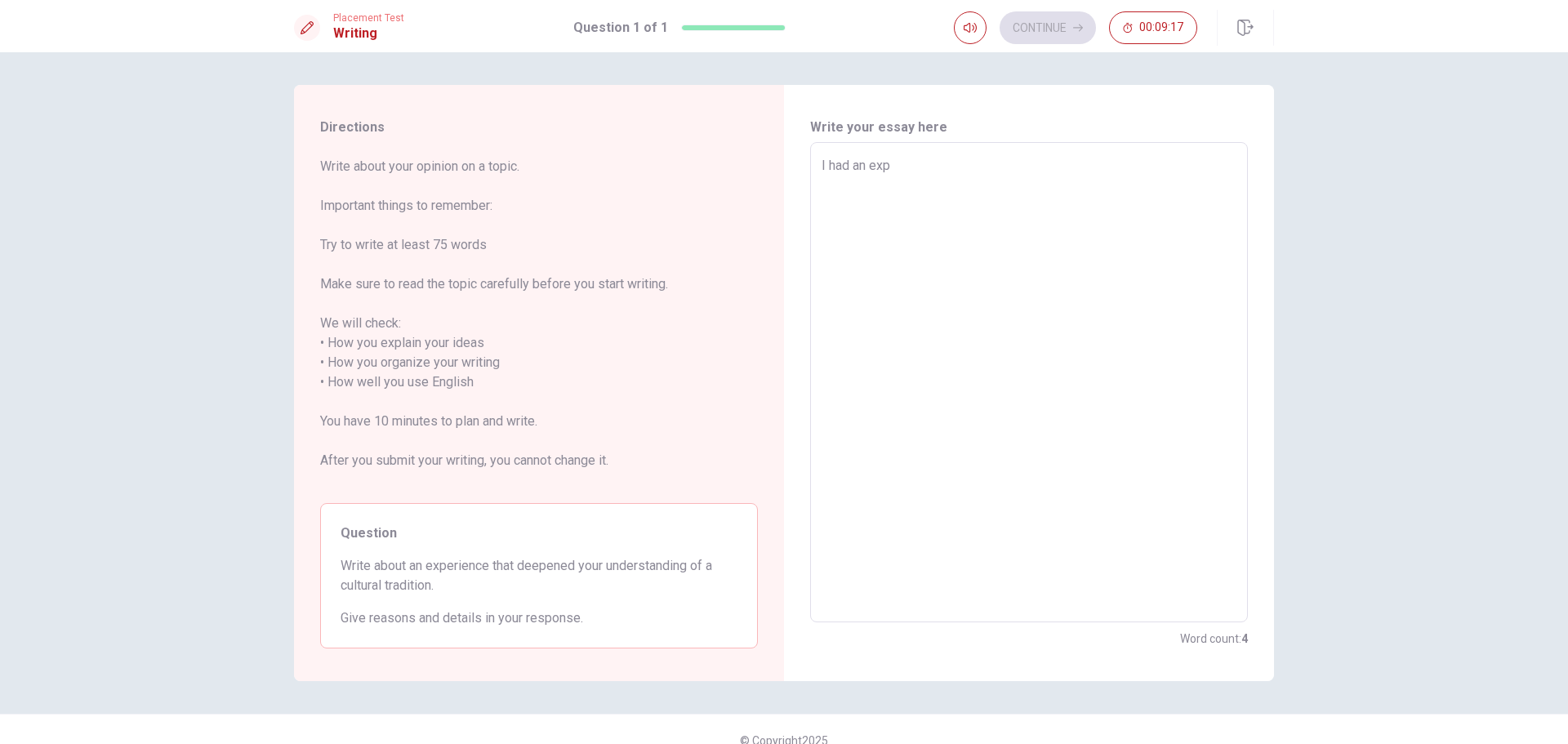
type textarea "I had an expe"
type textarea "x"
type textarea "I had an exper"
type textarea "x"
type textarea "I had an experi"
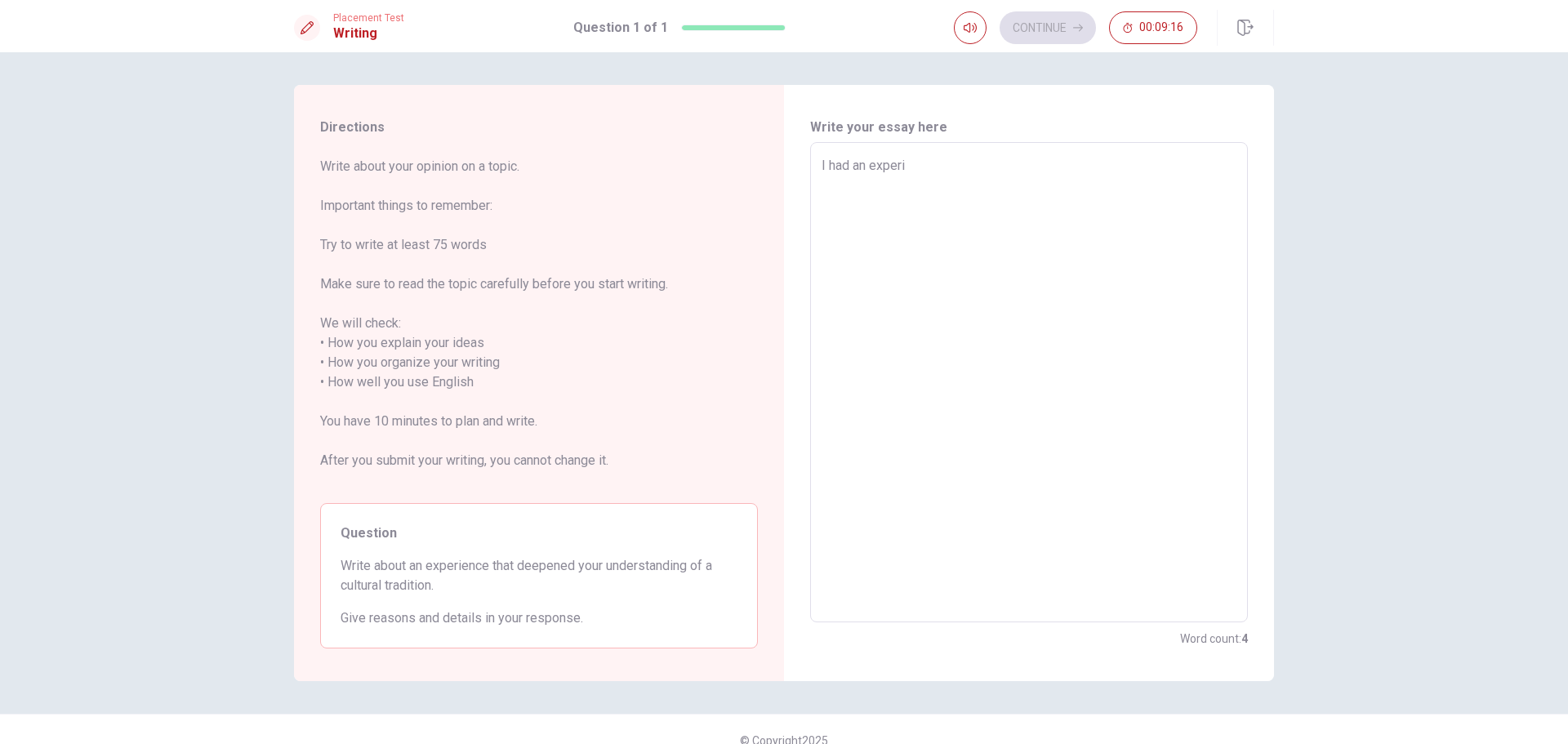
type textarea "x"
type textarea "I had an experie"
type textarea "x"
type textarea "I had an experien"
type textarea "x"
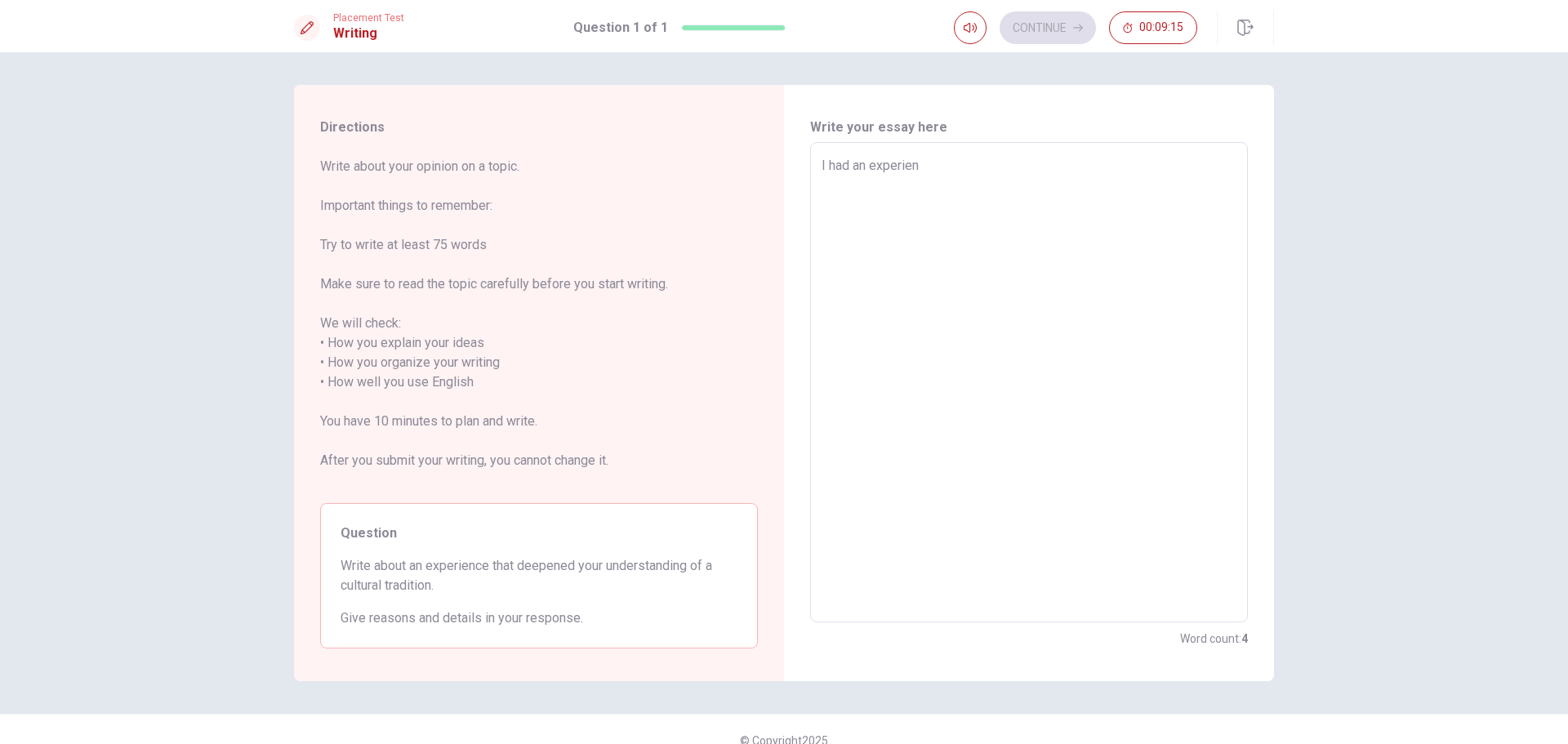
type textarea "I had an experienc"
type textarea "x"
type textarea "I had an experience"
type textarea "x"
type textarea "I had an experience"
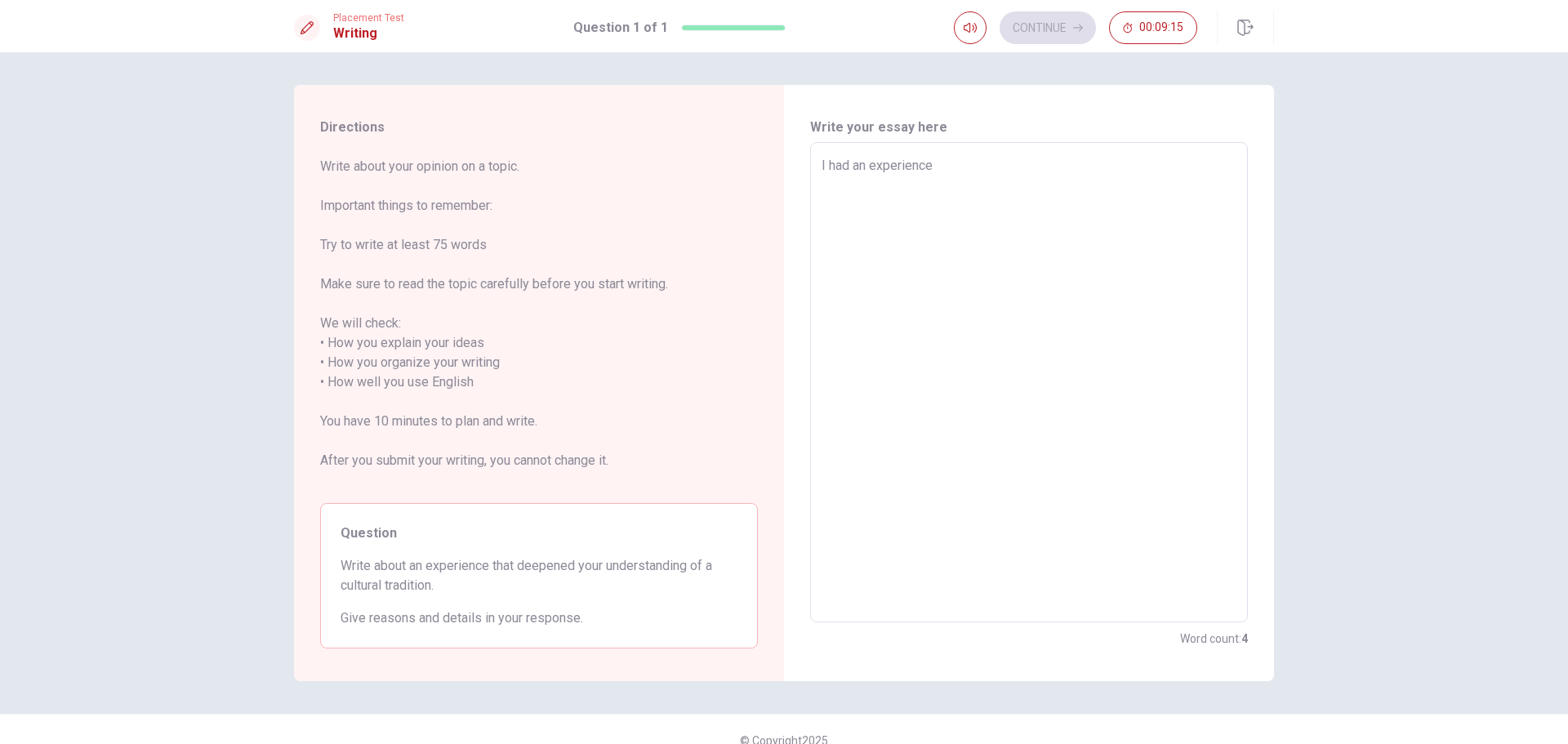
type textarea "x"
type textarea "I had an experience l"
type textarea "x"
type textarea "I had an experience li"
type textarea "x"
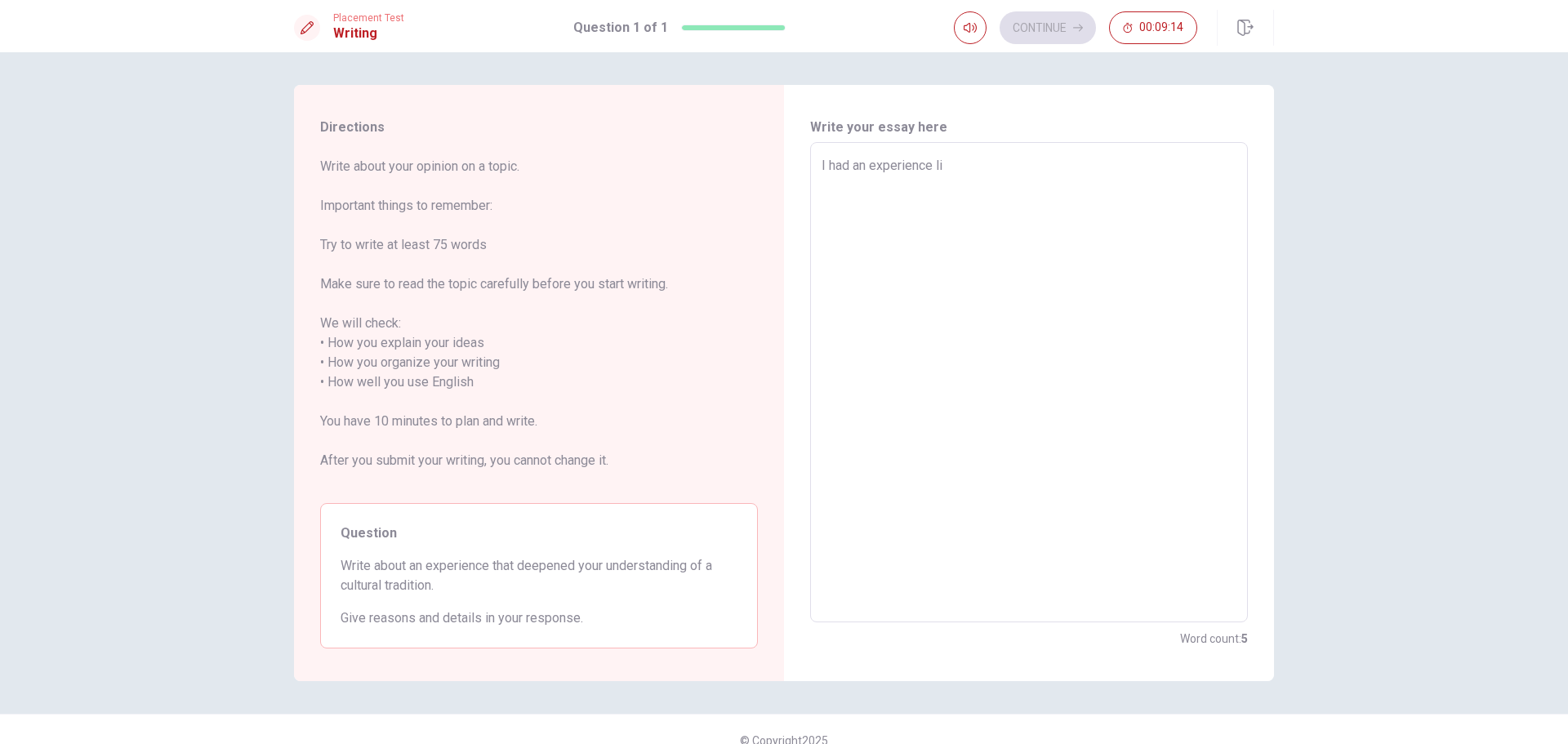
type textarea "I had an experience lik"
type textarea "x"
type textarea "I had an experience like"
type textarea "x"
type textarea "I had an experience like"
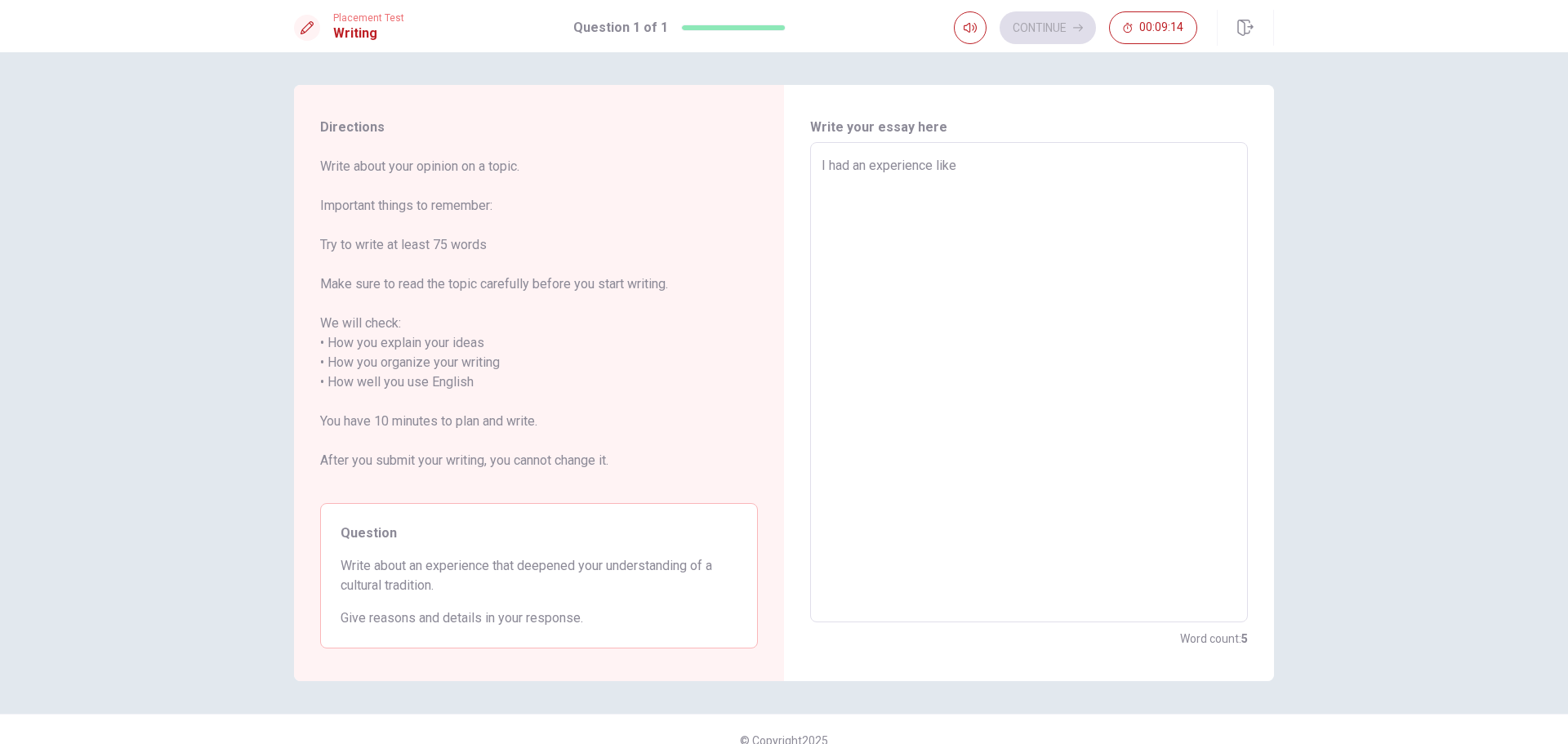
type textarea "x"
type textarea "I had an experience like t"
type textarea "x"
type textarea "I had an experience like th"
type textarea "x"
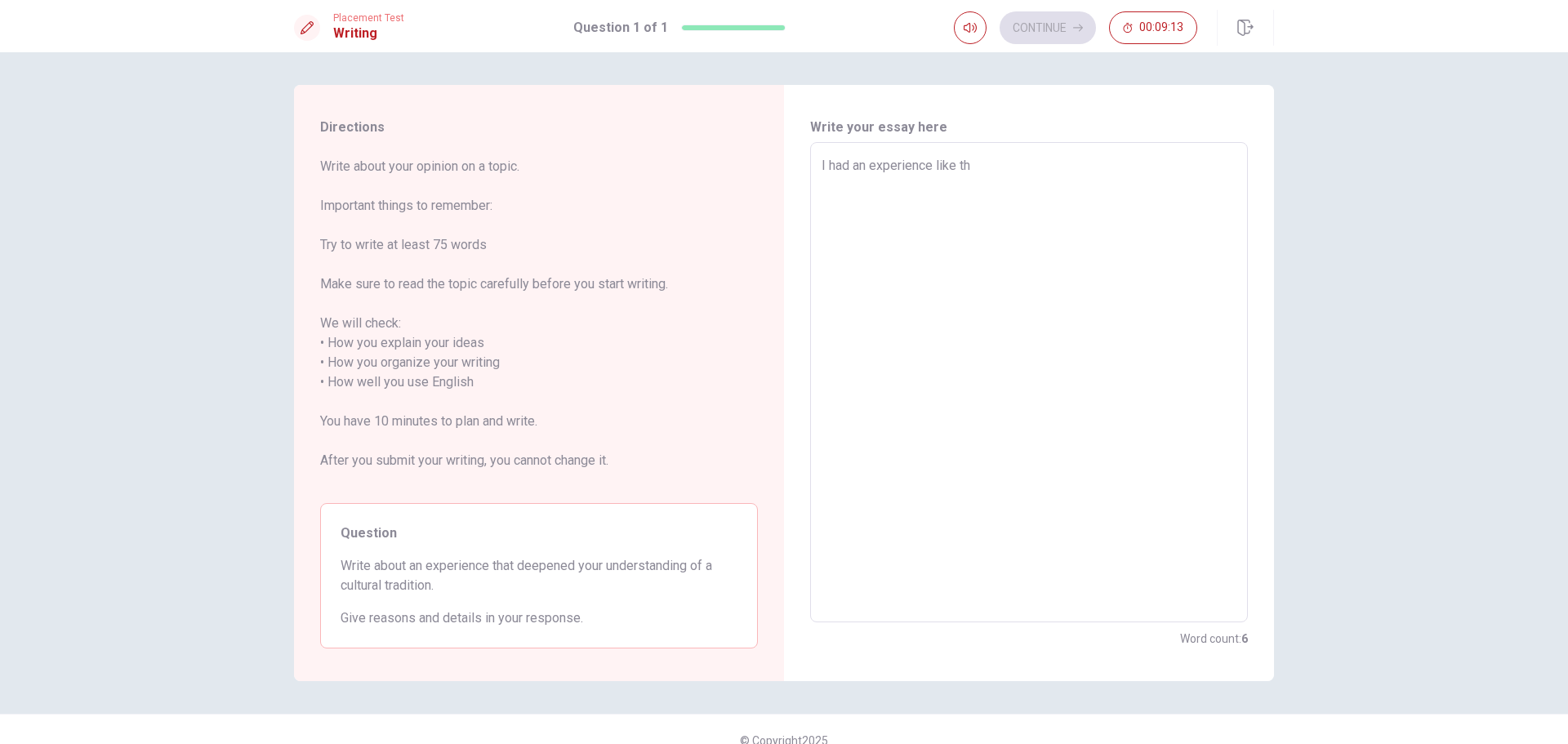
type textarea "I had an experience like tha"
type textarea "x"
type textarea "I had an experience like that"
type textarea "x"
type textarea "I had an experience like that"
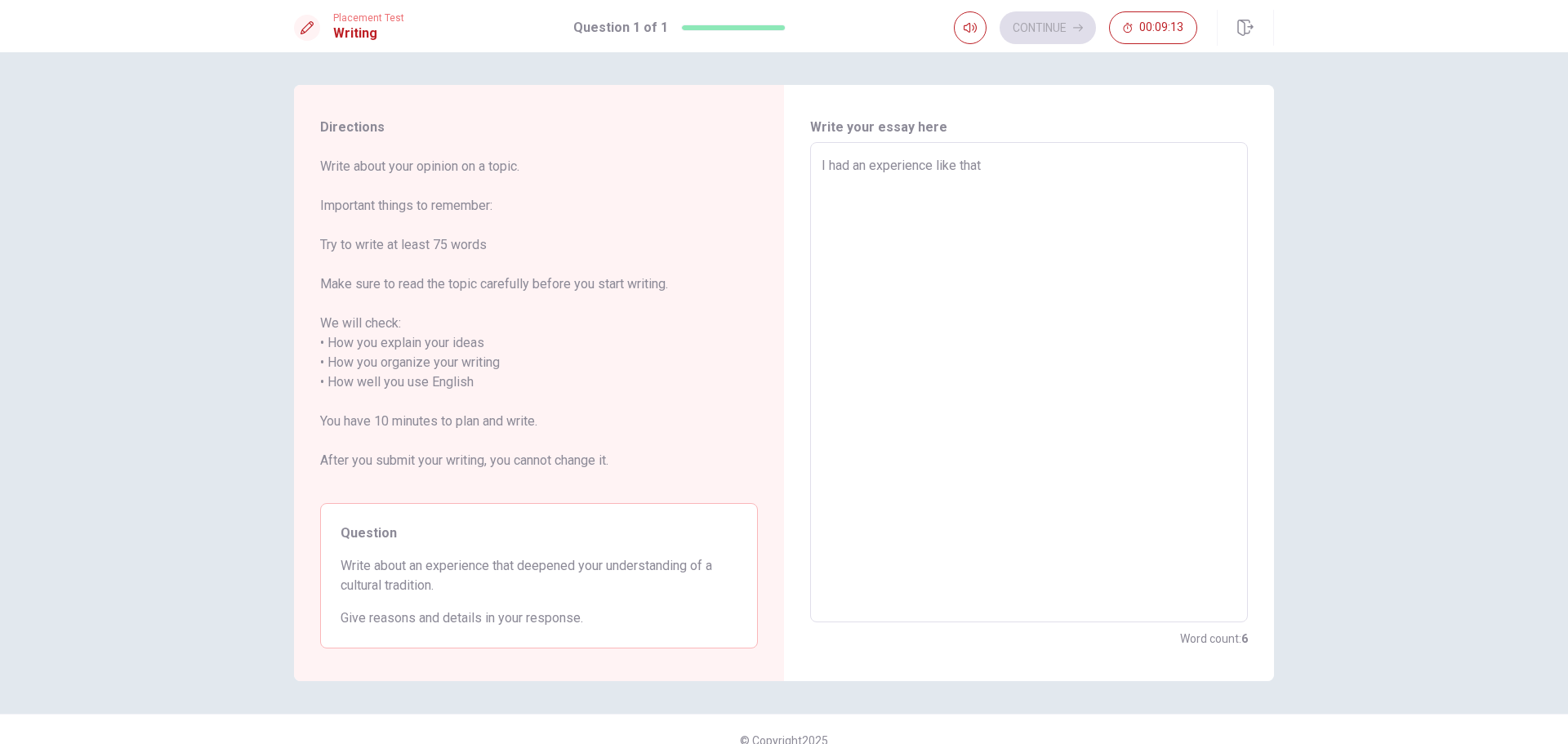
type textarea "x"
type textarea "I had an experience like that w"
type textarea "x"
type textarea "I had an experience like that wh"
type textarea "x"
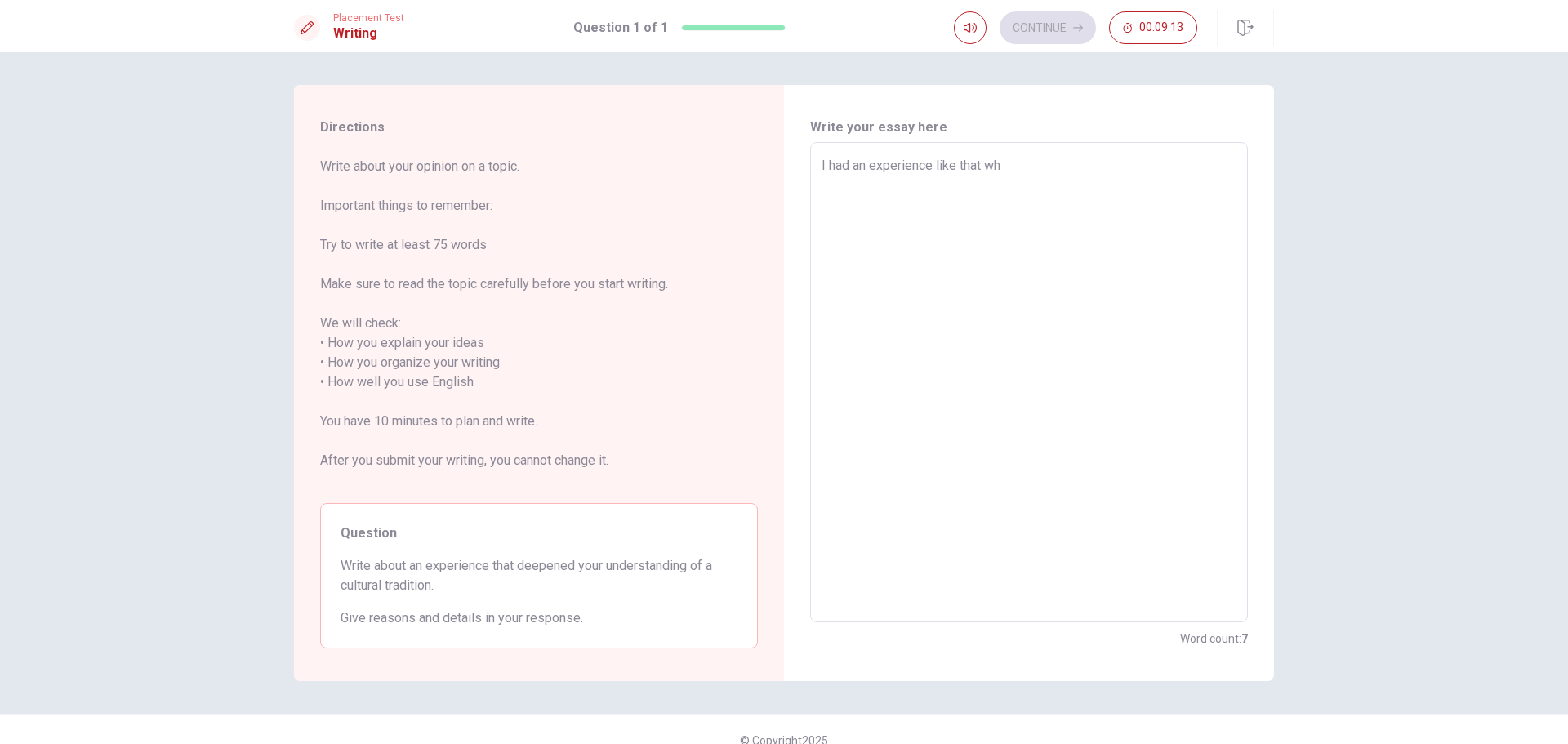
type textarea "I had an experience like that whe"
type textarea "x"
type textarea "I had an experience like that when"
type textarea "x"
type textarea "I had an experience like that when"
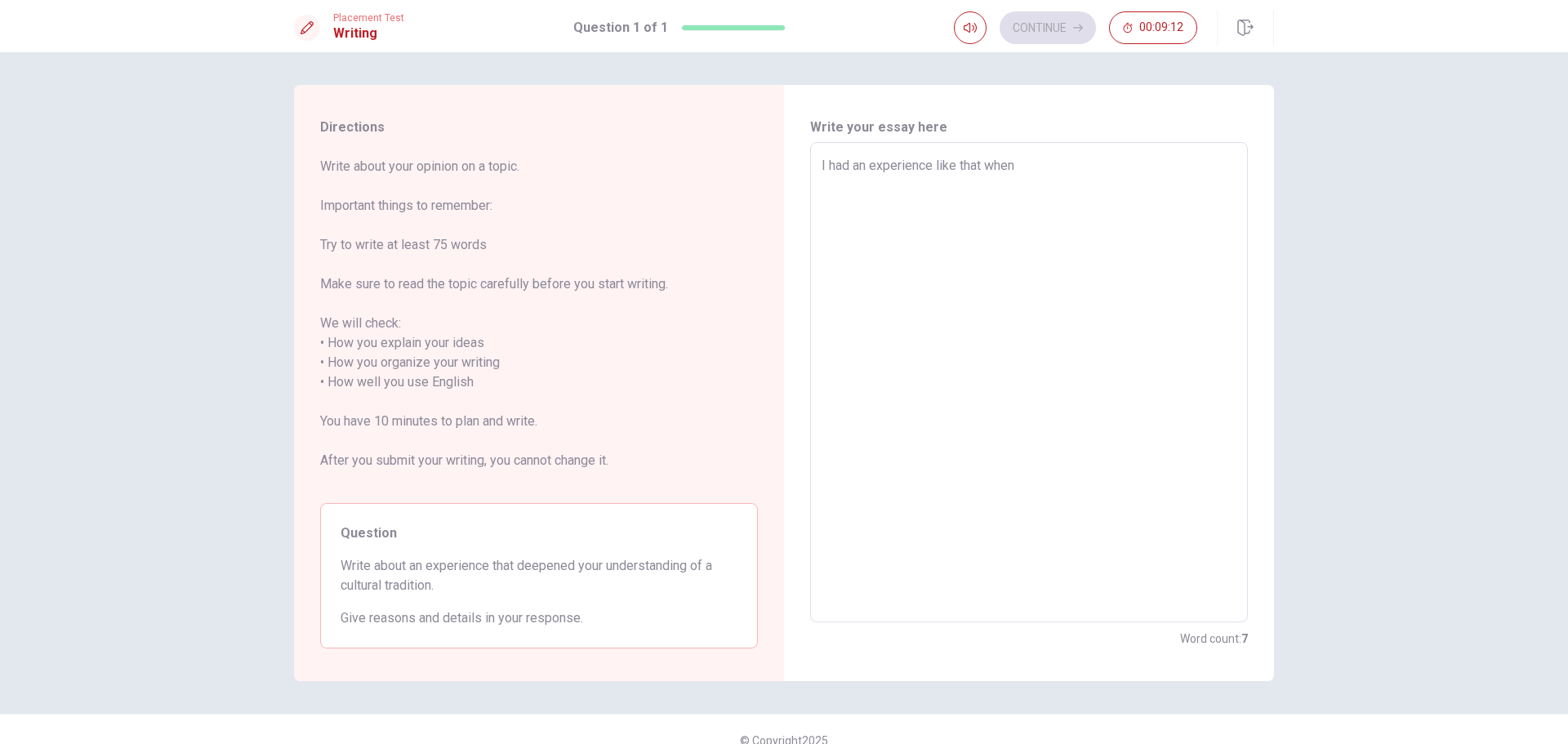
type textarea "x"
type textarea "I had an experience like that when i"
type textarea "x"
type textarea "I had an experience like that when i"
type textarea "x"
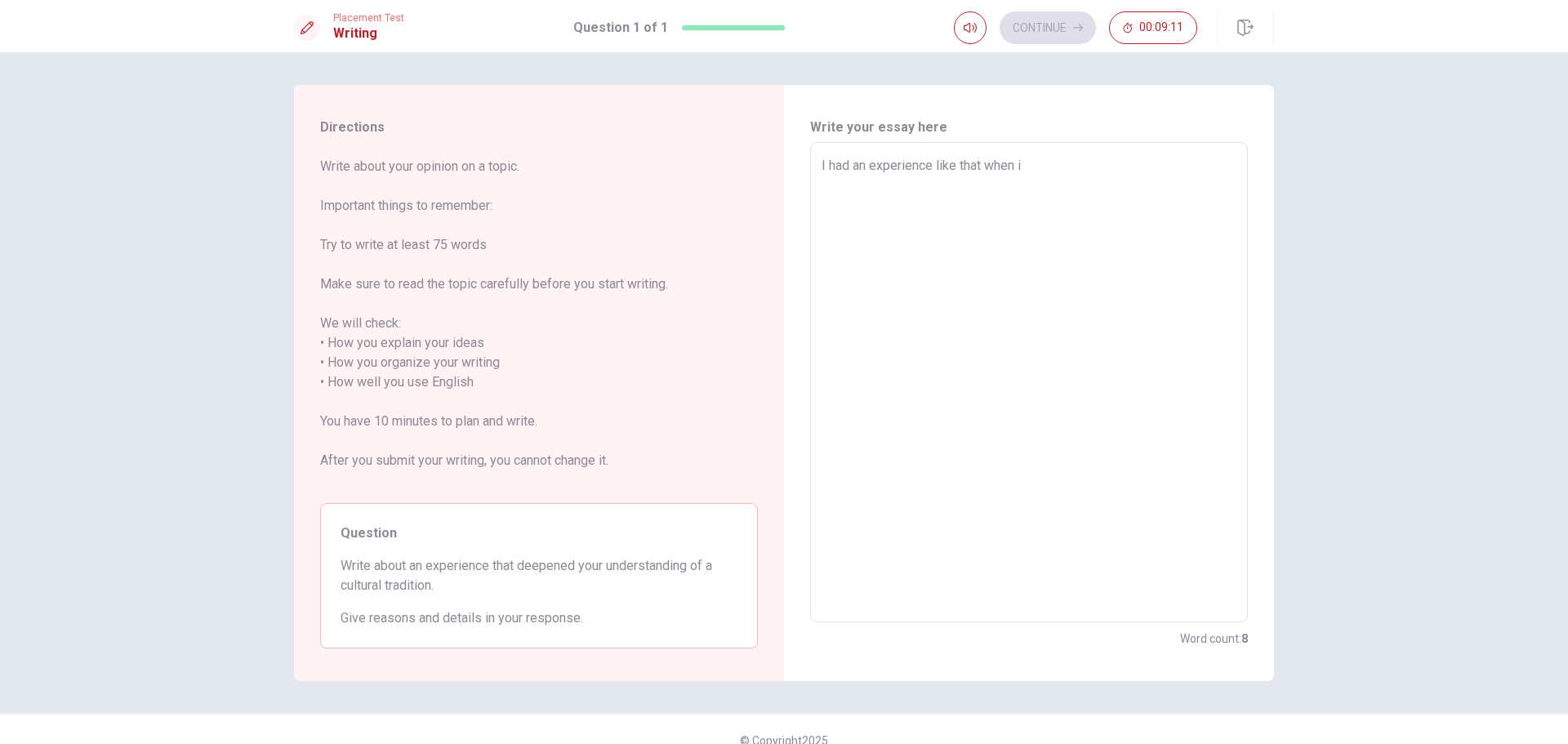
type textarea "I had an experience like that when i w"
type textarea "x"
type textarea "I had an experience like that when i wa"
type textarea "x"
type textarea "I had an experience like that when i was"
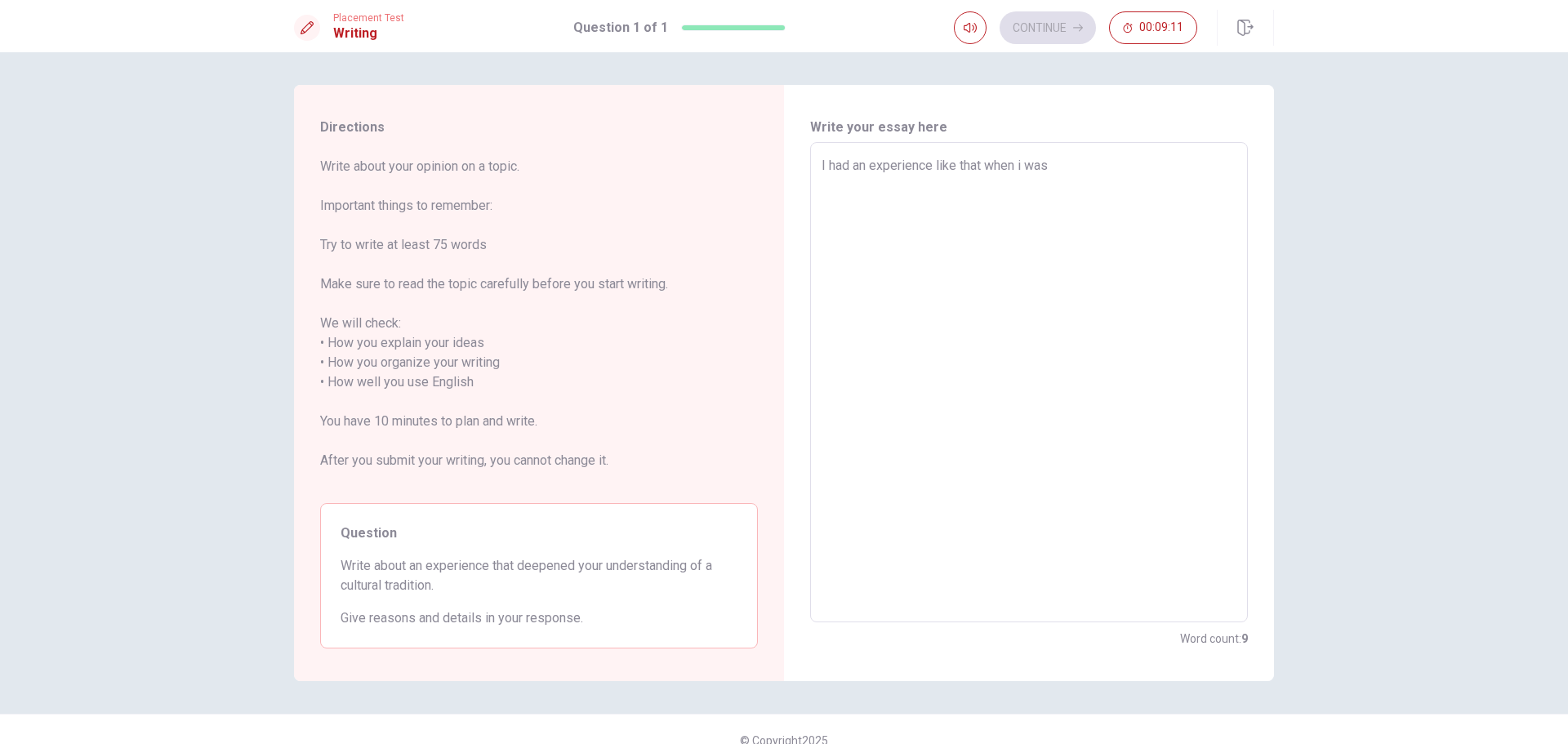
type textarea "x"
type textarea "I had an experience like that when i was"
type textarea "x"
type textarea "I had an experience like that when i was j"
type textarea "x"
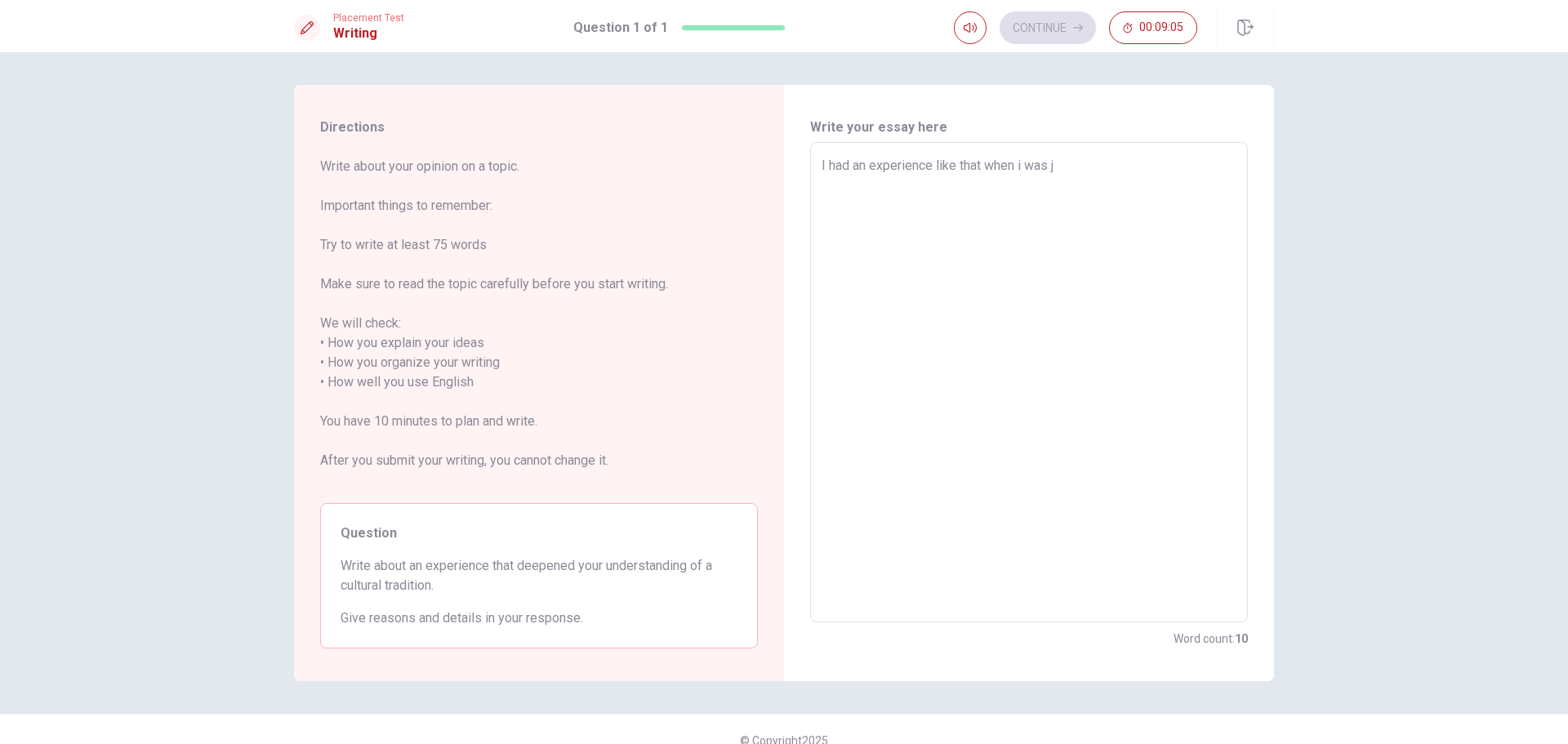
type textarea "I had an experience like that when i was ju"
type textarea "x"
type textarea "I had an experience like that when i was jus"
type textarea "x"
type textarea "I had an experience like that when i was just"
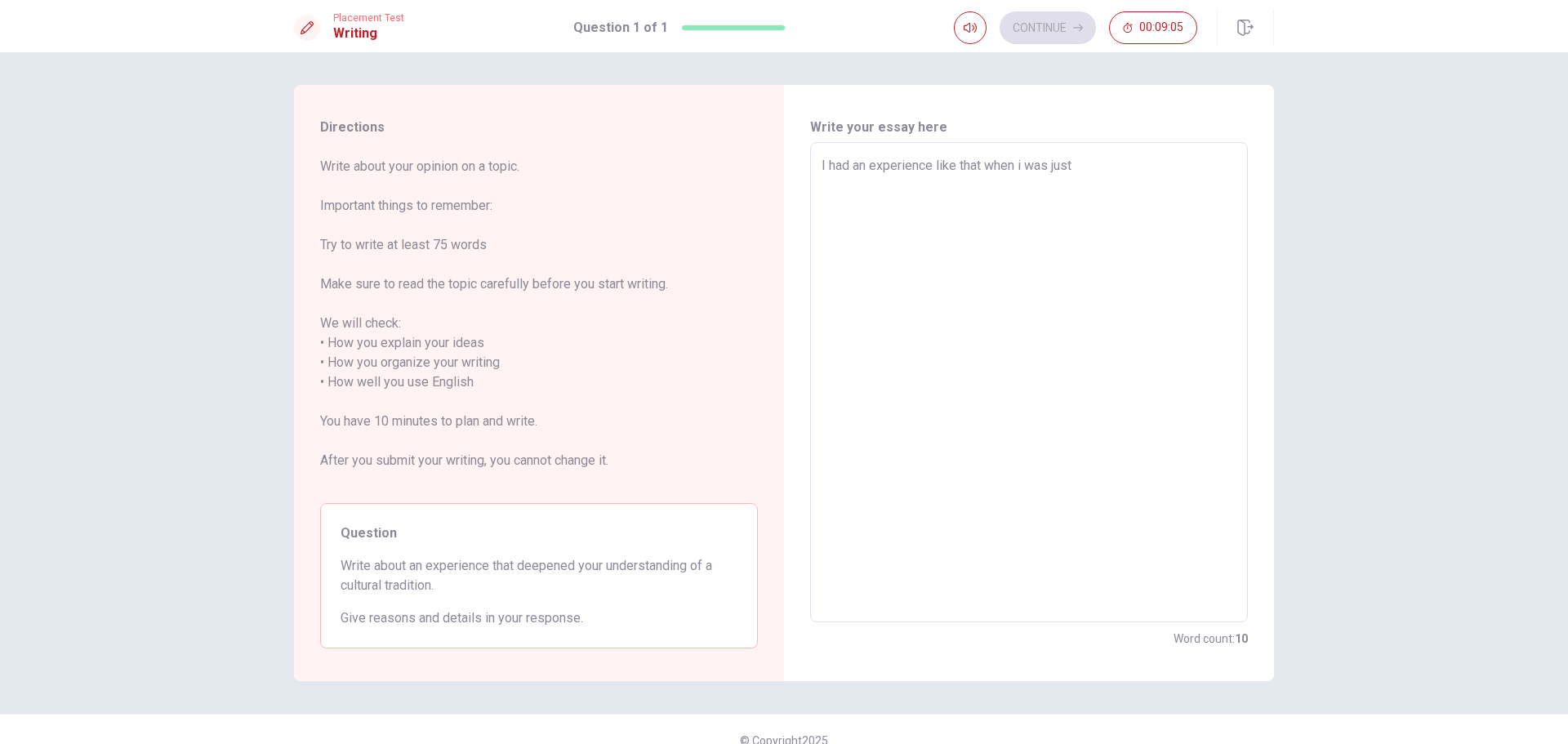
type textarea "x"
type textarea "I had an experience like that when i was just"
type textarea "x"
type textarea "I had an experience like that when i was just a"
type textarea "x"
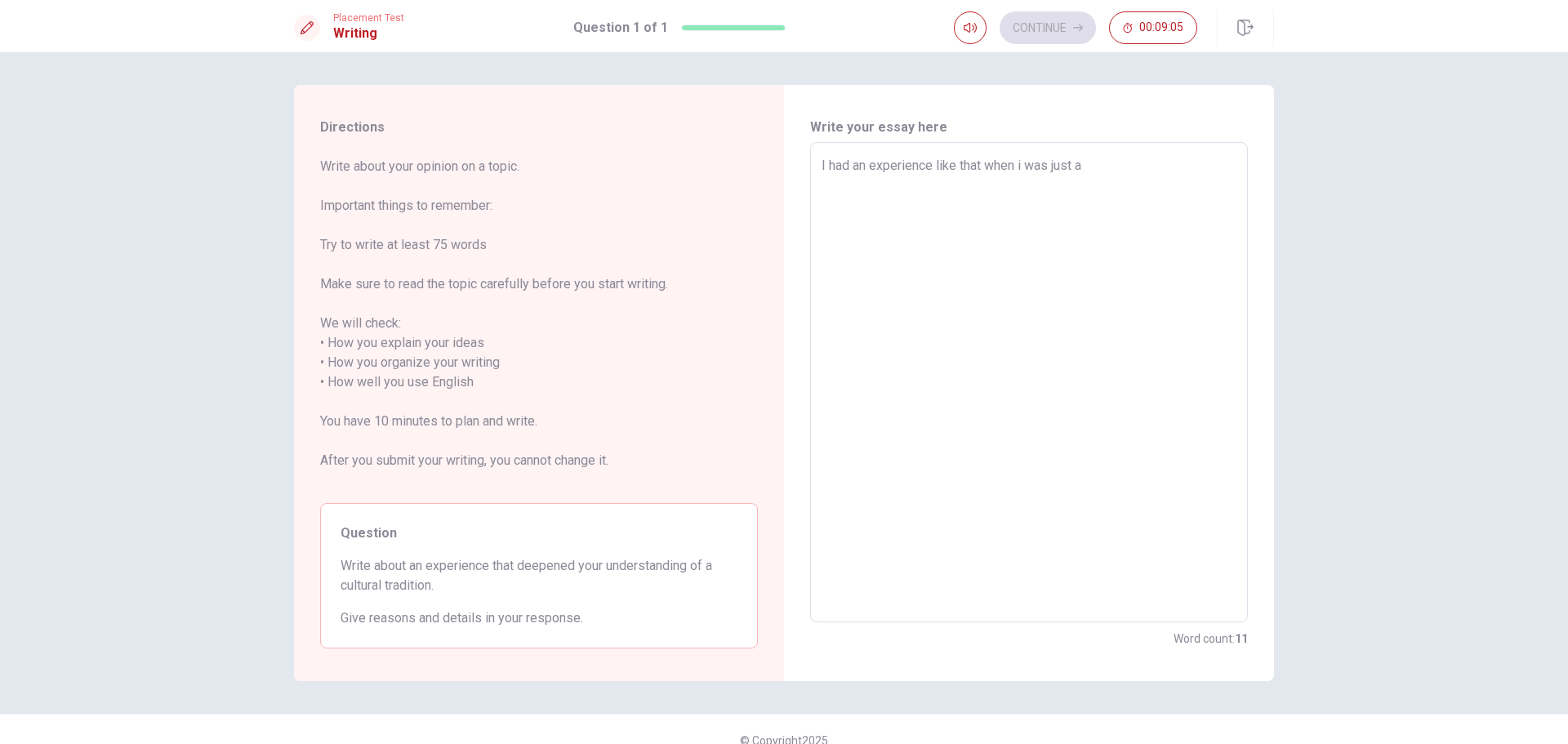
type textarea "I had an experience like that when i was just a"
type textarea "x"
type textarea "I had an experience like that when i was just a l"
type textarea "x"
type textarea "I had an experience like that when i was just a li"
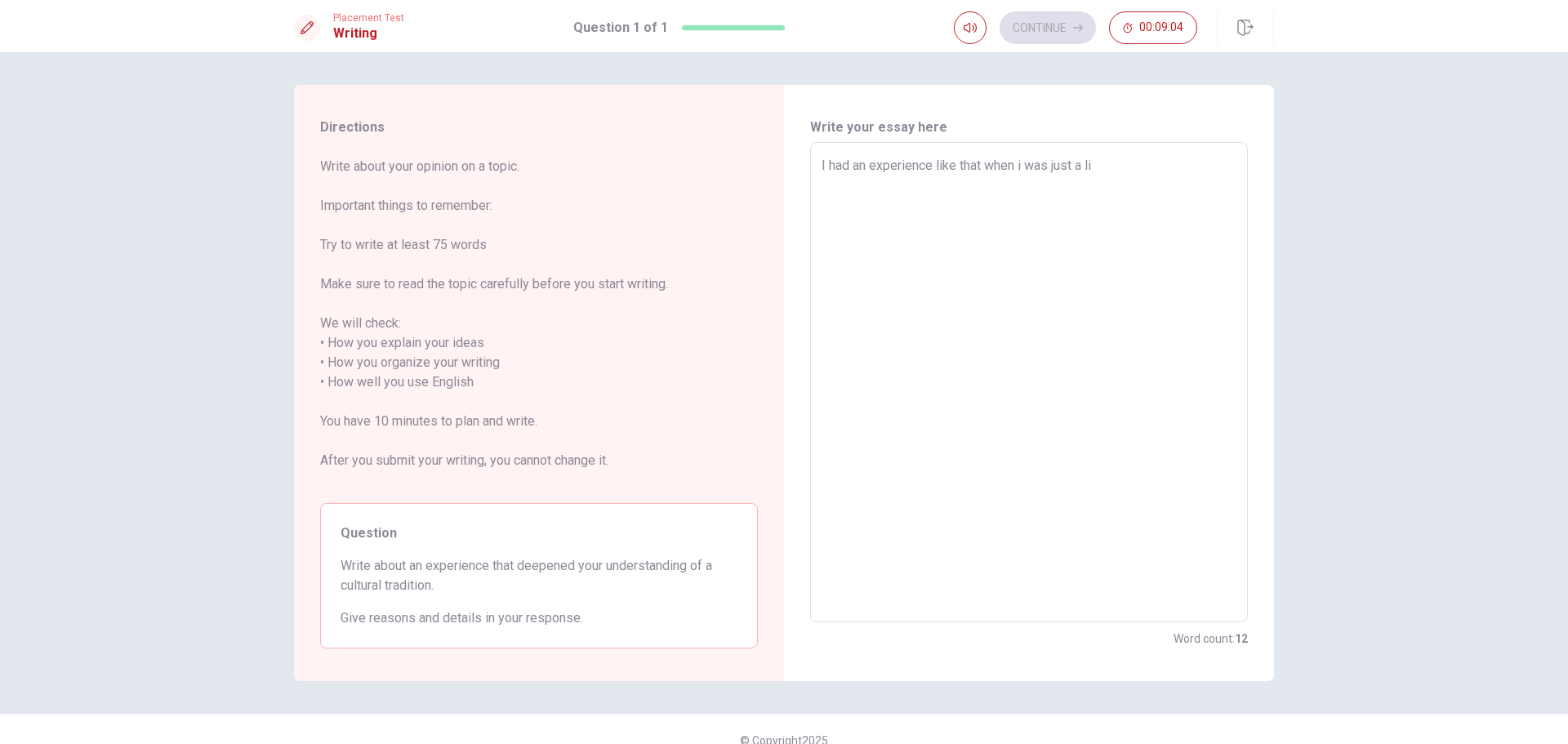
type textarea "x"
type textarea "I had an experience like that when i was just a lit"
type textarea "x"
type textarea "I had an experience like that when i was just a litt"
type textarea "x"
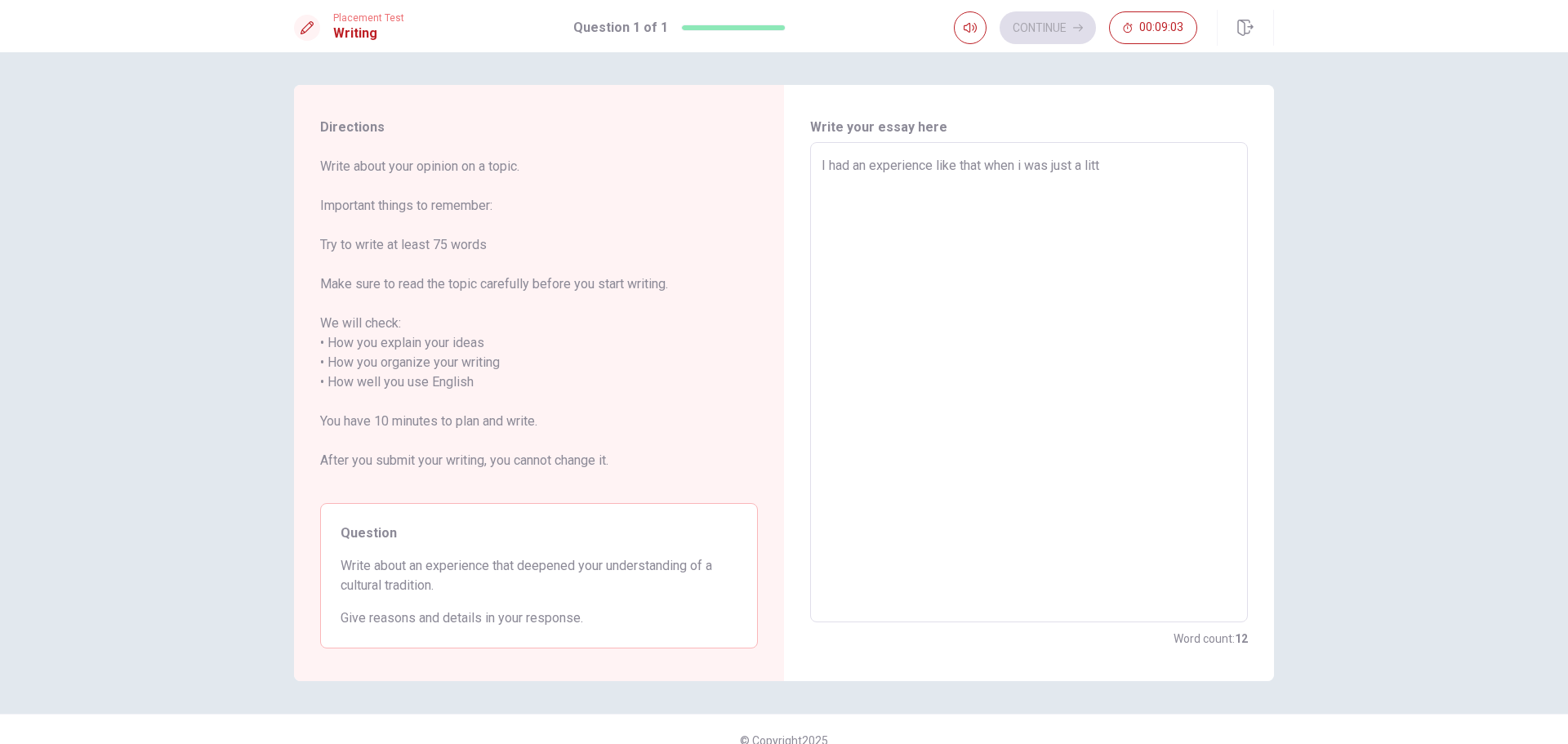
type textarea "I had an experience like that when i was just a littl"
type textarea "x"
type textarea "I had an experience like that when i was just a little"
type textarea "x"
type textarea "I had an experience like that when i was just a little"
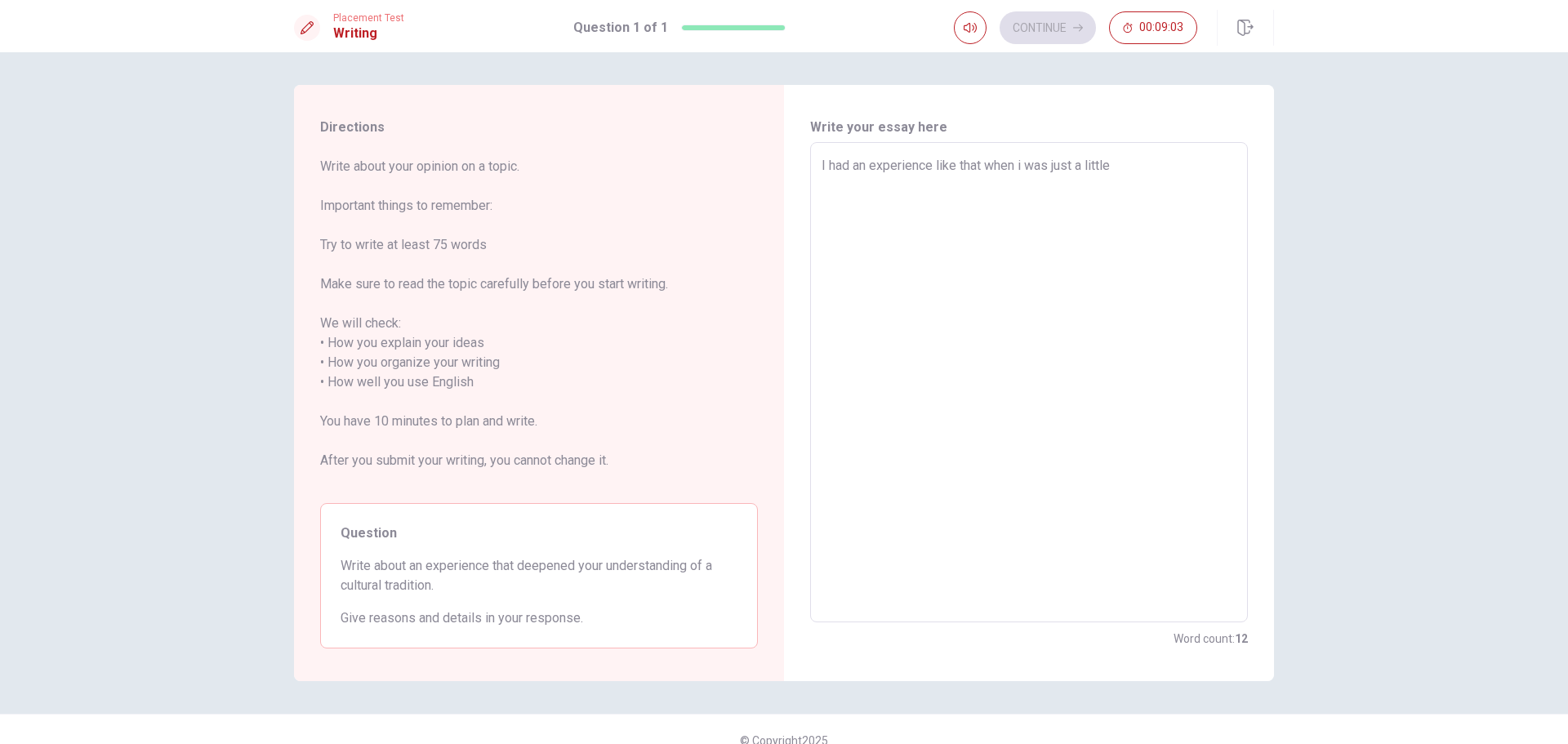
type textarea "x"
type textarea "I had an experience like that when i was just a little k"
type textarea "x"
type textarea "I had an experience like that when i was just a little ki"
type textarea "x"
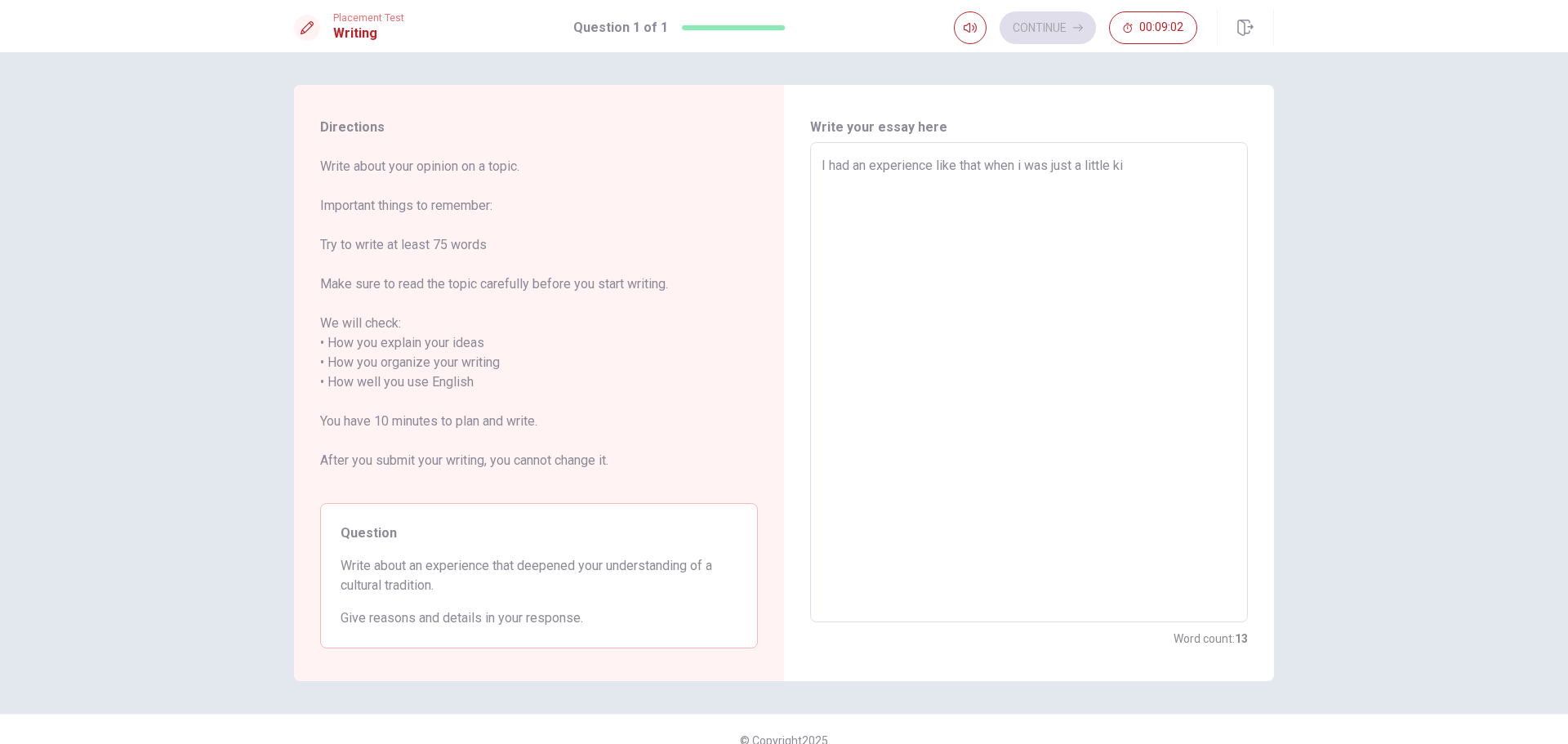
type textarea "I had an experience like that when i was just a little kid"
type textarea "x"
type textarea "I had an experience like that when i was just a little kid"
type textarea "x"
type textarea "I had an experience like that when i was just a little kid"
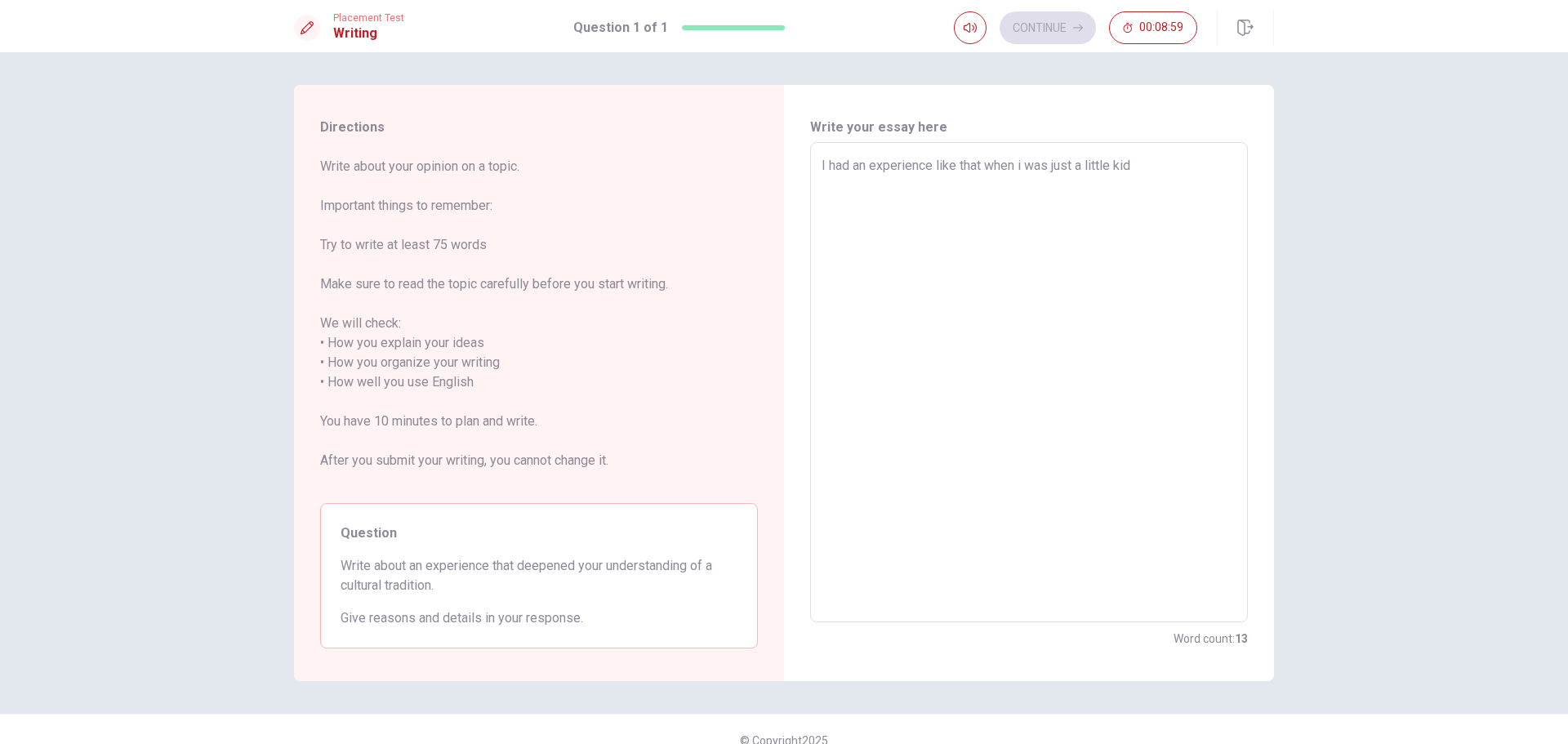
type textarea "x"
type textarea "I had an experience like that when i was just a little kid,"
type textarea "x"
type textarea "I had an experience like that when i was just a little kid,"
type textarea "x"
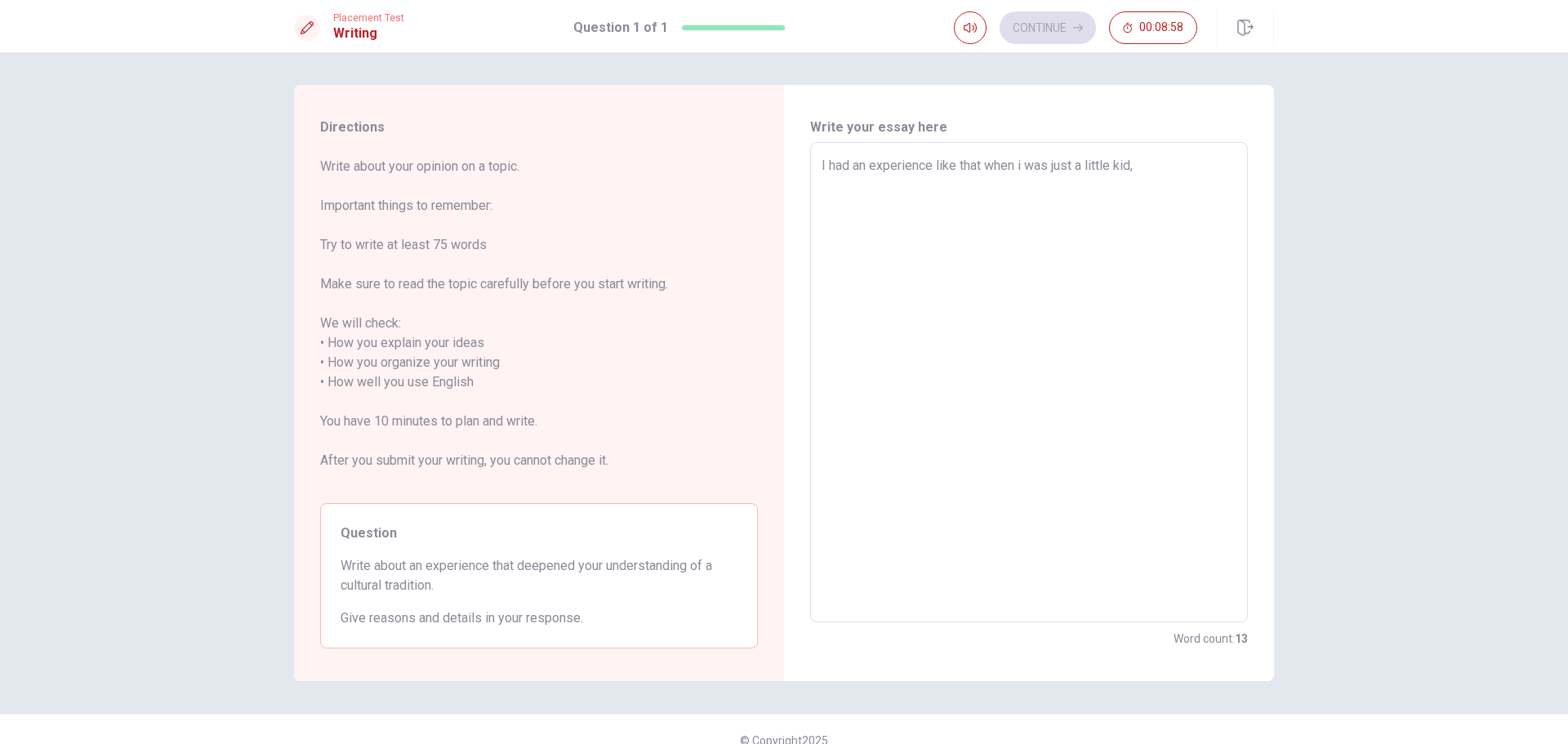
type textarea "I had an experience like that when i was just a little kid, b"
type textarea "x"
type textarea "I had an experience like that when i was just a little kid, be"
type textarea "x"
type textarea "I had an experience like that when i was just a little kid, b"
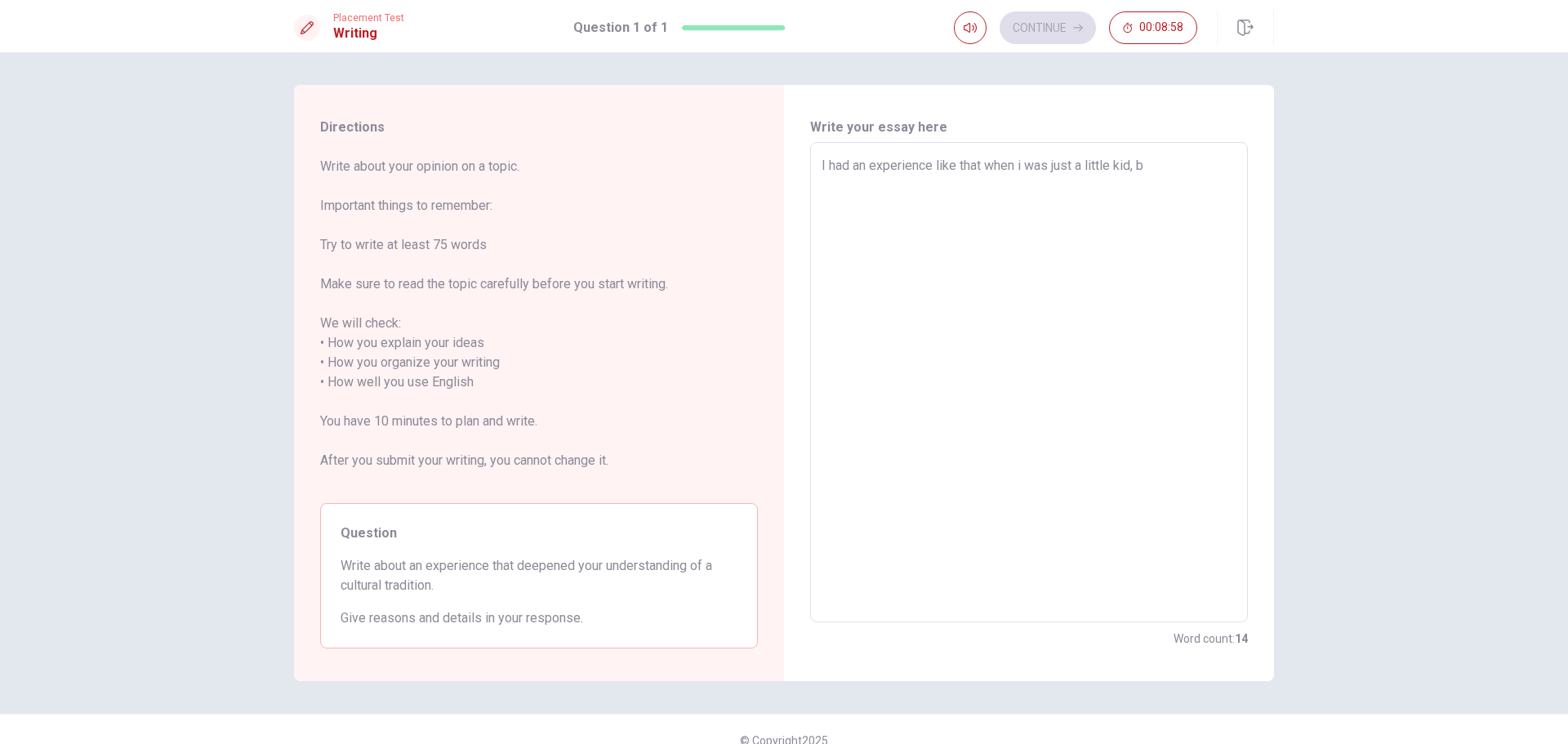
type textarea "x"
type textarea "I had an experience like that when i was just a little kid,"
type textarea "x"
type textarea "I had an experience like that when i was just a little kid, t"
type textarea "x"
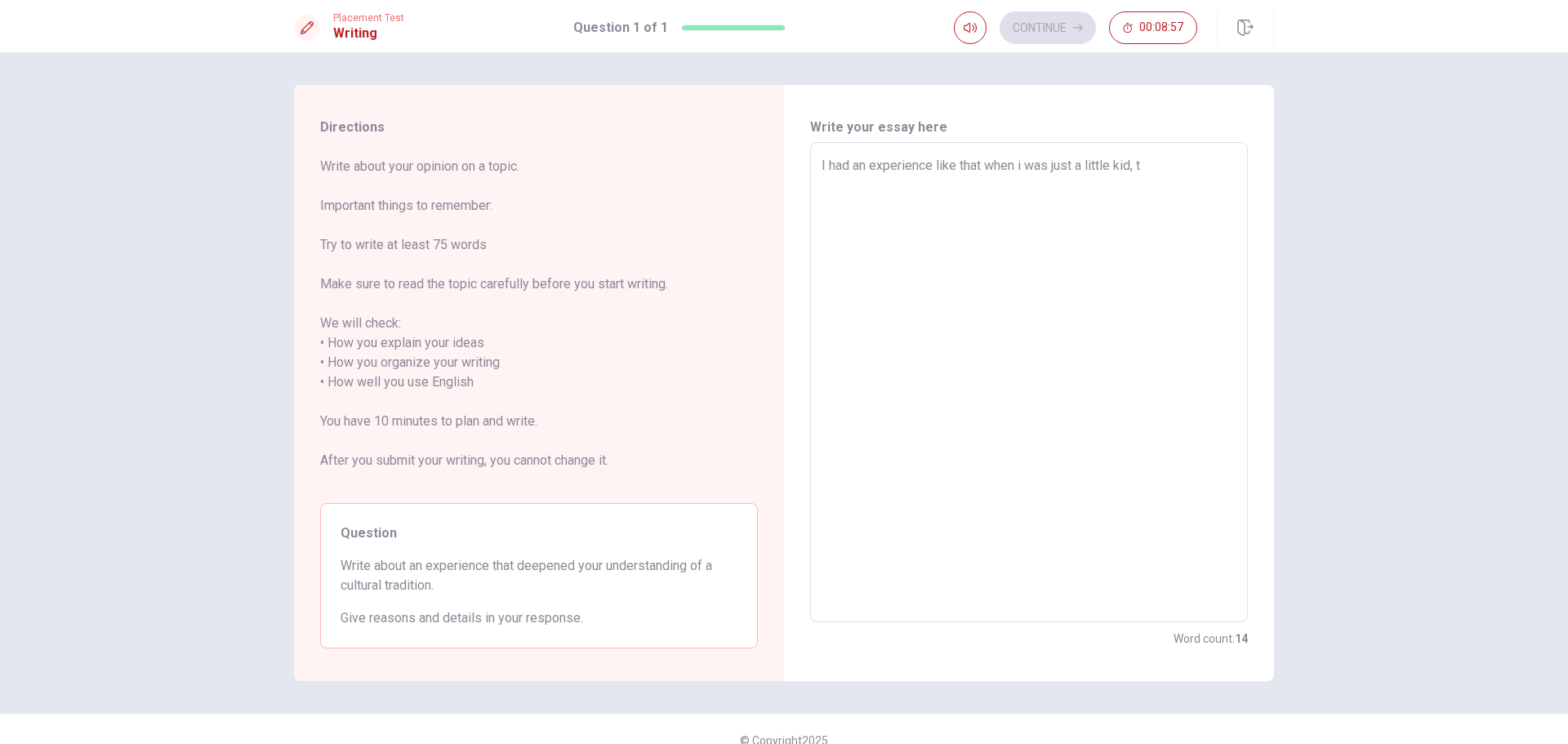
type textarea "I had an experience like that when i was just a little kid, th"
type textarea "x"
type textarea "I had an experience like that when i was just a little kid, the"
type textarea "x"
type textarea "I had an experience like that when i was just a little kid, the"
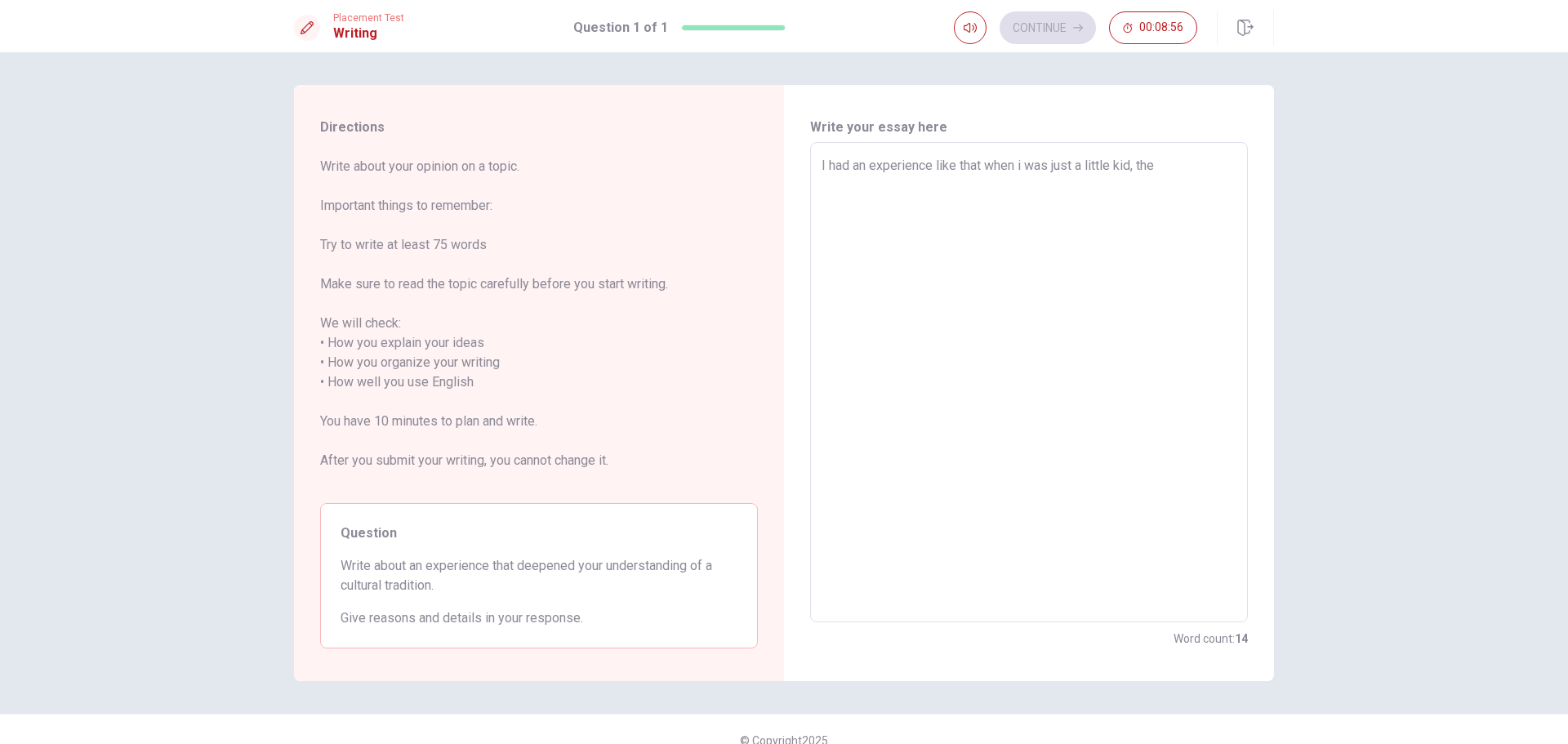
type textarea "x"
type textarea "I had an experience like that when i was just a little kid, the f"
type textarea "x"
type textarea "I had an experience like that when i was just a little kid, the fi"
type textarea "x"
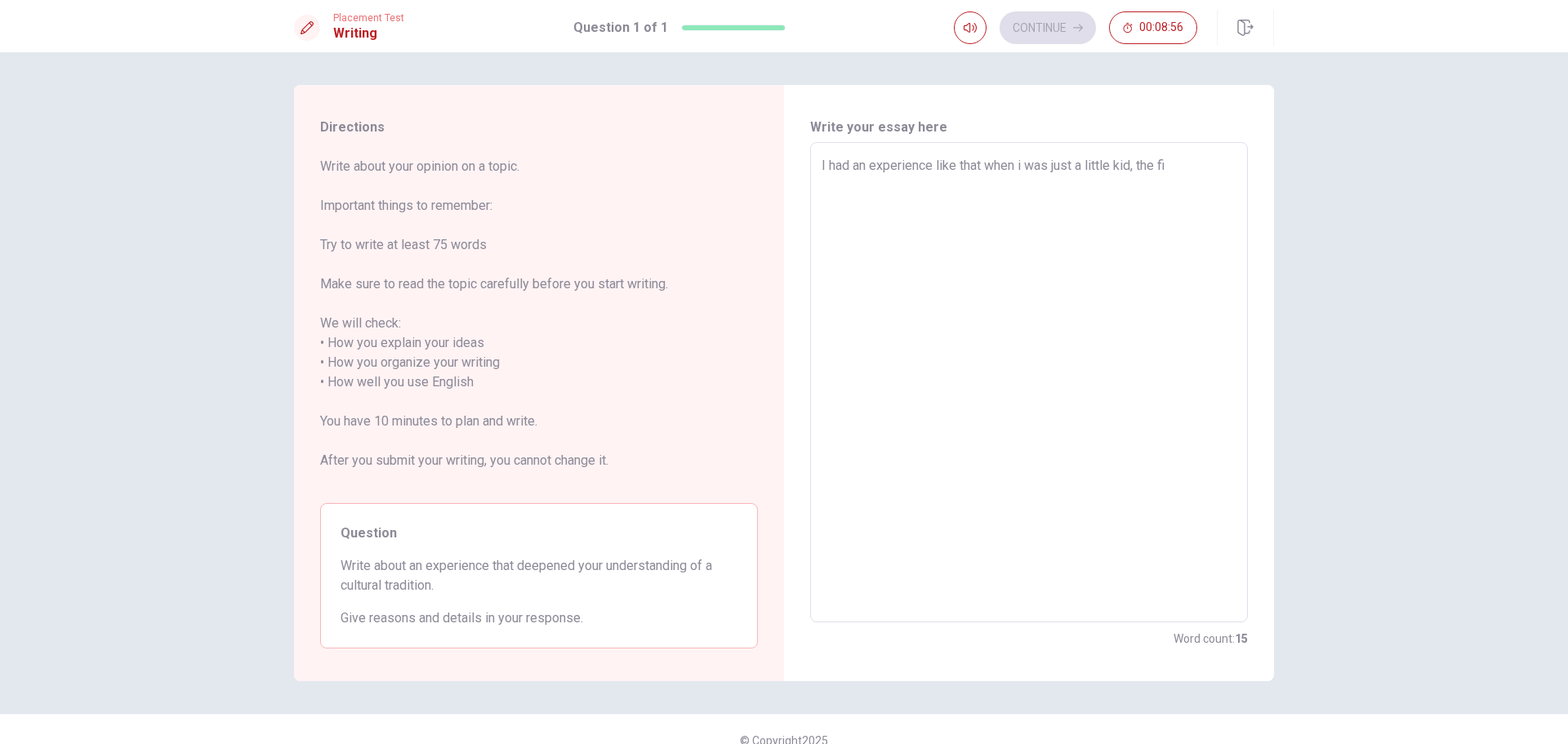
type textarea "I had an experience like that when i was just a little kid, the fir"
type textarea "x"
type textarea "I had an experience like that when i was just a little kid, the firs"
type textarea "x"
type textarea "I had an experience like that when i was just a little kid, the first"
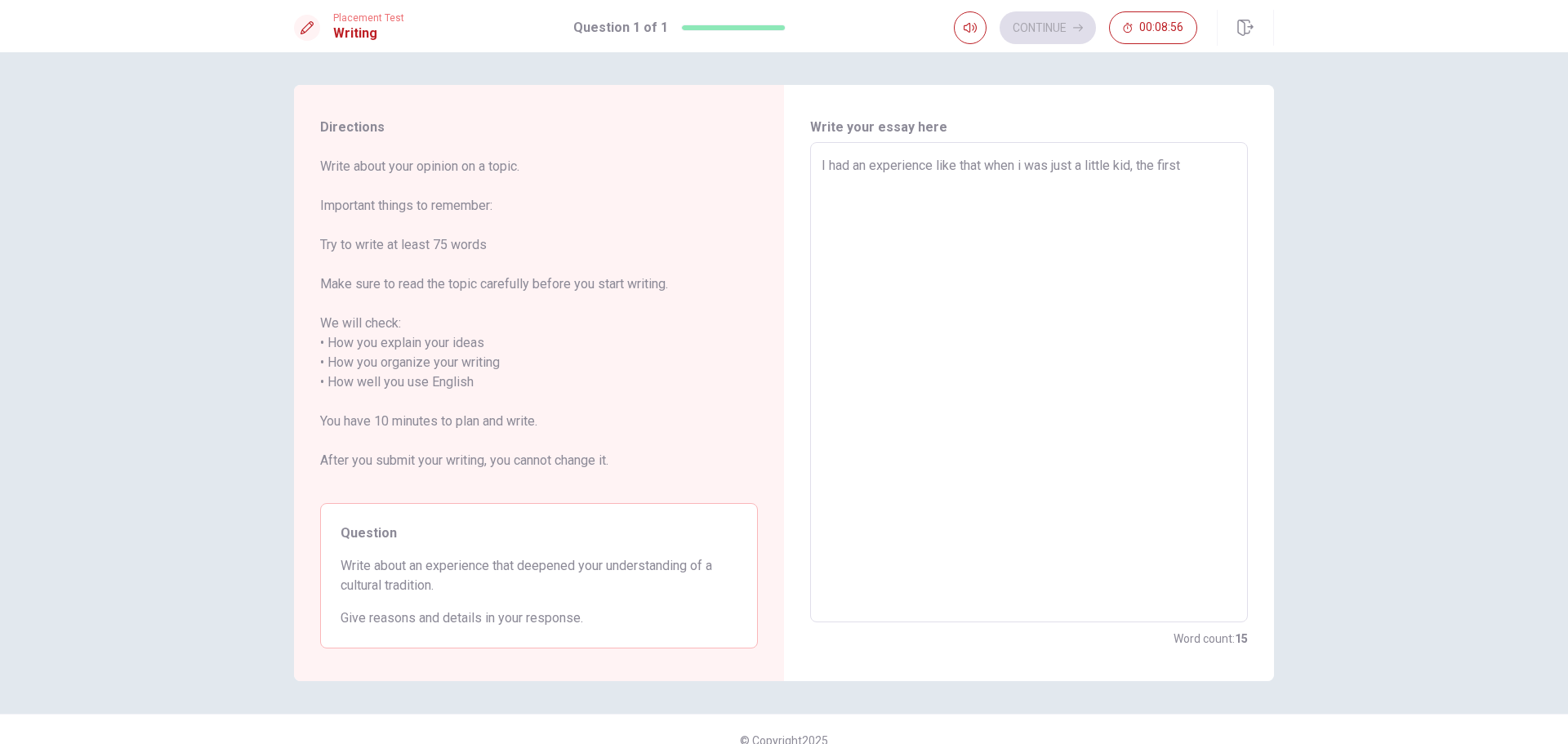
type textarea "x"
type textarea "I had an experience like that when i was just a little kid, the first"
type textarea "x"
type textarea "I had an experience like that when i was just a little kid, the first t"
type textarea "x"
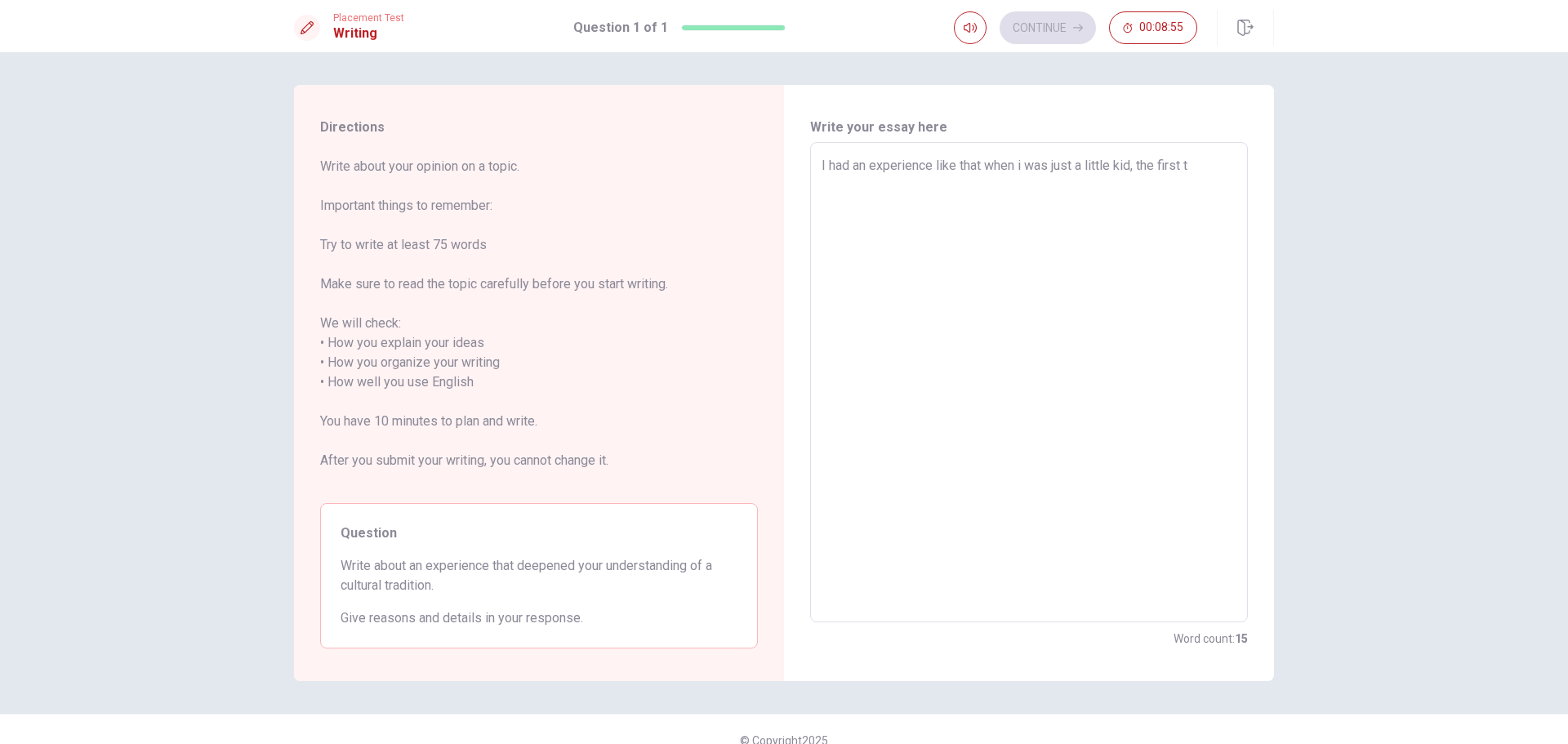
type textarea "I had an experience like that when i was just a little kid, the first ti"
type textarea "x"
type textarea "I had an experience like that when i was just a little kid, the first [PERSON_N…"
type textarea "x"
type textarea "I had an experience like that when i was just a little kid, the first time"
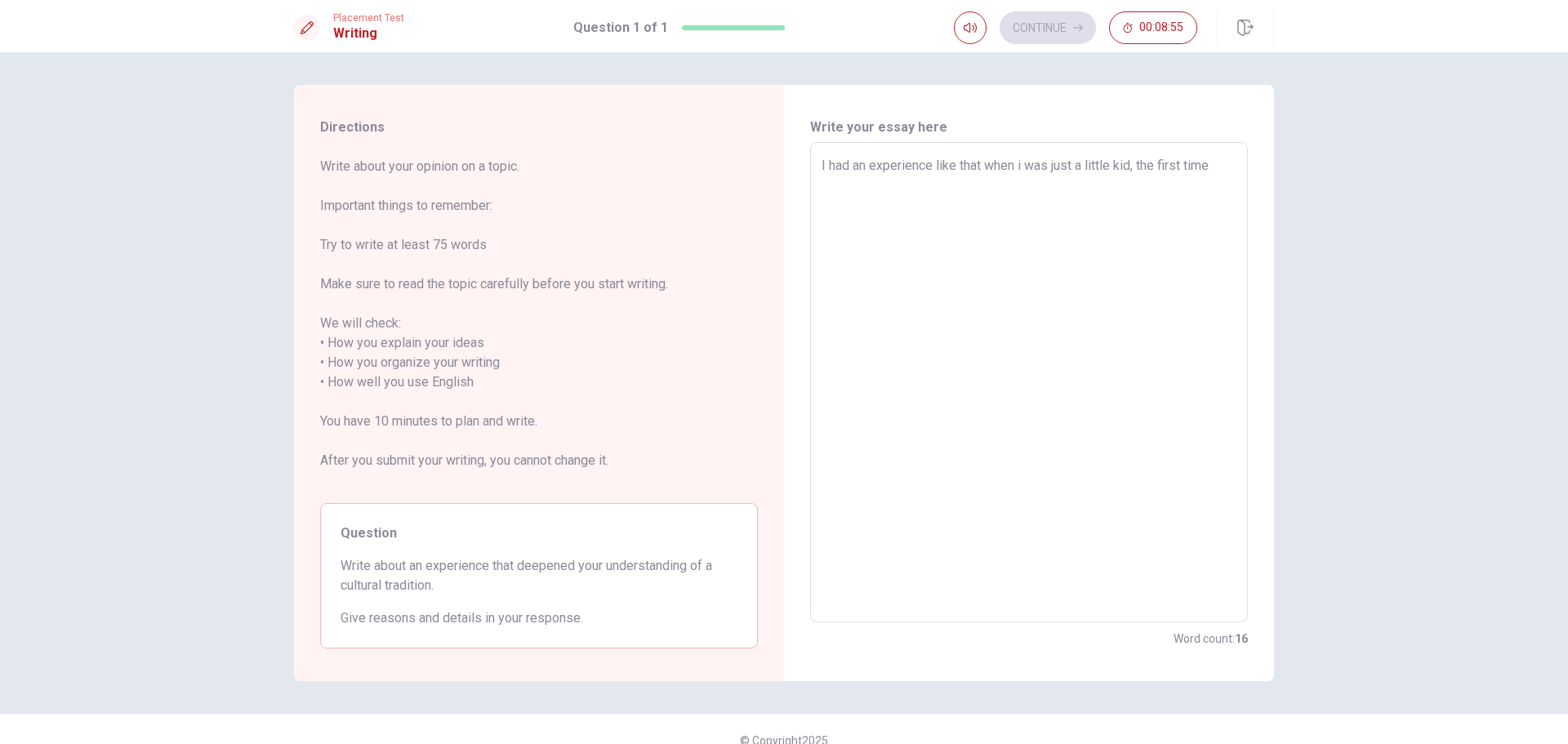
type textarea "x"
type textarea "I had an experience like that when i was just a little kid, the first time"
type textarea "x"
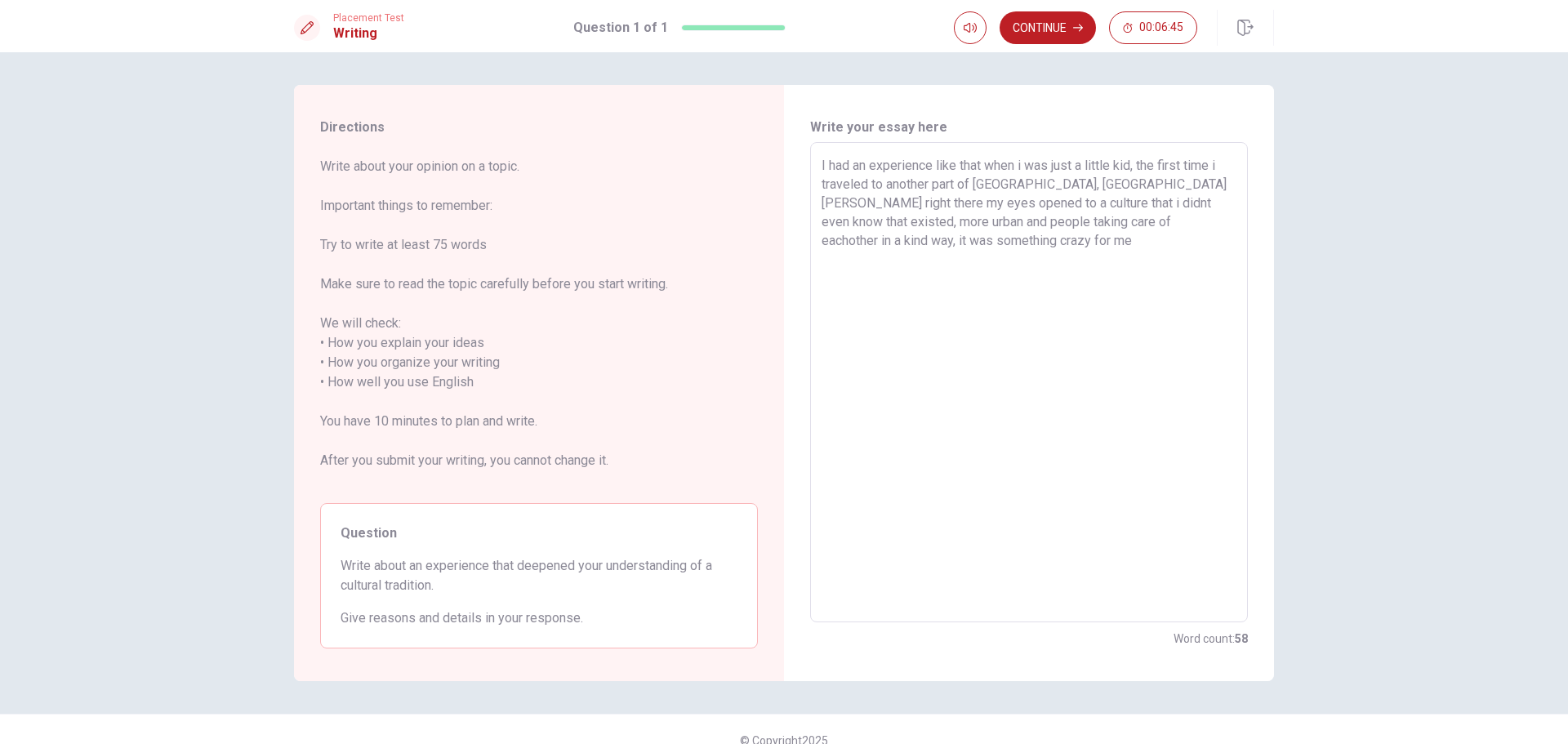
click at [1209, 208] on textarea "I had an experience like that when i was just a little kid, the first time i tr…" at bounding box center [1029, 383] width 415 height 454
drag, startPoint x: 873, startPoint y: 231, endPoint x: 875, endPoint y: 242, distance: 11.2
click at [875, 240] on textarea "I had an experience like that when i was just a little kid, the first time i tr…" at bounding box center [1029, 383] width 415 height 454
click at [884, 242] on textarea "I had an experience like that when i was just a little kid, the first time i tr…" at bounding box center [1029, 383] width 415 height 454
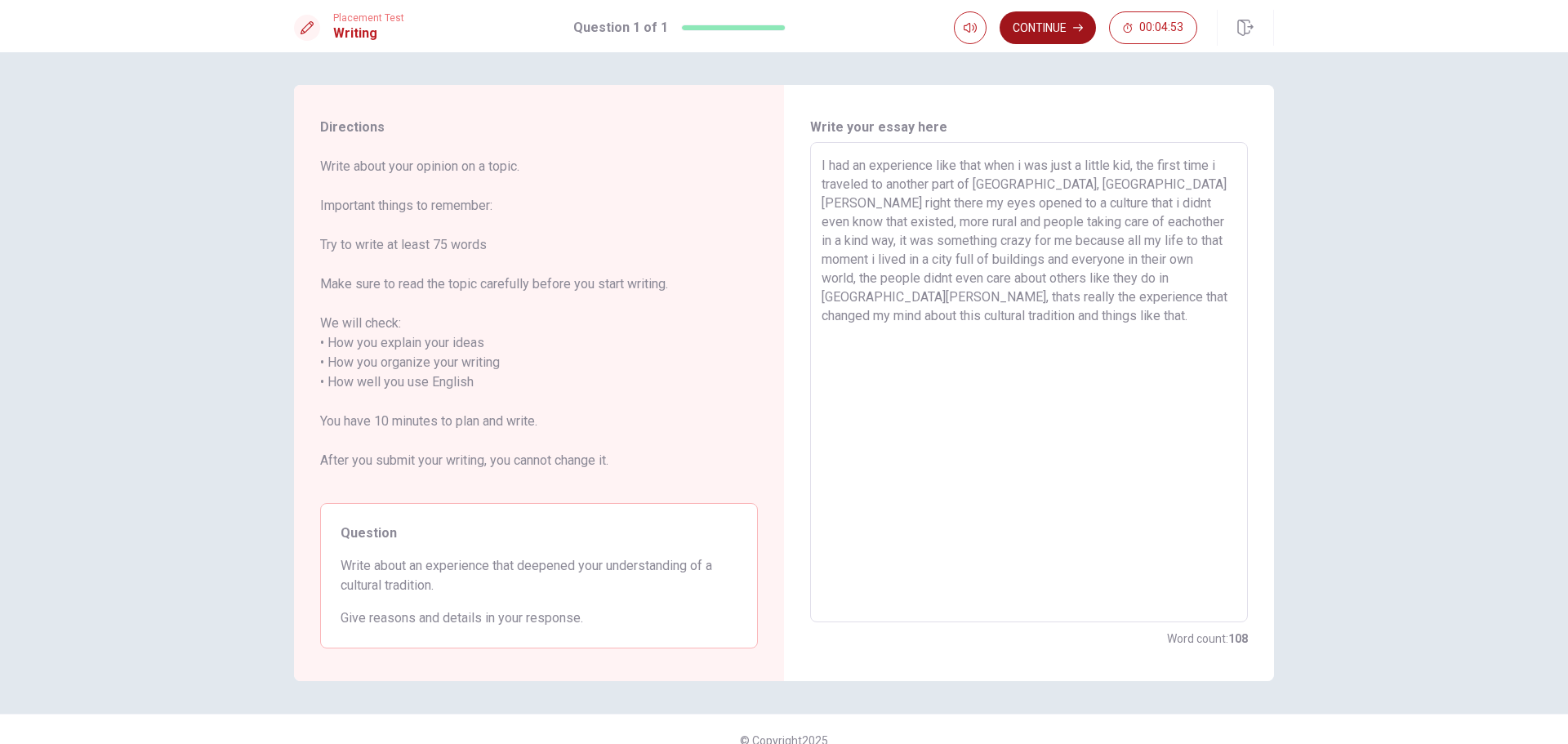
click at [1070, 37] on button "Continue" at bounding box center [1047, 28] width 96 height 33
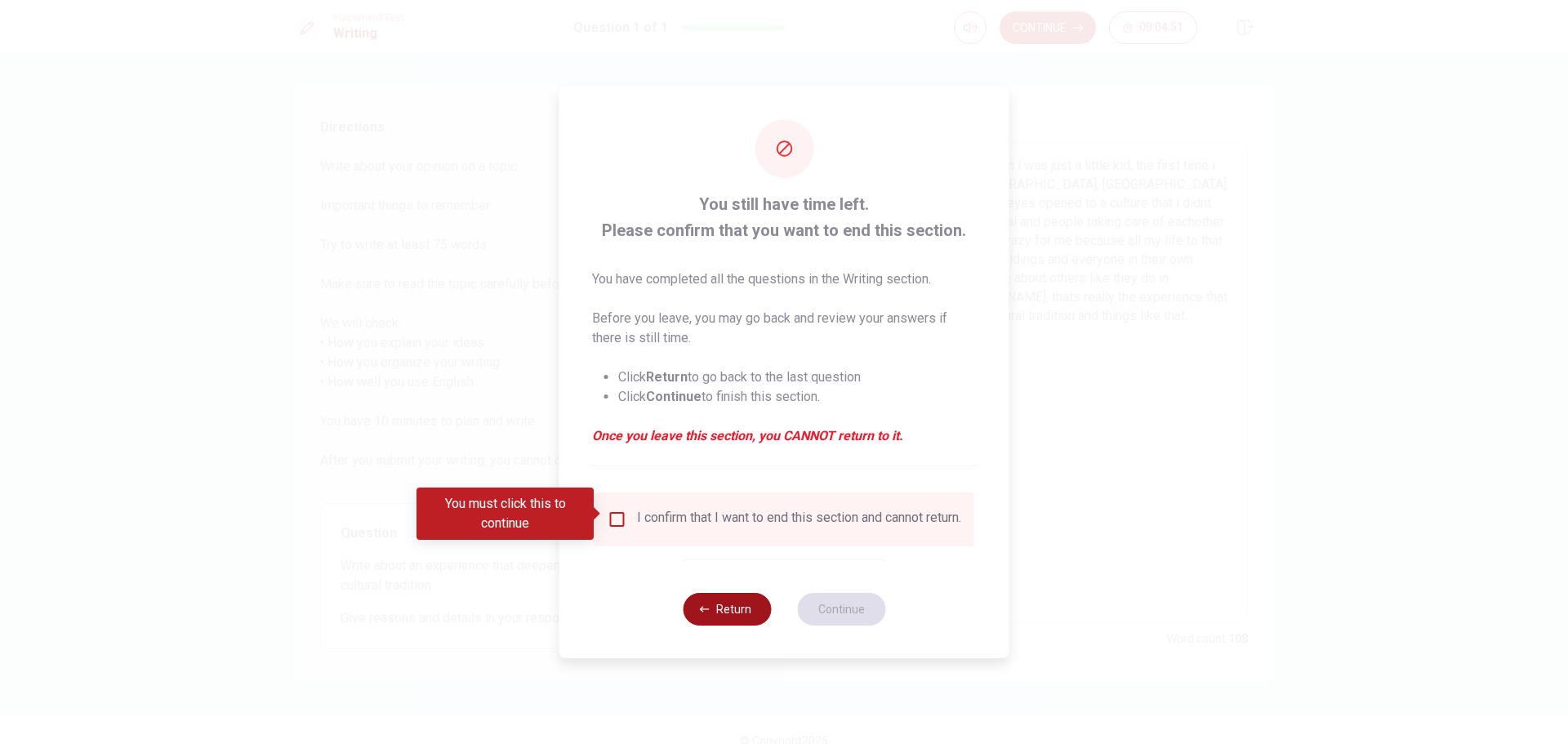
click at [726, 618] on button "Return" at bounding box center [727, 610] width 88 height 33
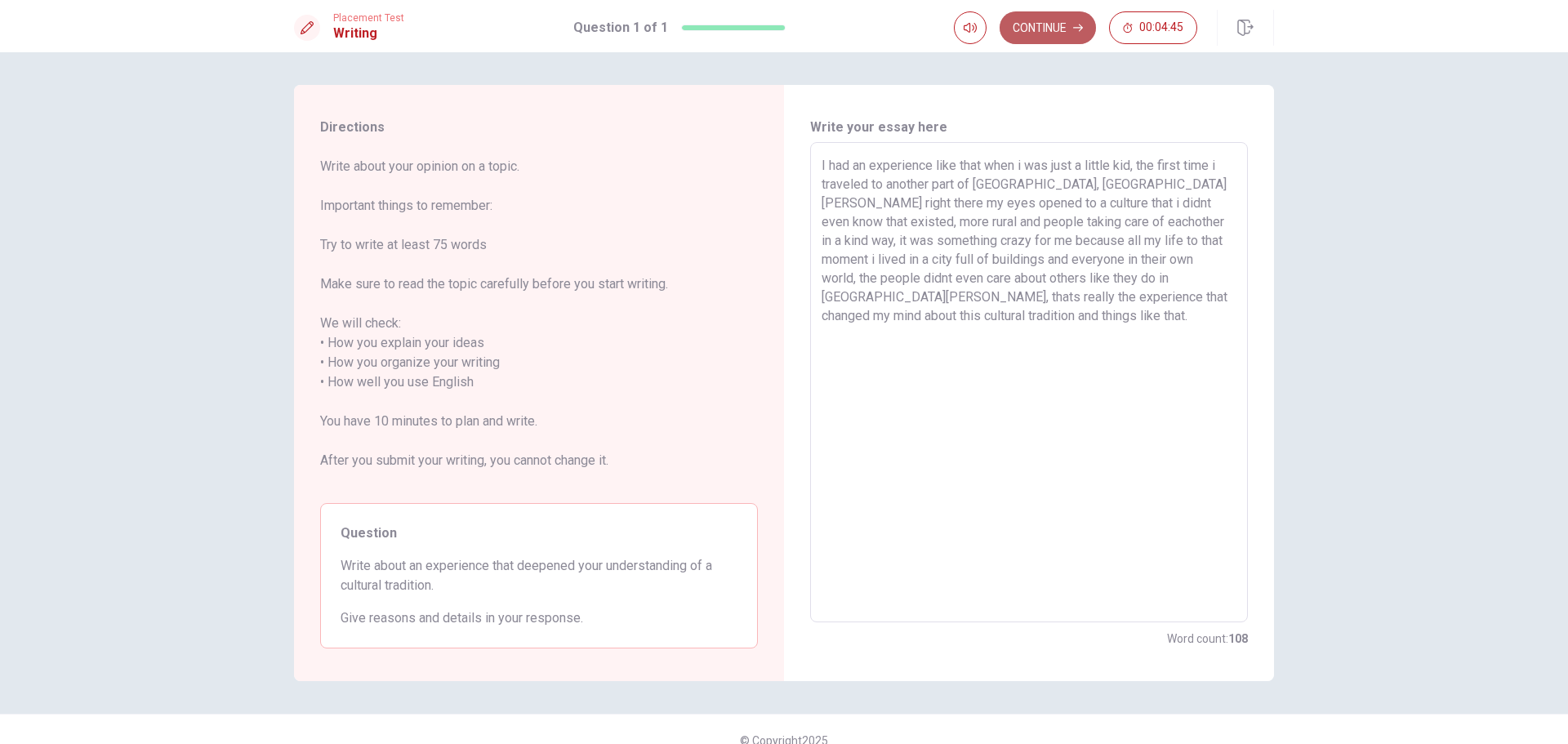
click at [1050, 28] on button "Continue" at bounding box center [1047, 28] width 96 height 33
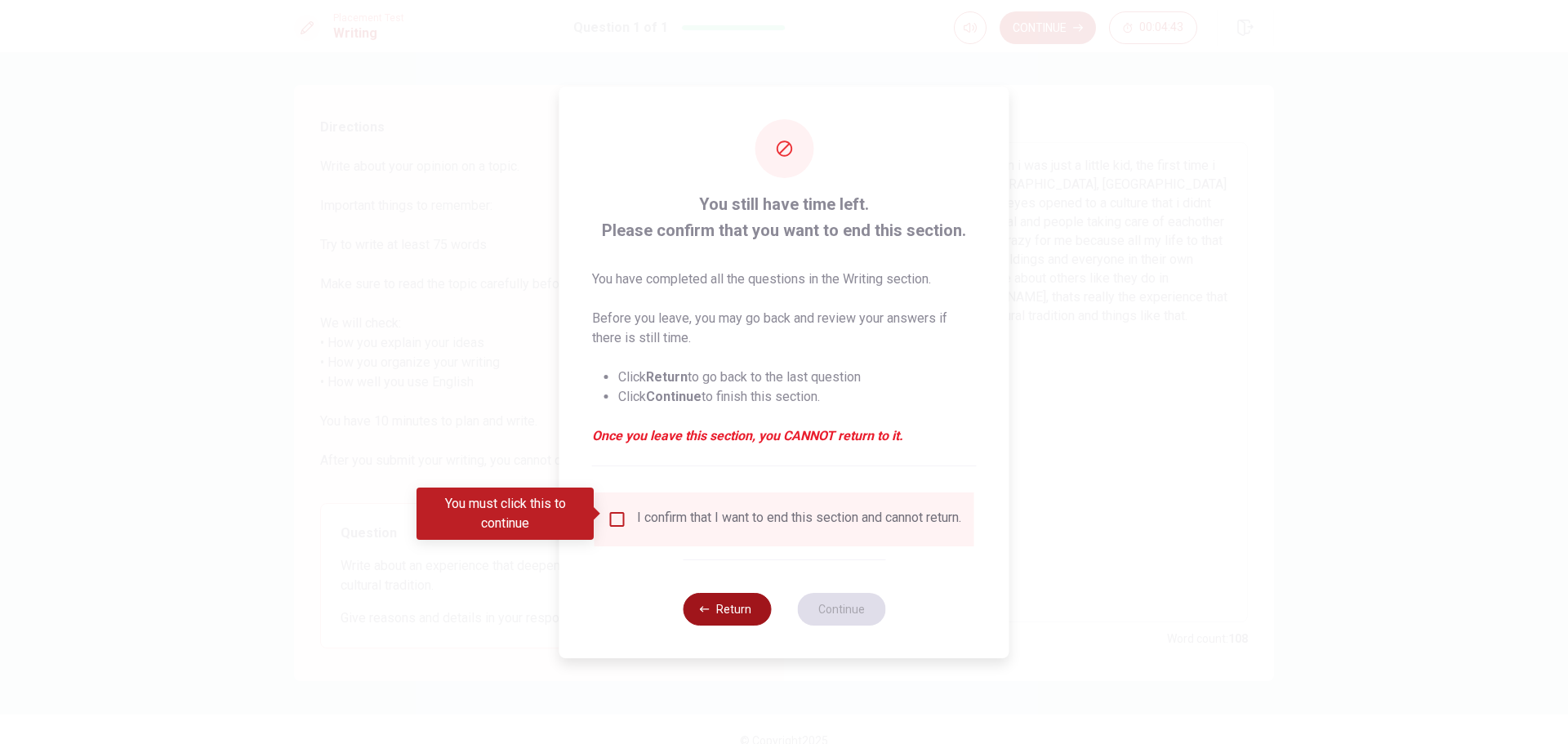
click at [728, 614] on button "Return" at bounding box center [727, 610] width 88 height 33
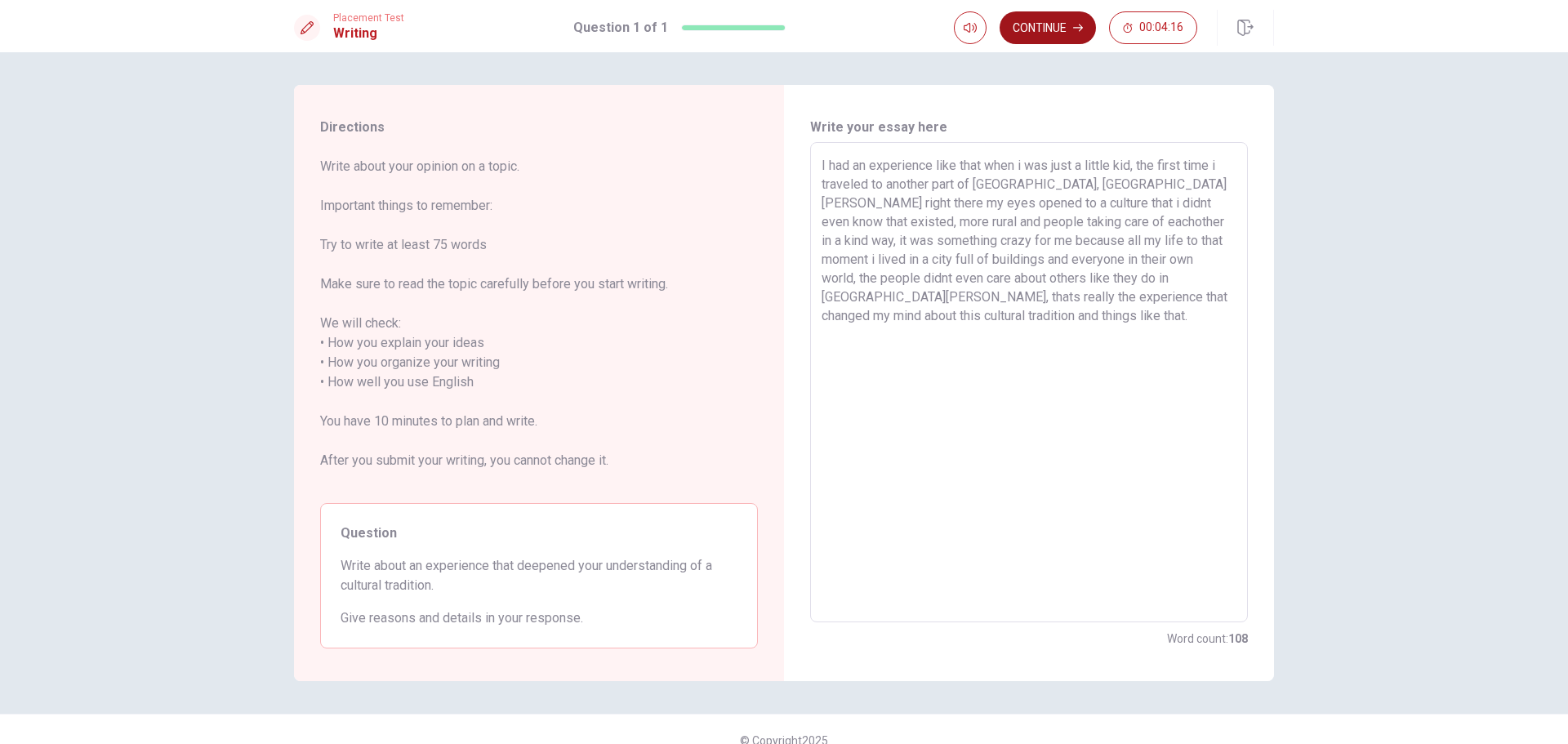
click at [1066, 28] on button "Continue" at bounding box center [1047, 28] width 96 height 33
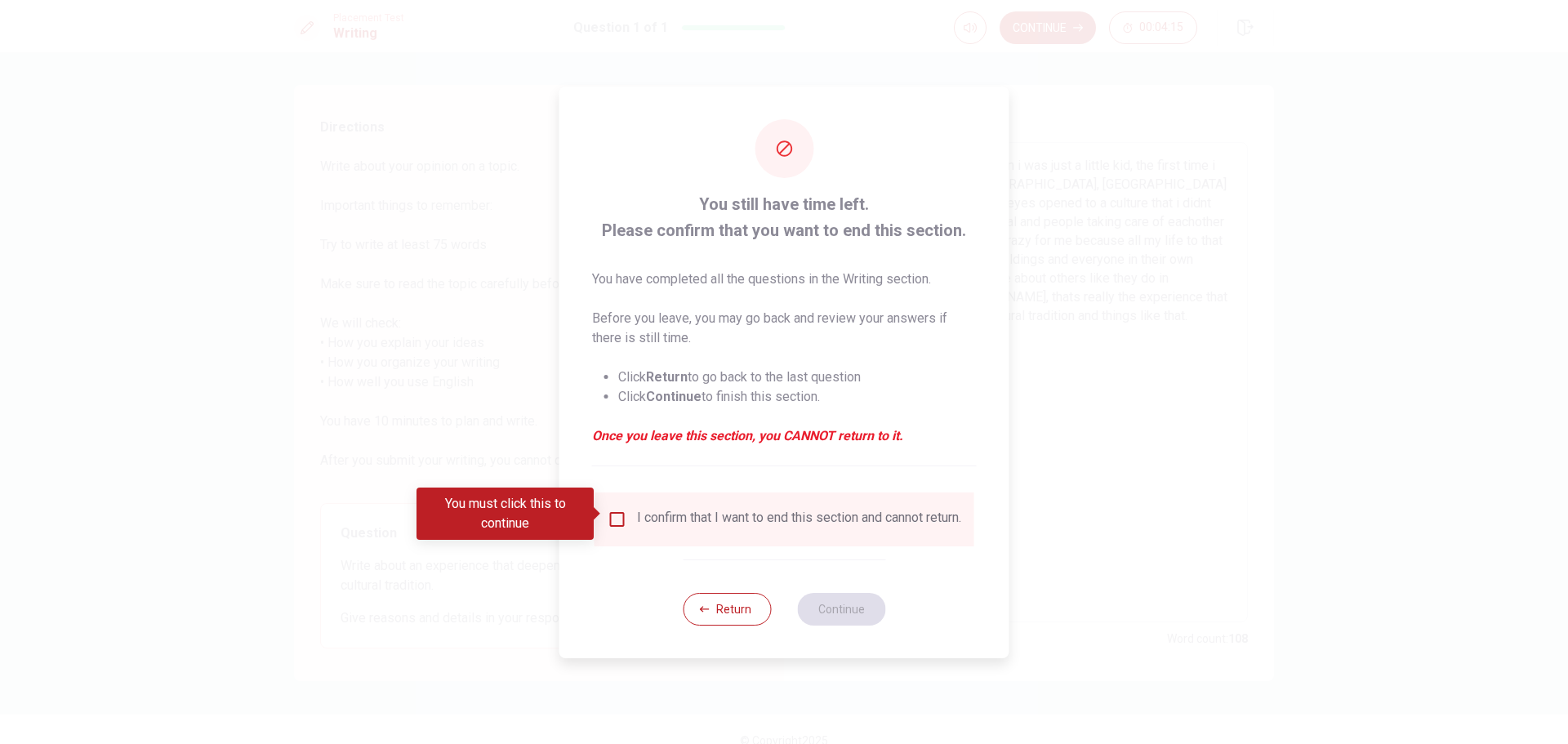
click at [625, 520] on div "I confirm that I want to end this section and cannot return." at bounding box center [784, 519] width 353 height 19
click at [616, 518] on input "You must click this to continue" at bounding box center [617, 519] width 19 height 19
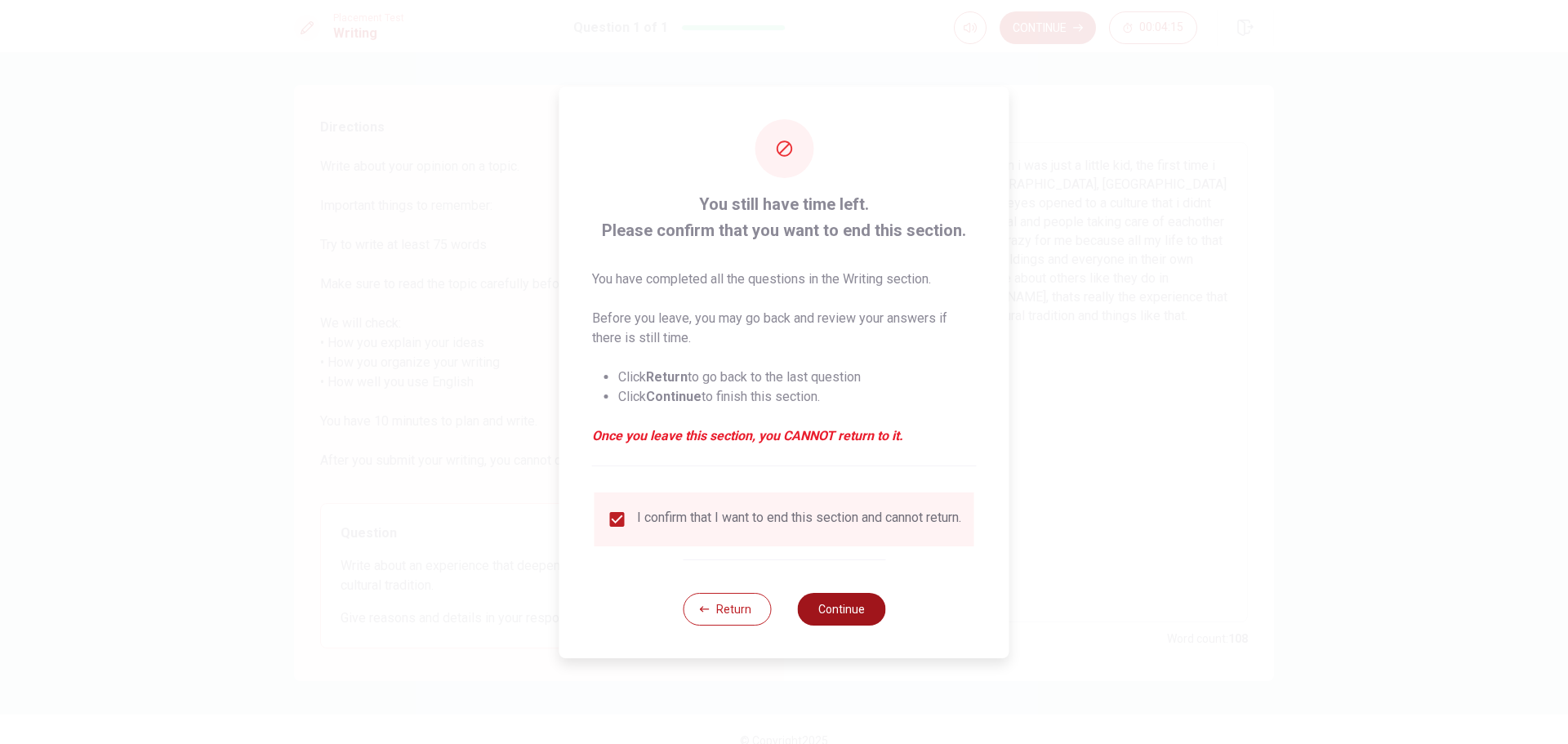
click at [872, 626] on button "Continue" at bounding box center [841, 610] width 88 height 33
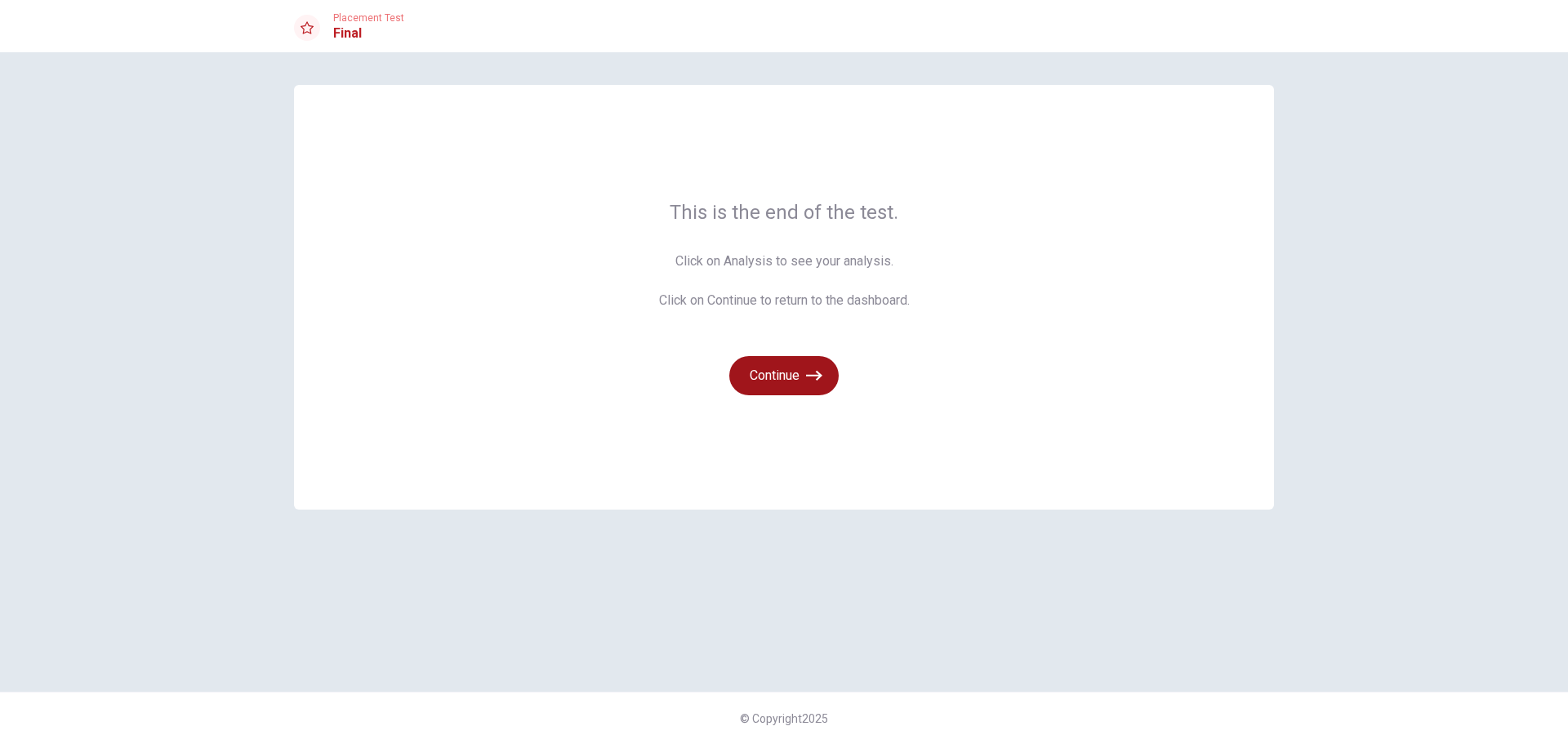
click at [782, 385] on button "Continue" at bounding box center [783, 376] width 109 height 39
